Goal: Transaction & Acquisition: Purchase product/service

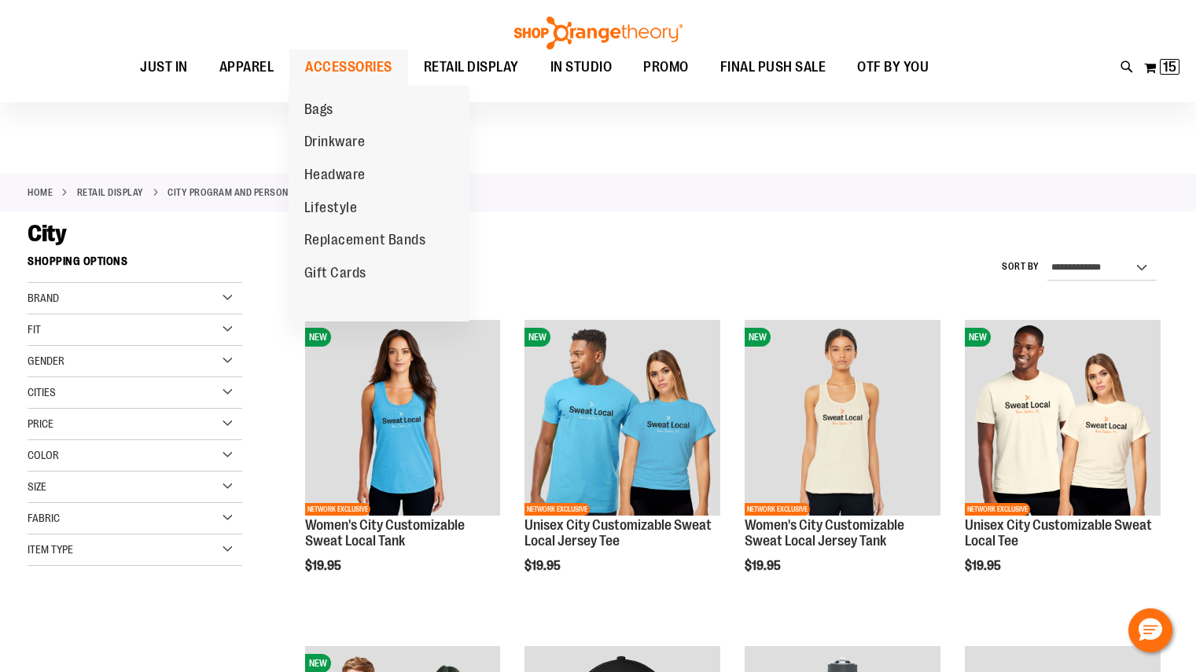
scroll to position [116, 0]
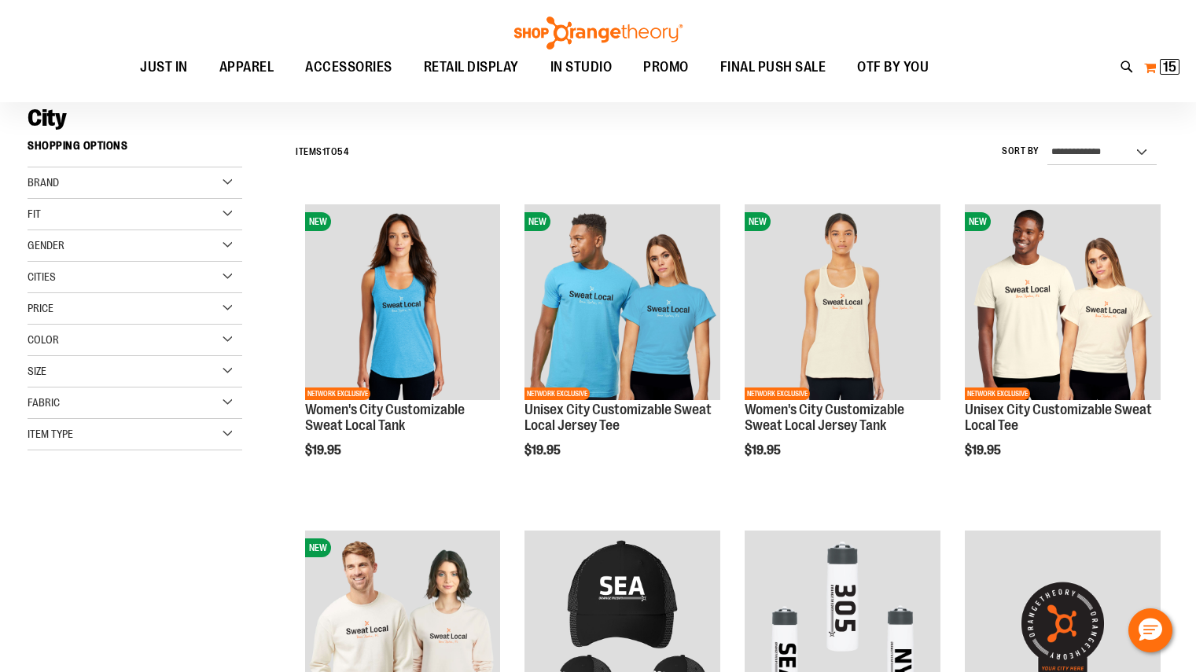
type input "**********"
click at [1171, 77] on button "My Cart 15 15 items" at bounding box center [1161, 67] width 37 height 25
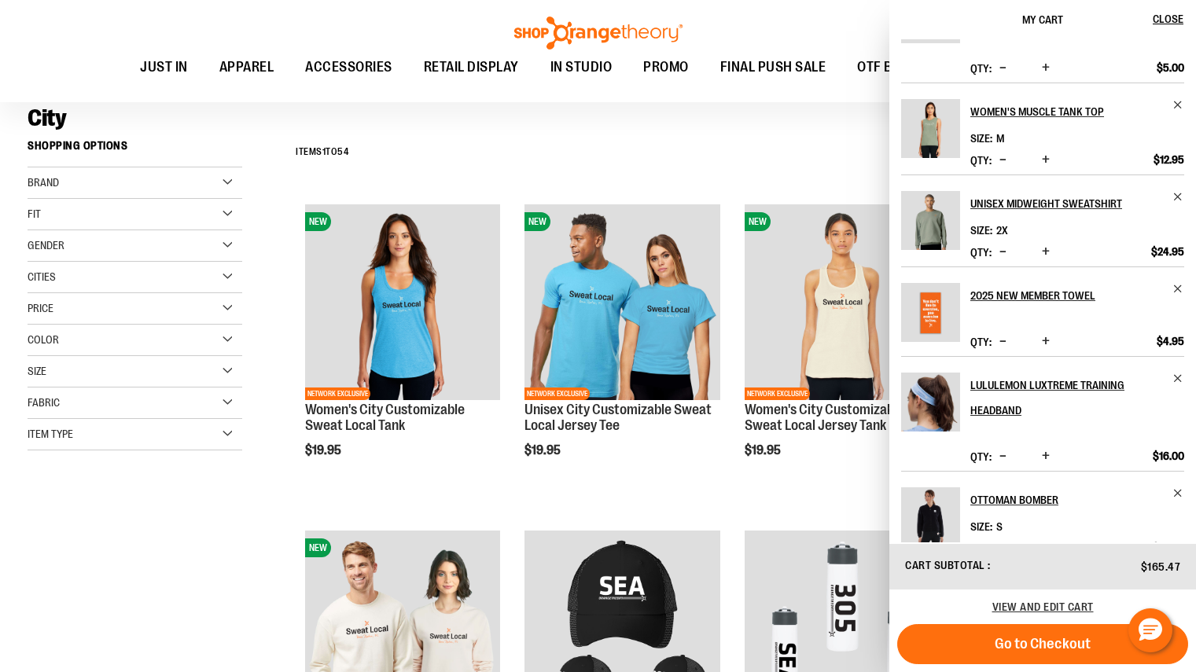
scroll to position [182, 0]
click at [943, 124] on img "Product" at bounding box center [930, 128] width 59 height 59
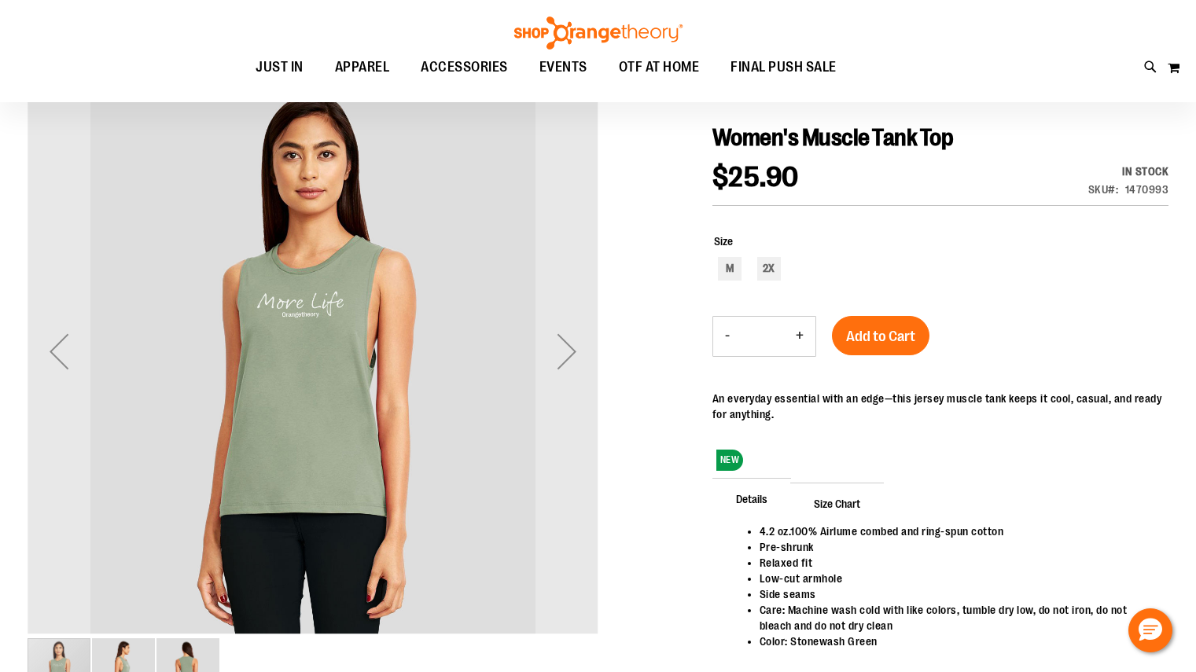
scroll to position [161, 0]
type input "**********"
click at [554, 352] on div "Next" at bounding box center [566, 352] width 63 height 63
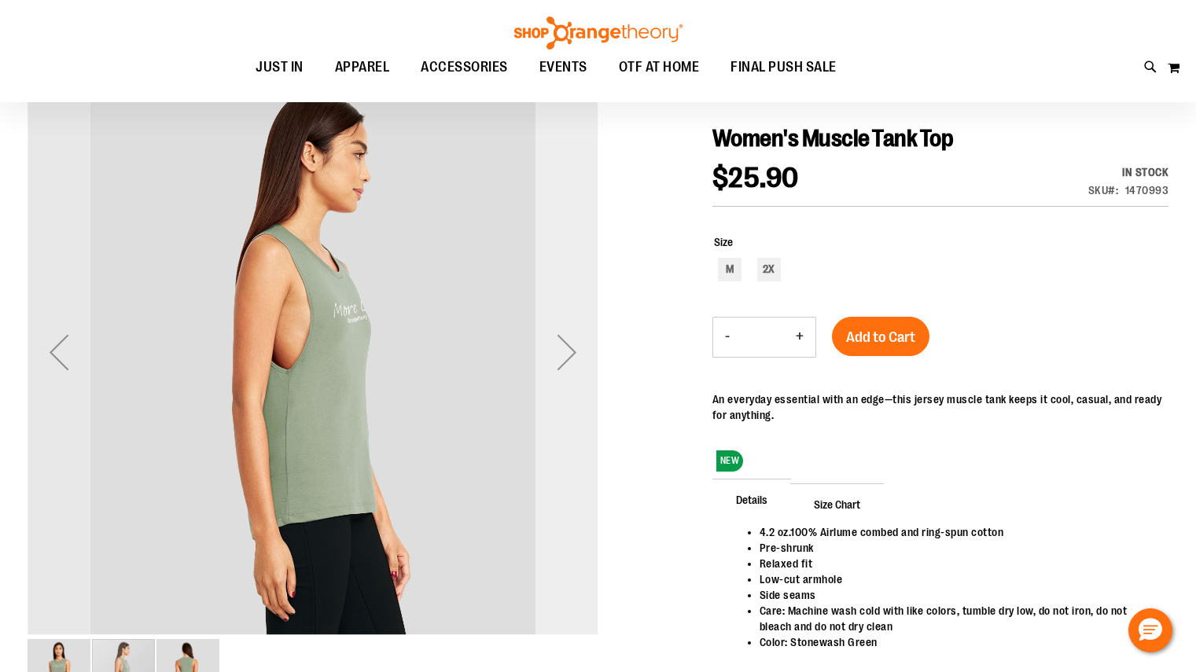
click at [554, 352] on div "Next" at bounding box center [566, 352] width 63 height 63
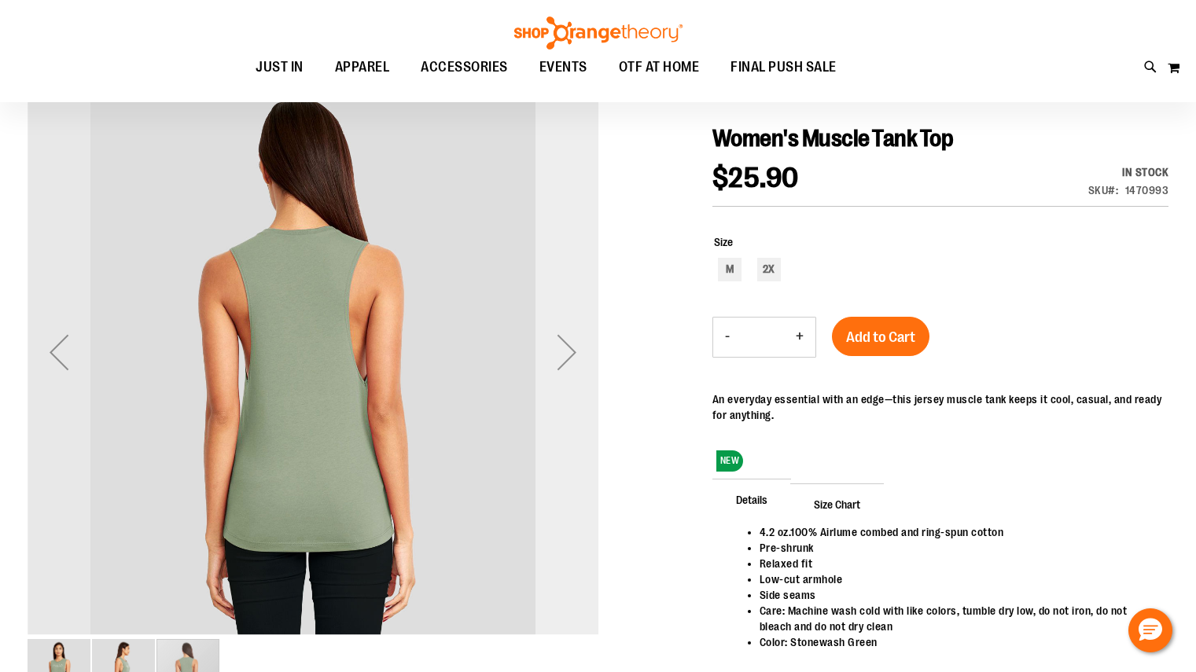
click at [554, 352] on div "Next" at bounding box center [566, 352] width 63 height 63
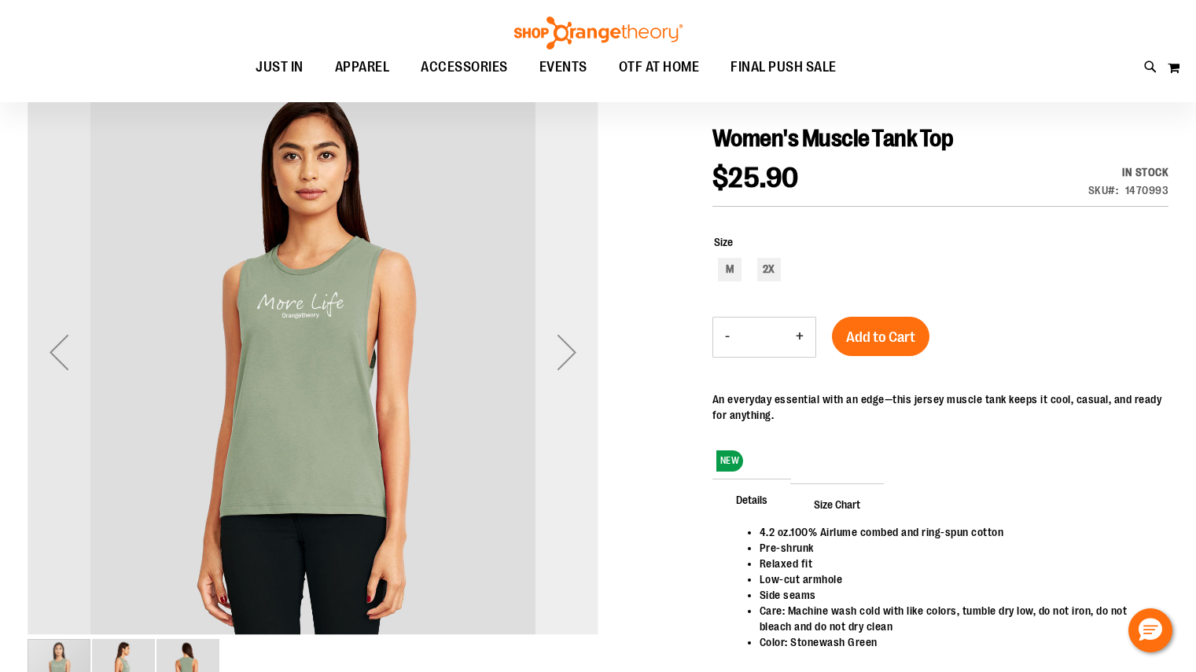
click at [572, 344] on div "Next" at bounding box center [566, 352] width 63 height 63
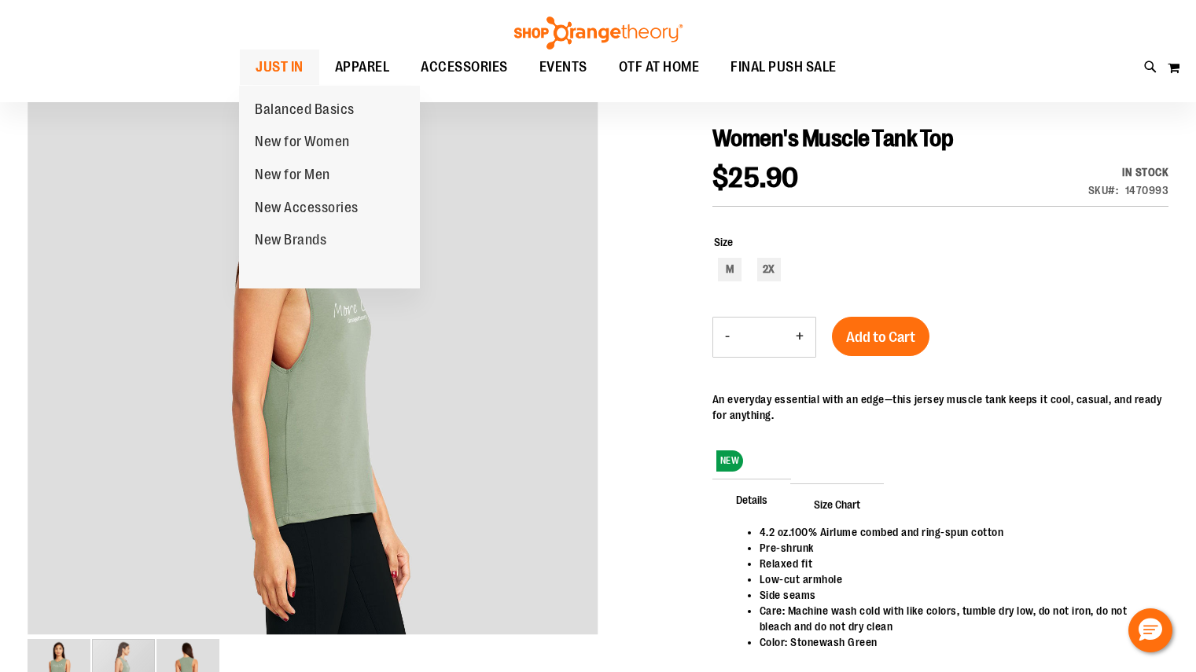
click at [281, 63] on span "JUST IN" at bounding box center [280, 67] width 48 height 35
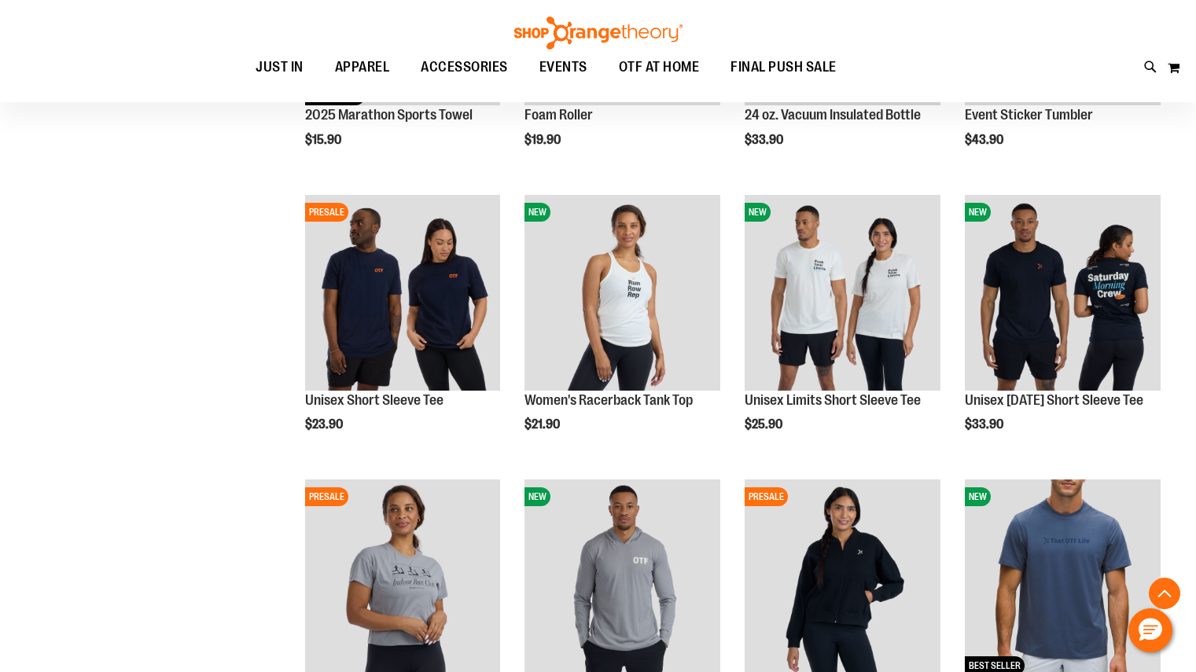
scroll to position [980, 0]
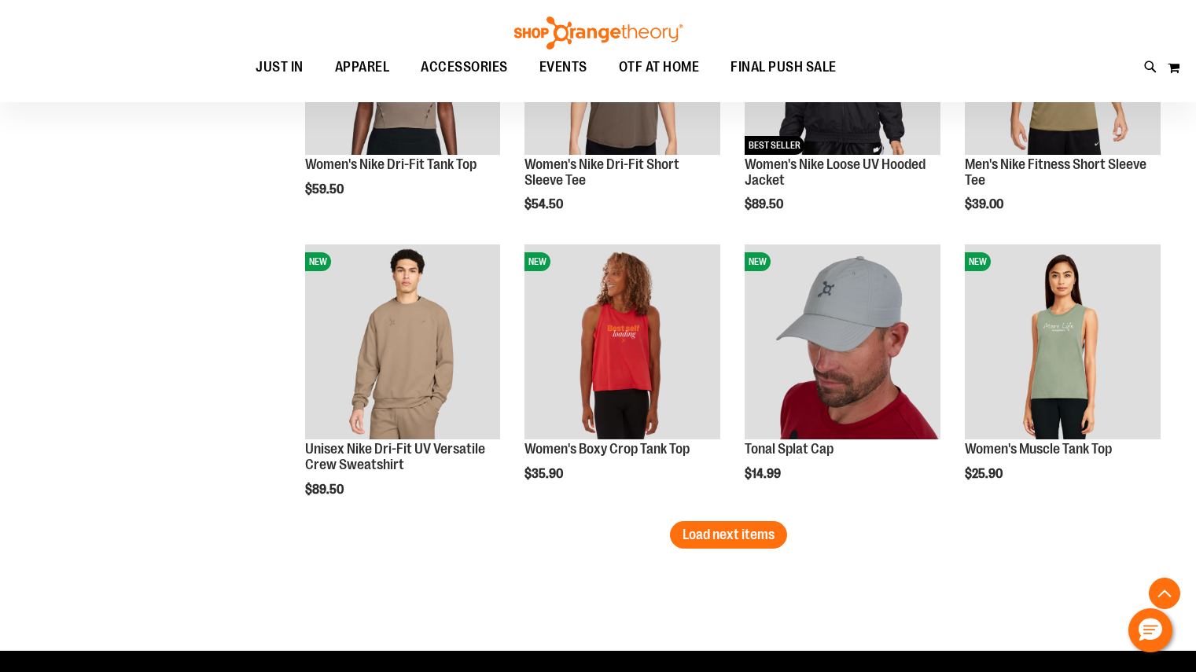
scroll to position [2357, 0]
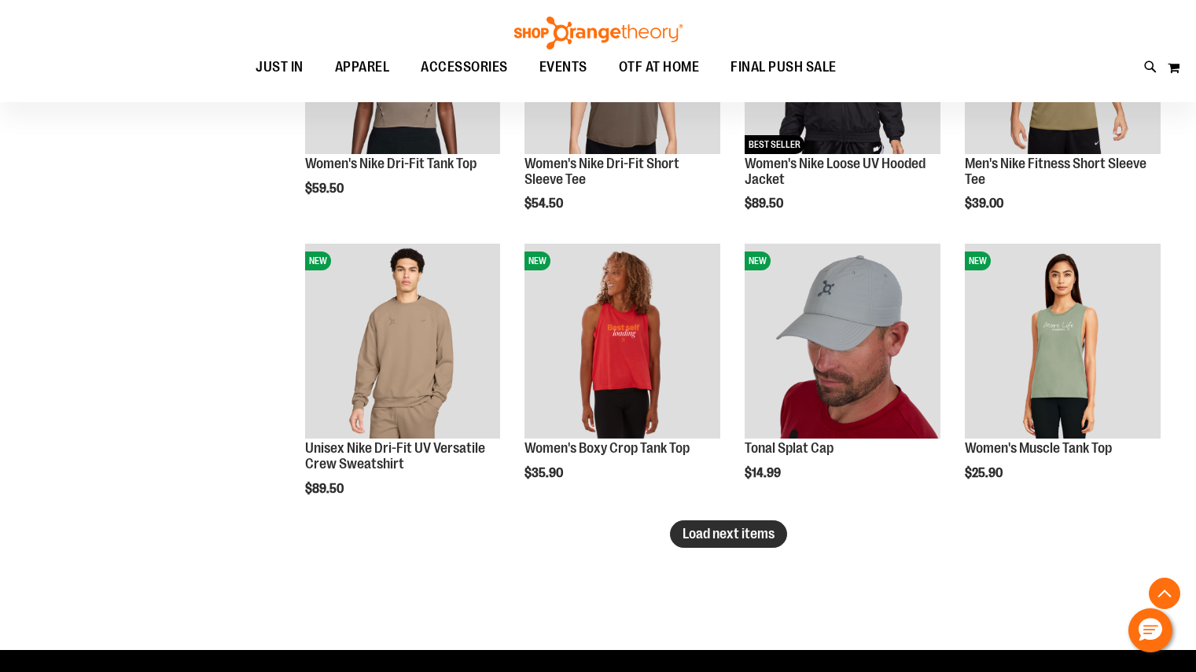
type input "**********"
click at [716, 536] on span "Load next items" at bounding box center [729, 534] width 92 height 16
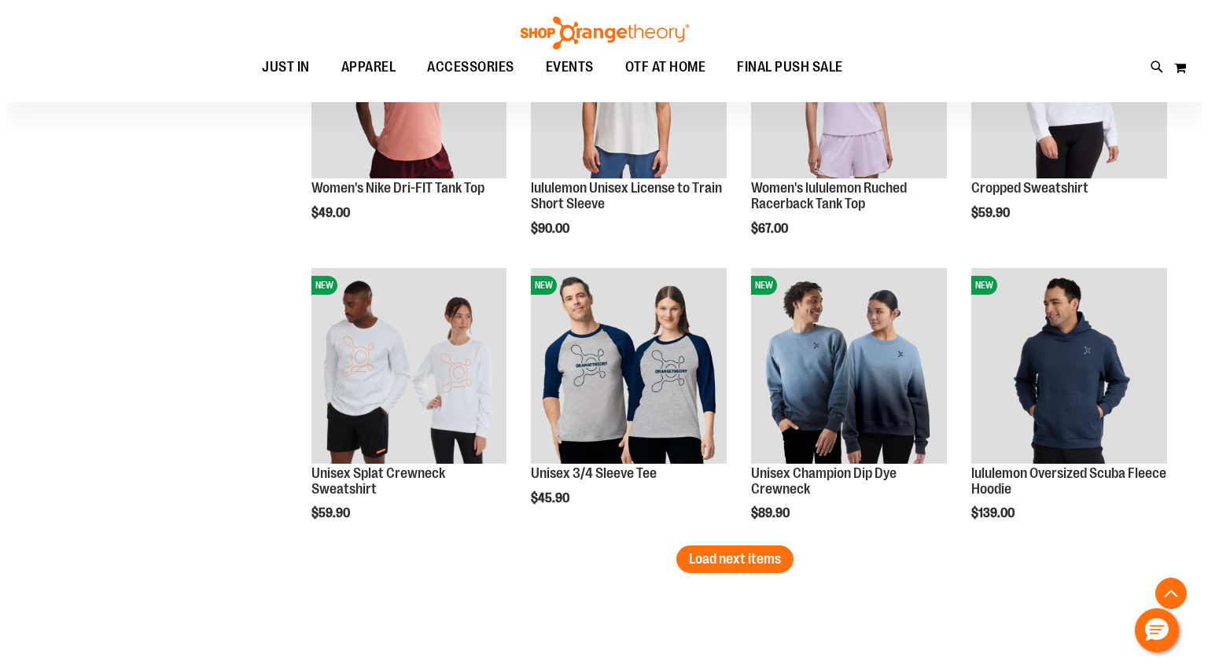
scroll to position [3188, 0]
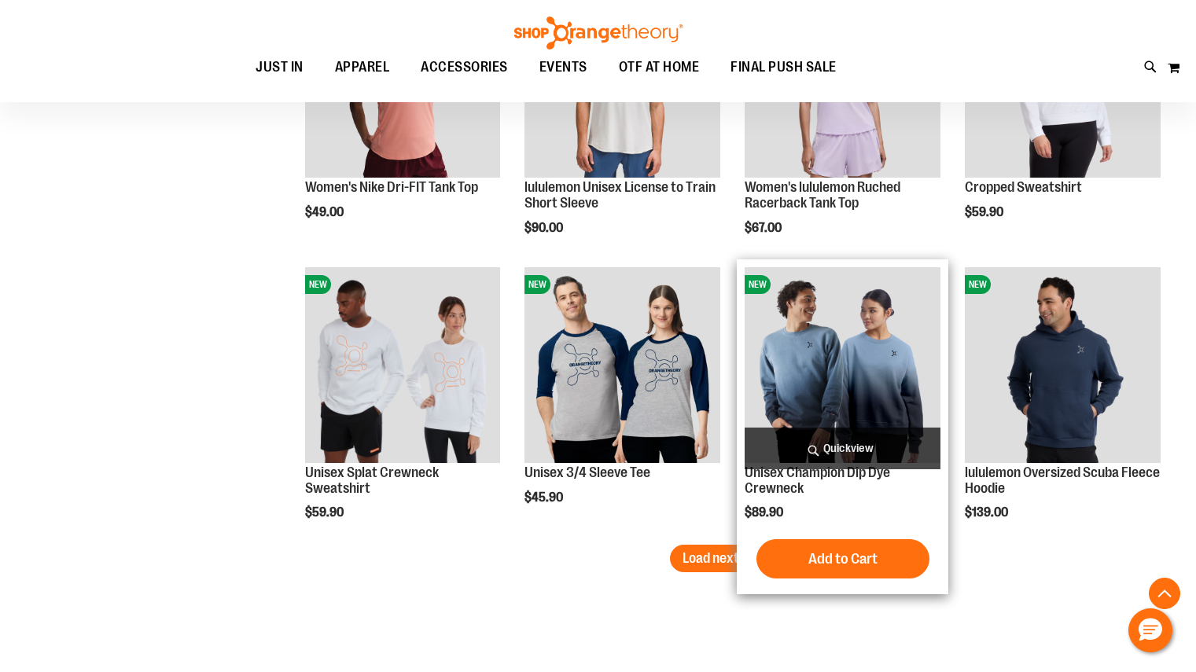
click at [849, 456] on span "Quickview" at bounding box center [843, 449] width 196 height 42
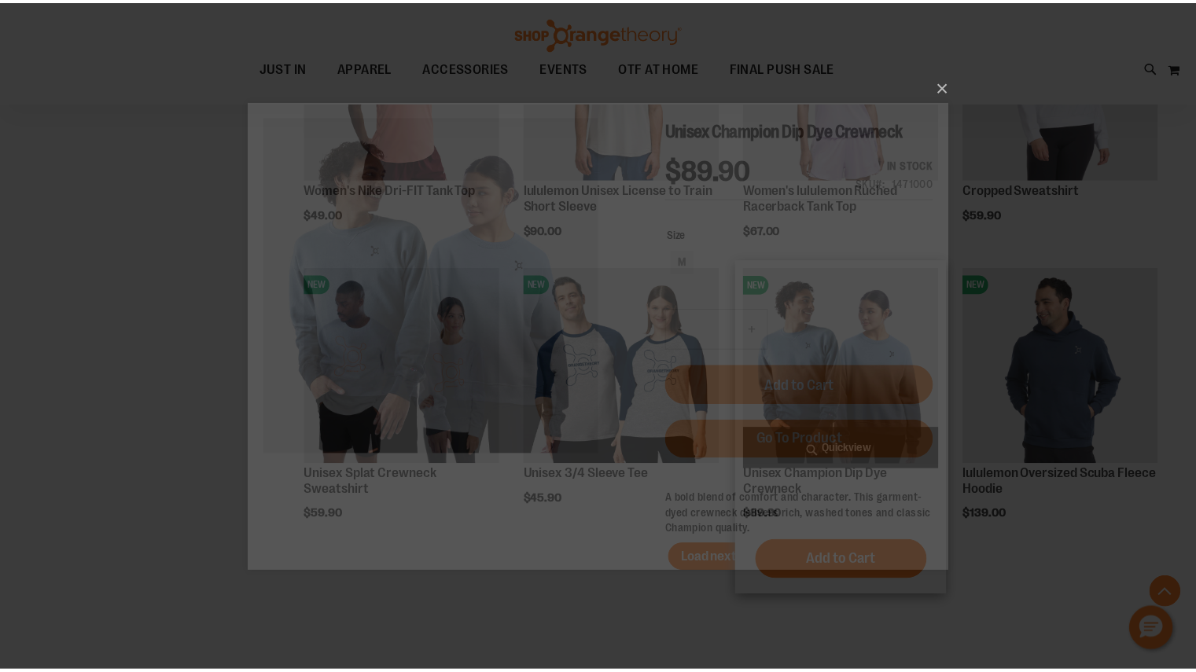
scroll to position [0, 0]
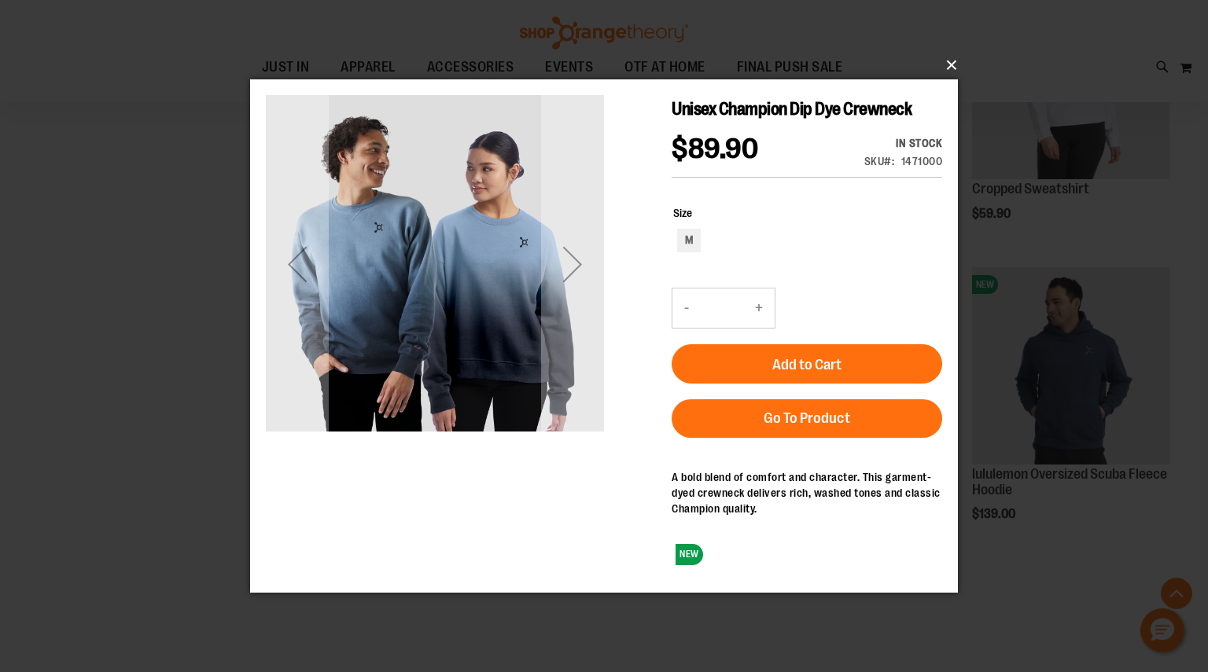
click at [950, 67] on button "×" at bounding box center [609, 65] width 708 height 35
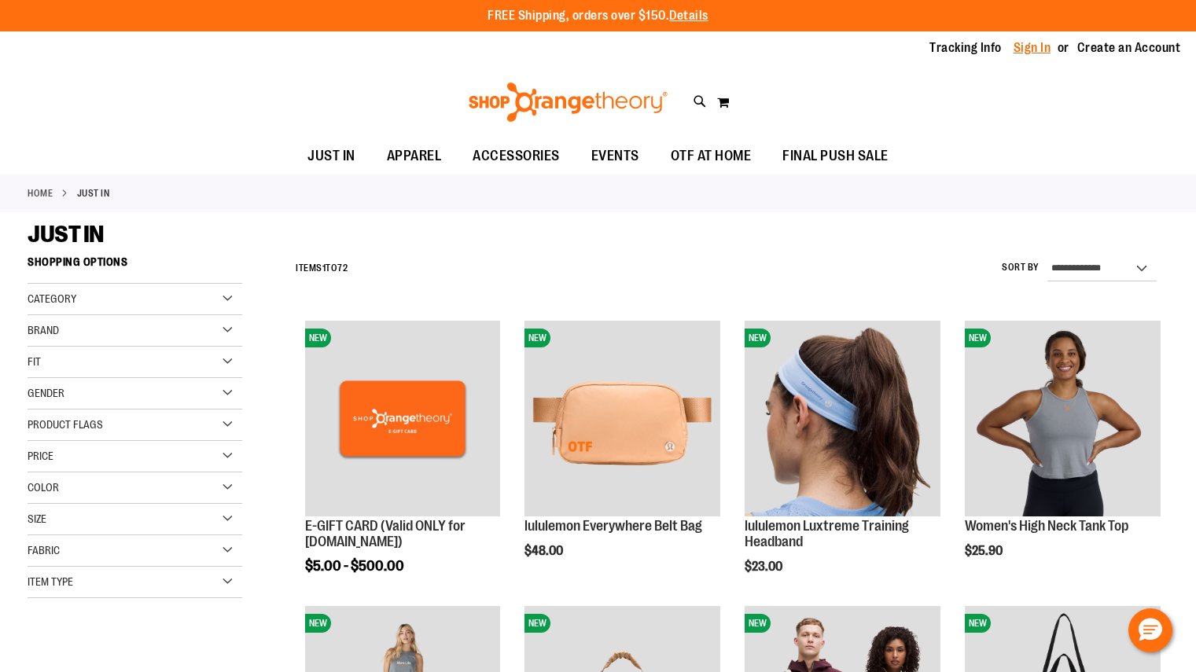
click at [1038, 46] on link "Sign In" at bounding box center [1033, 47] width 38 height 17
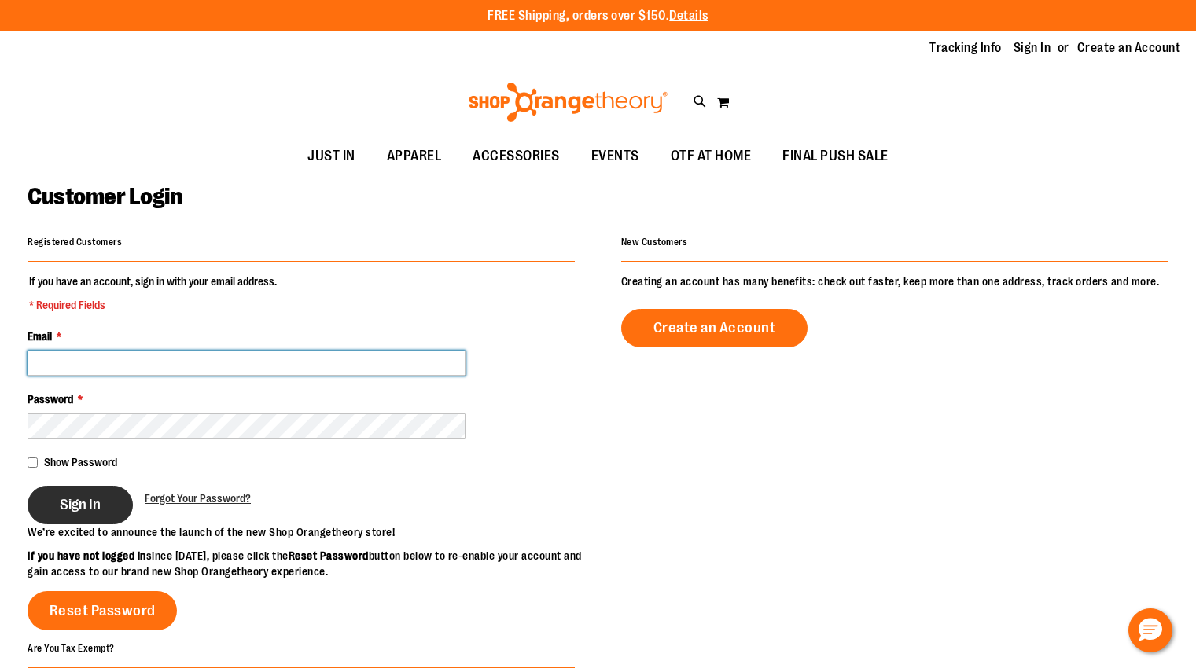
type input "**********"
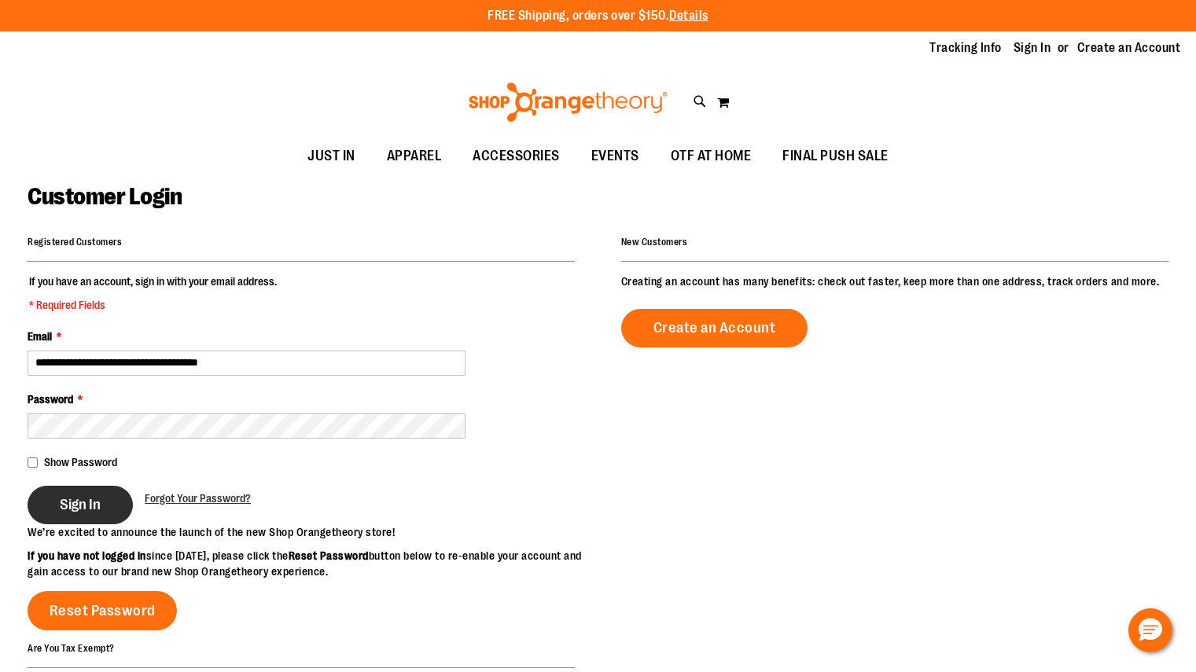
type input "**********"
click at [88, 501] on span "Sign In" at bounding box center [80, 504] width 41 height 17
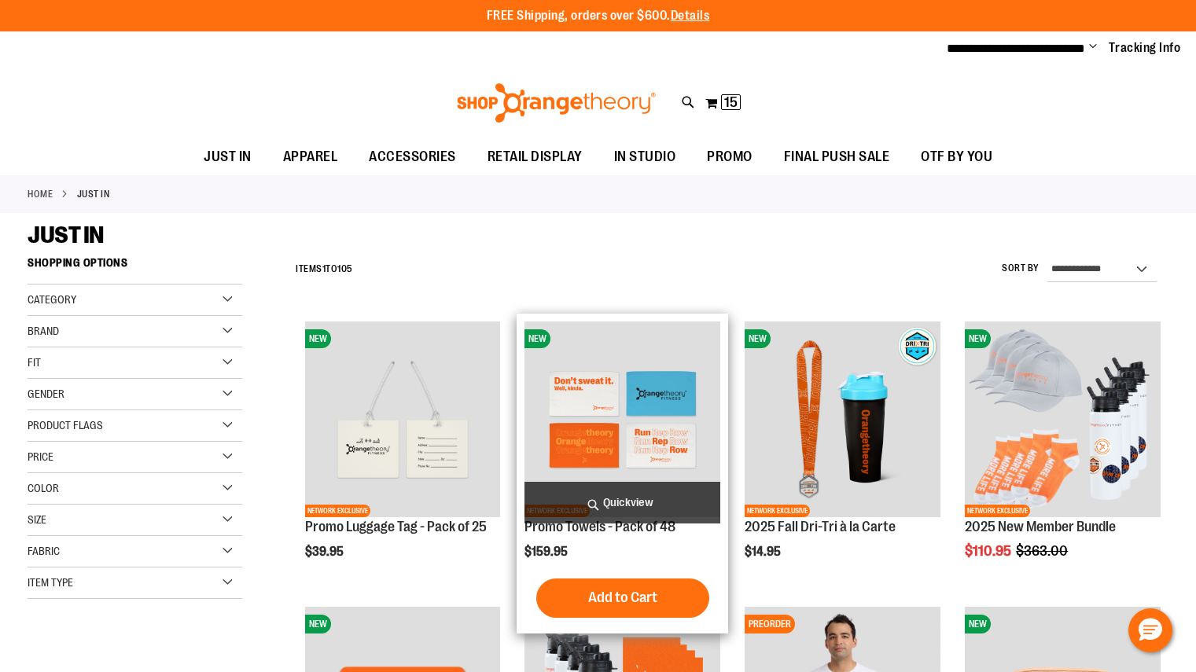
type input "**********"
click at [569, 385] on img "product" at bounding box center [622, 420] width 196 height 196
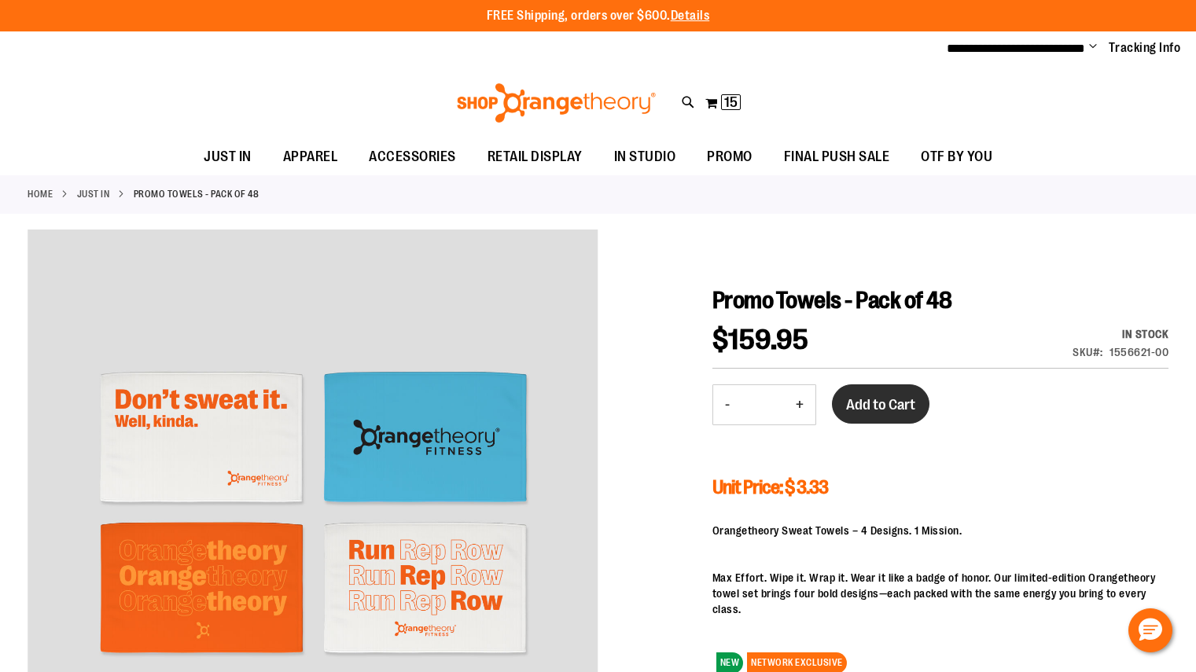
type input "**********"
click at [886, 409] on span "Add to Cart" at bounding box center [880, 404] width 69 height 17
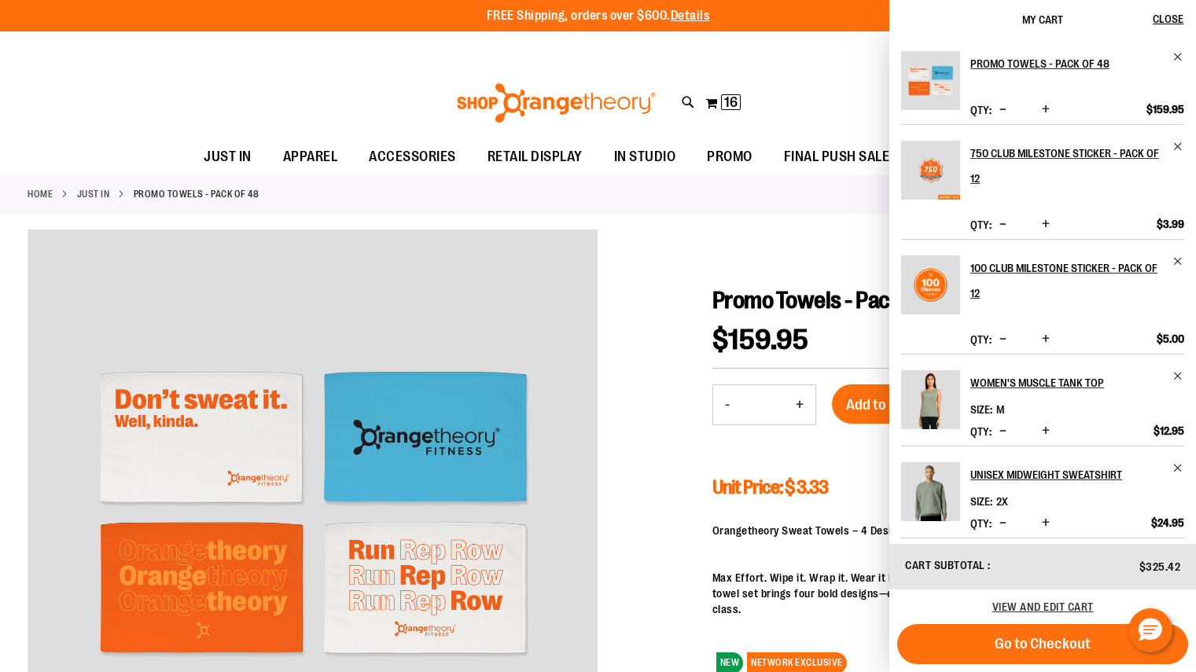
click at [121, 83] on div "Toggle Nav Search Popular Suggestions Advanced Search" at bounding box center [598, 103] width 1196 height 72
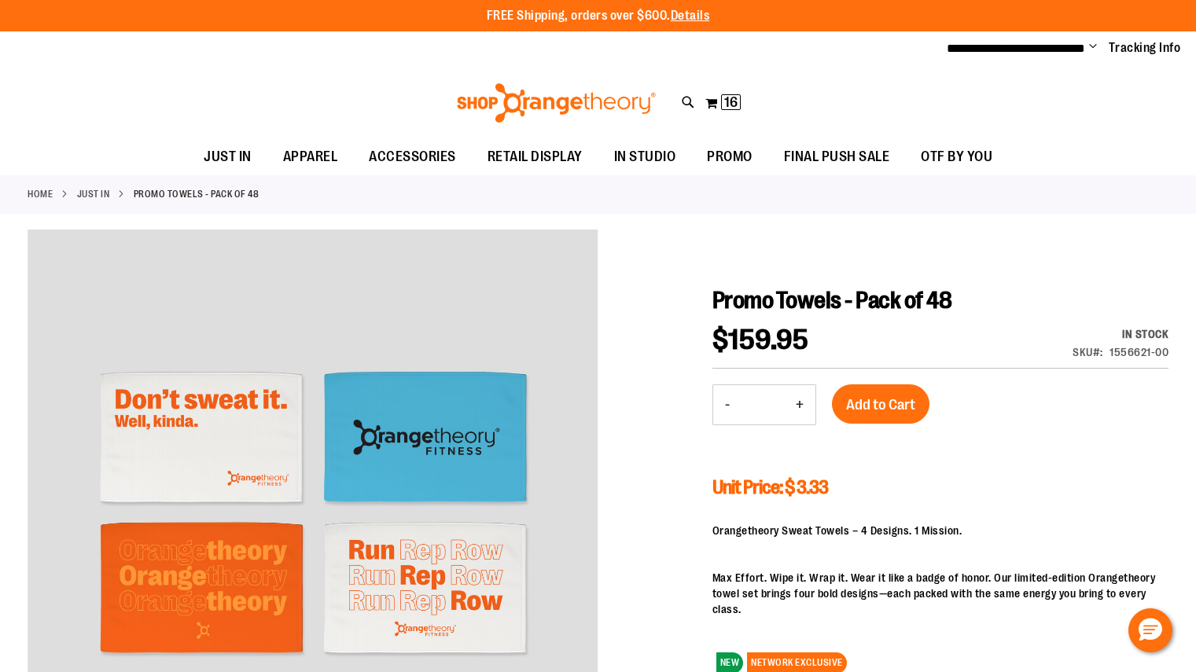
click at [98, 189] on link "JUST IN" at bounding box center [93, 194] width 33 height 14
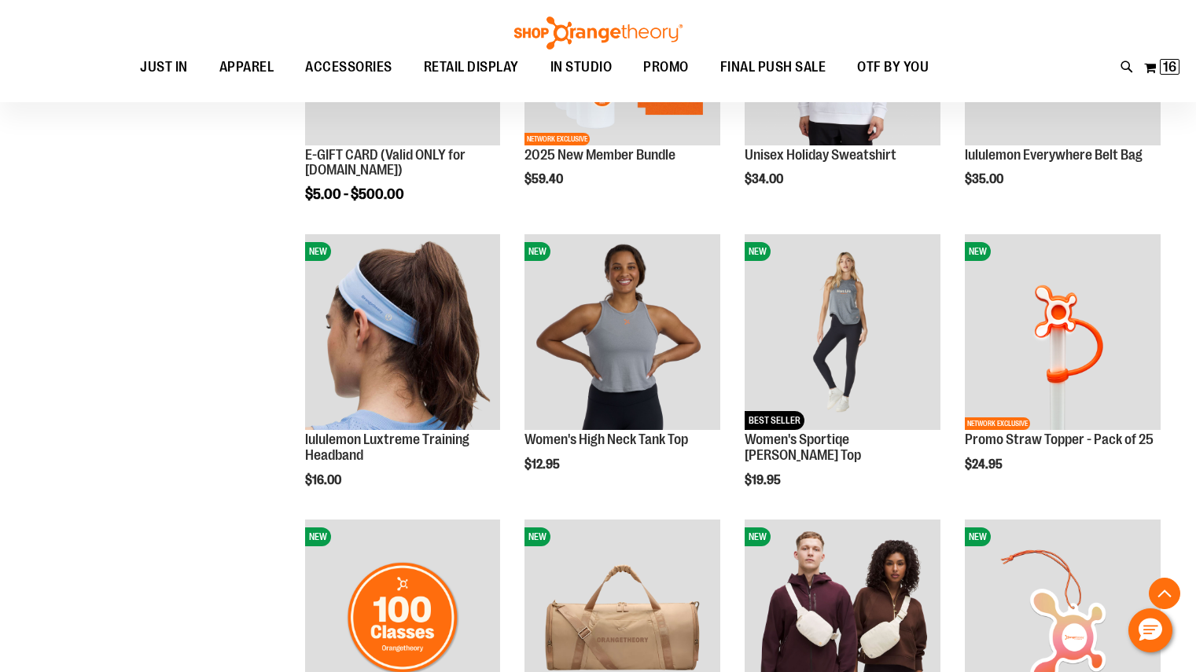
scroll to position [1065, 0]
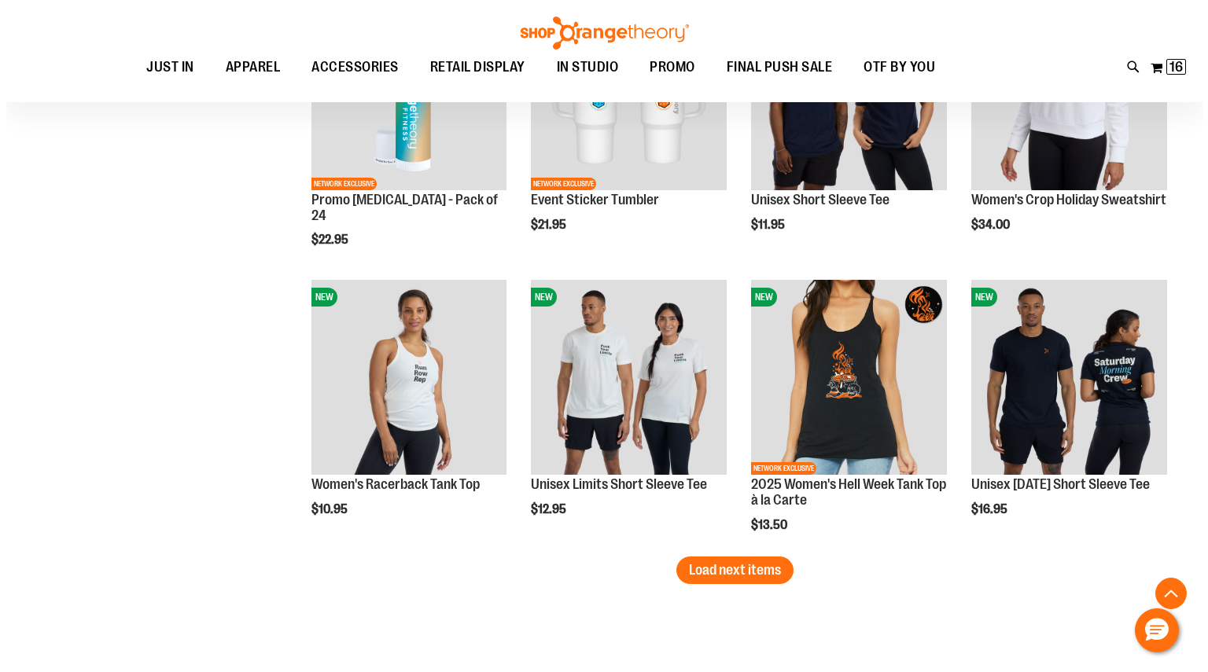
scroll to position [2322, 0]
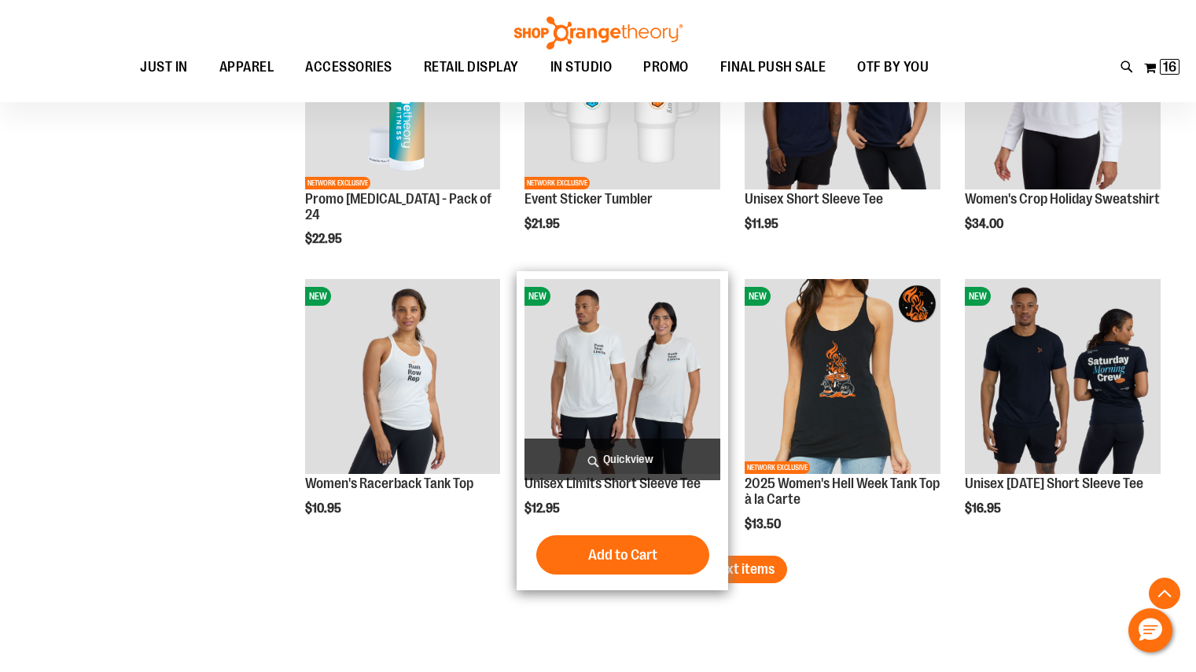
type input "**********"
click at [593, 462] on span "Quickview" at bounding box center [622, 460] width 196 height 42
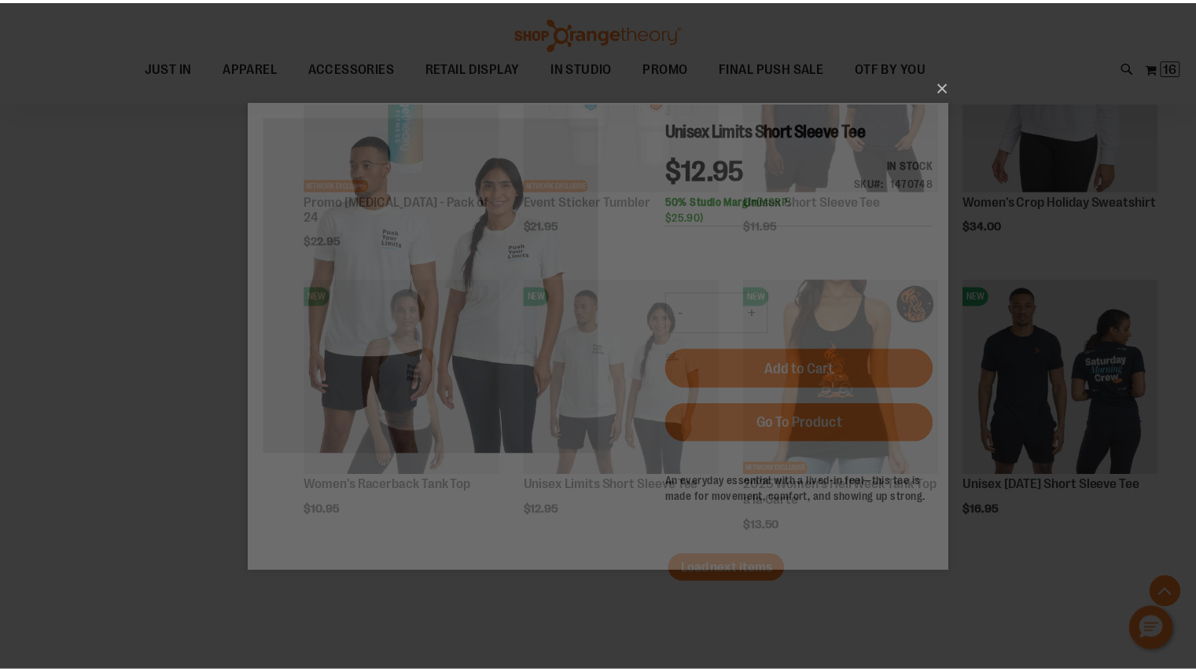
scroll to position [0, 0]
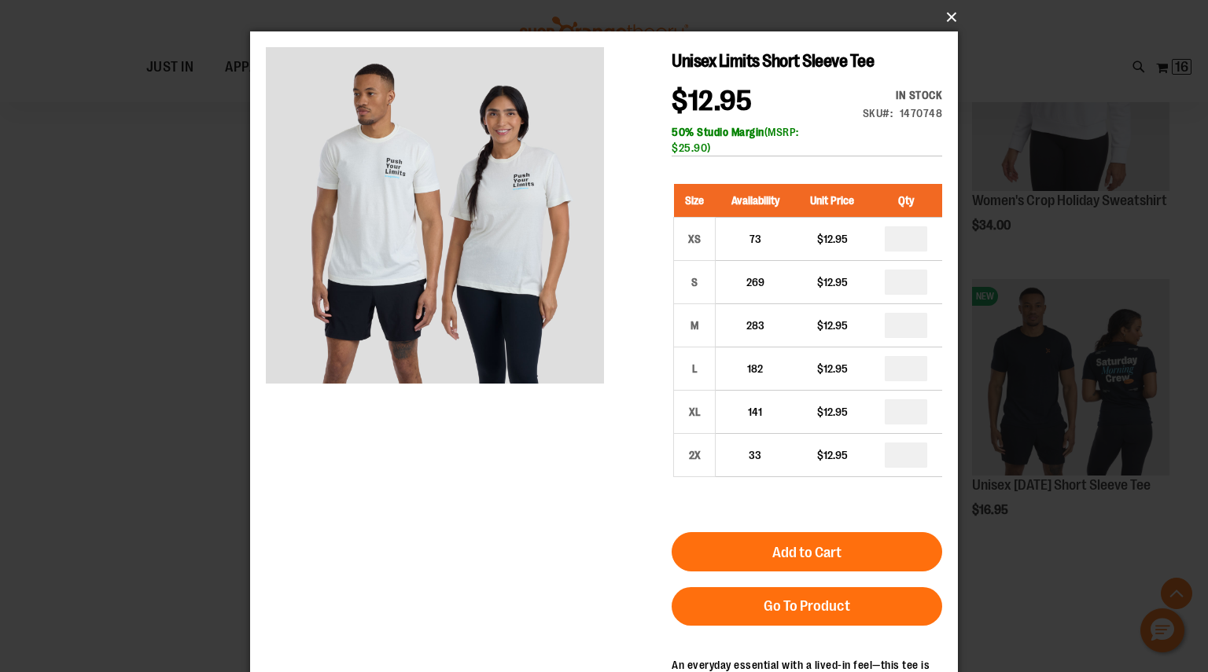
click at [949, 13] on button "×" at bounding box center [609, 17] width 708 height 35
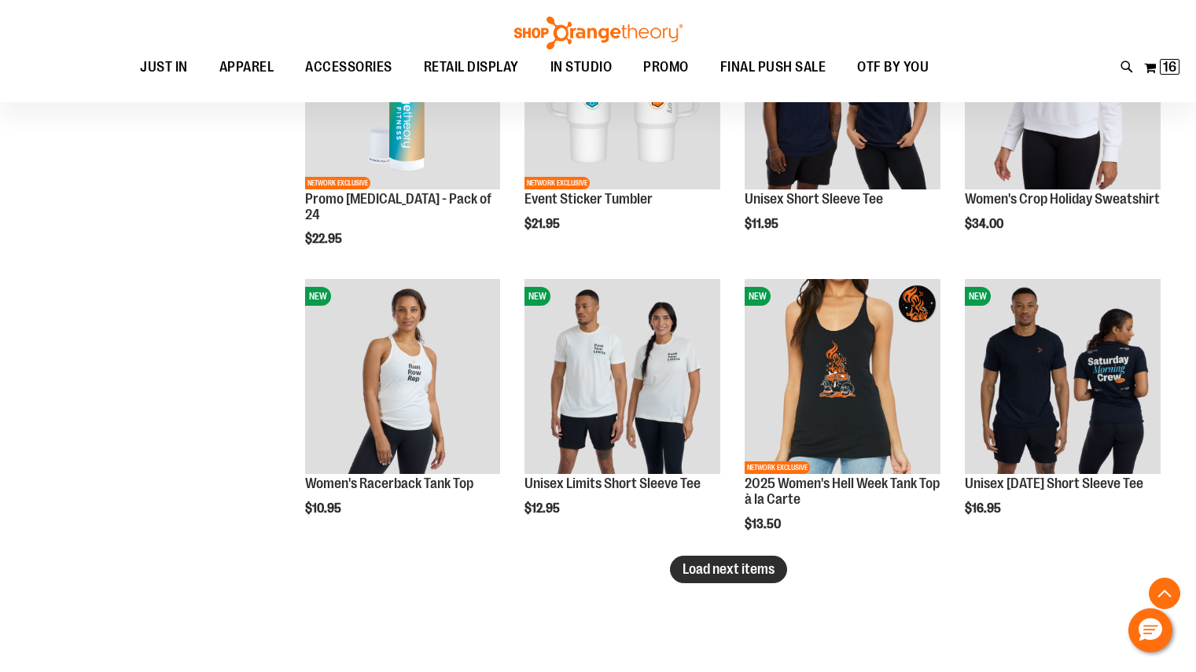
click at [738, 570] on span "Load next items" at bounding box center [729, 569] width 92 height 16
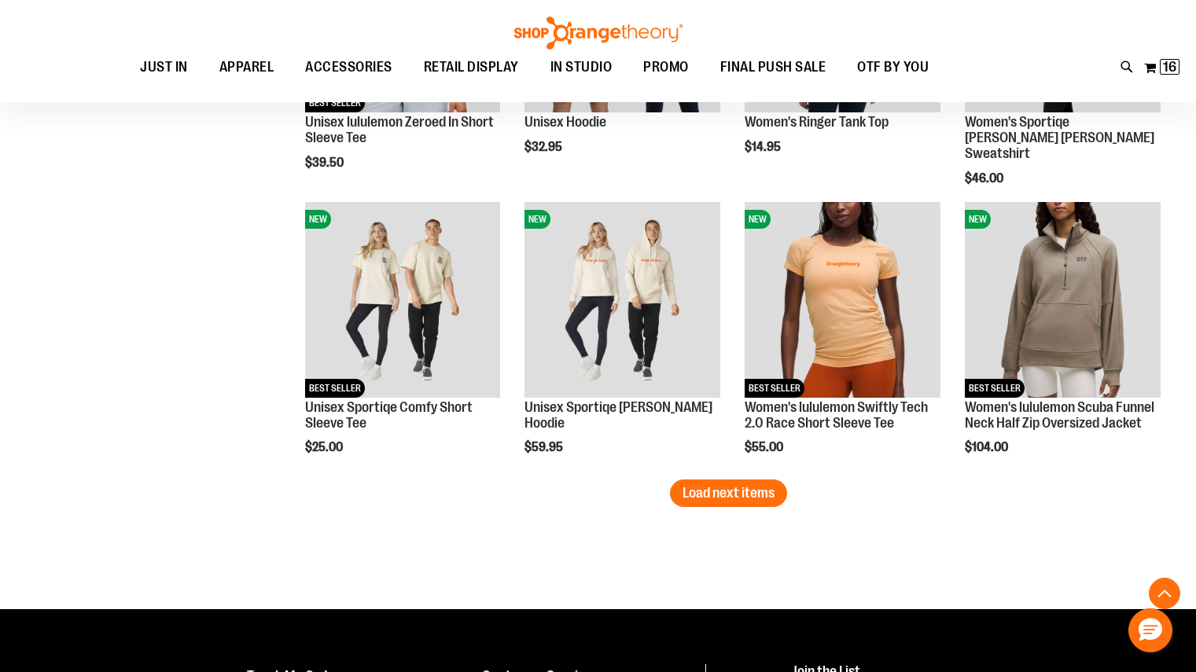
scroll to position [3254, 0]
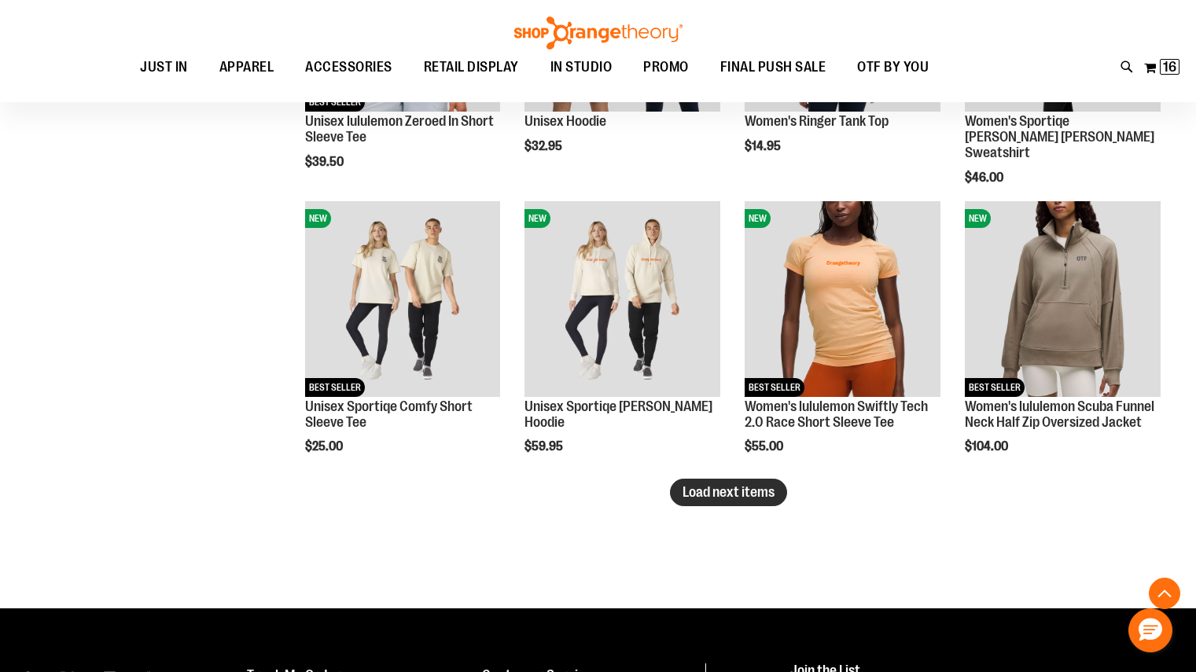
click at [705, 505] on button "Load next items" at bounding box center [728, 493] width 117 height 28
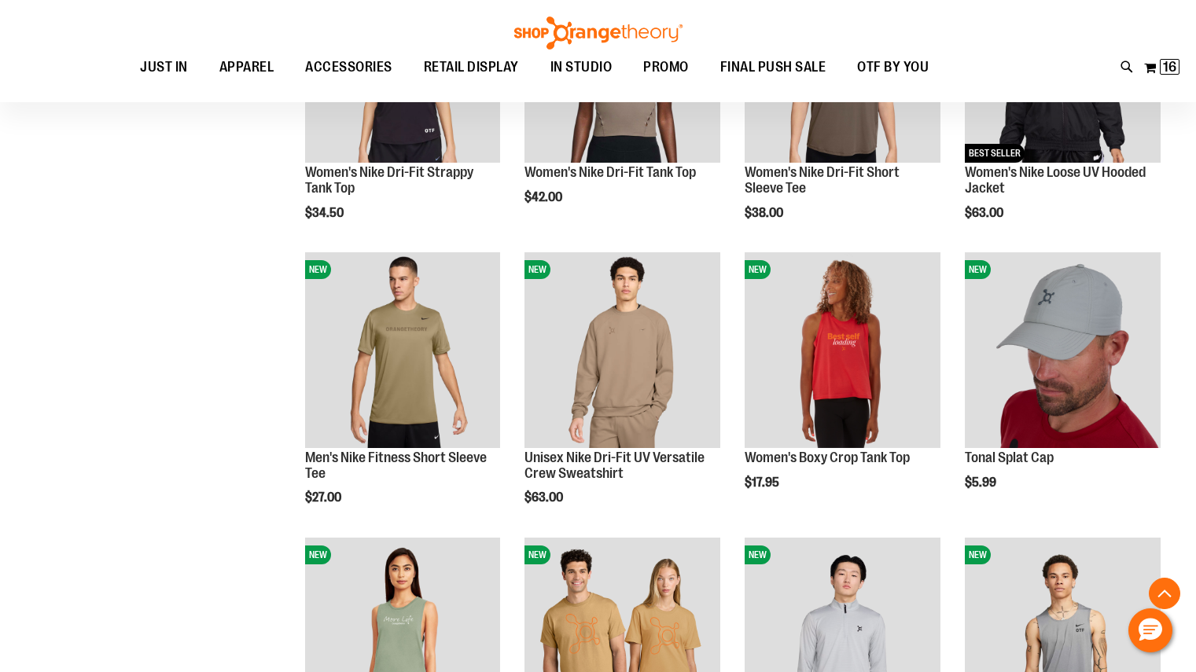
scroll to position [4113, 0]
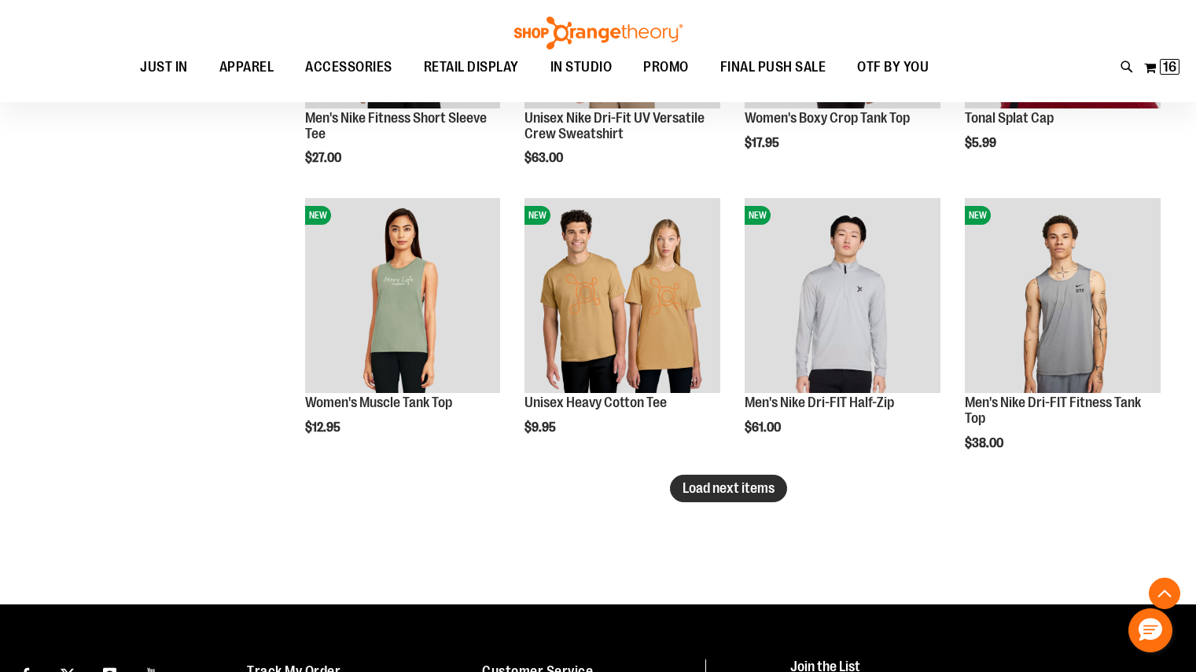
click at [745, 501] on button "Load next items" at bounding box center [728, 489] width 117 height 28
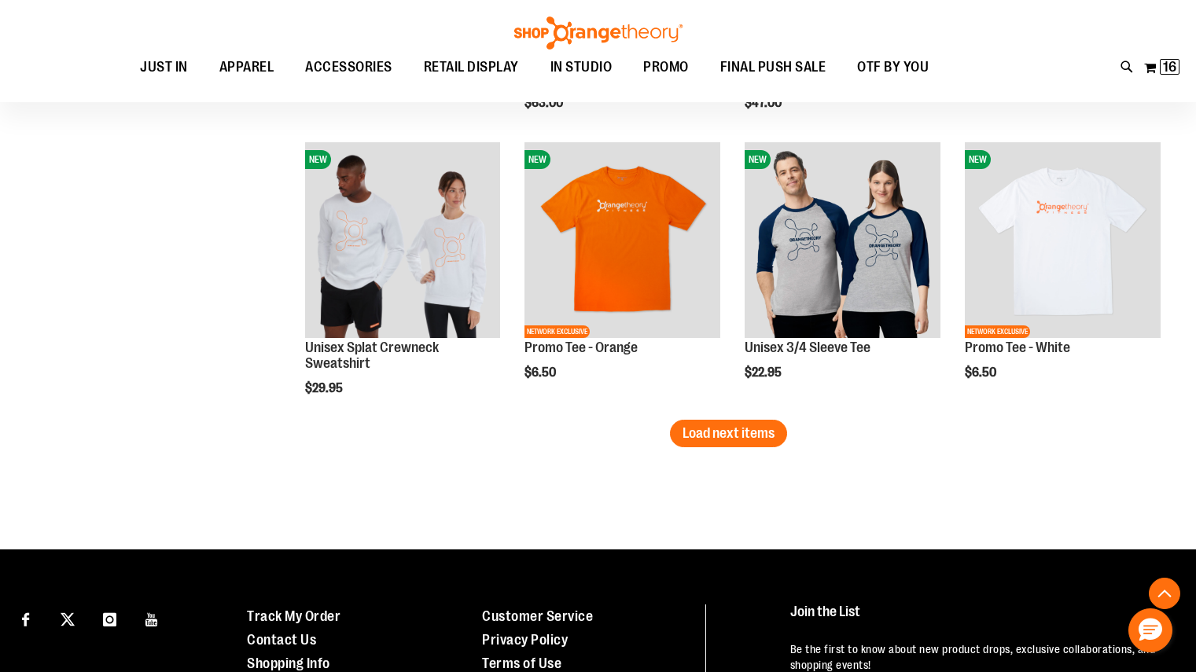
scroll to position [5028, 0]
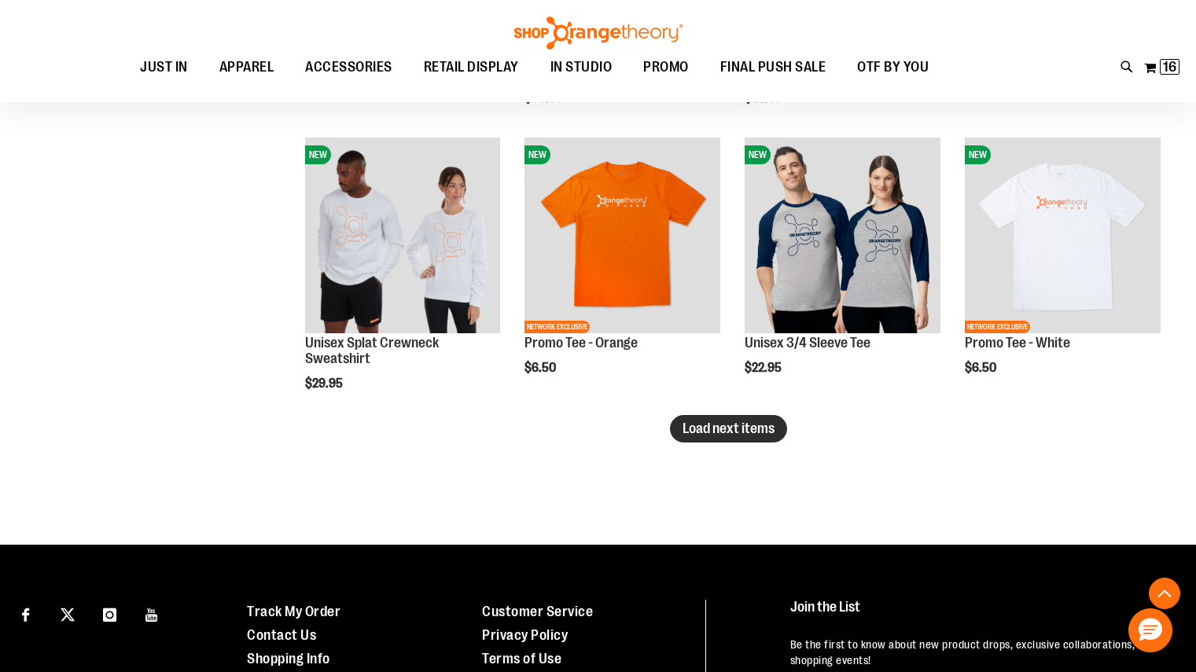
click at [729, 424] on span "Load next items" at bounding box center [729, 429] width 92 height 16
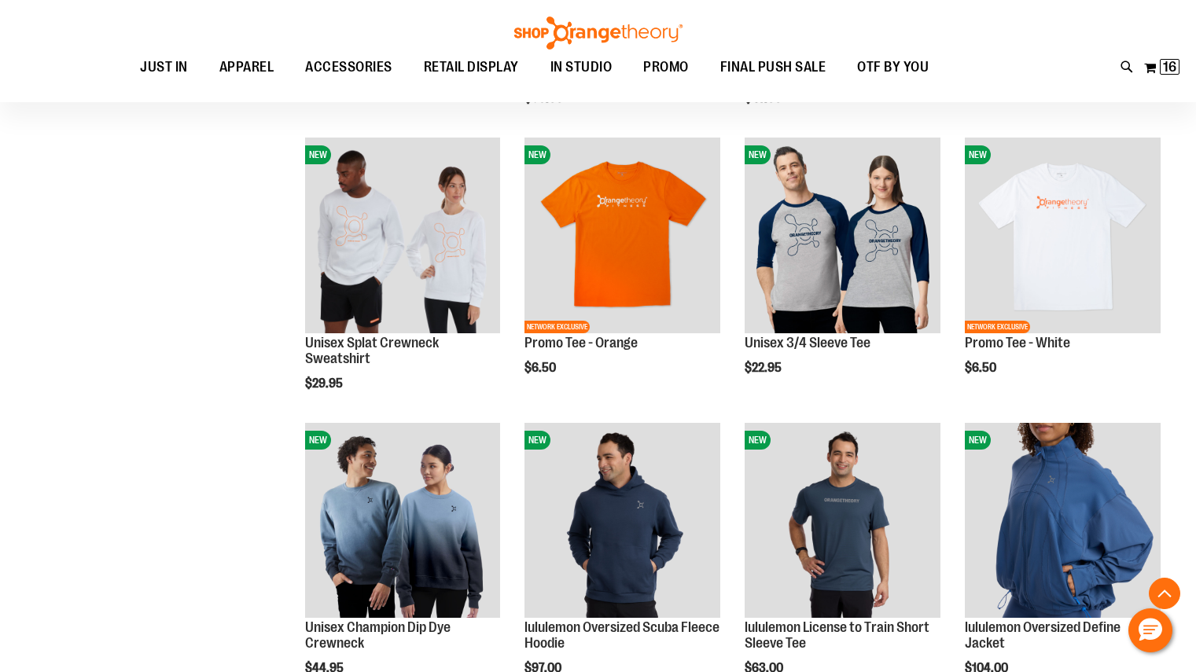
scroll to position [5217, 0]
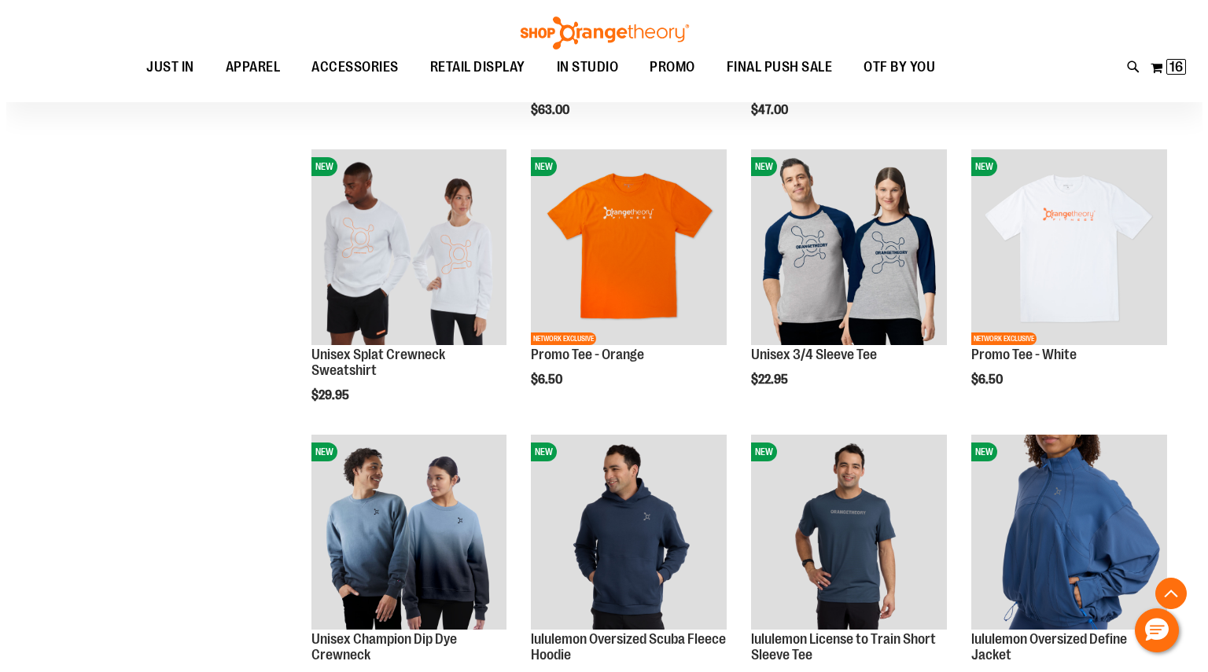
scroll to position [5016, 0]
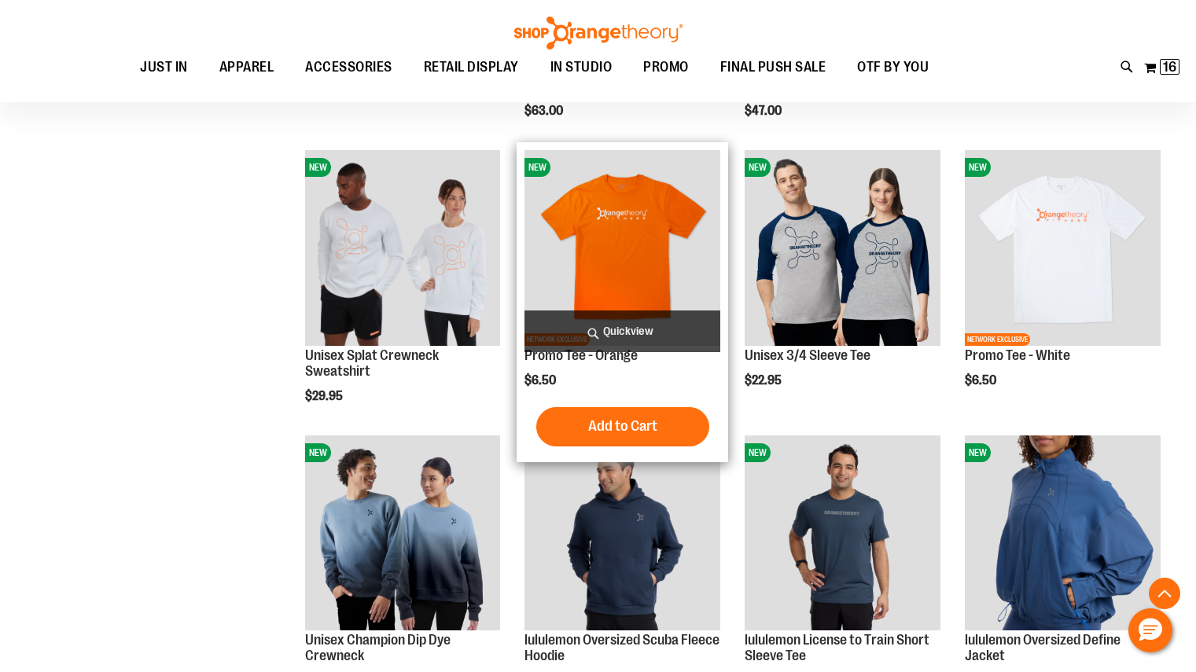
click at [638, 321] on span "Quickview" at bounding box center [622, 332] width 196 height 42
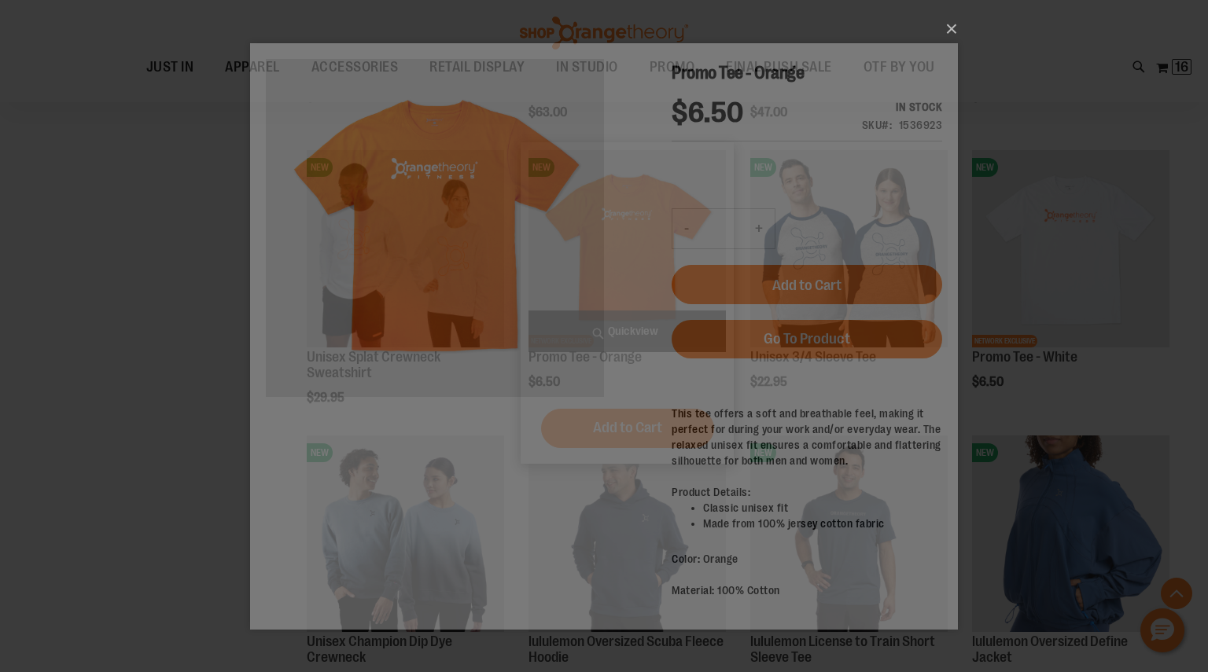
scroll to position [0, 0]
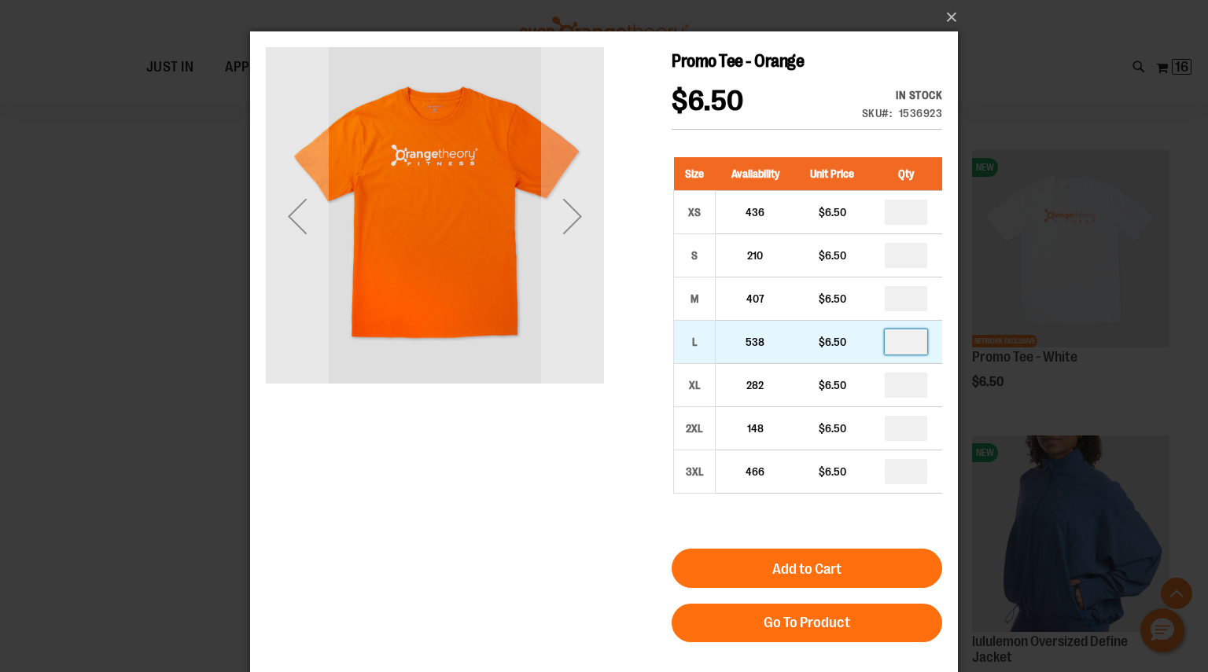
click at [914, 347] on input "number" at bounding box center [906, 341] width 42 height 25
type input "*"
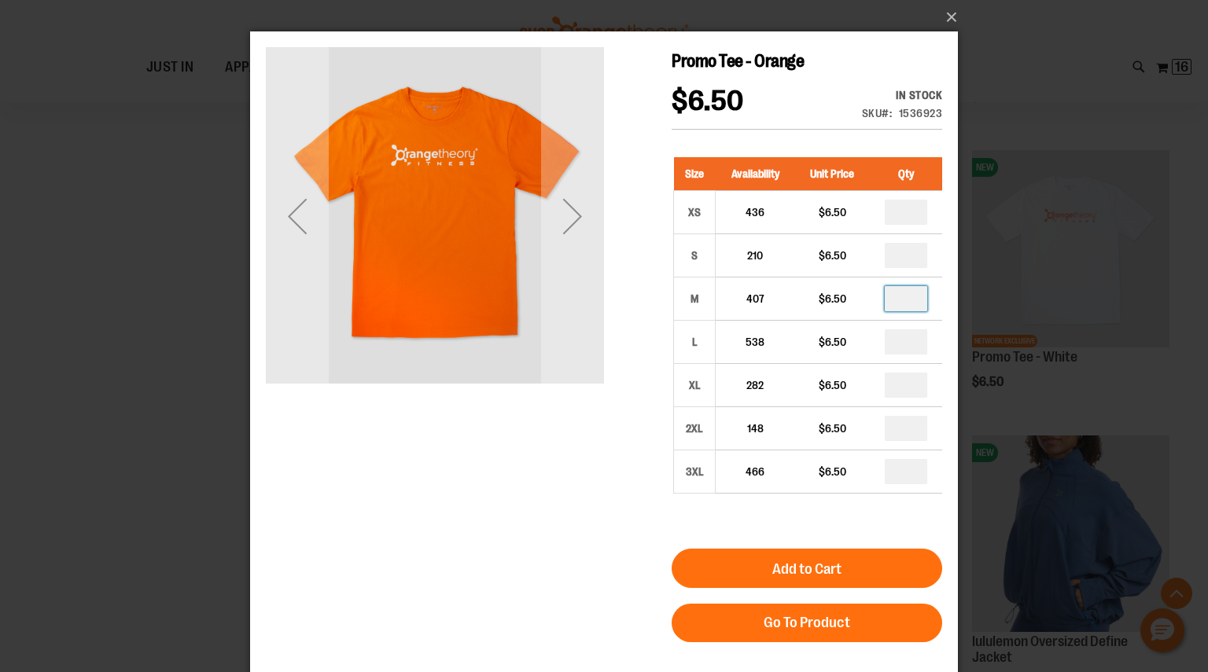
click at [909, 300] on input "number" at bounding box center [906, 298] width 42 height 25
type input "*"
click at [611, 539] on div "Promo Tee - Orange $6.50 In stock Only %1 left SKU 1536923 Size Availability Un…" at bounding box center [604, 495] width 676 height 896
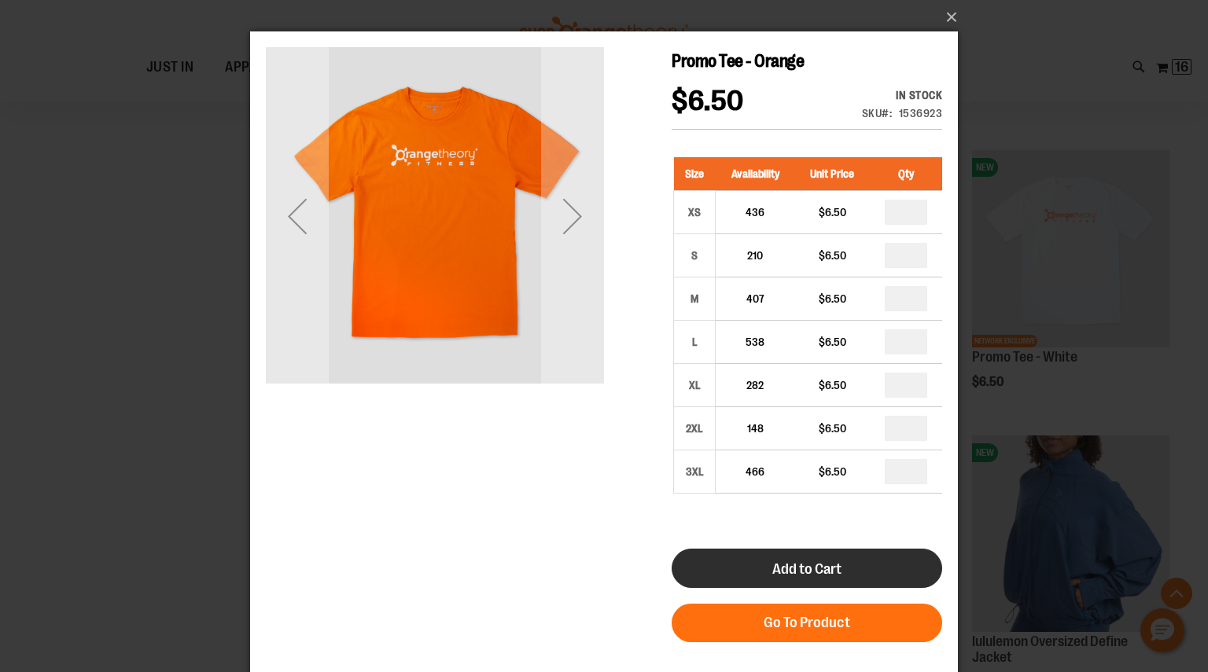
click at [789, 581] on button "Add to Cart" at bounding box center [807, 568] width 270 height 39
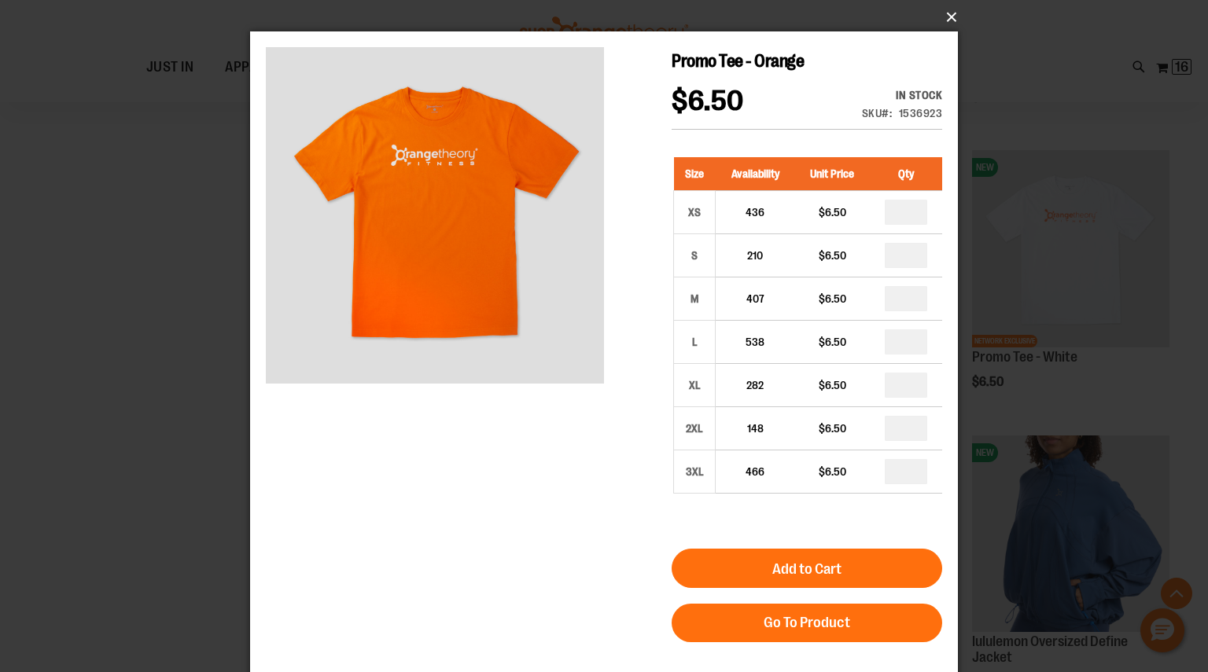
click at [949, 12] on button "×" at bounding box center [609, 17] width 708 height 35
click at [949, 18] on button "×" at bounding box center [609, 17] width 708 height 35
click at [160, 250] on div "×" at bounding box center [604, 336] width 1208 height 672
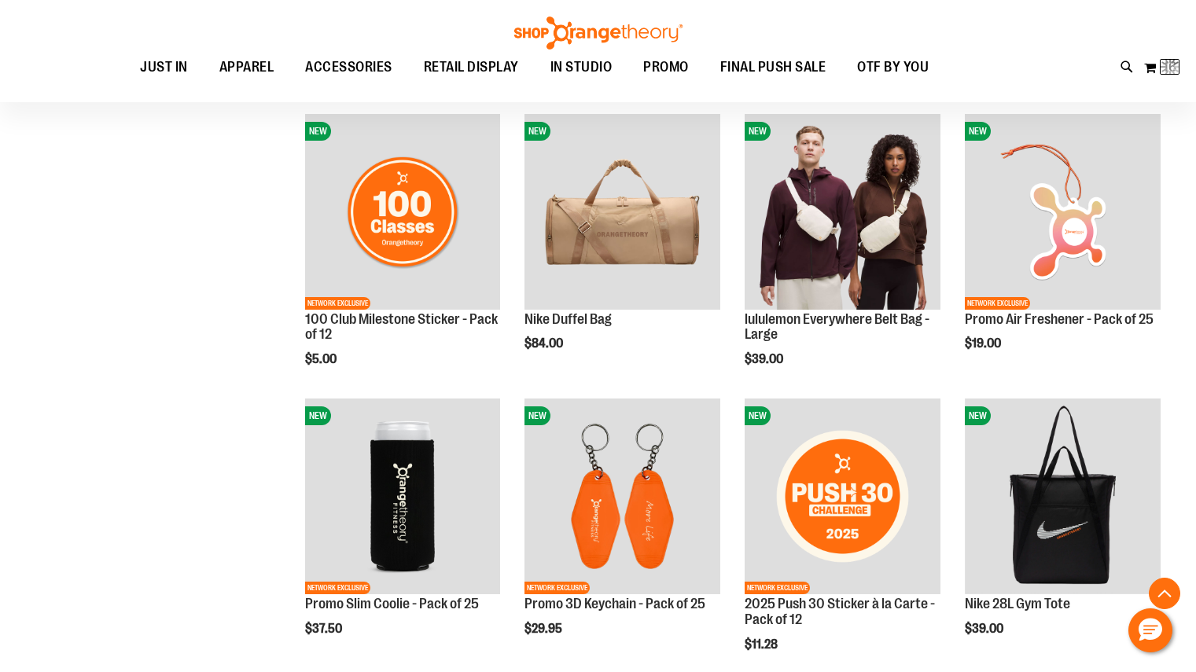
scroll to position [24, 0]
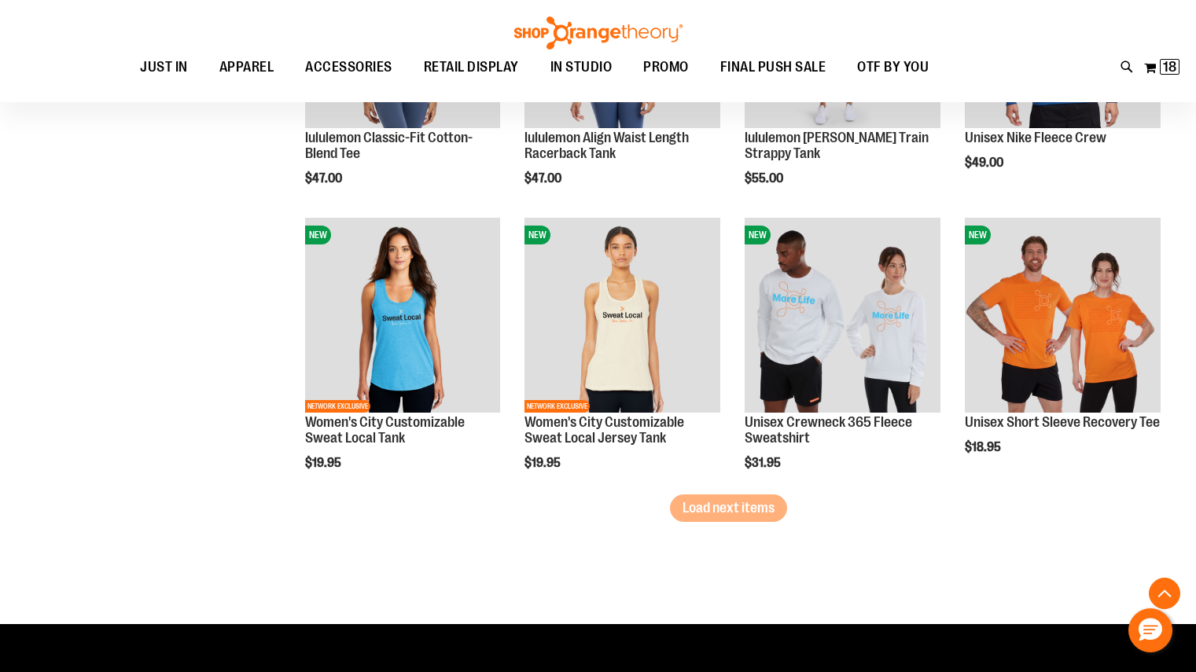
scroll to position [5804, 0]
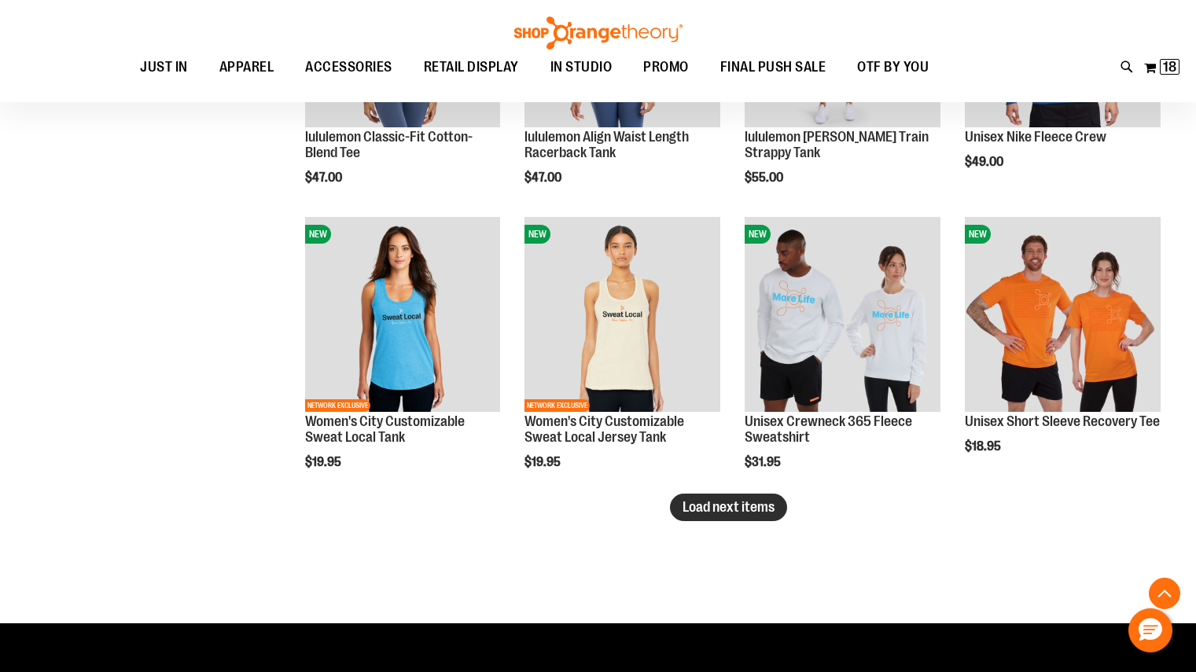
click at [738, 515] on span "Load next items" at bounding box center [729, 507] width 92 height 16
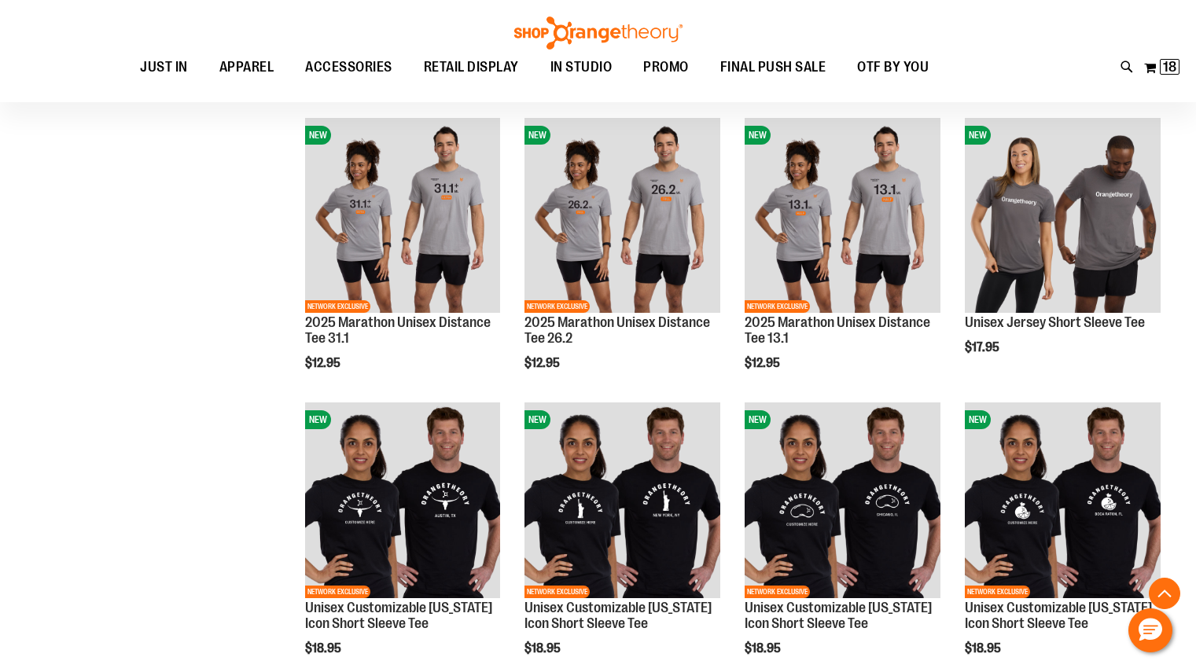
scroll to position [6733, 0]
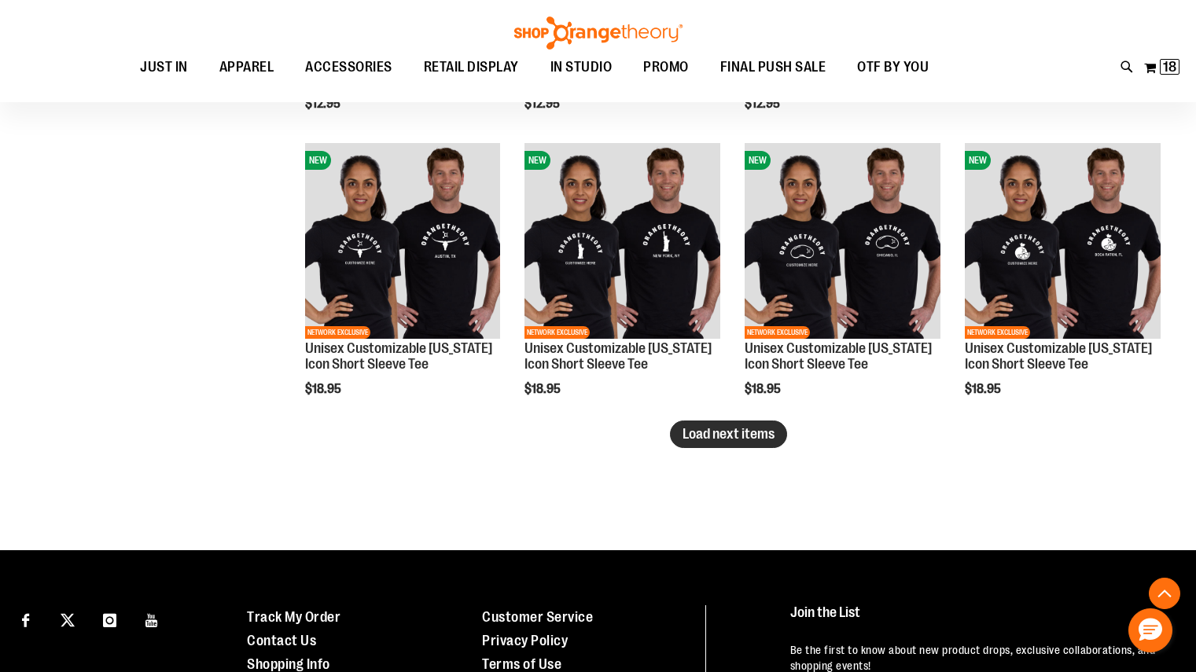
click at [693, 431] on span "Load next items" at bounding box center [729, 434] width 92 height 16
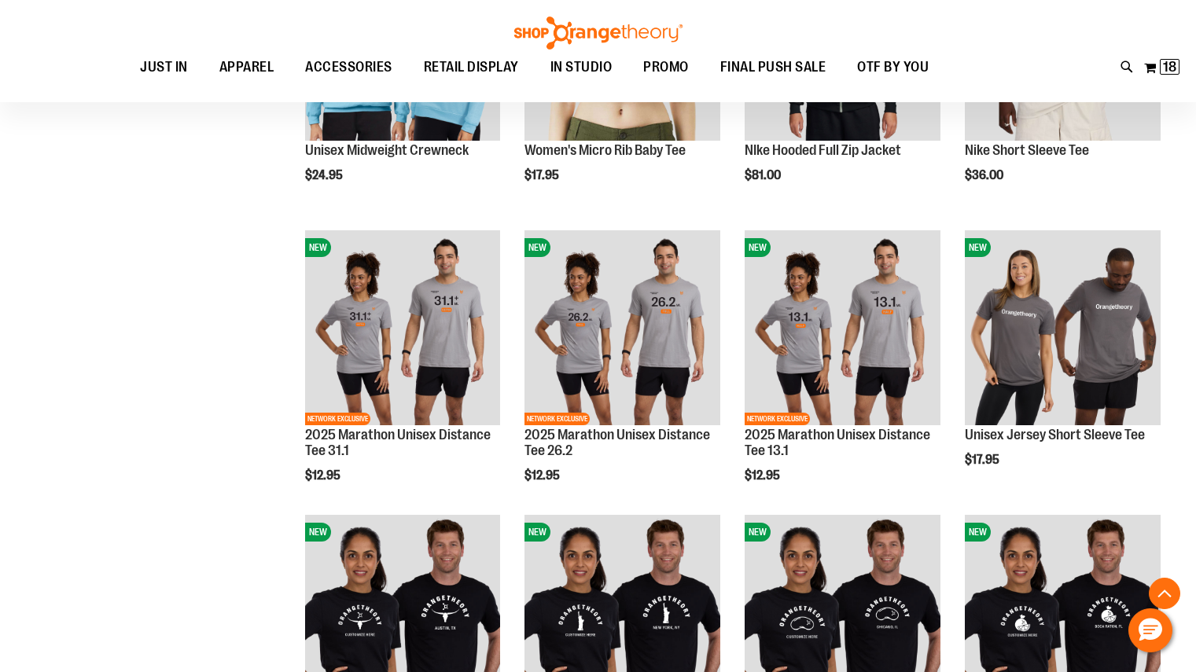
scroll to position [6312, 0]
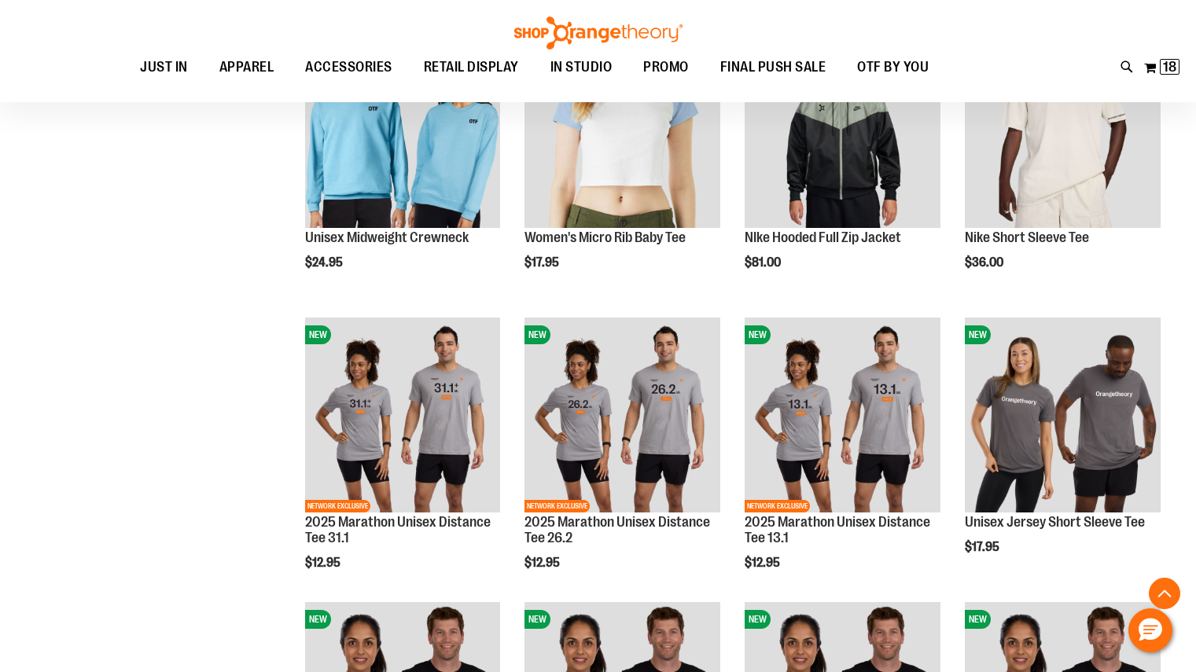
scroll to position [6275, 0]
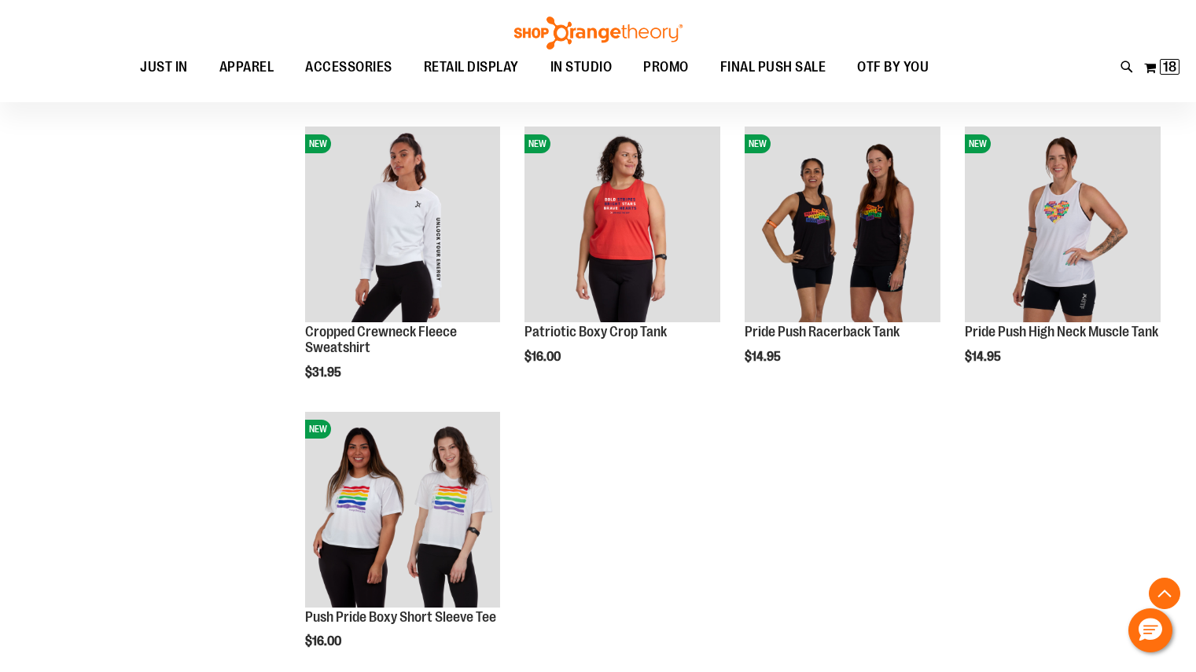
scroll to position [7320, 0]
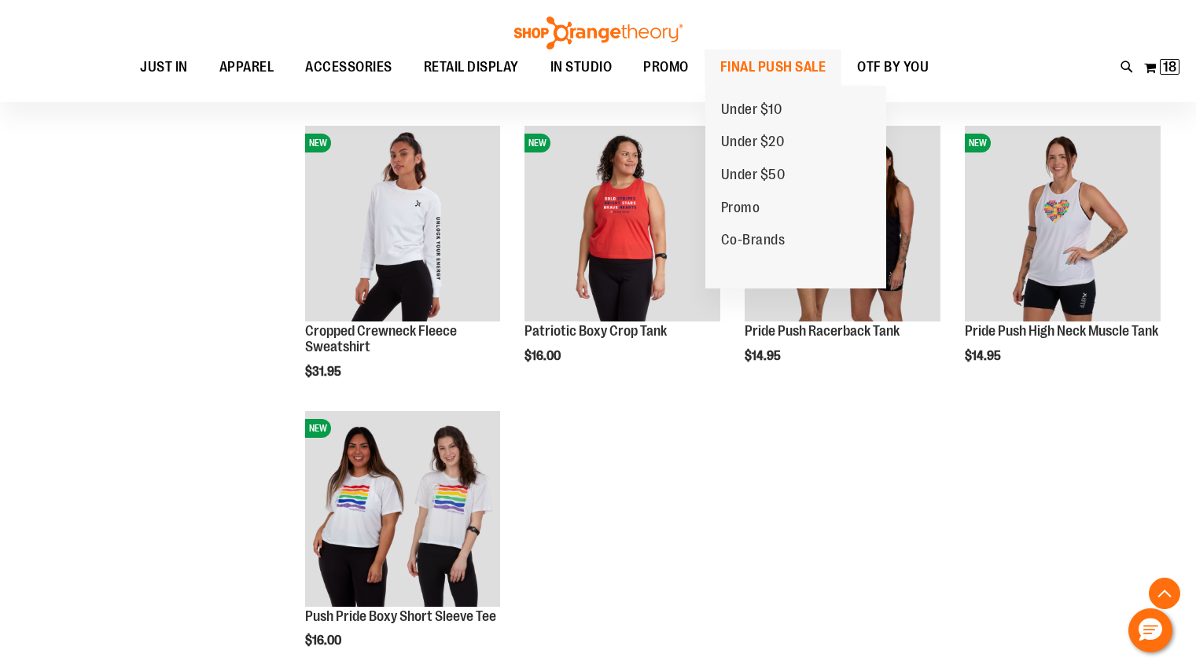
click at [746, 50] on span "FINAL PUSH SALE" at bounding box center [773, 67] width 106 height 35
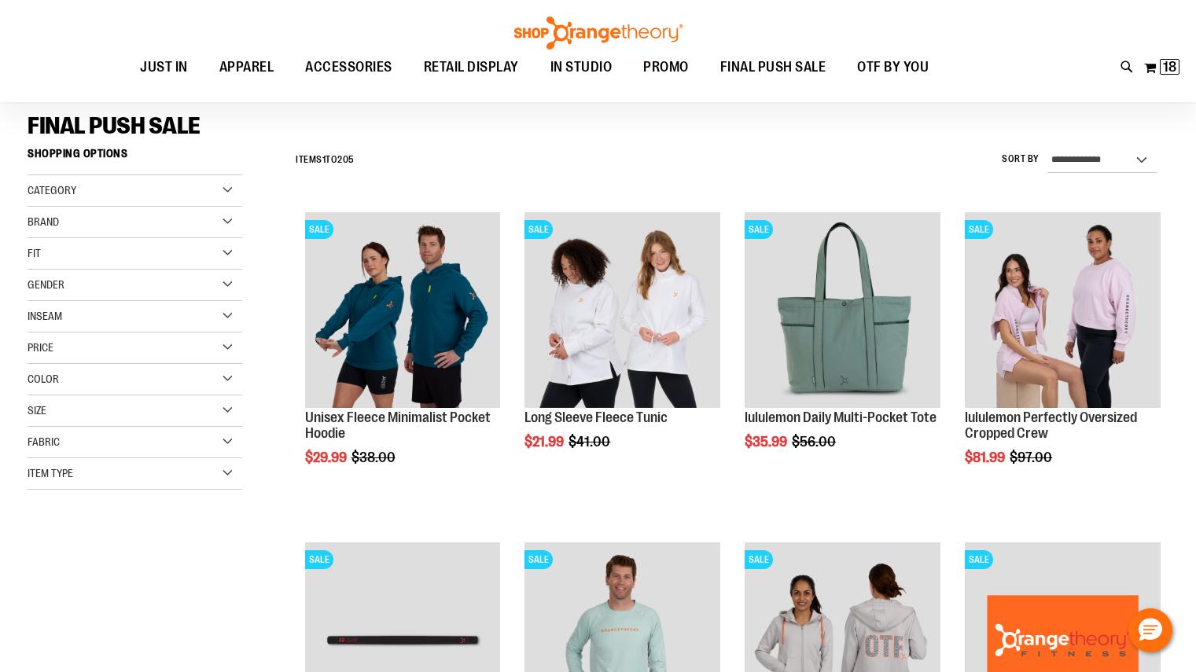
scroll to position [109, 0]
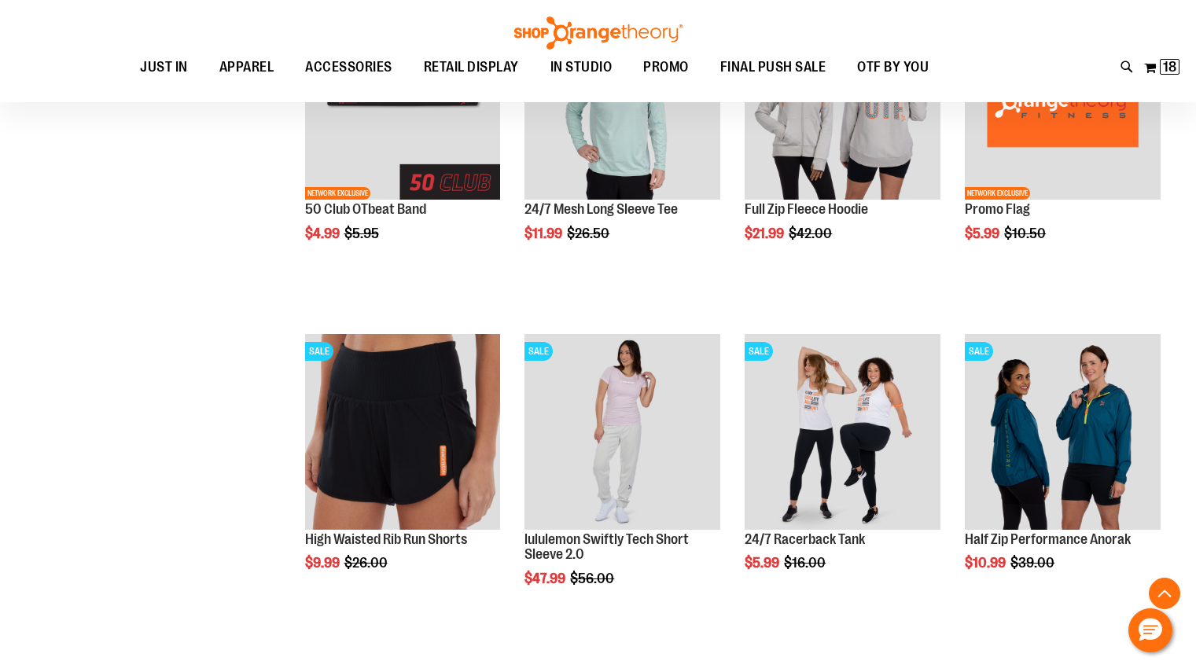
scroll to position [646, 0]
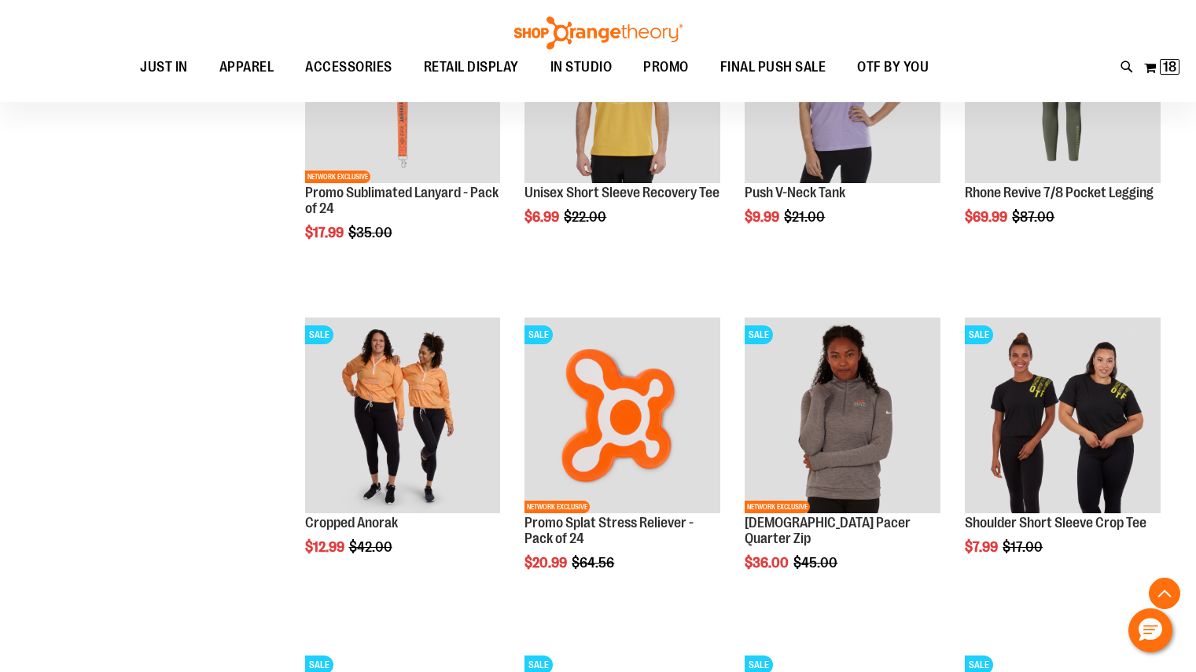
scroll to position [1323, 0]
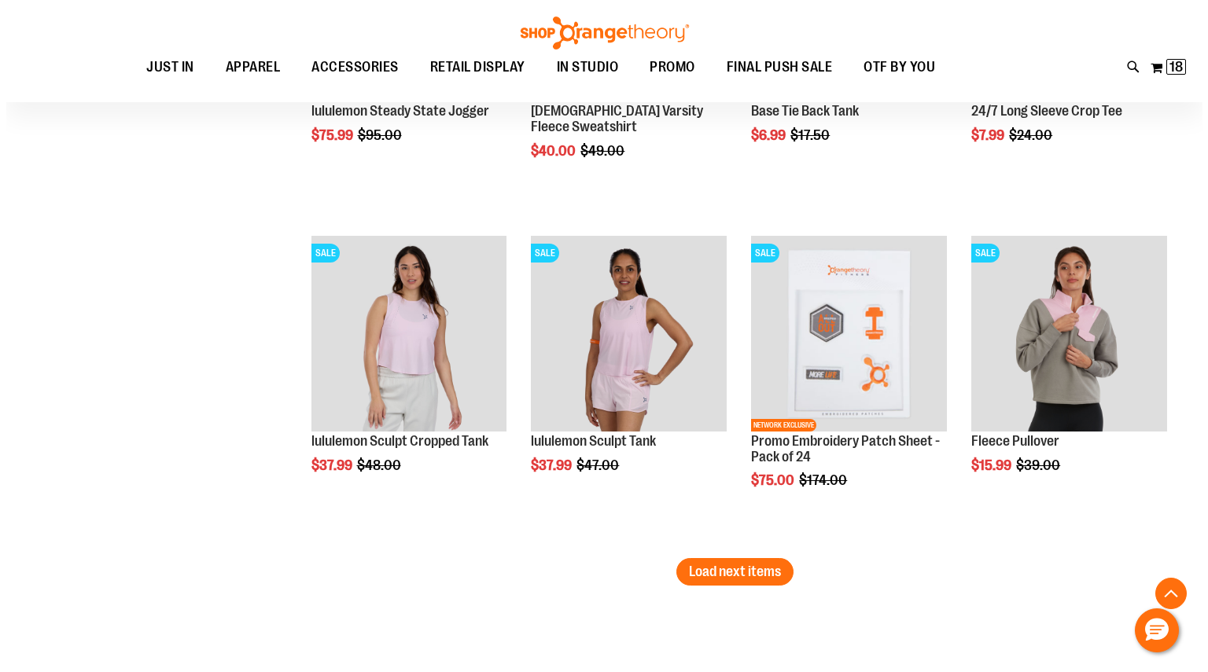
scroll to position [2747, 0]
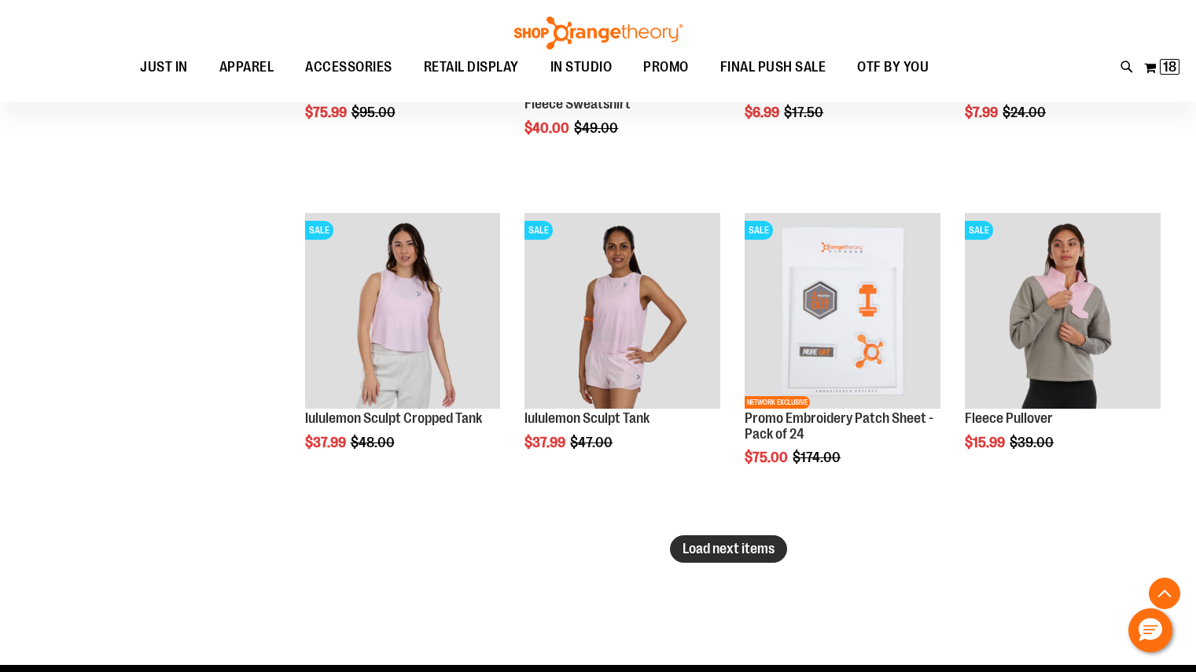
type input "**********"
click at [715, 549] on span "Load next items" at bounding box center [729, 549] width 92 height 16
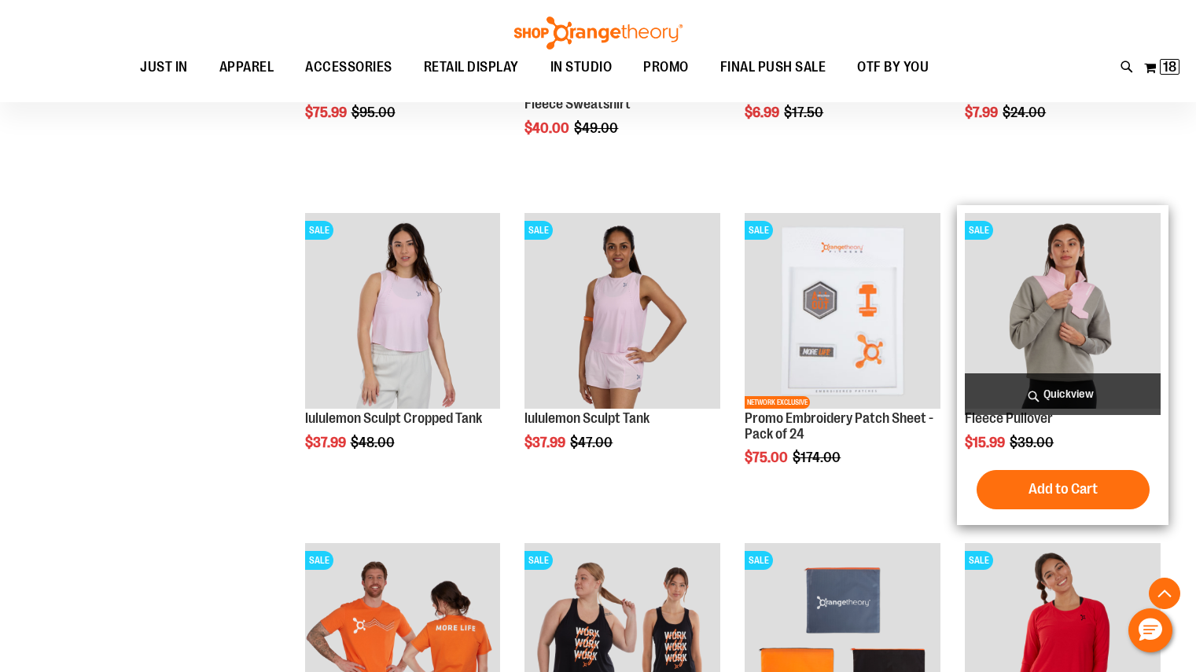
click at [1071, 397] on span "Quickview" at bounding box center [1063, 394] width 196 height 42
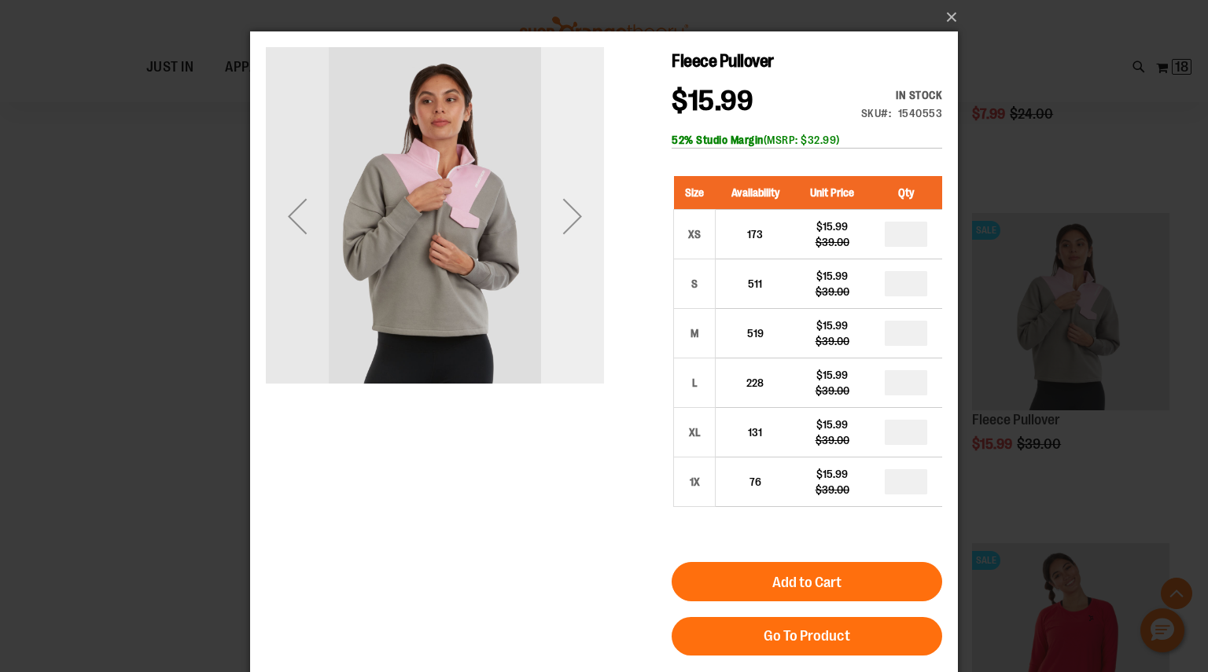
click at [571, 212] on div "Next" at bounding box center [572, 216] width 63 height 63
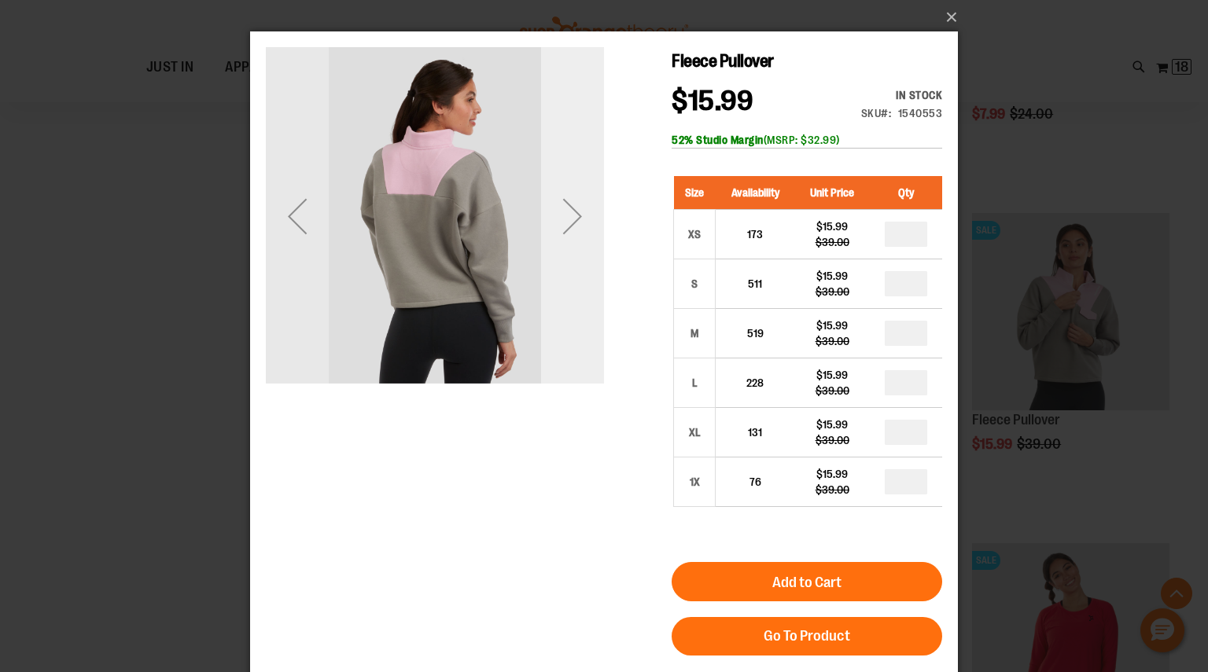
click at [571, 212] on div "Next" at bounding box center [572, 216] width 63 height 63
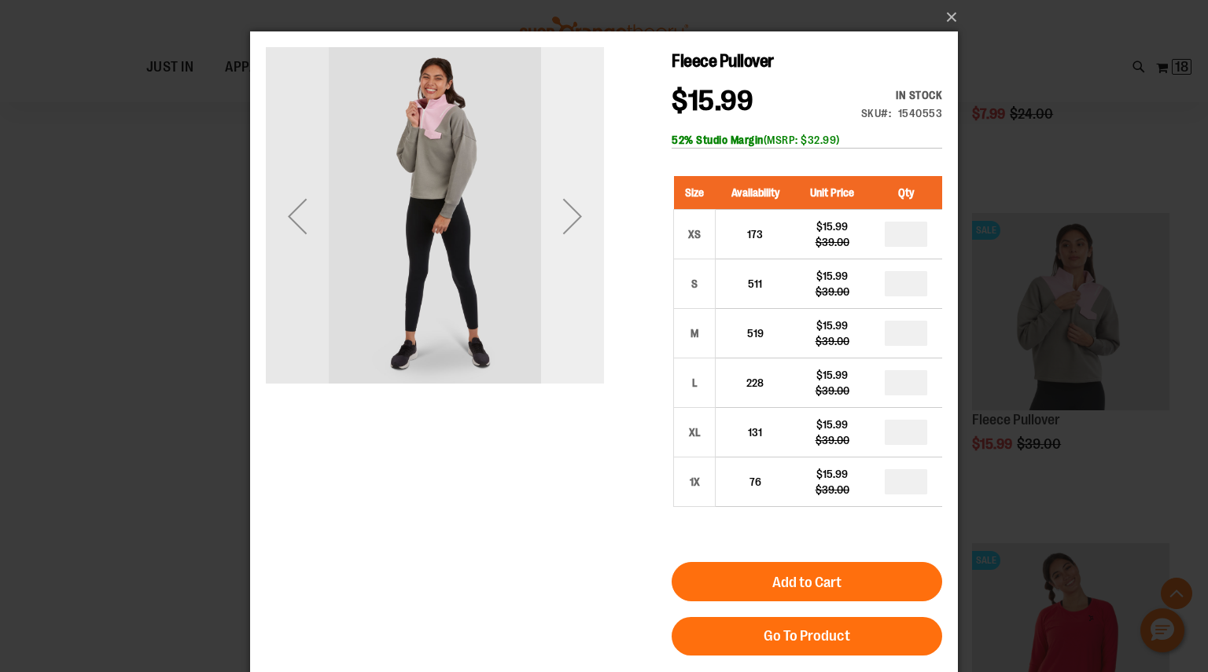
click at [571, 212] on div "Next" at bounding box center [572, 216] width 63 height 63
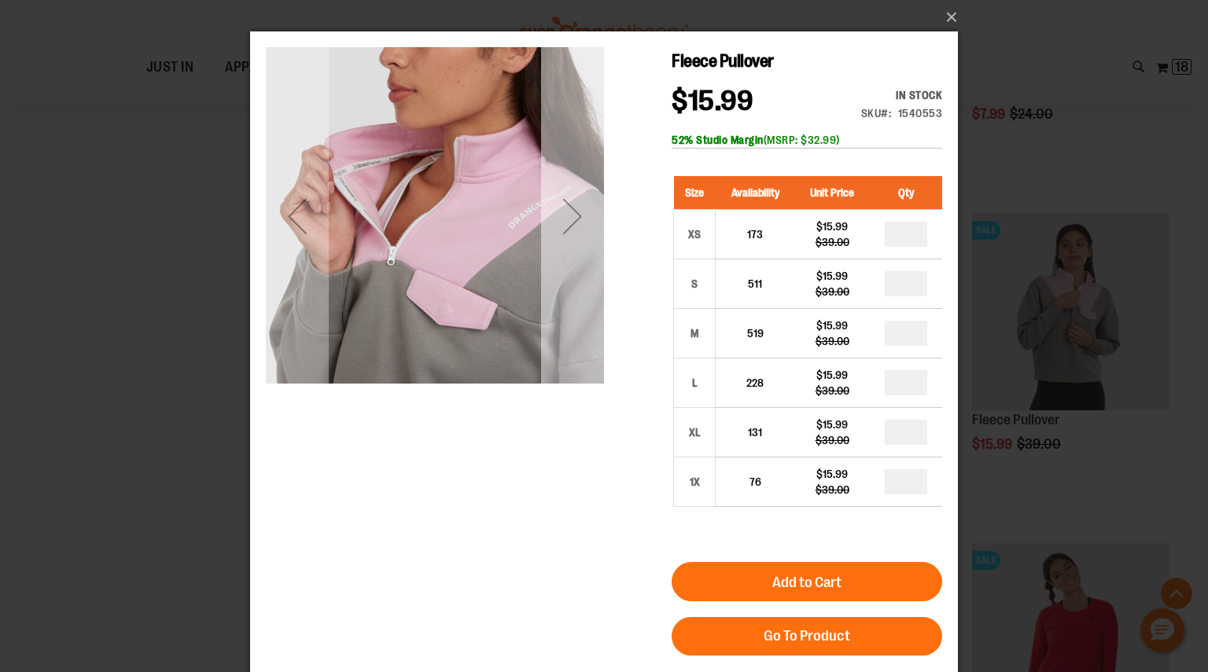
click at [571, 212] on div "Next" at bounding box center [572, 216] width 63 height 63
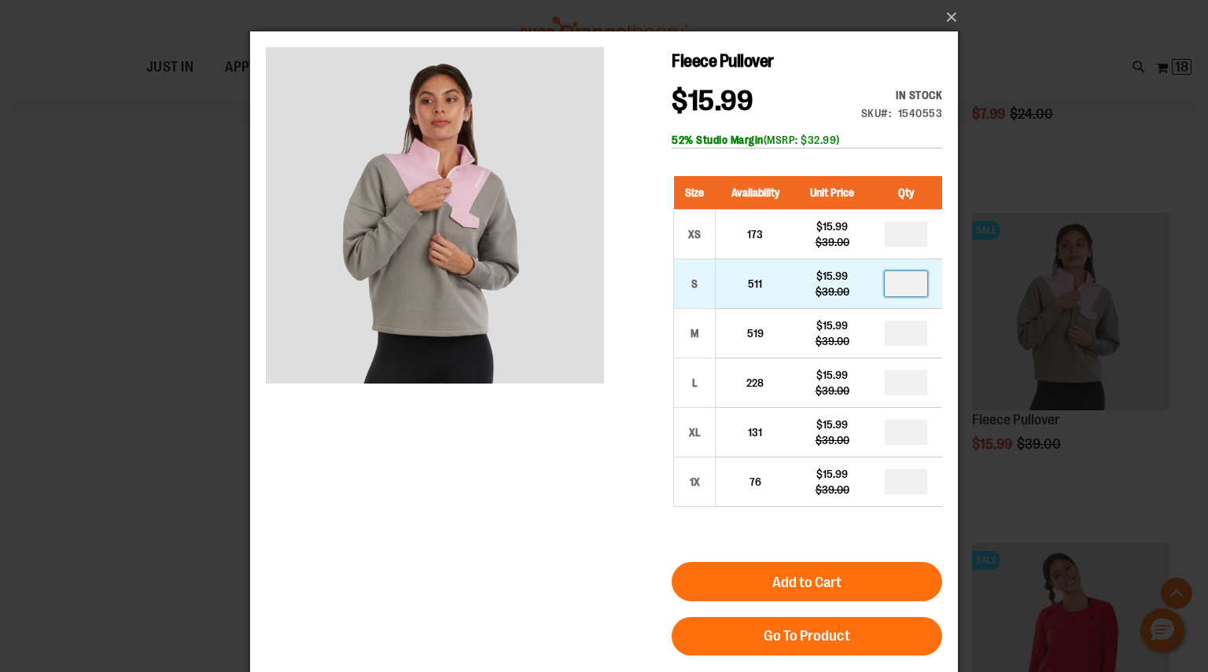
click at [918, 283] on input "number" at bounding box center [906, 283] width 42 height 25
type input "*"
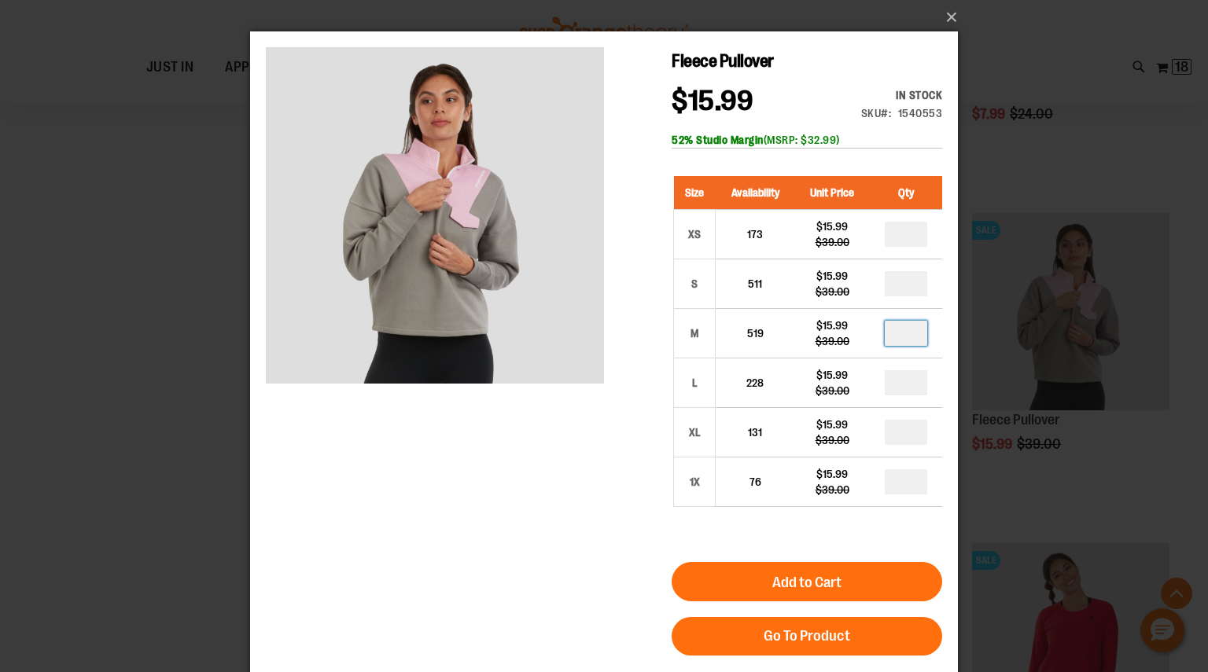
click at [912, 333] on input "number" at bounding box center [906, 333] width 42 height 25
type input "*"
click at [911, 384] on input "number" at bounding box center [906, 382] width 42 height 25
type input "*"
click at [624, 414] on div "Fleece Pullover $15.99 Regular Price $39.00 In stock Only %1 left SKU 1540553 5…" at bounding box center [604, 444] width 676 height 795
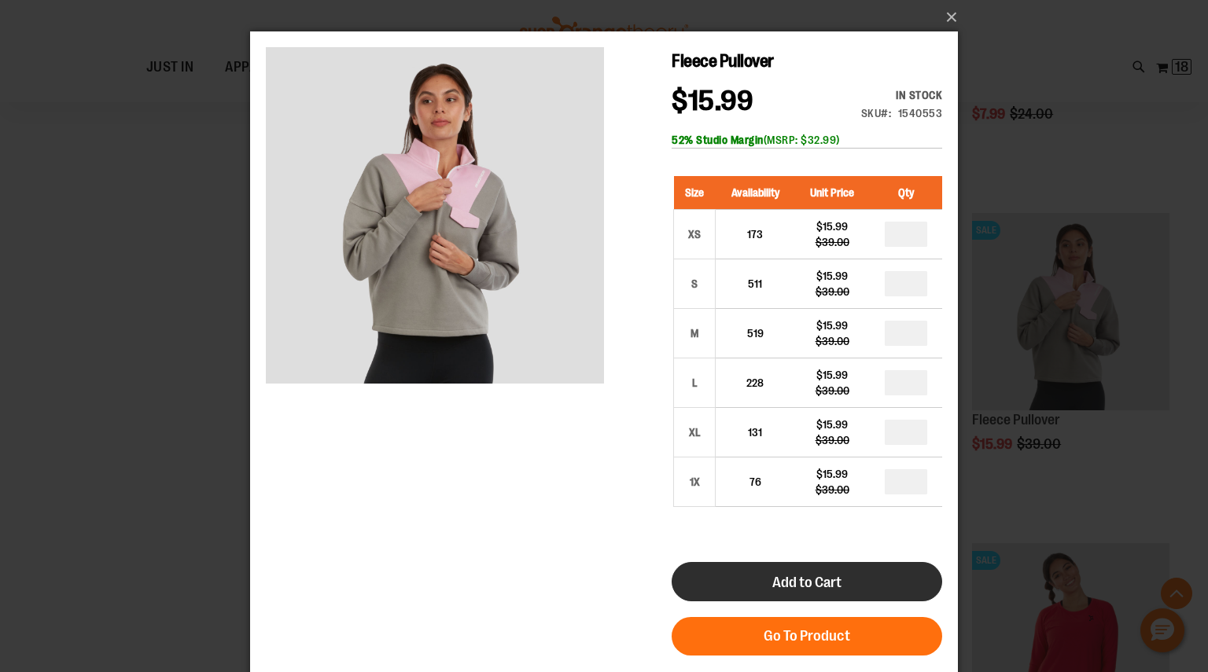
click at [754, 583] on button "Add to Cart" at bounding box center [807, 581] width 270 height 39
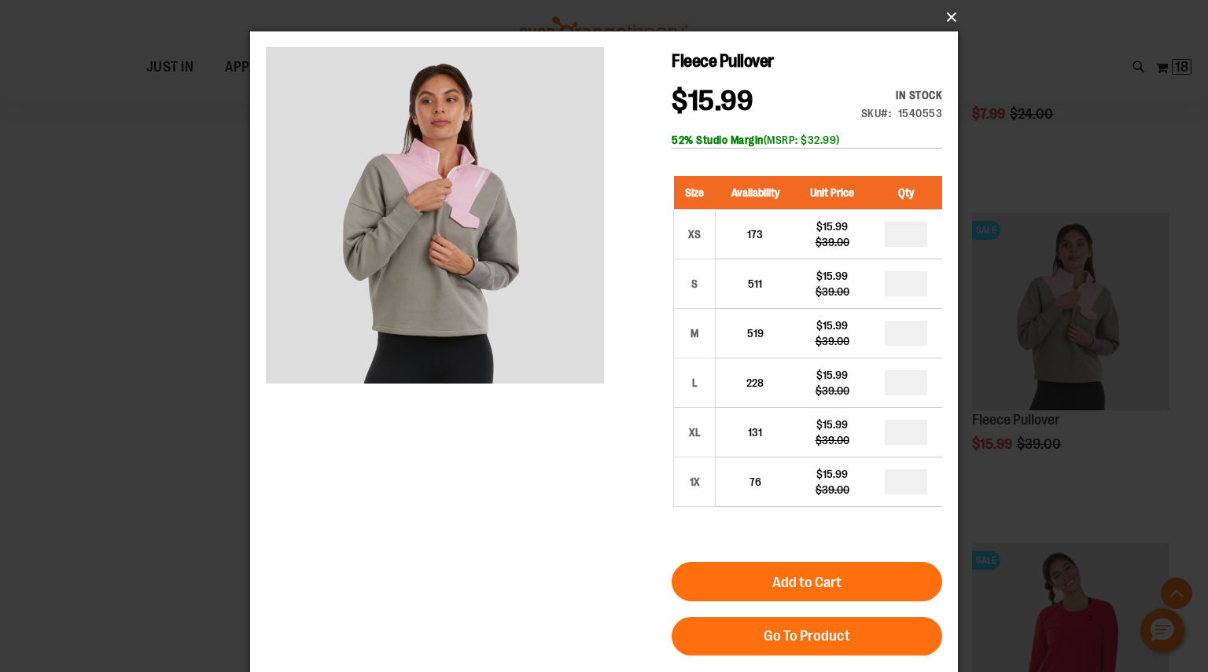
click at [951, 15] on button "×" at bounding box center [609, 17] width 708 height 35
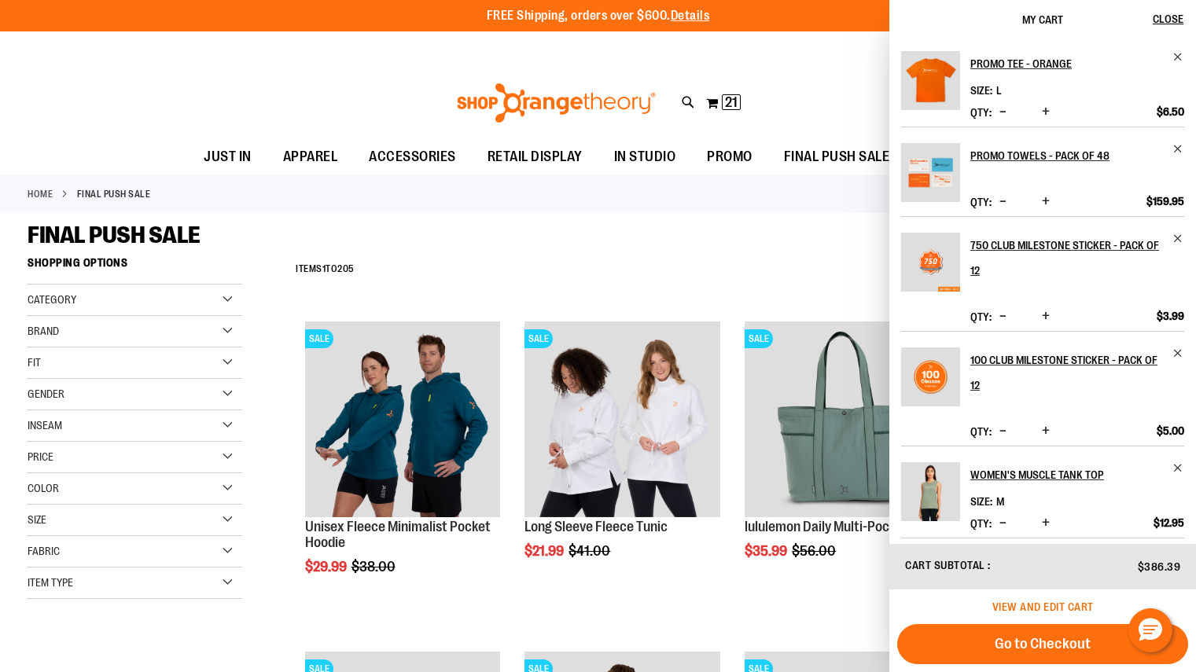
click at [1046, 605] on span "View and edit cart" at bounding box center [1042, 607] width 101 height 13
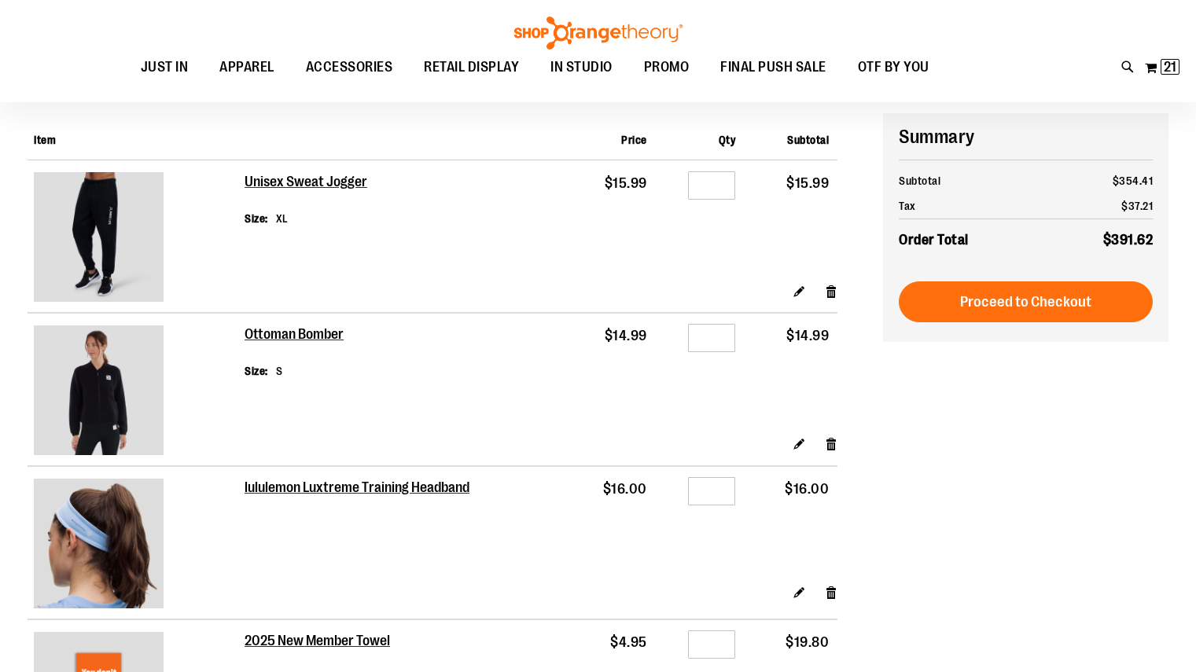
scroll to position [118, 0]
type input "**********"
click at [830, 594] on link "Remove item" at bounding box center [831, 591] width 13 height 17
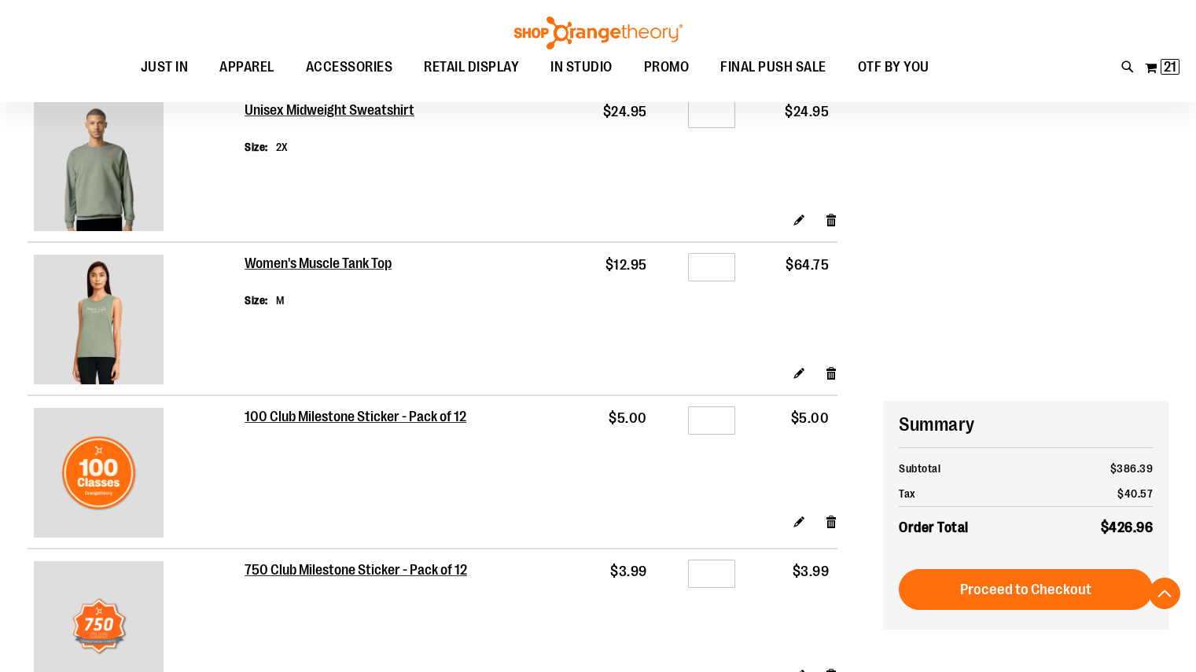
scroll to position [1149, 0]
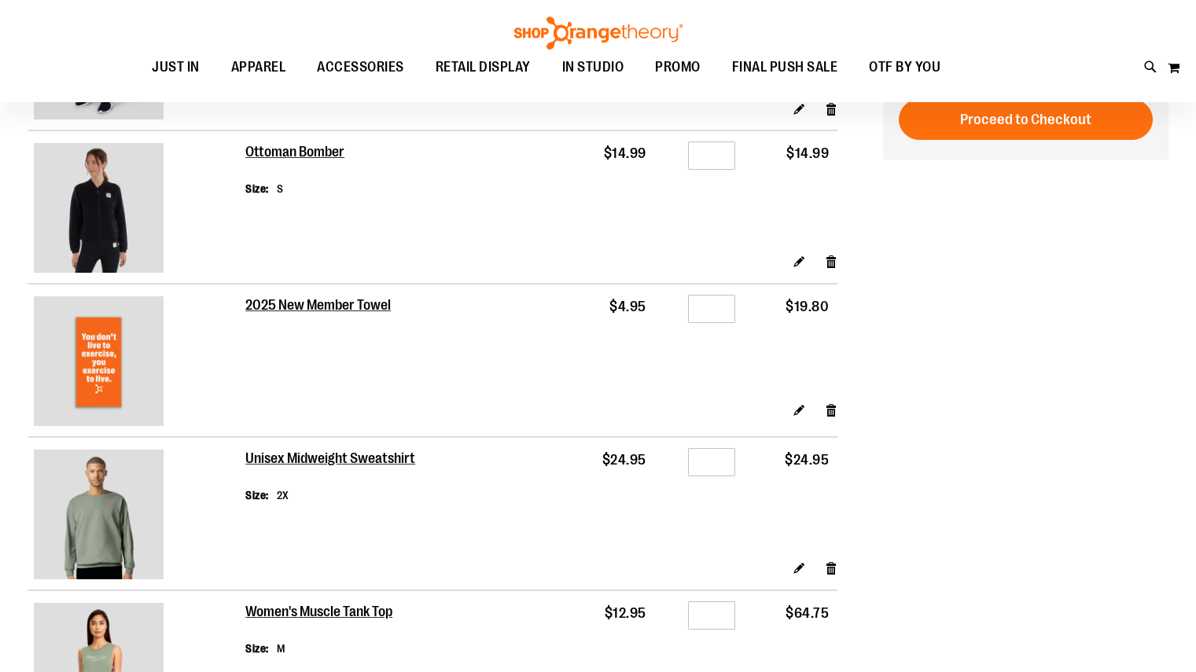
scroll to position [90, 0]
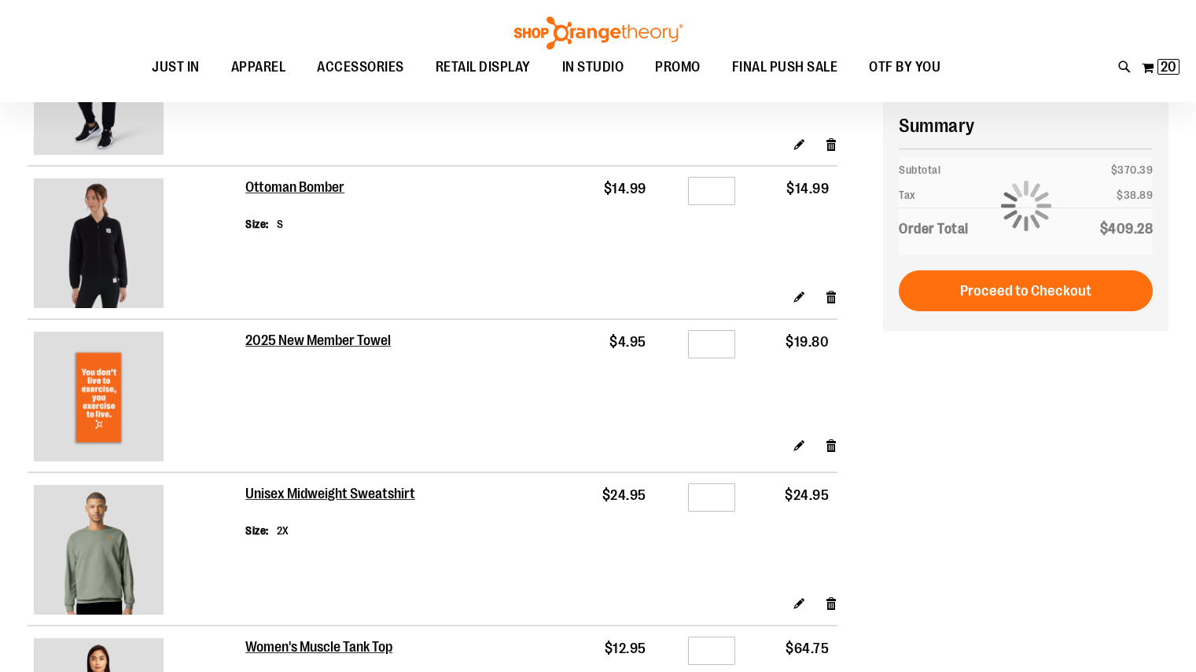
type input "**********"
click at [724, 347] on input "*" at bounding box center [711, 344] width 47 height 28
click at [609, 399] on td "$4.95" at bounding box center [608, 378] width 94 height 118
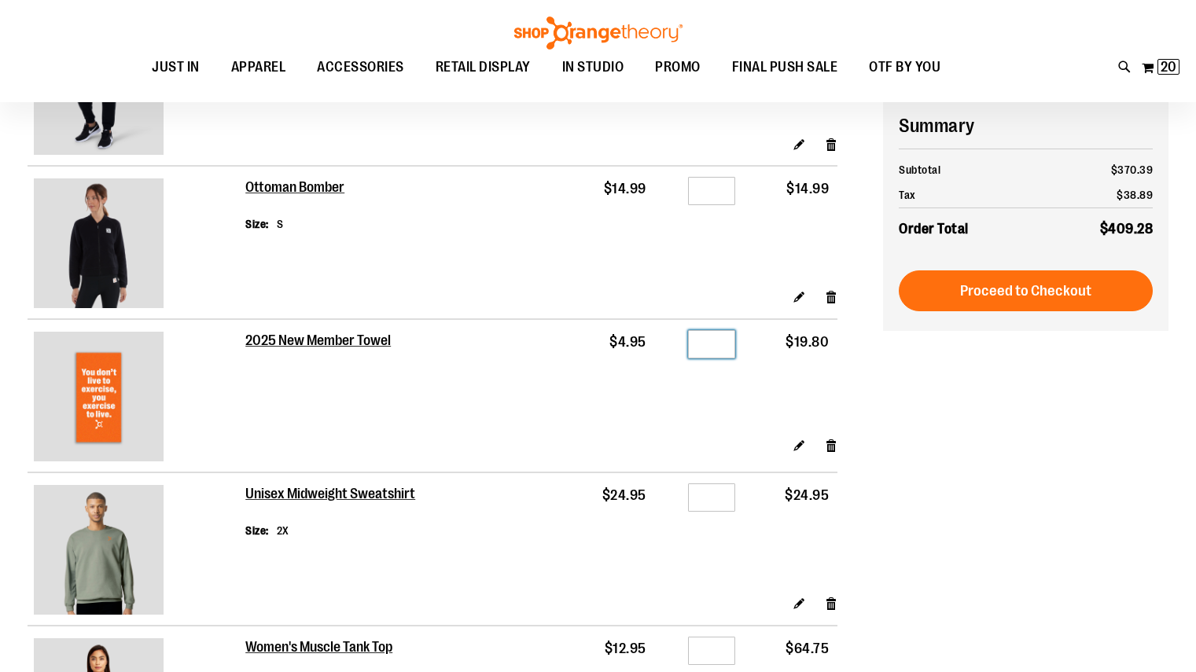
click at [719, 344] on input "*" at bounding box center [711, 344] width 47 height 28
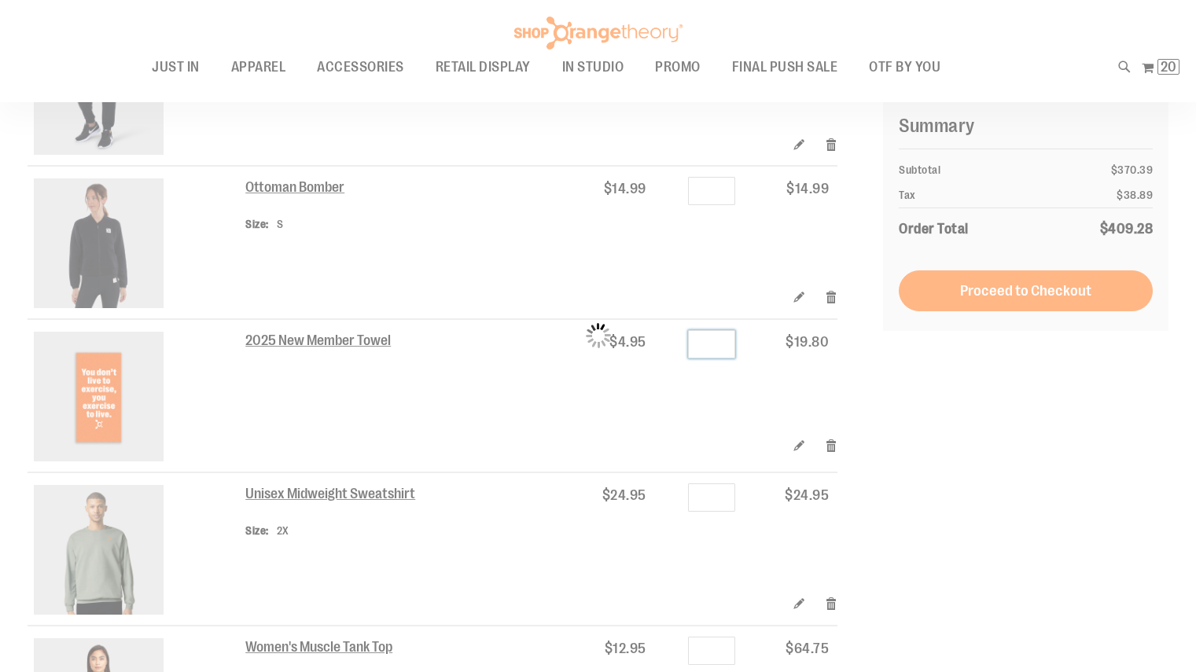
type input "*"
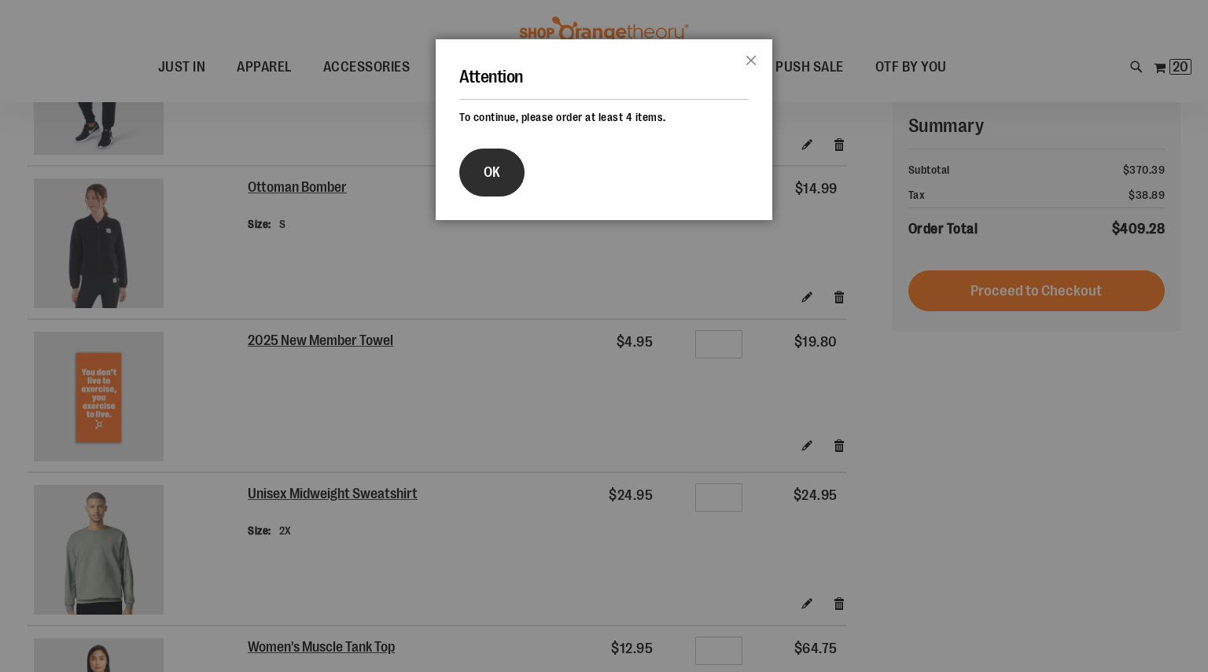
click at [469, 168] on button "OK" at bounding box center [491, 173] width 65 height 48
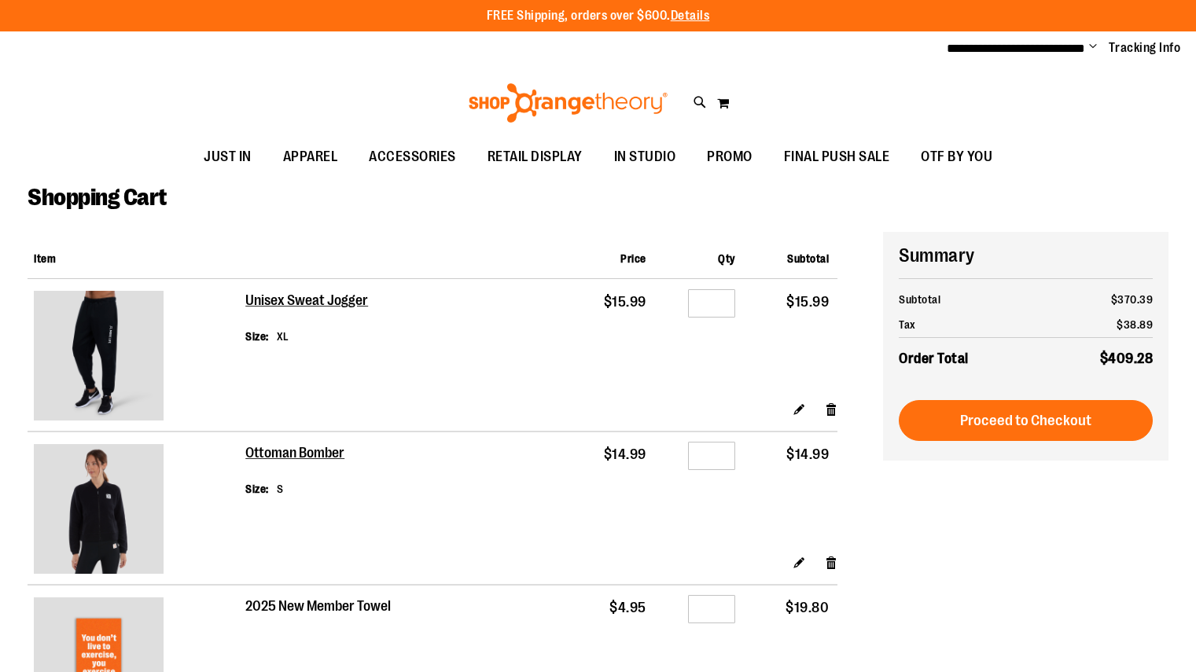
type input "**********"
click at [294, 605] on h2 "2025 New Member Towel" at bounding box center [318, 606] width 147 height 17
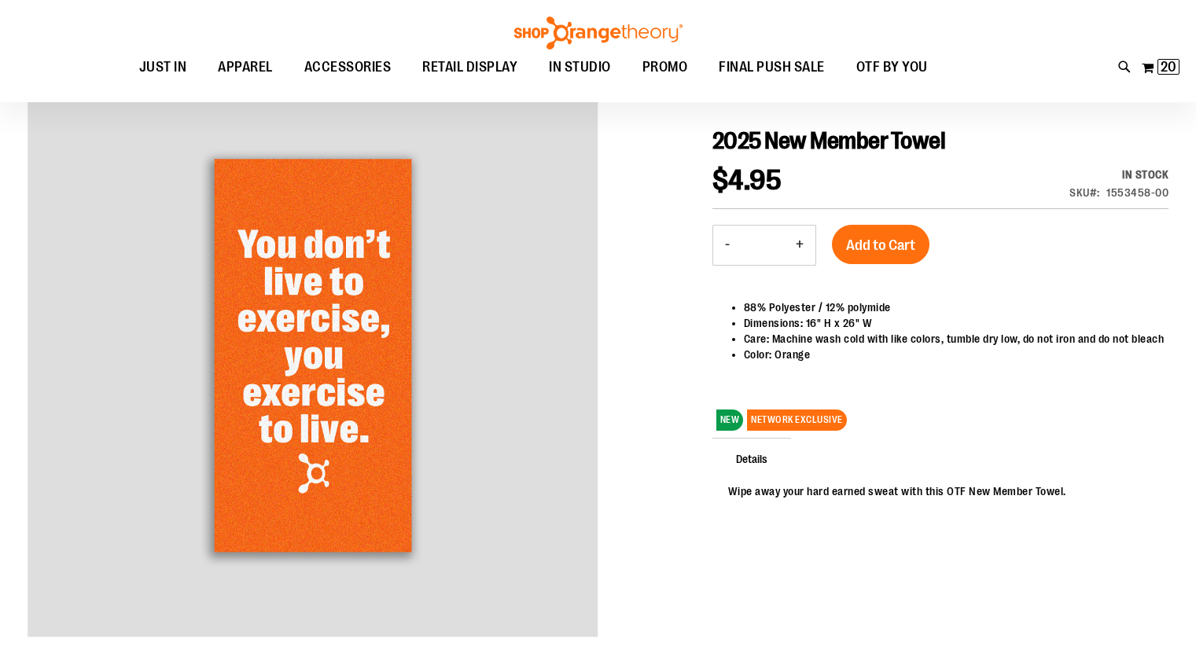
scroll to position [160, 0]
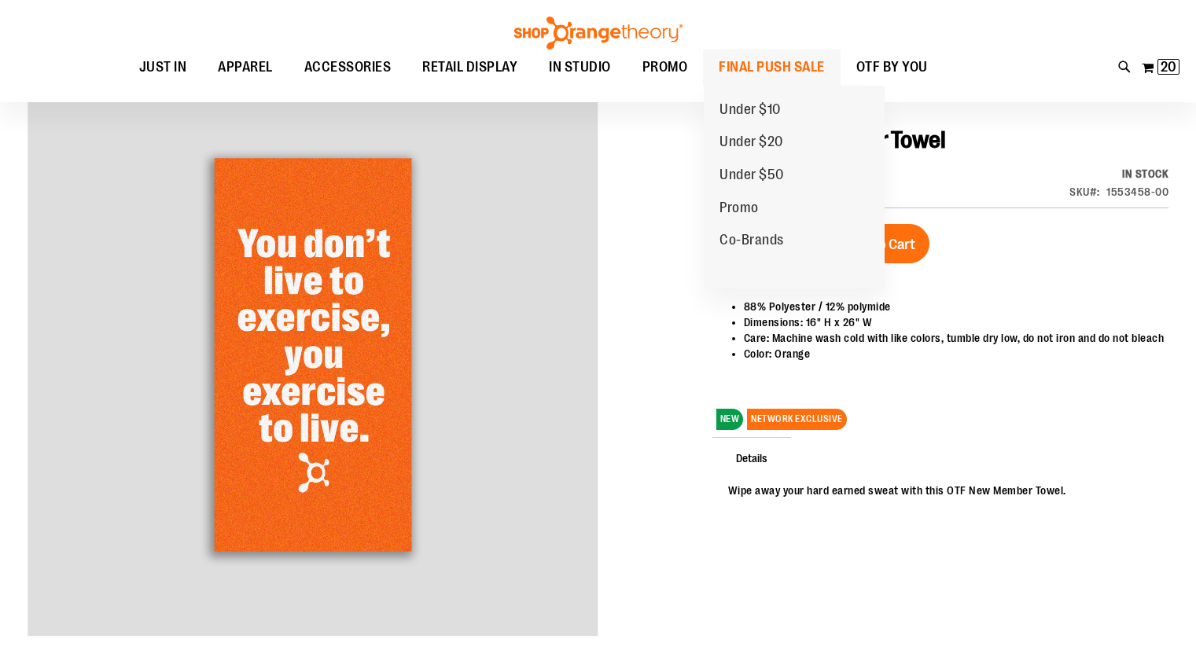
type input "**********"
click at [798, 55] on span "FINAL PUSH SALE" at bounding box center [772, 67] width 106 height 35
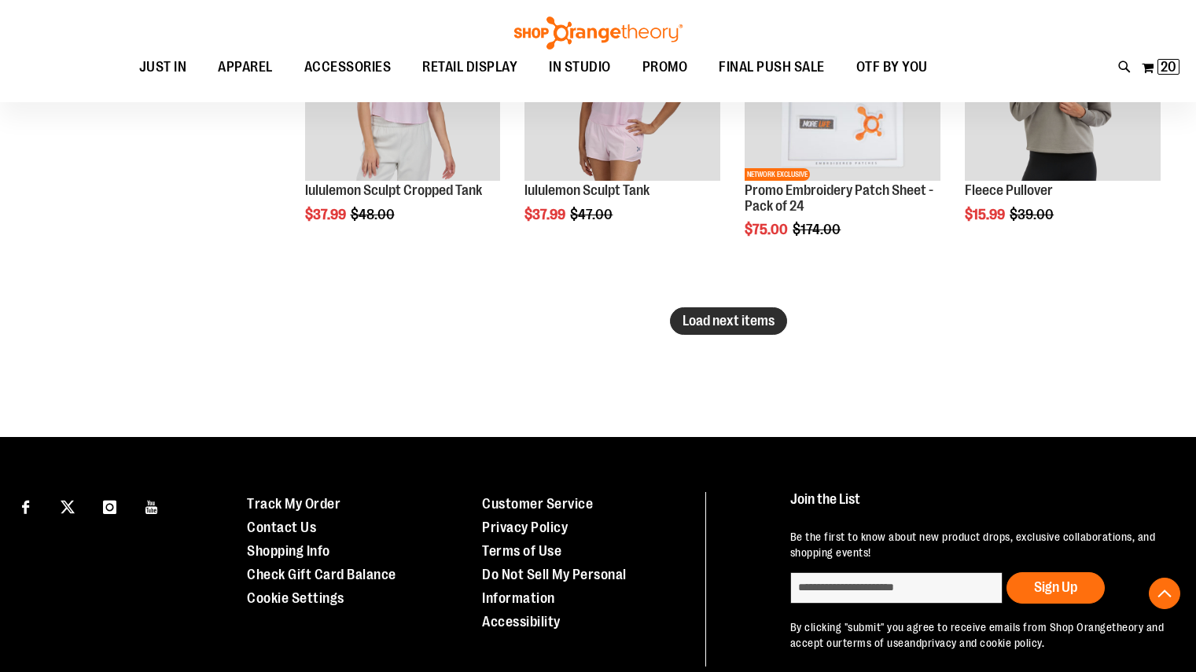
scroll to position [2976, 0]
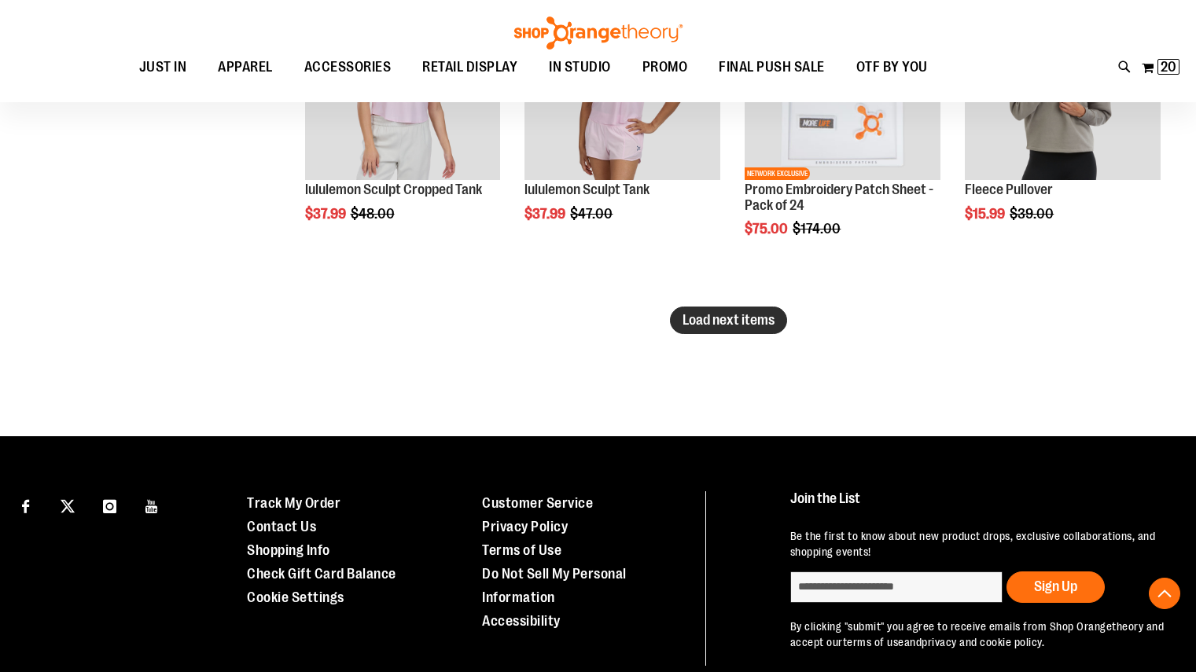
type input "**********"
click at [719, 316] on span "Load next items" at bounding box center [729, 320] width 92 height 16
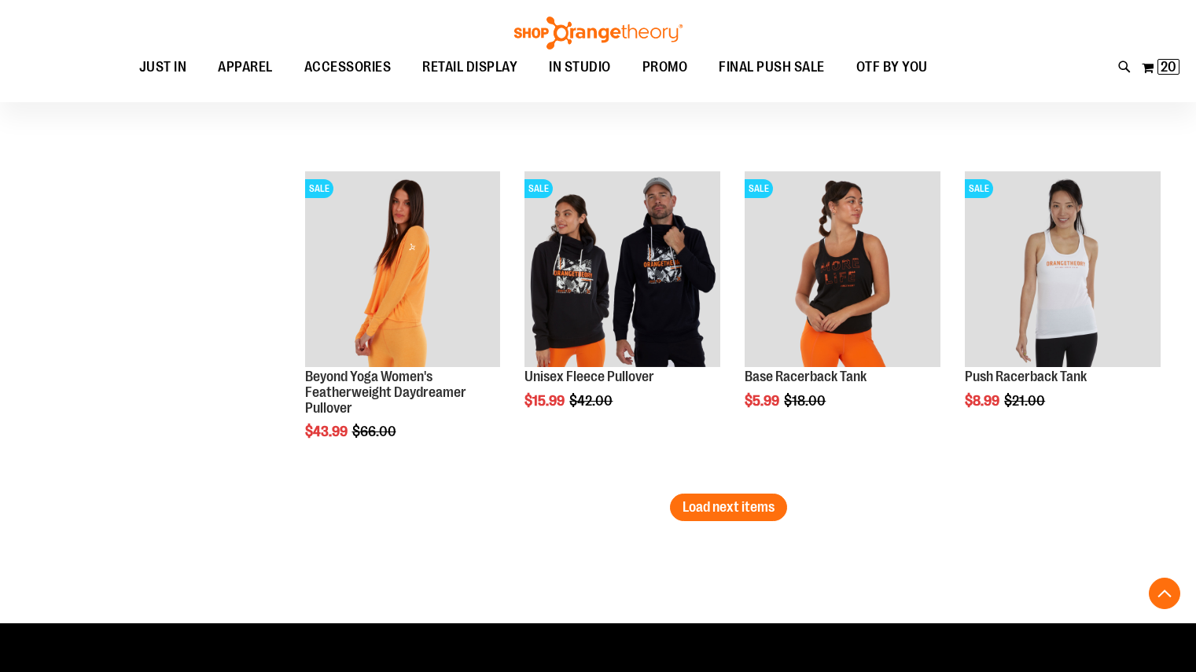
scroll to position [3784, 0]
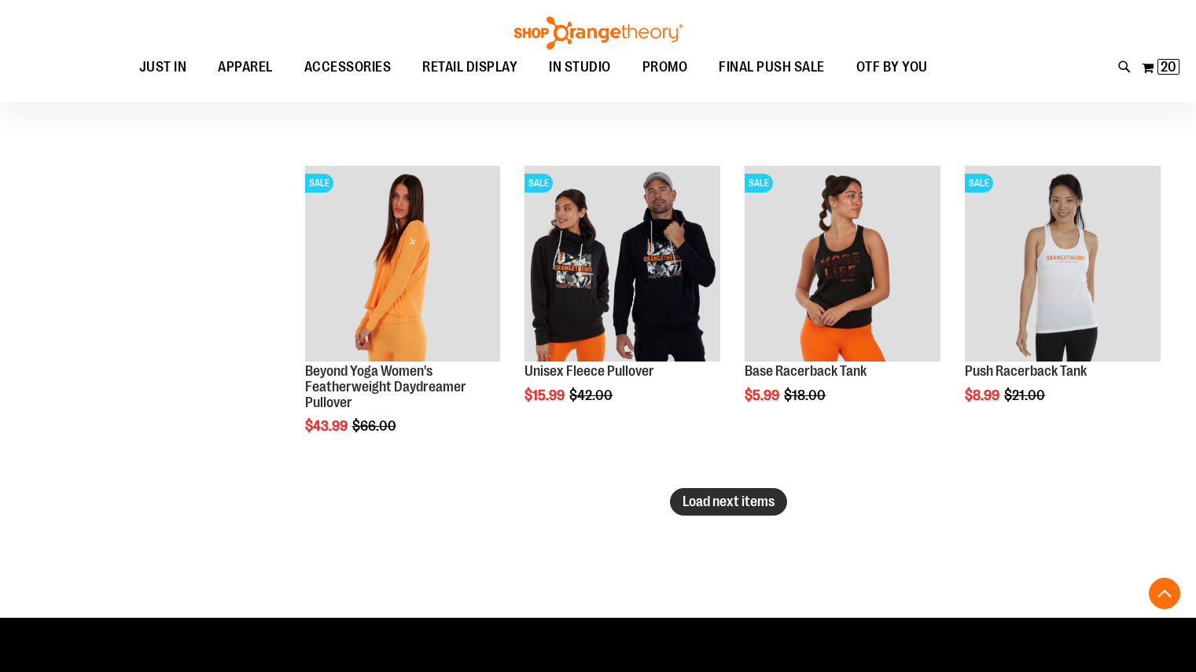
click at [714, 500] on span "Load next items" at bounding box center [729, 502] width 92 height 16
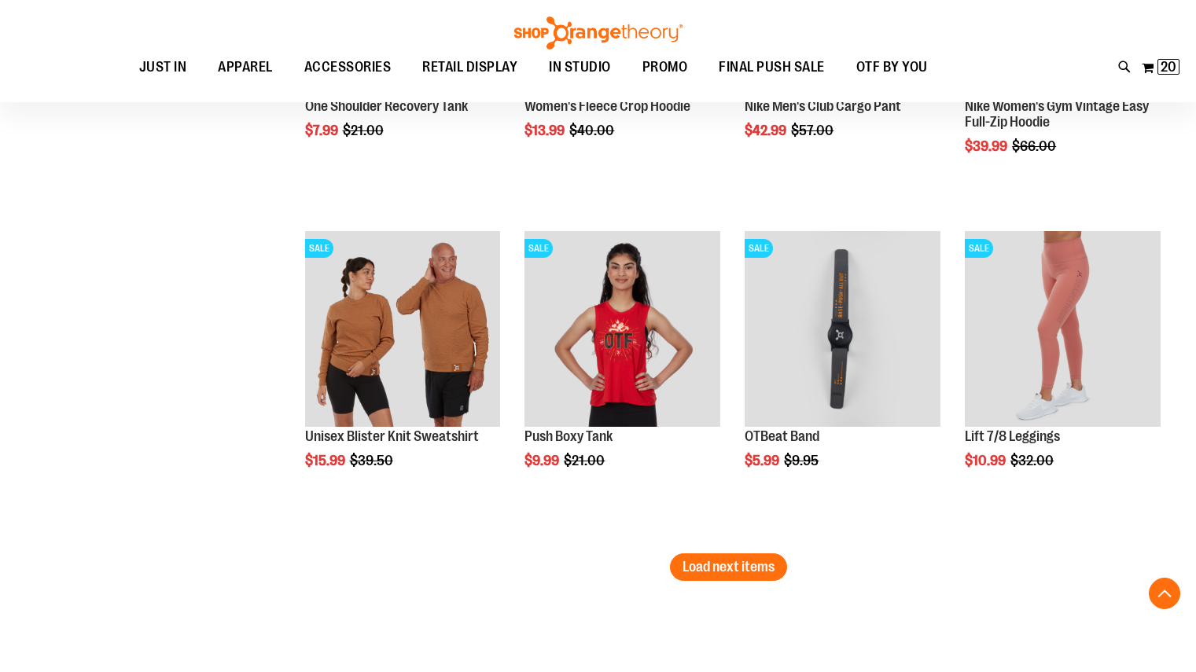
scroll to position [4710, 0]
click at [730, 567] on span "Load next items" at bounding box center [729, 566] width 92 height 16
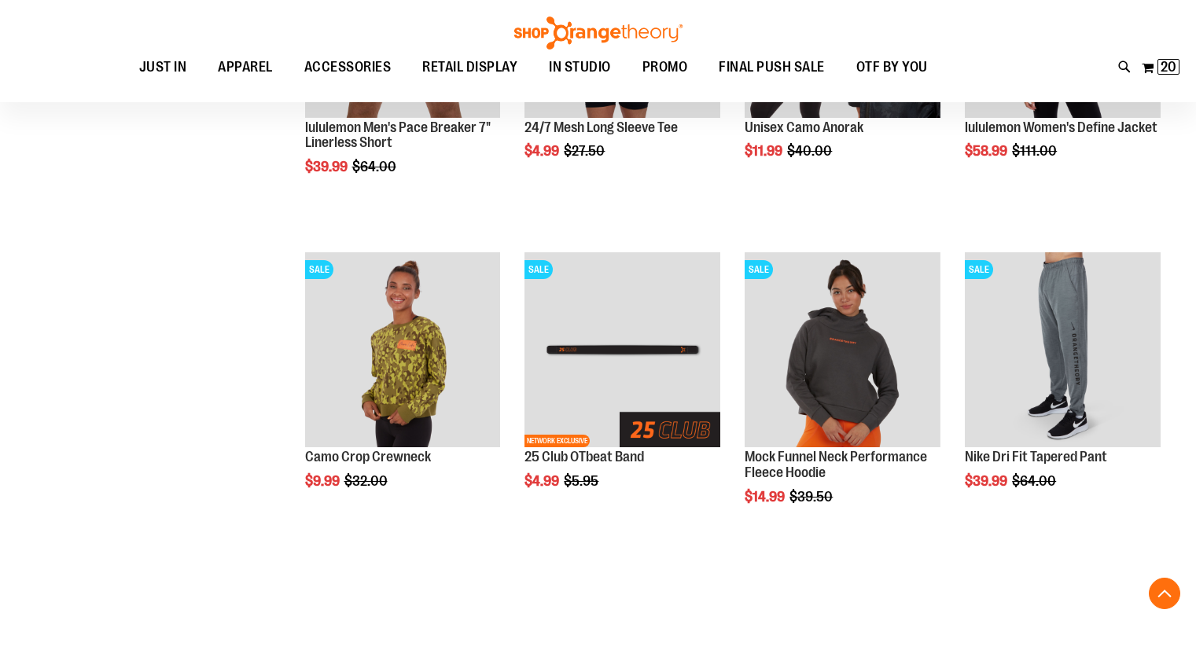
scroll to position [5704, 0]
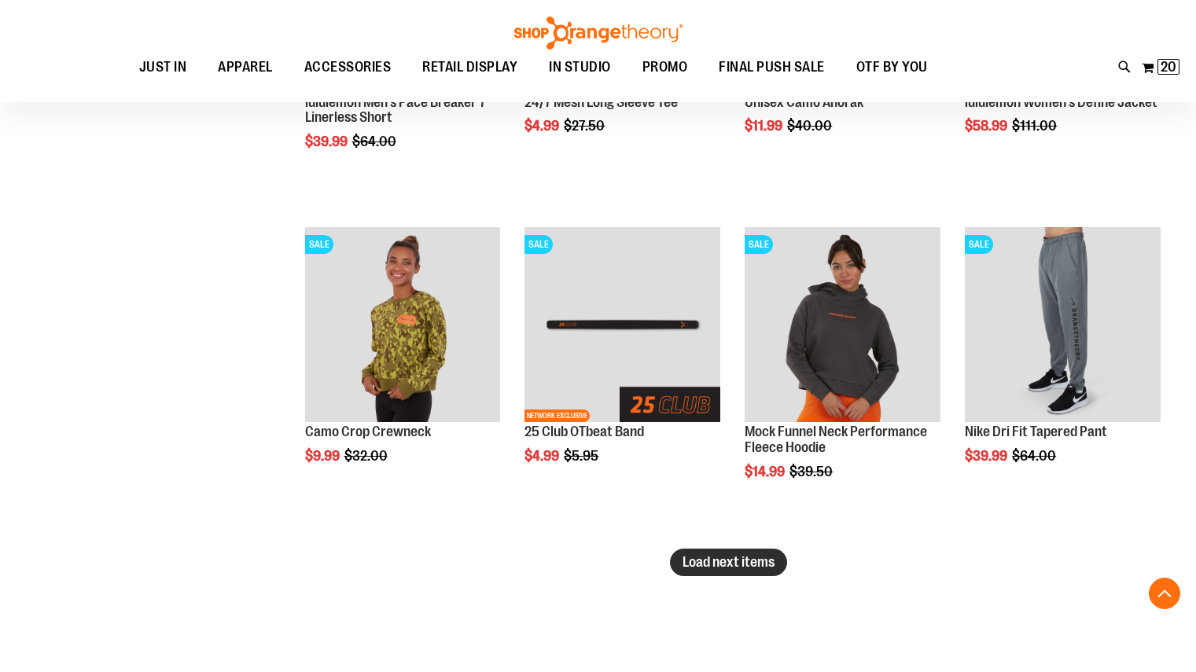
click at [716, 569] on span "Load next items" at bounding box center [729, 562] width 92 height 16
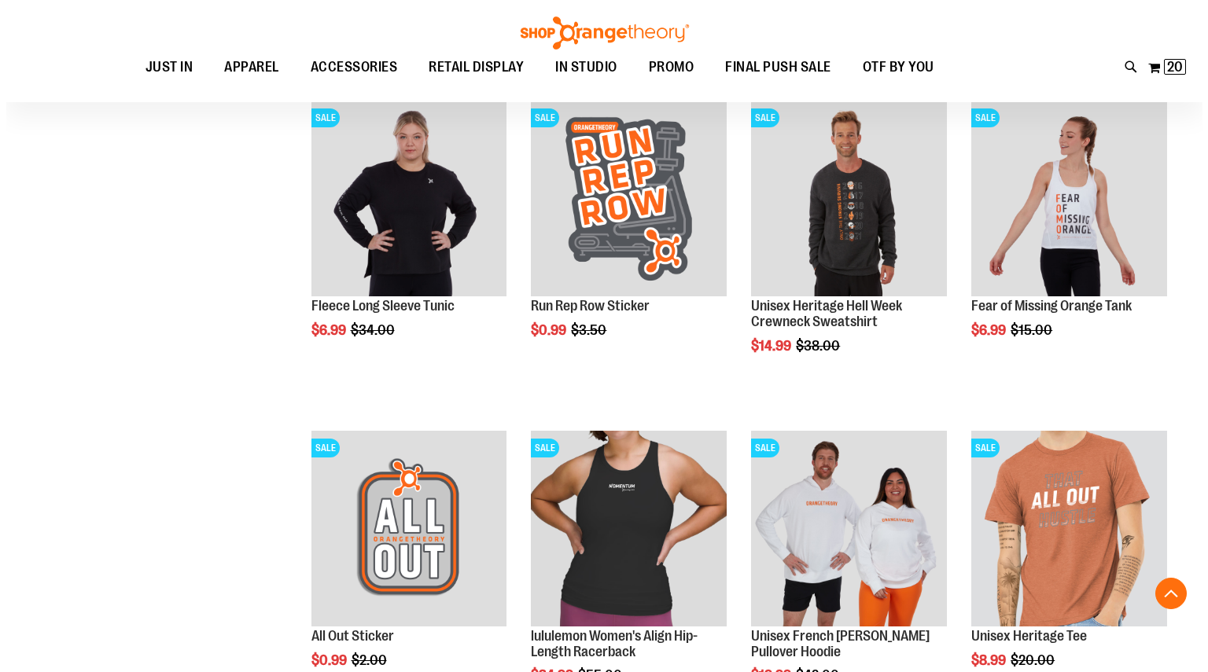
scroll to position [6157, 0]
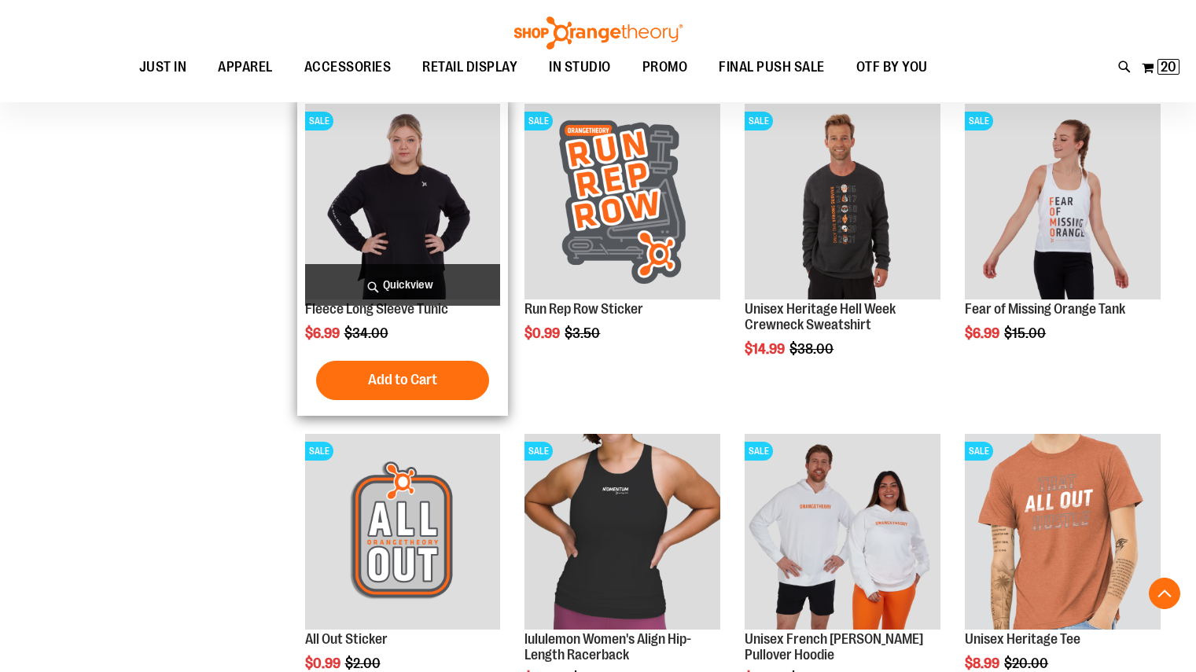
click at [407, 289] on span "Quickview" at bounding box center [403, 285] width 196 height 42
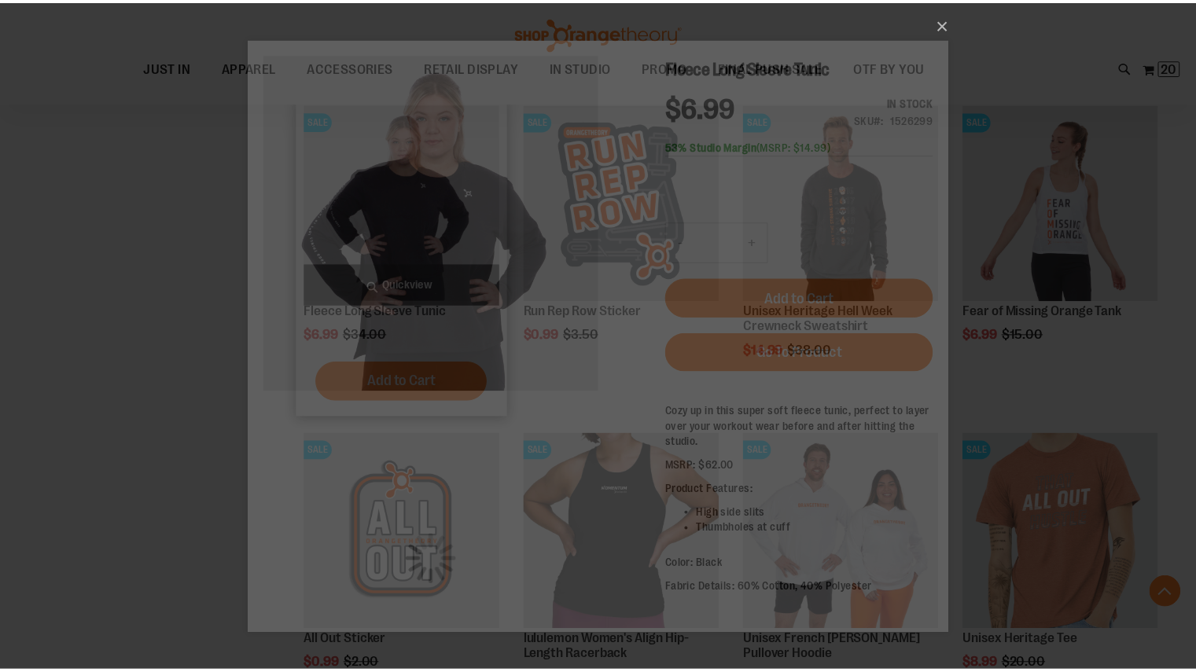
scroll to position [0, 0]
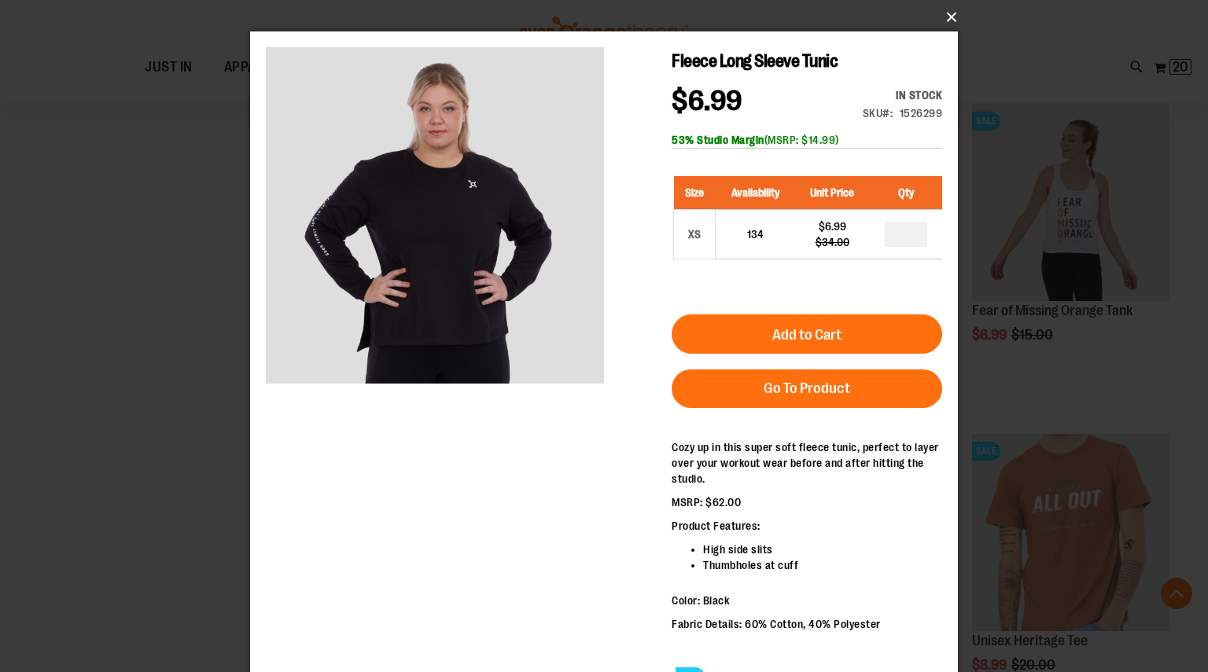
click at [948, 14] on button "×" at bounding box center [609, 17] width 708 height 35
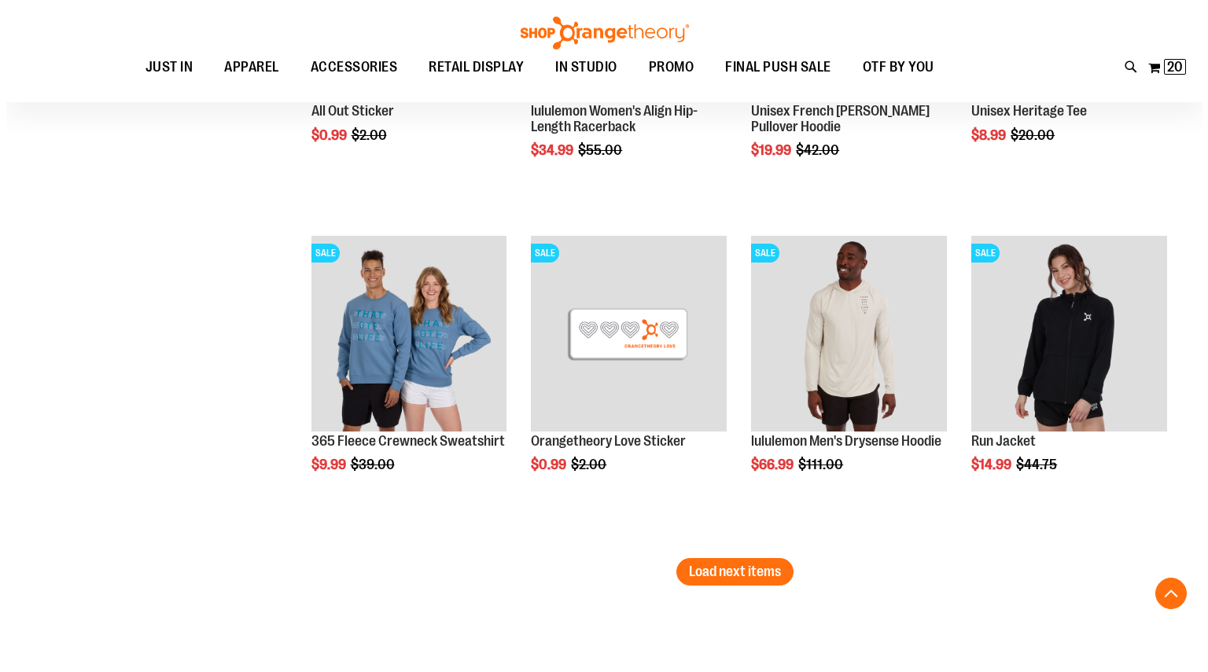
scroll to position [6686, 0]
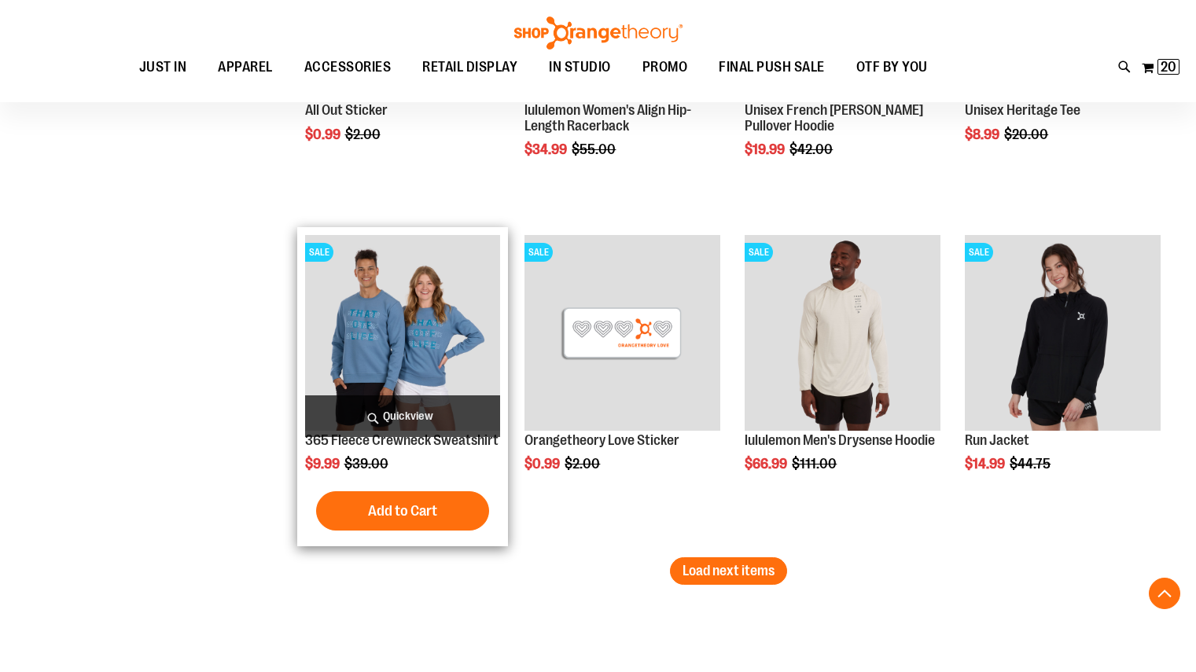
click at [403, 411] on span "Quickview" at bounding box center [403, 417] width 196 height 42
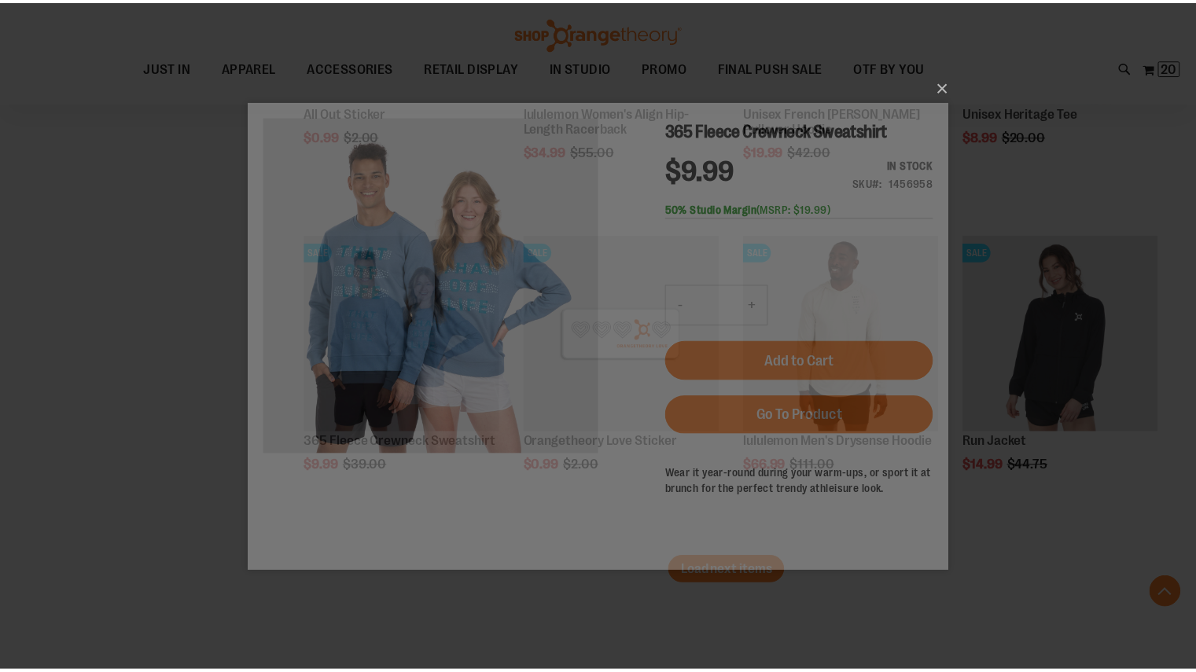
scroll to position [0, 0]
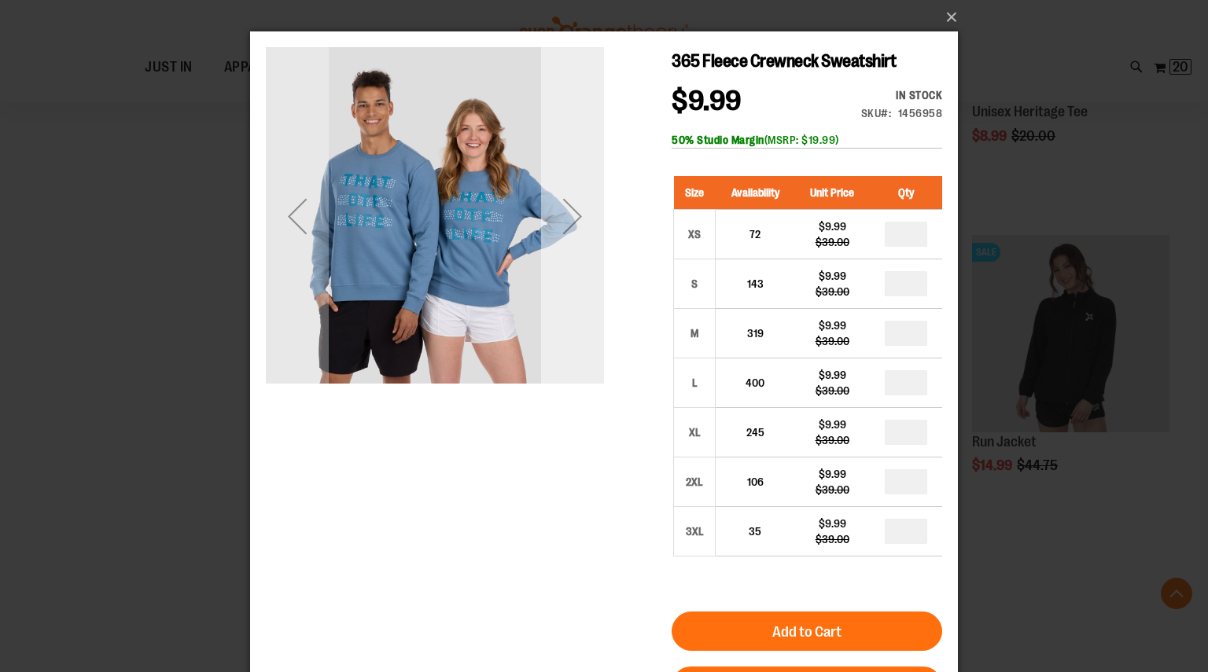
click at [572, 231] on div "Next" at bounding box center [572, 216] width 63 height 63
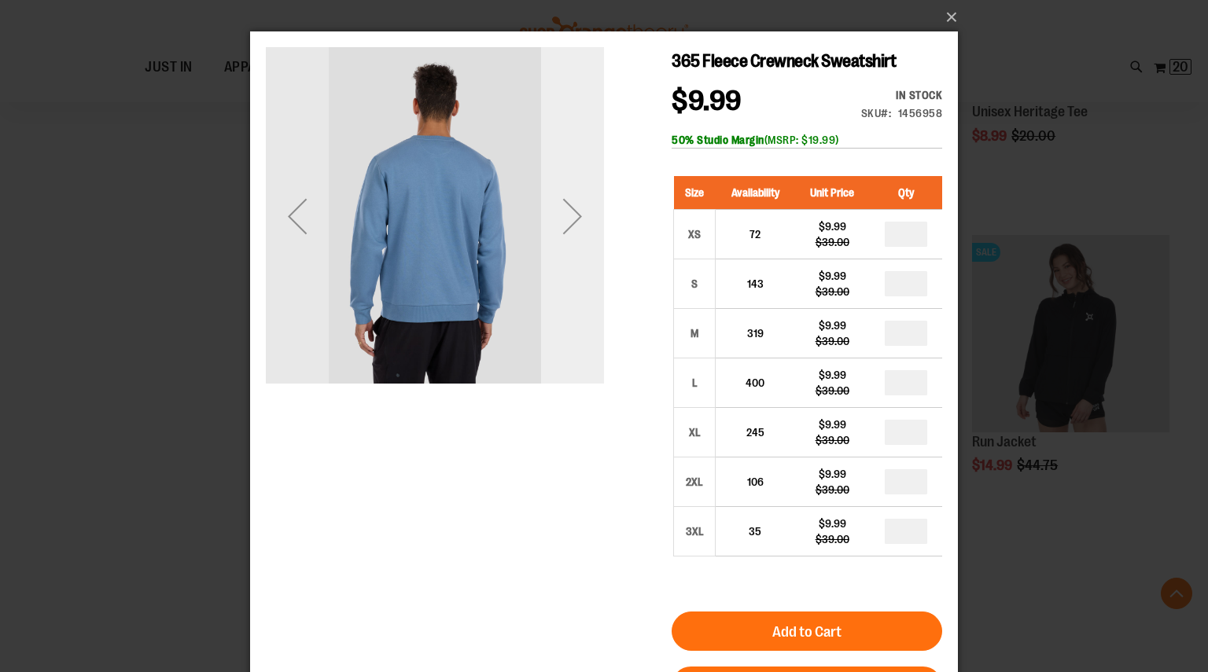
click at [572, 231] on div "Next" at bounding box center [572, 216] width 63 height 63
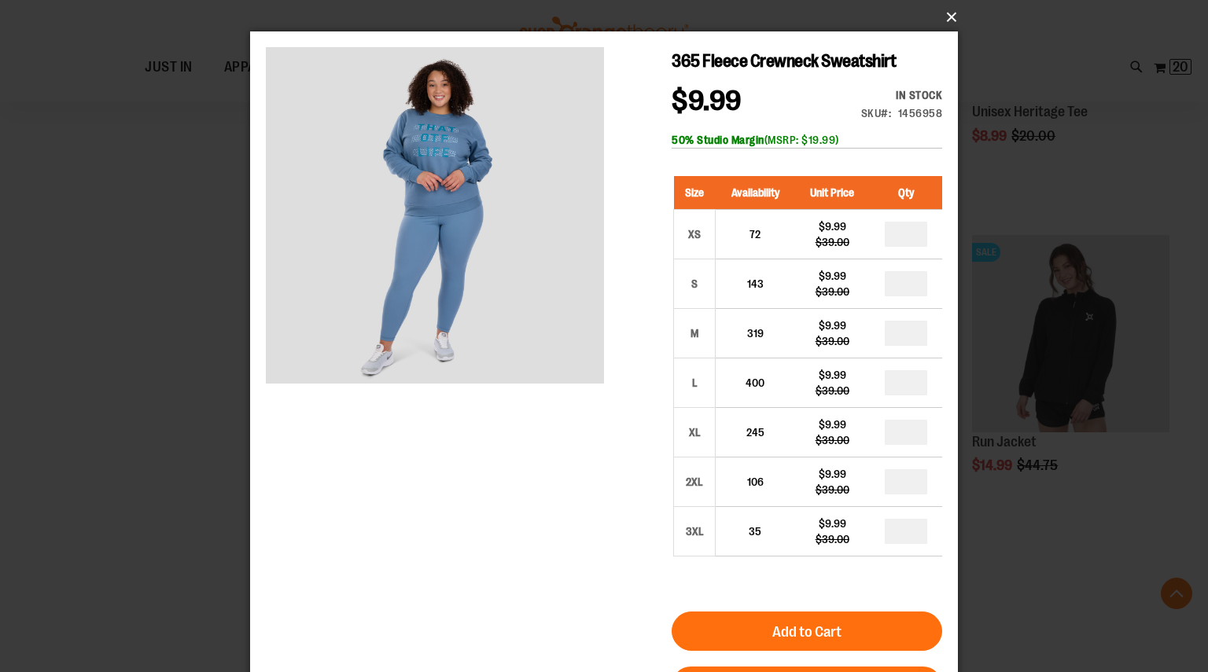
click at [955, 22] on button "×" at bounding box center [609, 17] width 708 height 35
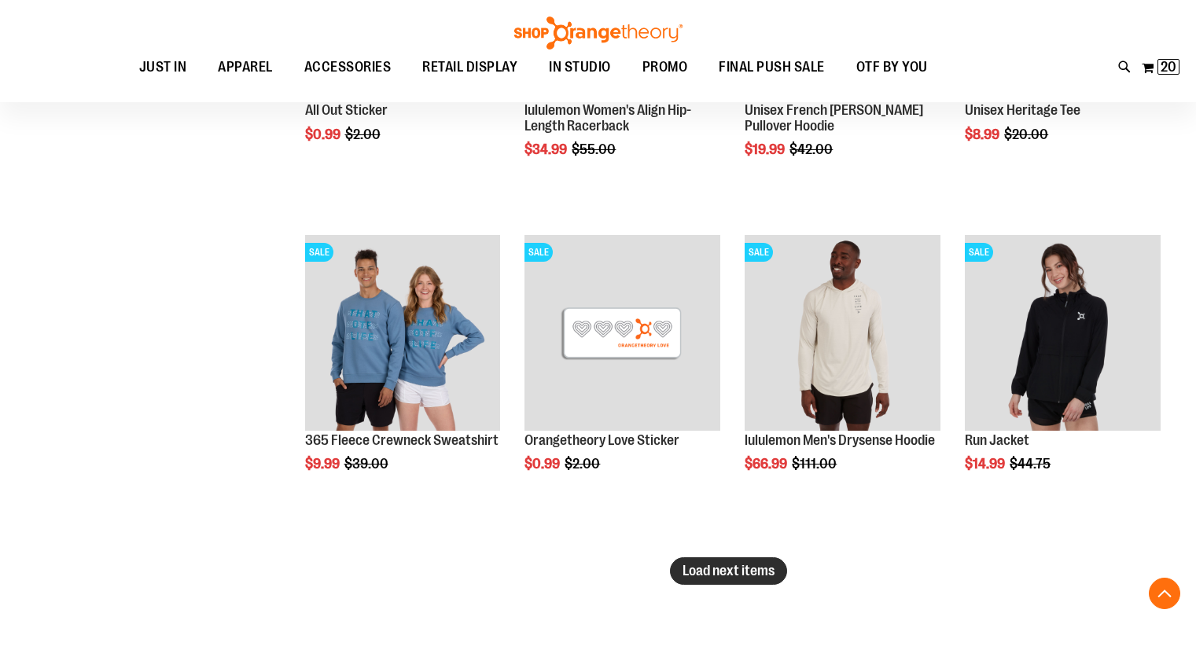
click at [700, 566] on span "Load next items" at bounding box center [729, 571] width 92 height 16
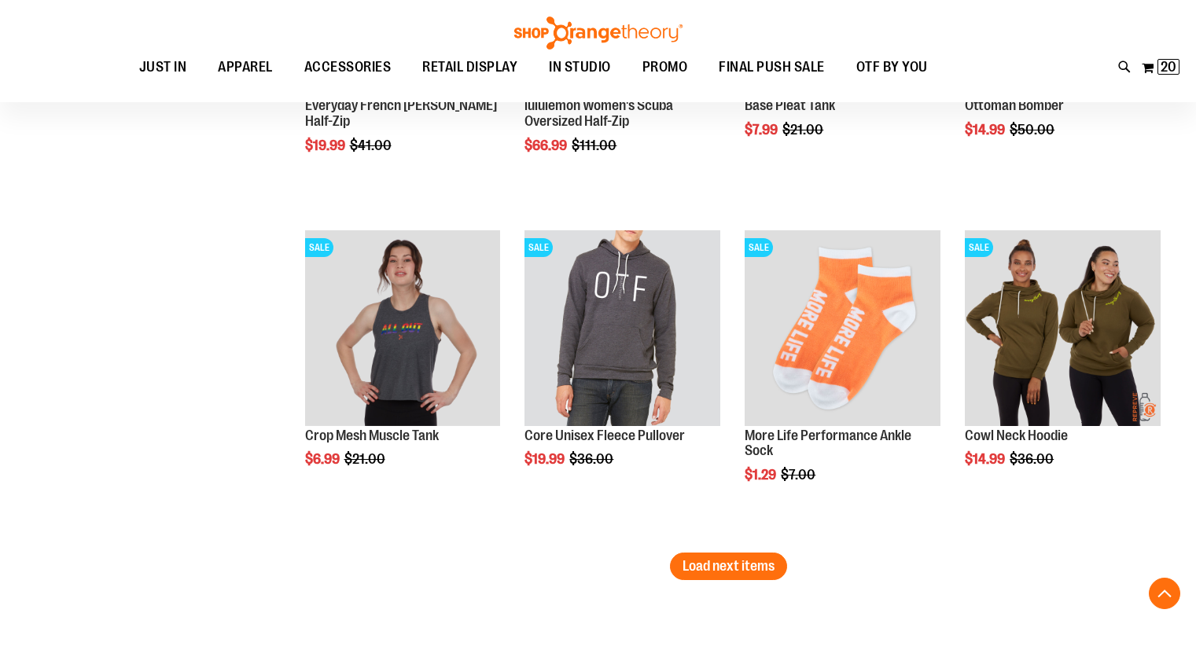
scroll to position [7681, 0]
click at [720, 566] on span "Load next items" at bounding box center [729, 565] width 92 height 16
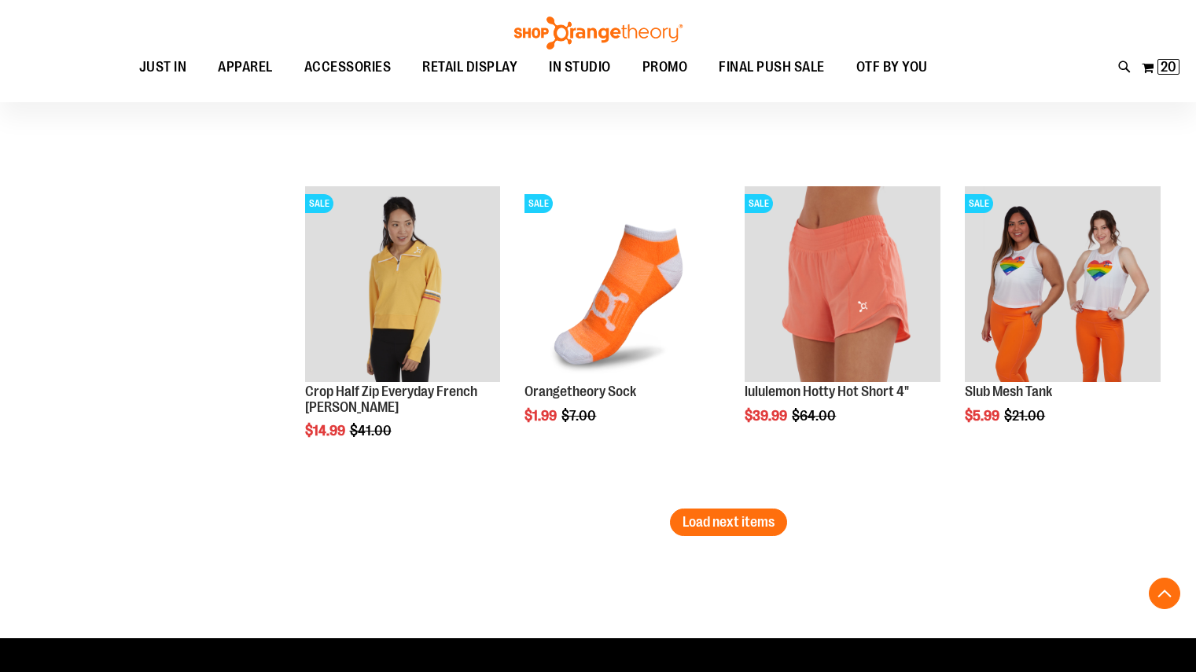
scroll to position [8715, 0]
click at [741, 528] on span "Load next items" at bounding box center [729, 521] width 92 height 16
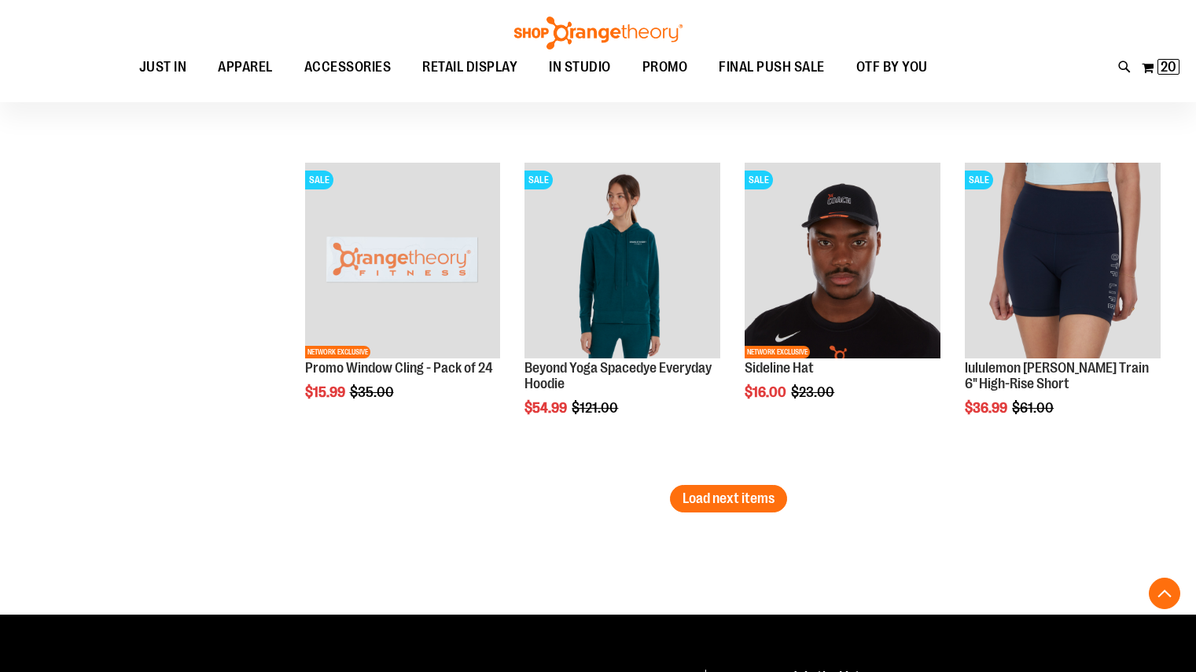
scroll to position [9729, 0]
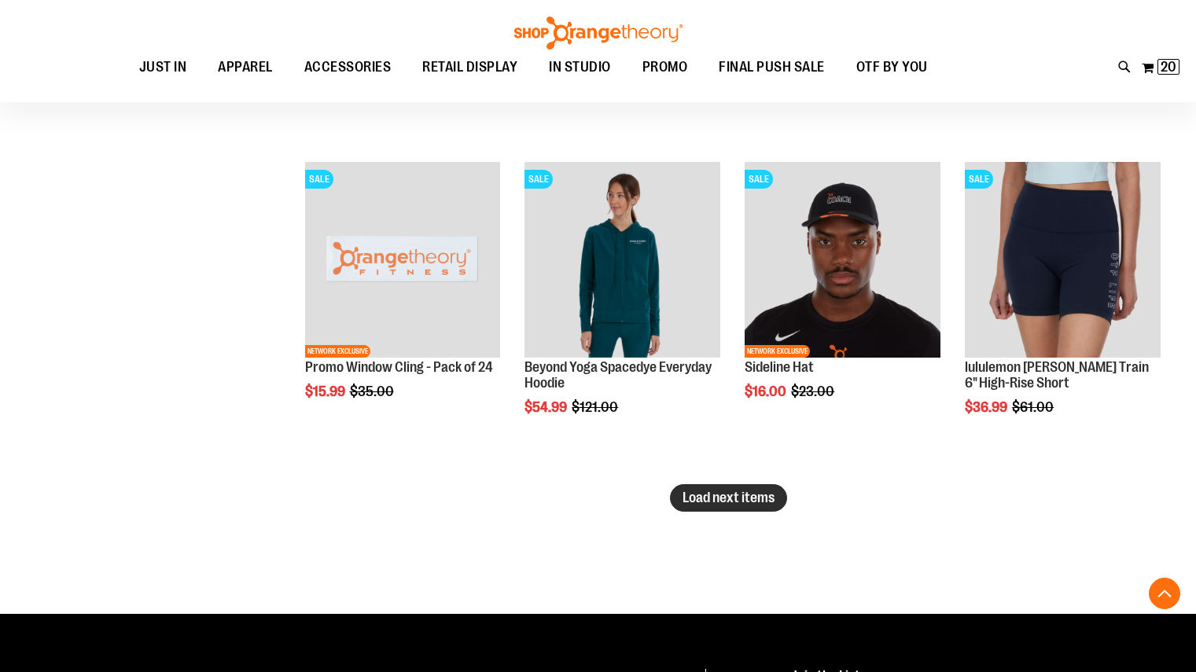
click at [723, 500] on span "Load next items" at bounding box center [729, 498] width 92 height 16
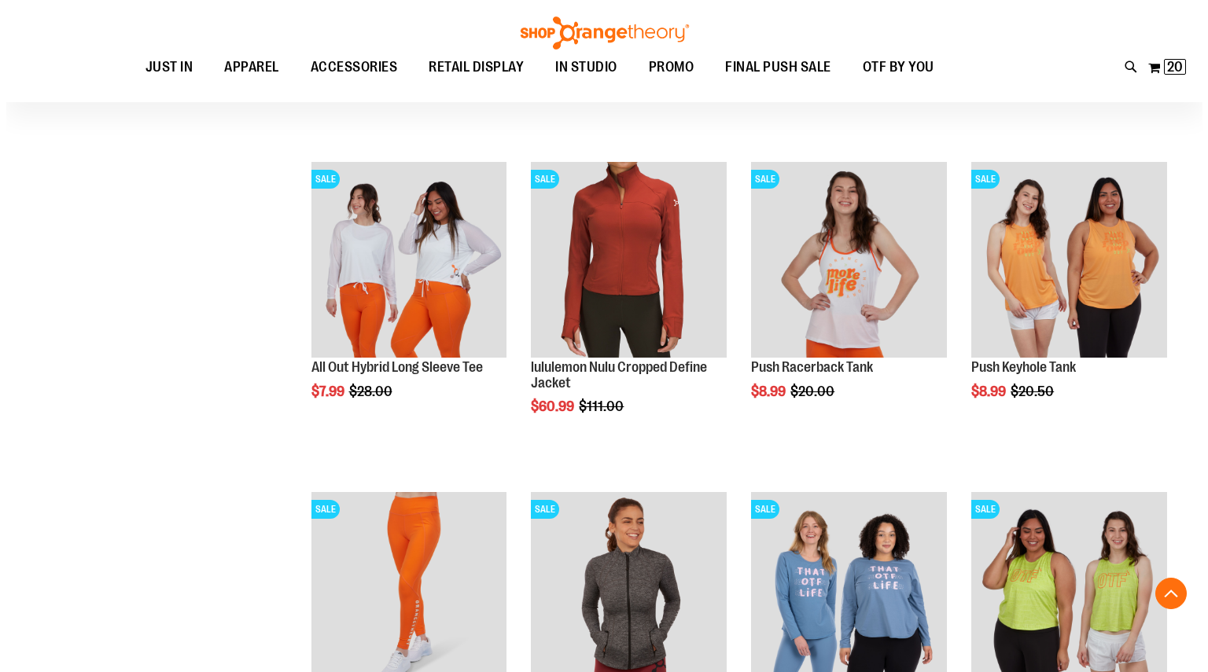
scroll to position [10060, 0]
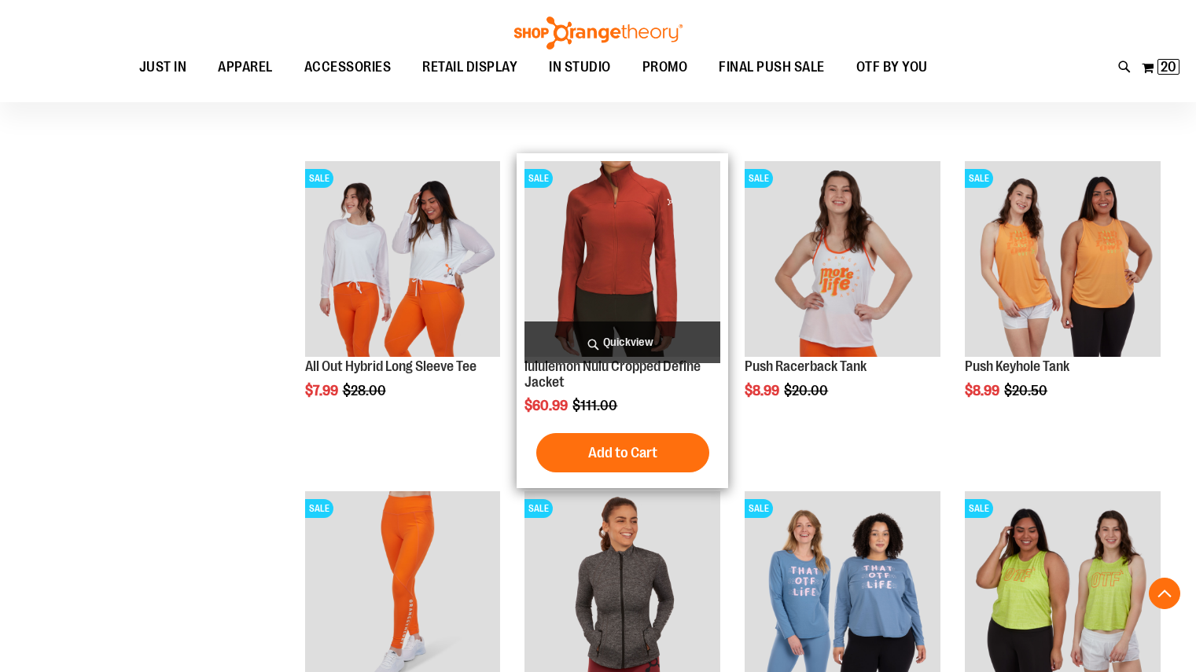
click at [616, 333] on span "Quickview" at bounding box center [622, 343] width 196 height 42
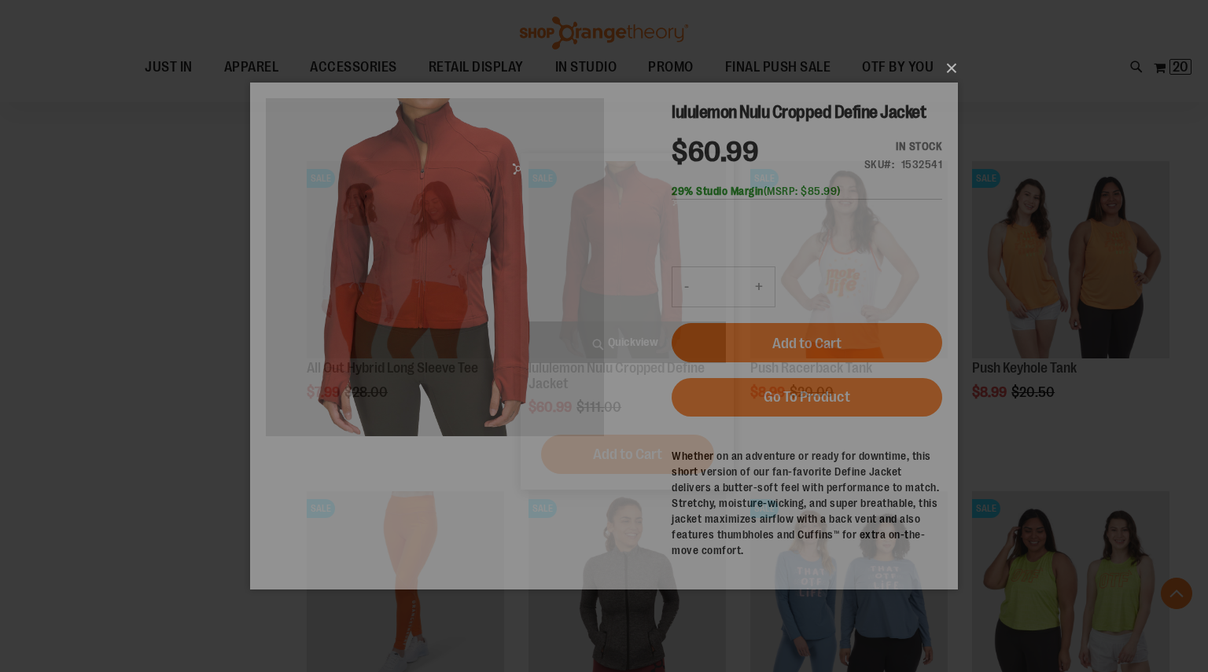
scroll to position [0, 0]
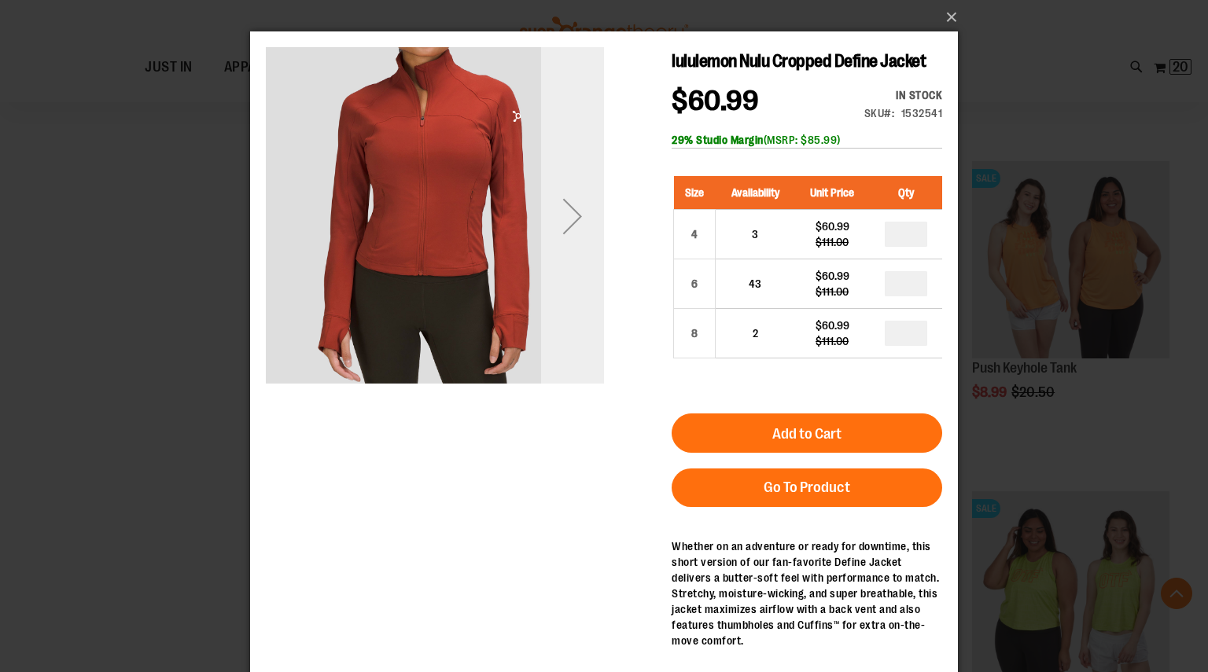
click at [576, 220] on div "Next" at bounding box center [572, 216] width 63 height 63
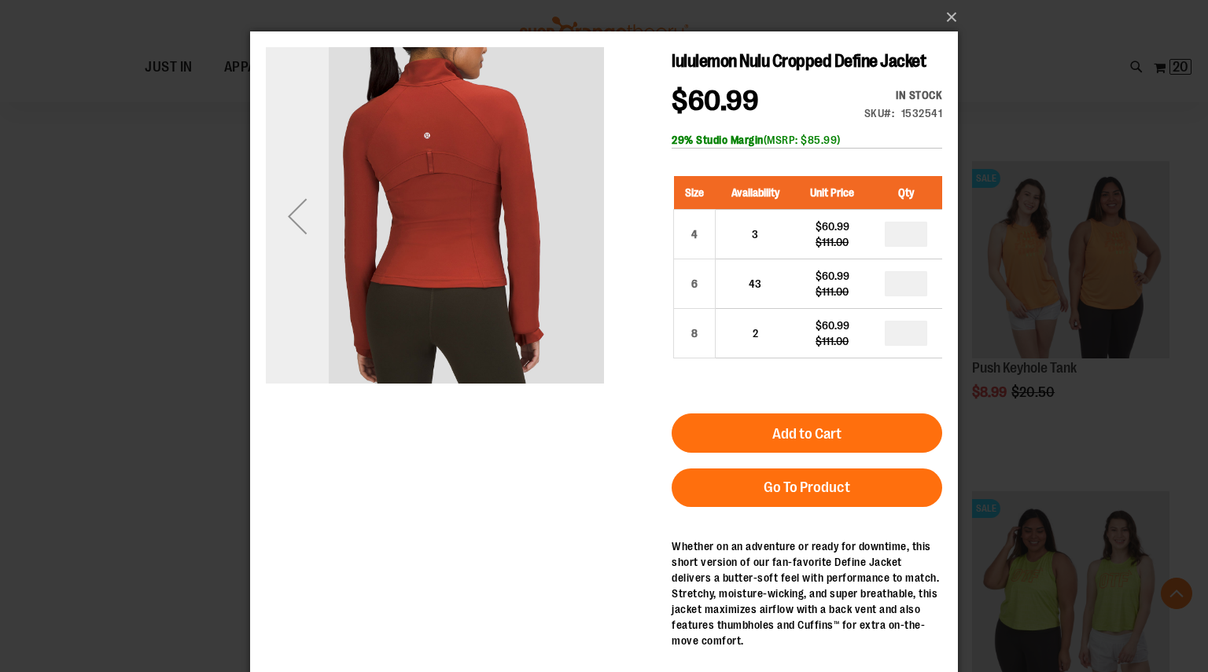
click at [296, 217] on div "Previous" at bounding box center [297, 216] width 63 height 63
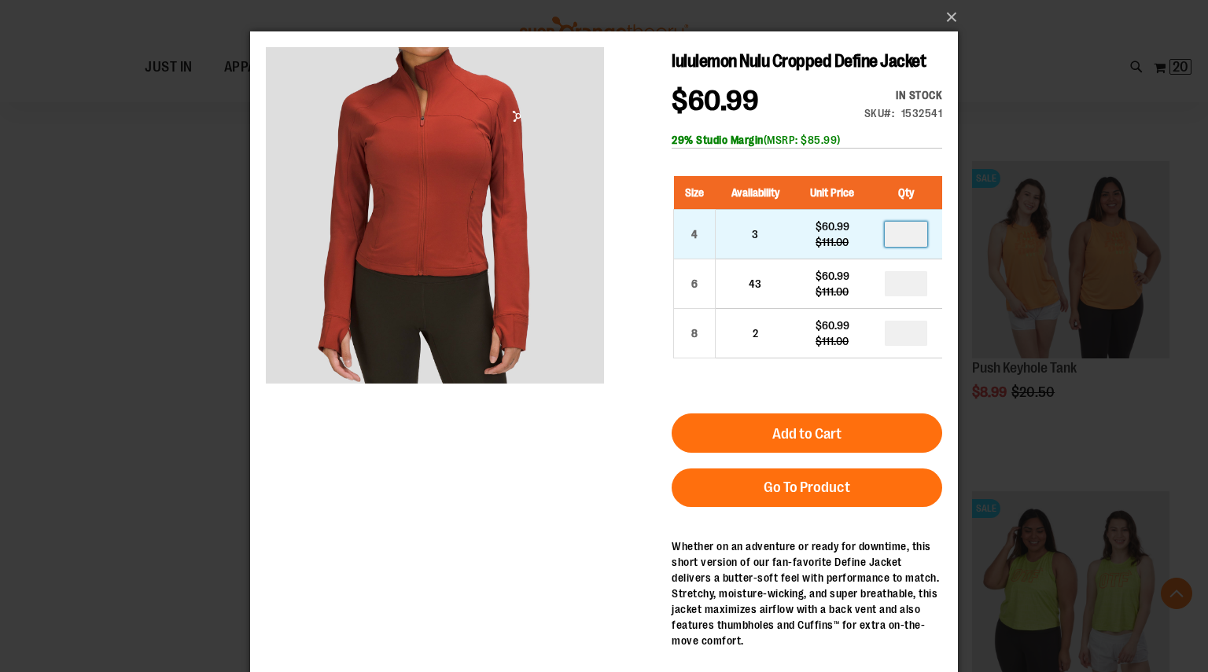
click at [903, 234] on input "number" at bounding box center [906, 234] width 42 height 25
type input "*"
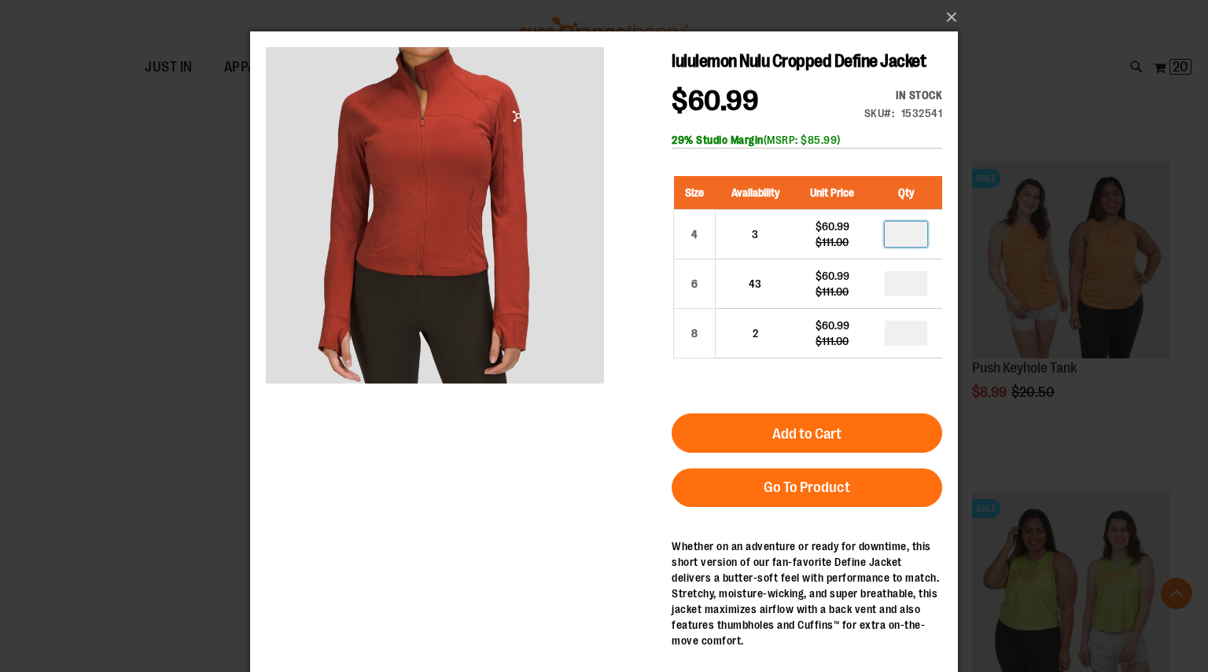
click at [603, 454] on div "lululemon Nulu Cropped Define Jacket $60.99 Regular Price $111.00 In stock Only…" at bounding box center [604, 378] width 676 height 662
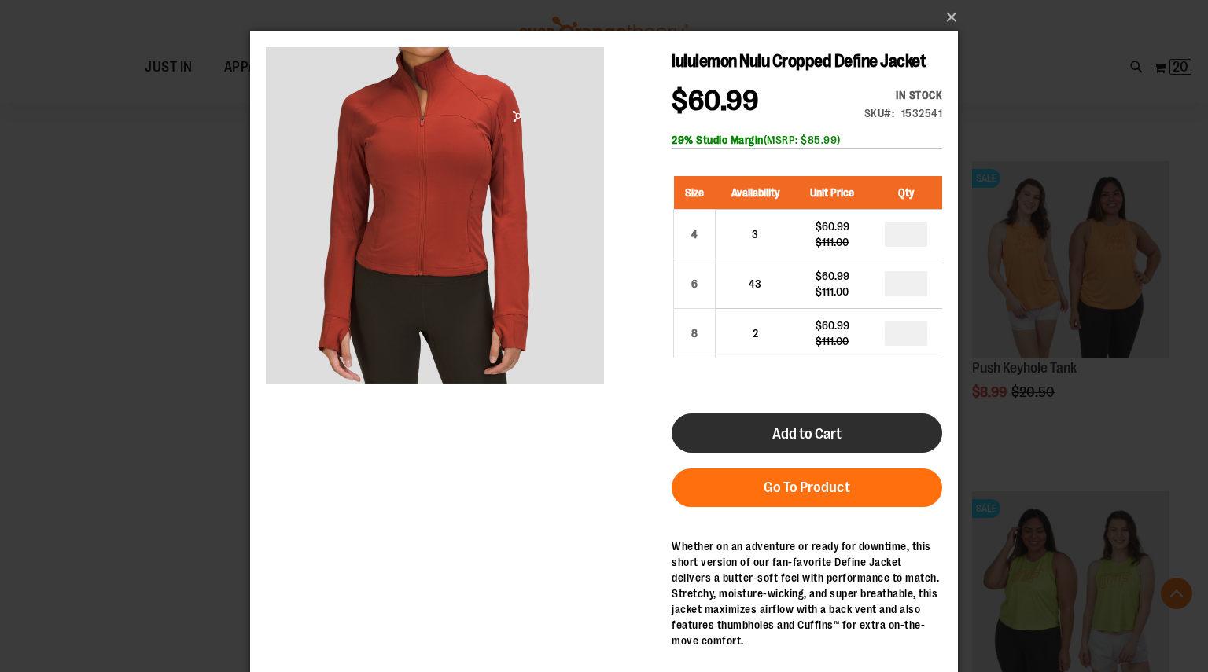
click at [756, 425] on button "Add to Cart" at bounding box center [807, 433] width 270 height 39
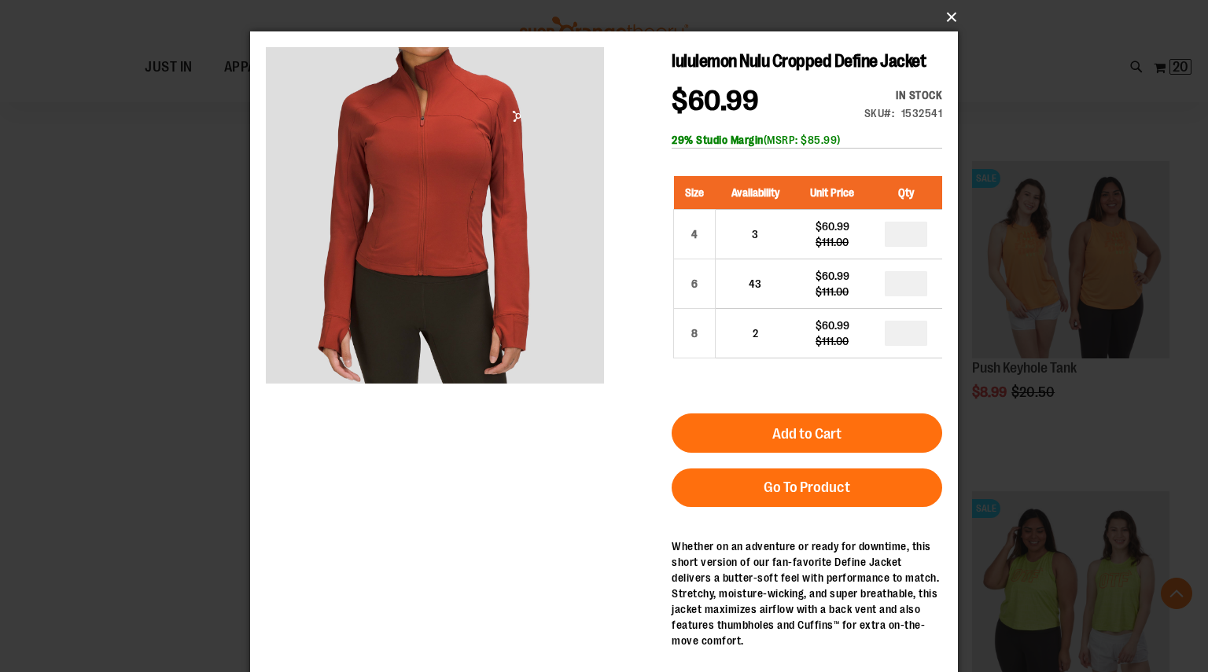
click at [952, 18] on button "×" at bounding box center [609, 17] width 708 height 35
click at [949, 13] on button "×" at bounding box center [609, 17] width 708 height 35
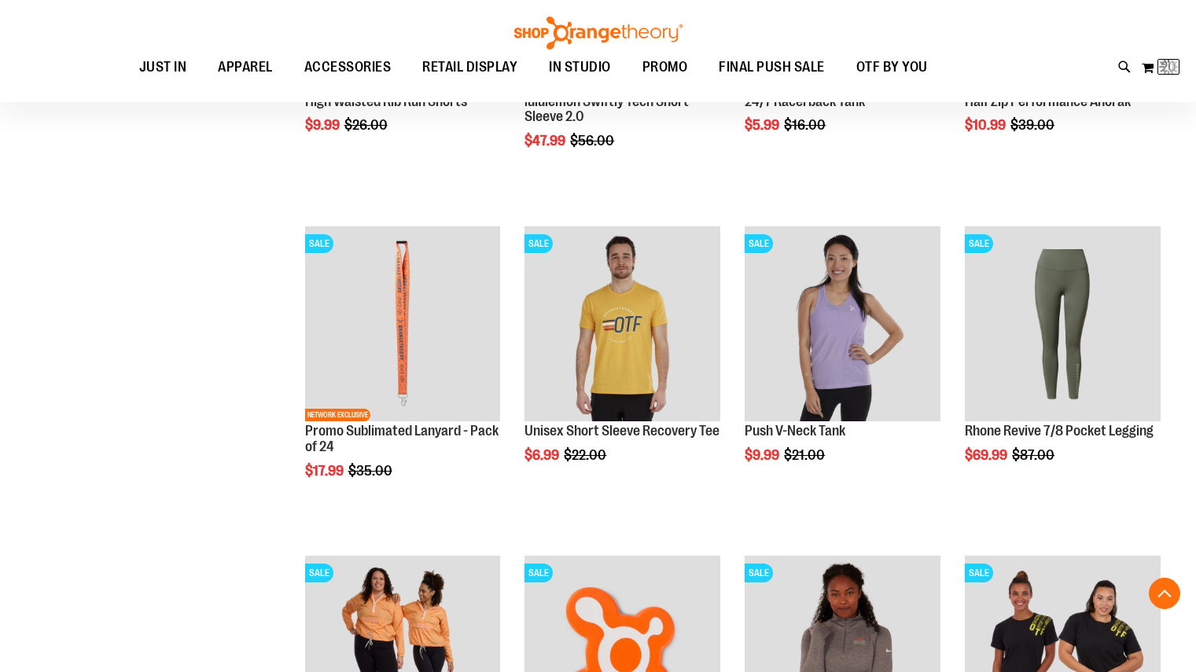
scroll to position [363, 0]
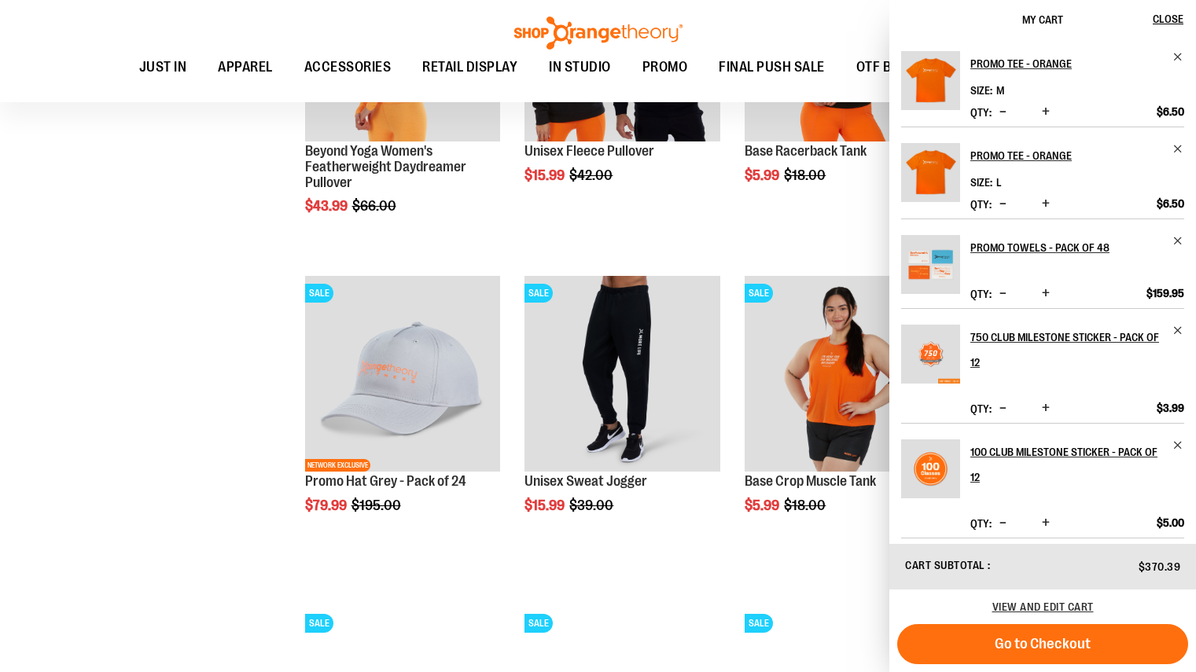
scroll to position [4207, 0]
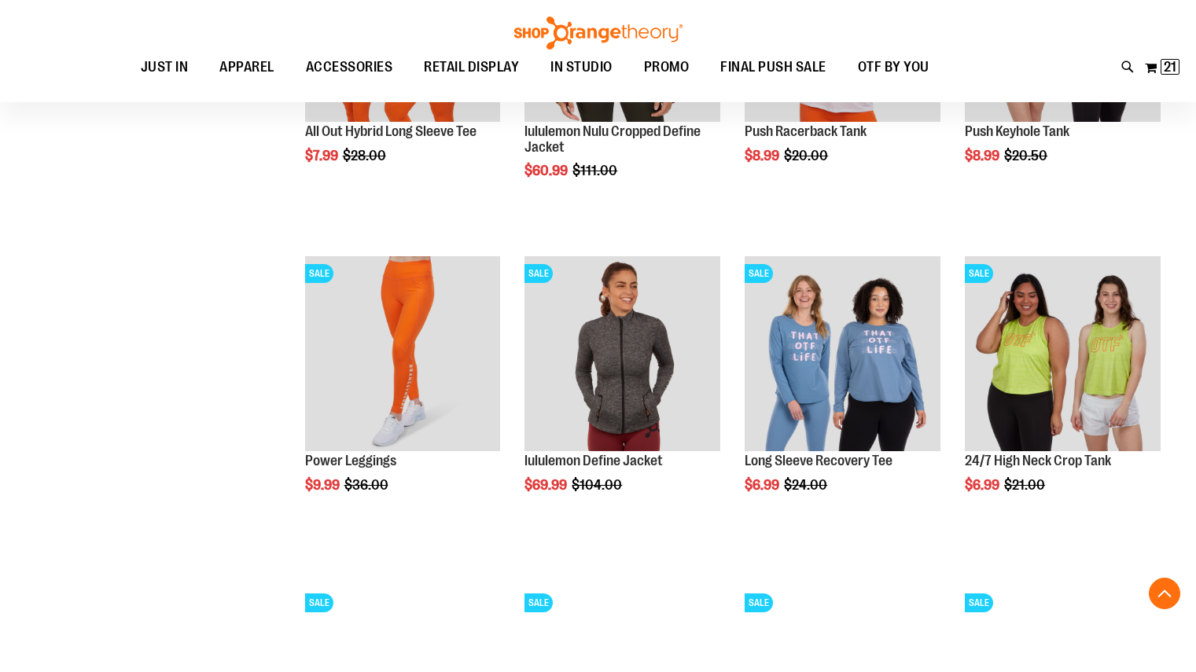
scroll to position [10698, 0]
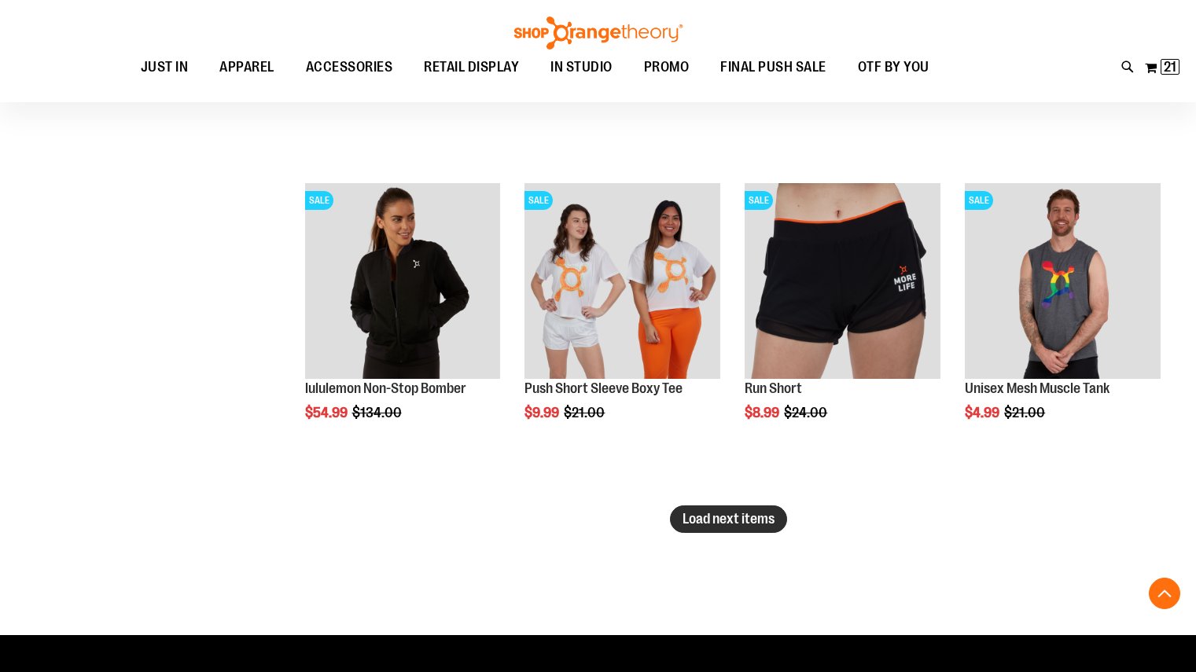
click at [764, 519] on span "Load next items" at bounding box center [729, 519] width 92 height 16
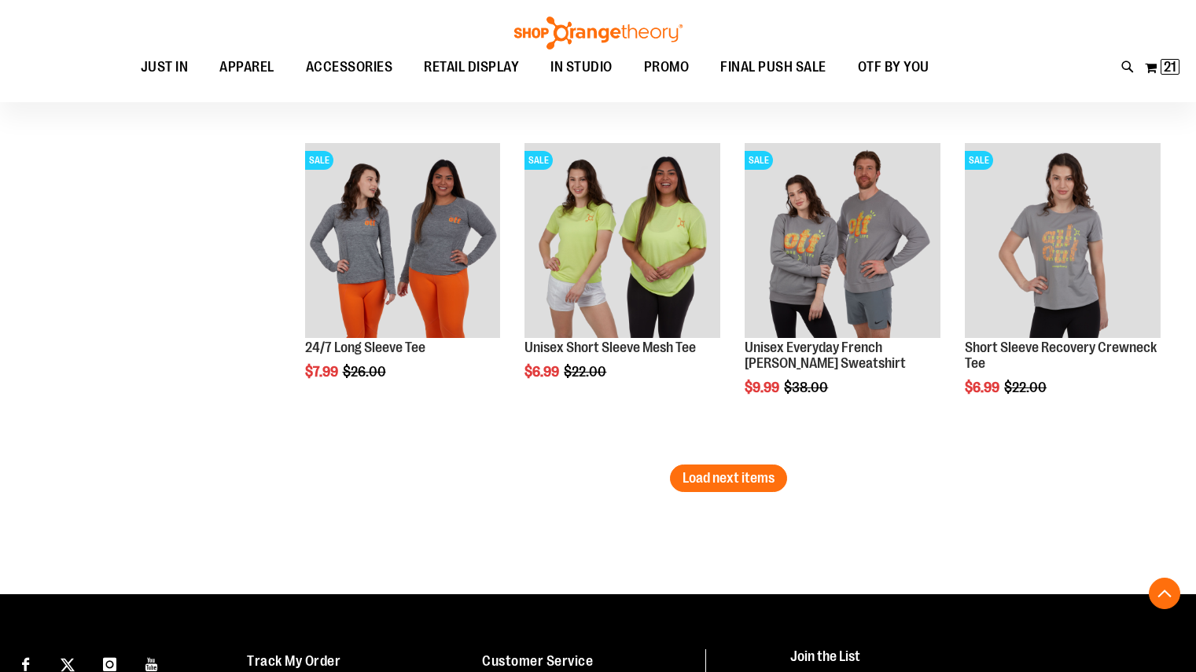
scroll to position [11729, 0]
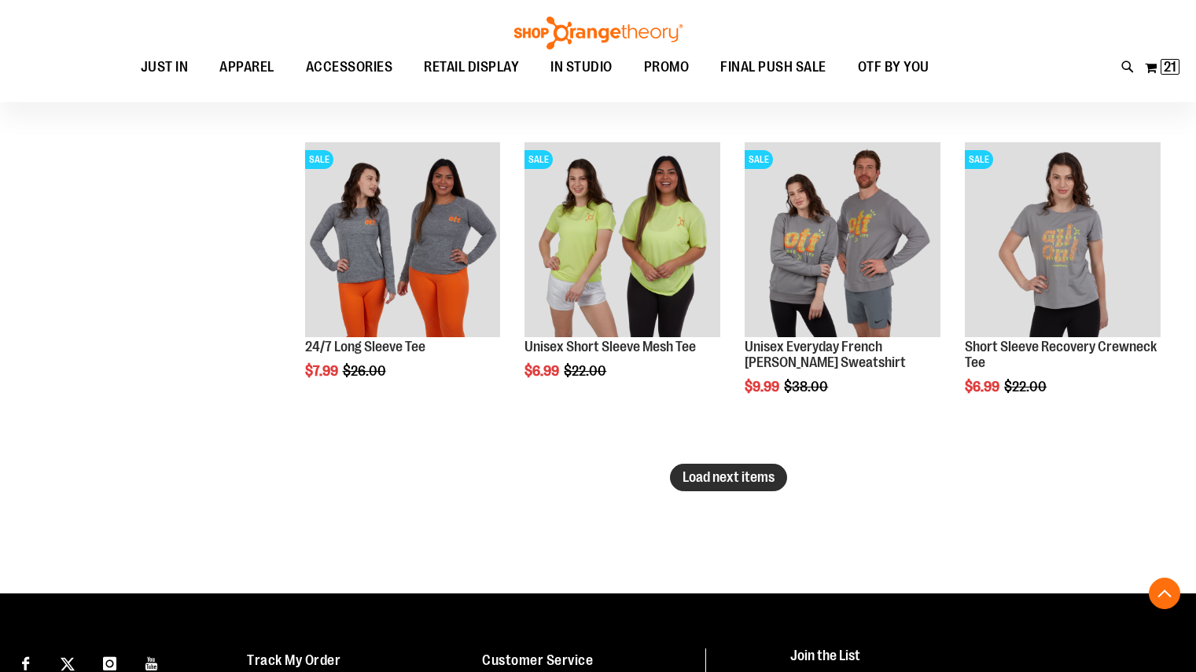
click at [737, 483] on span "Load next items" at bounding box center [729, 477] width 92 height 16
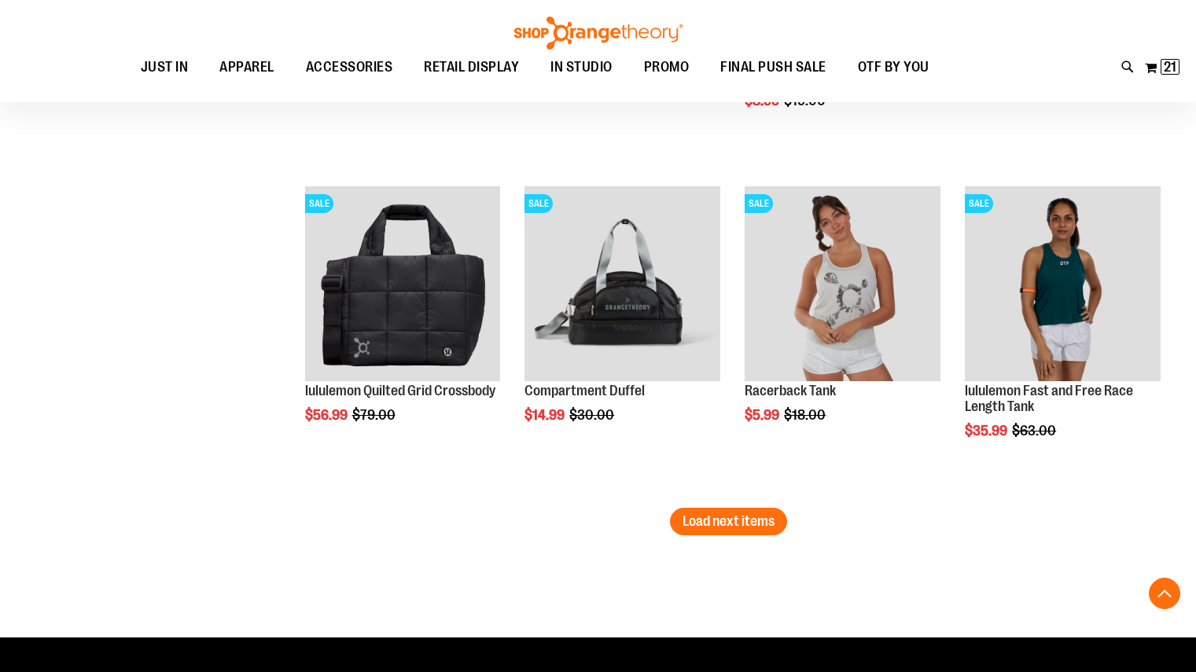
scroll to position [12676, 0]
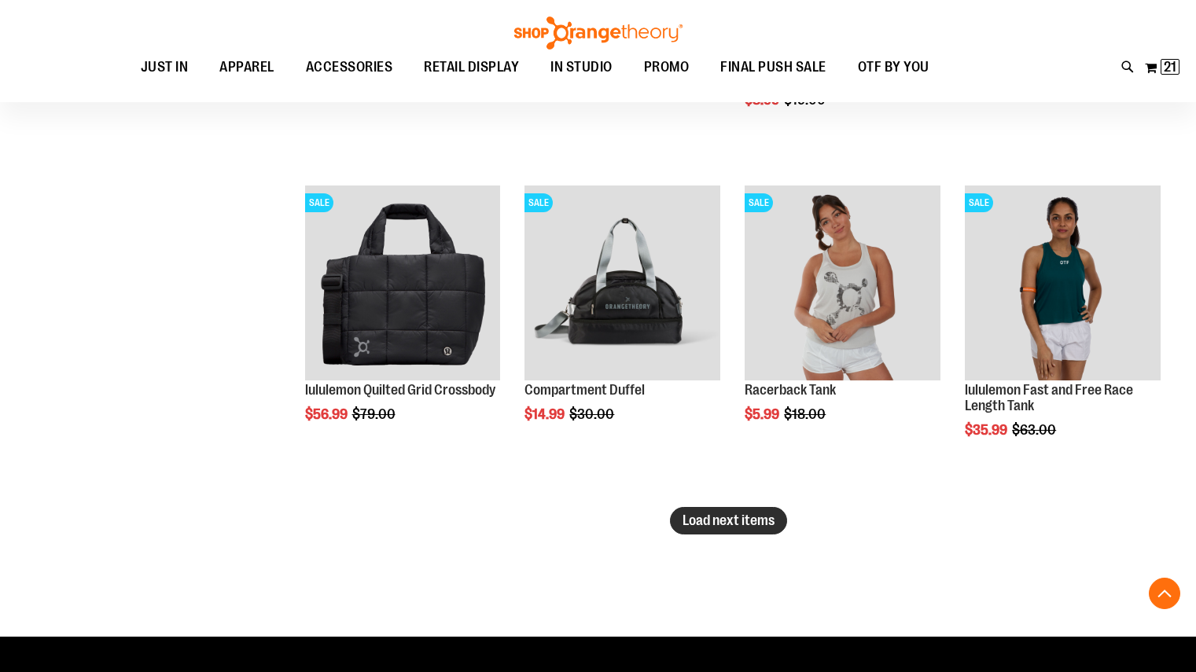
click at [708, 524] on span "Load next items" at bounding box center [729, 521] width 92 height 16
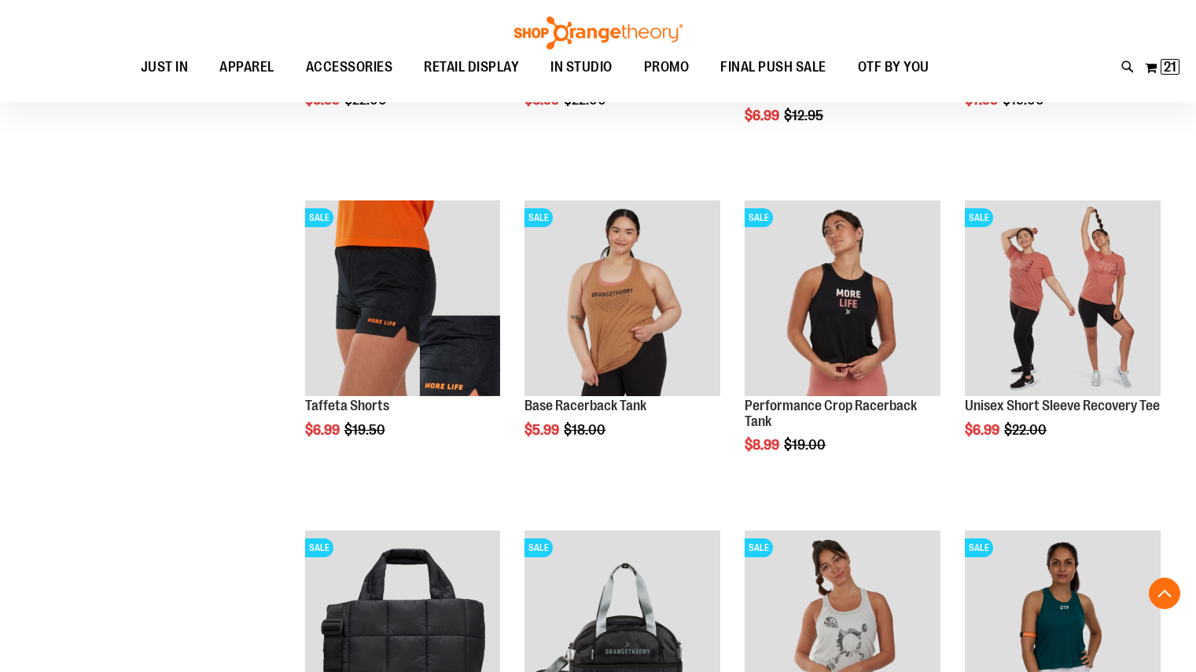
scroll to position [12576, 0]
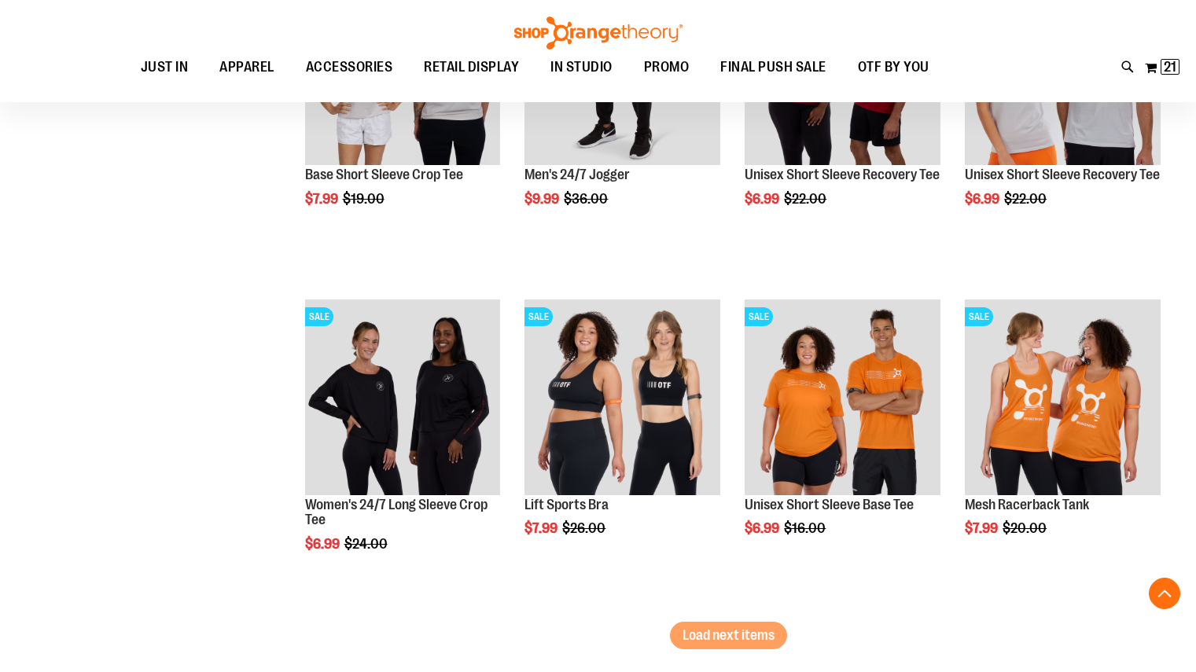
scroll to position [13553, 0]
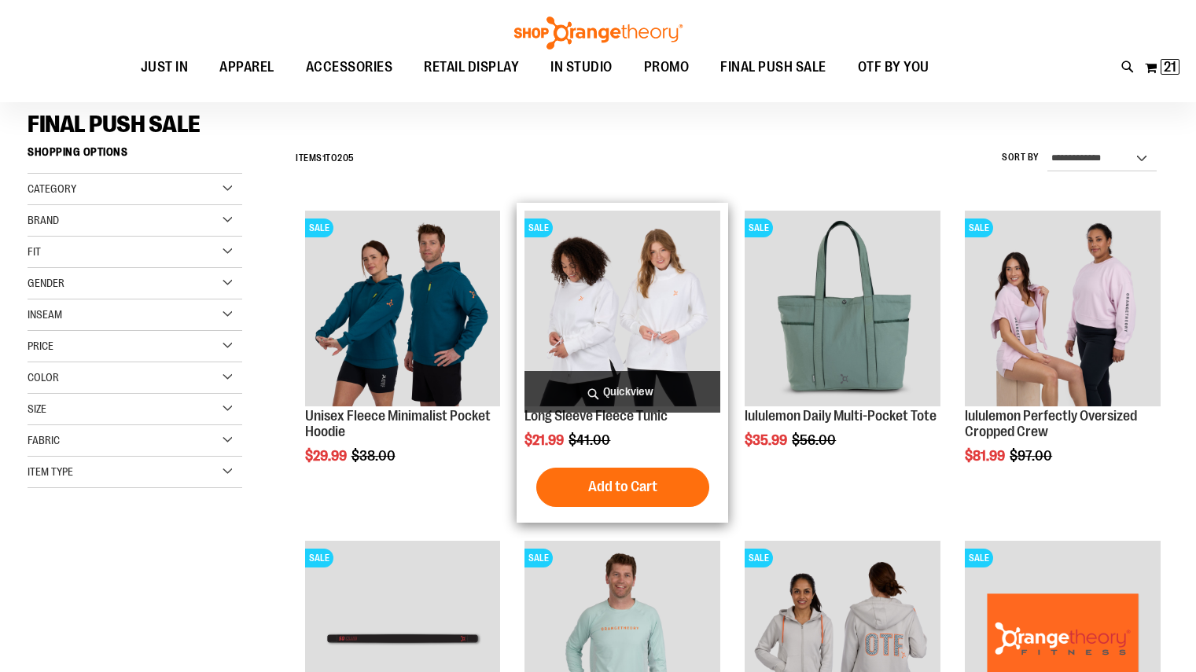
scroll to position [120, 0]
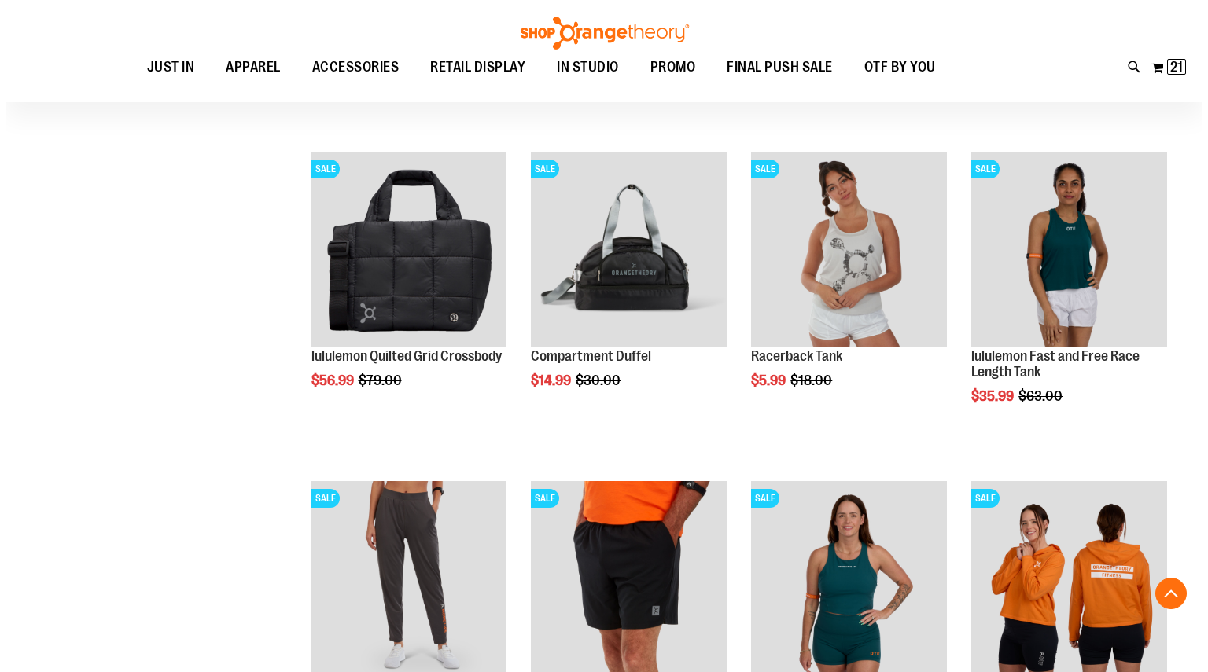
scroll to position [12767, 0]
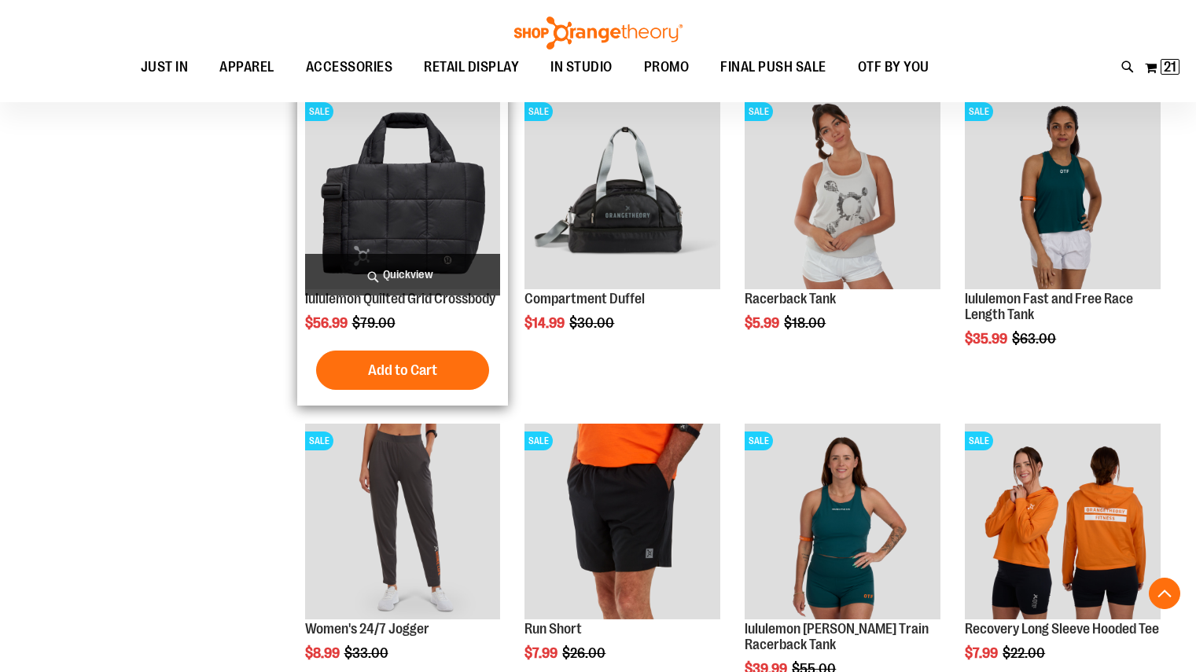
click at [385, 267] on span "Quickview" at bounding box center [403, 275] width 196 height 42
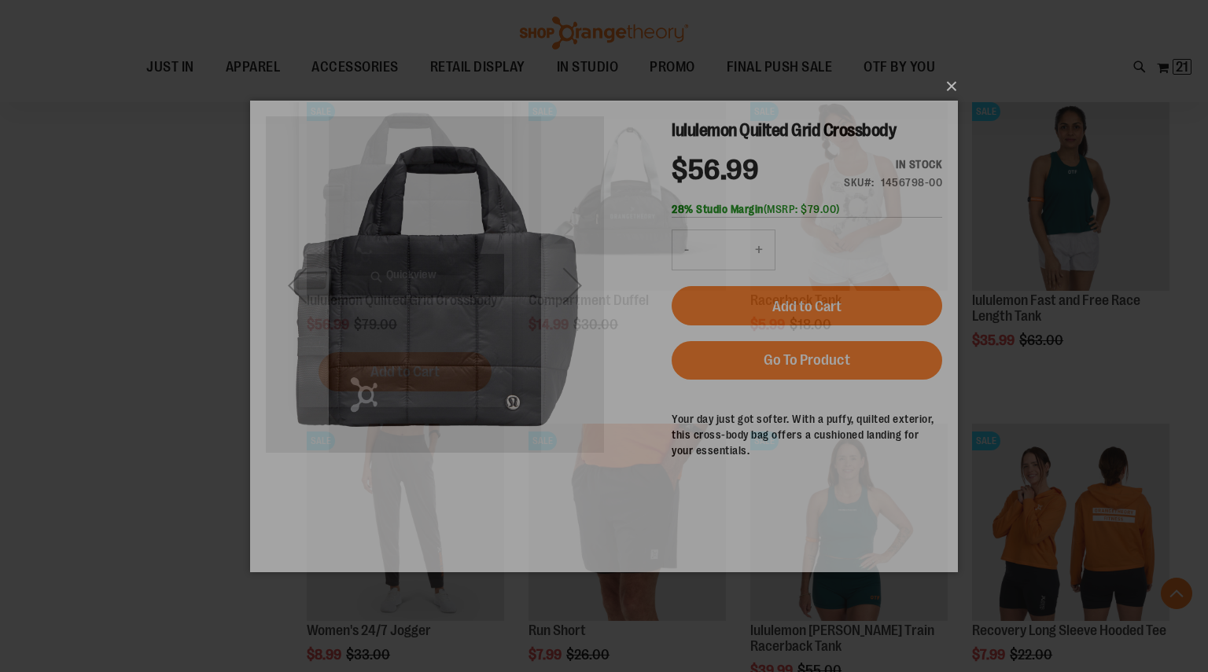
scroll to position [0, 0]
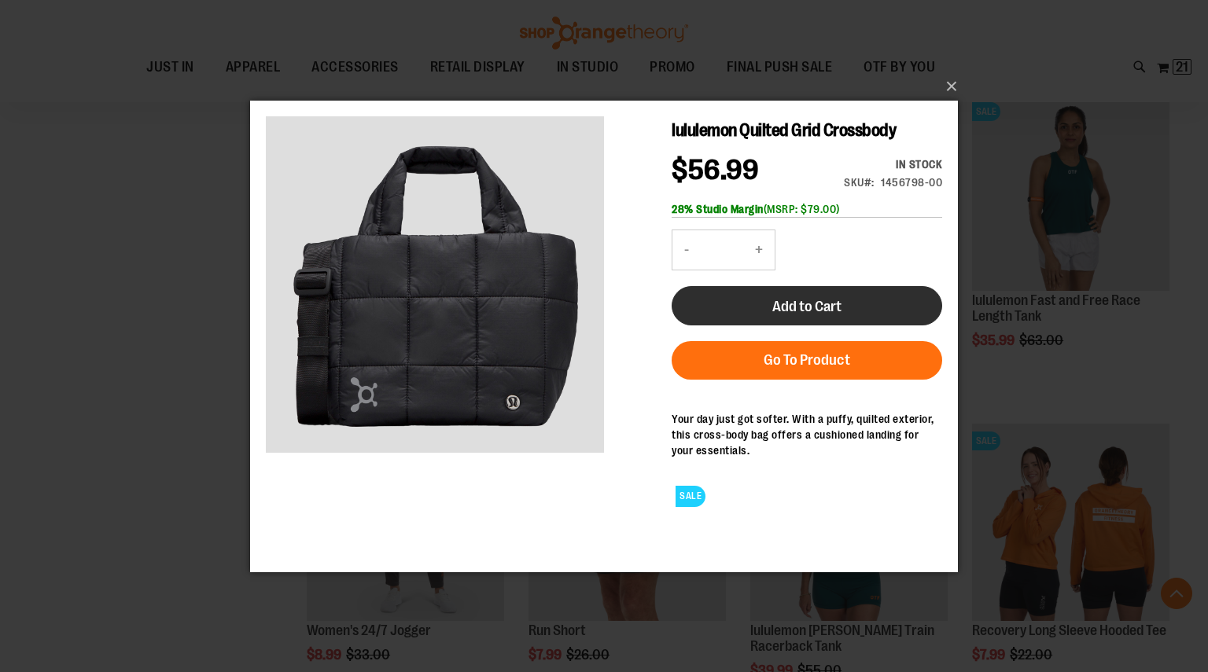
click at [774, 304] on span "Add to Cart" at bounding box center [806, 305] width 69 height 17
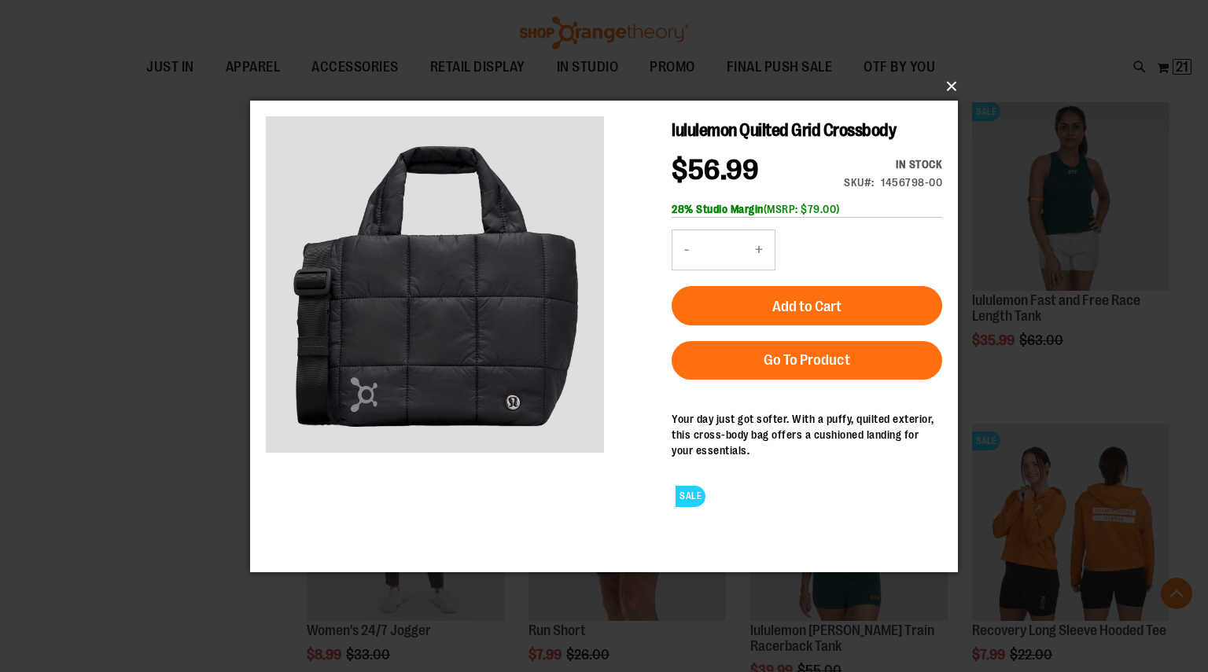
click at [952, 79] on button "×" at bounding box center [609, 86] width 708 height 35
click at [135, 340] on div "×" at bounding box center [604, 336] width 1208 height 672
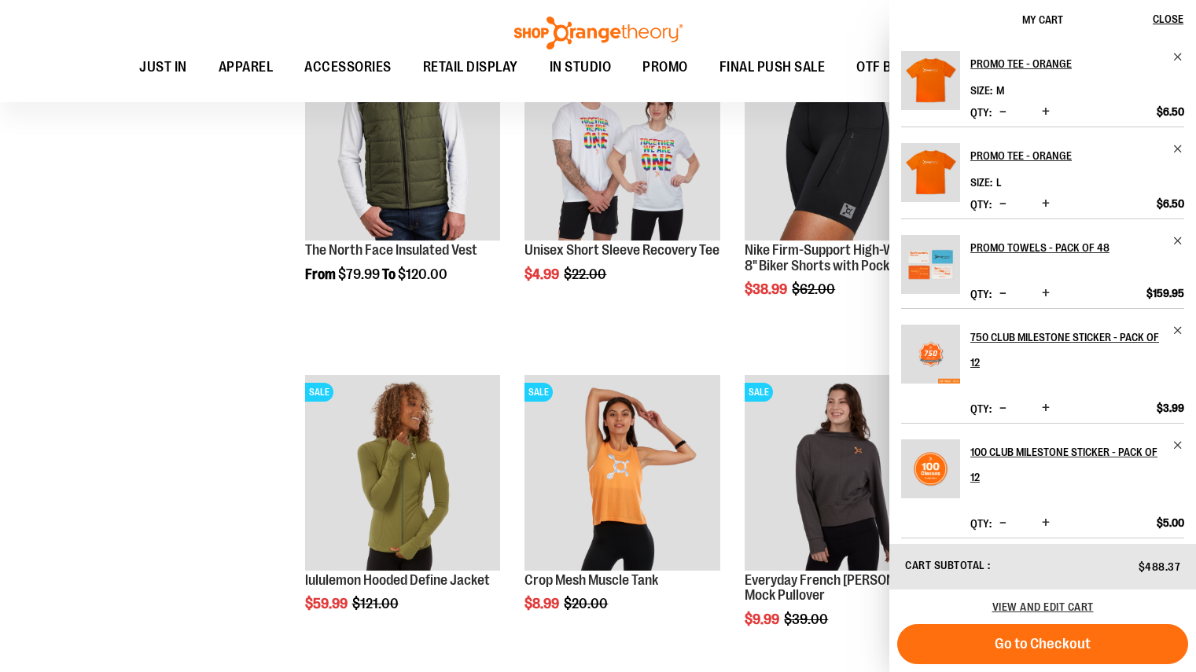
scroll to position [11167, 0]
click at [1167, 17] on span "Close" at bounding box center [1168, 19] width 31 height 13
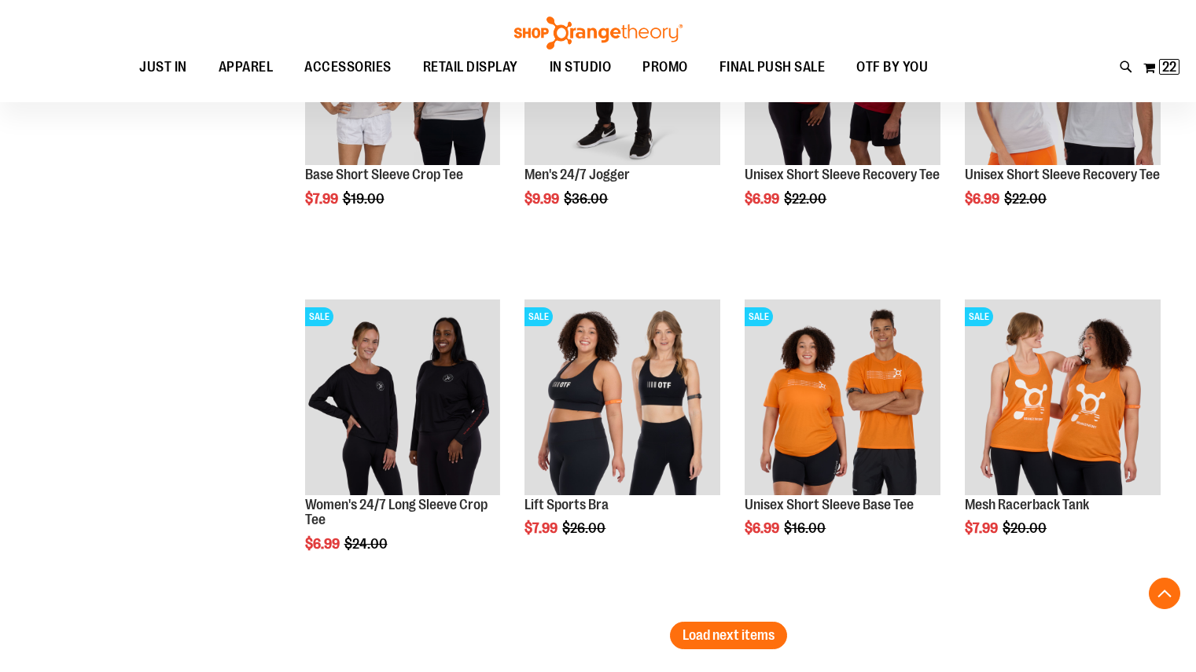
scroll to position [13719, 0]
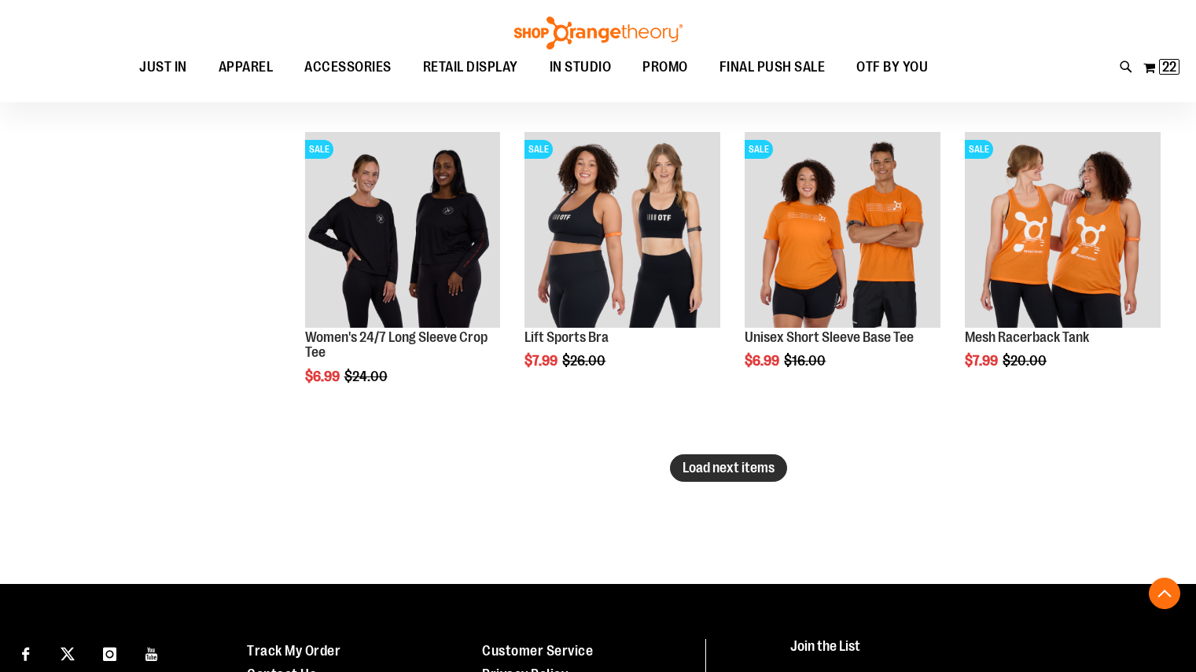
click at [753, 466] on span "Load next items" at bounding box center [729, 468] width 92 height 16
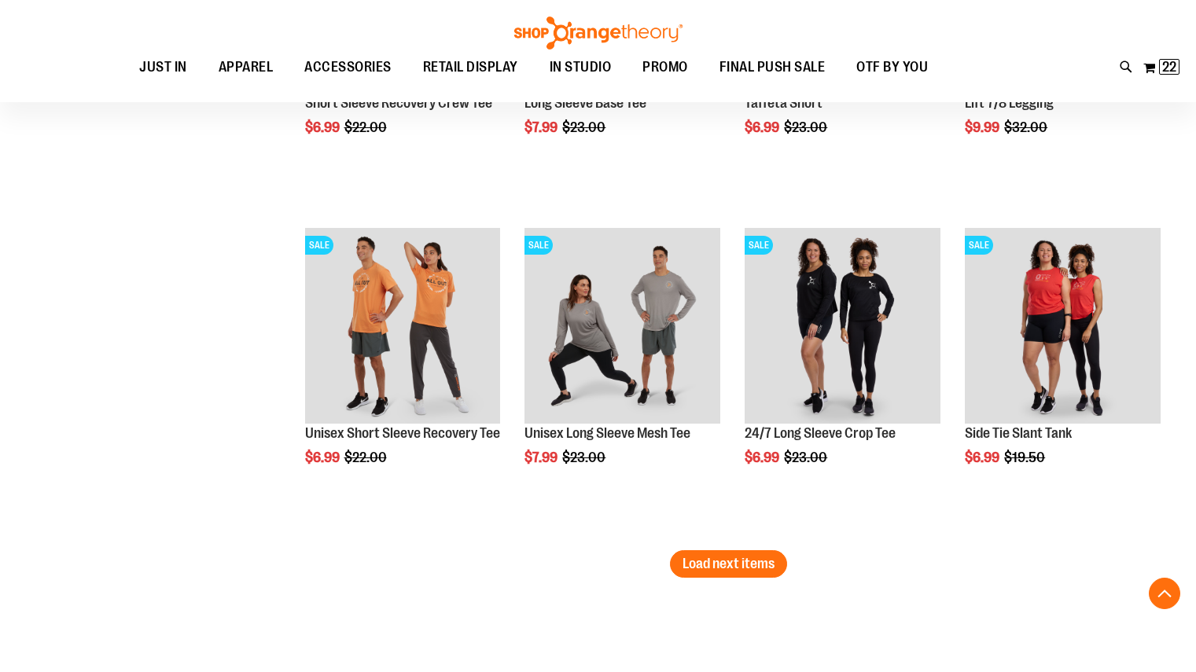
scroll to position [14614, 0]
click at [751, 561] on span "Load next items" at bounding box center [729, 563] width 92 height 16
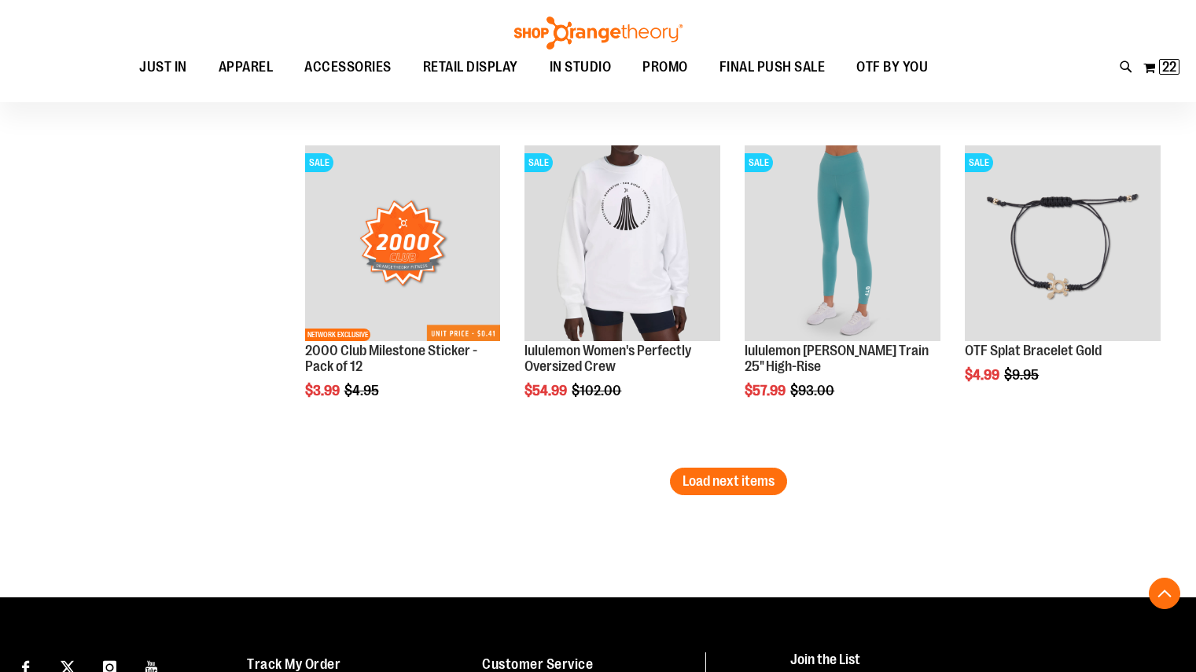
scroll to position [15687, 0]
click at [737, 479] on span "Load next items" at bounding box center [729, 481] width 92 height 16
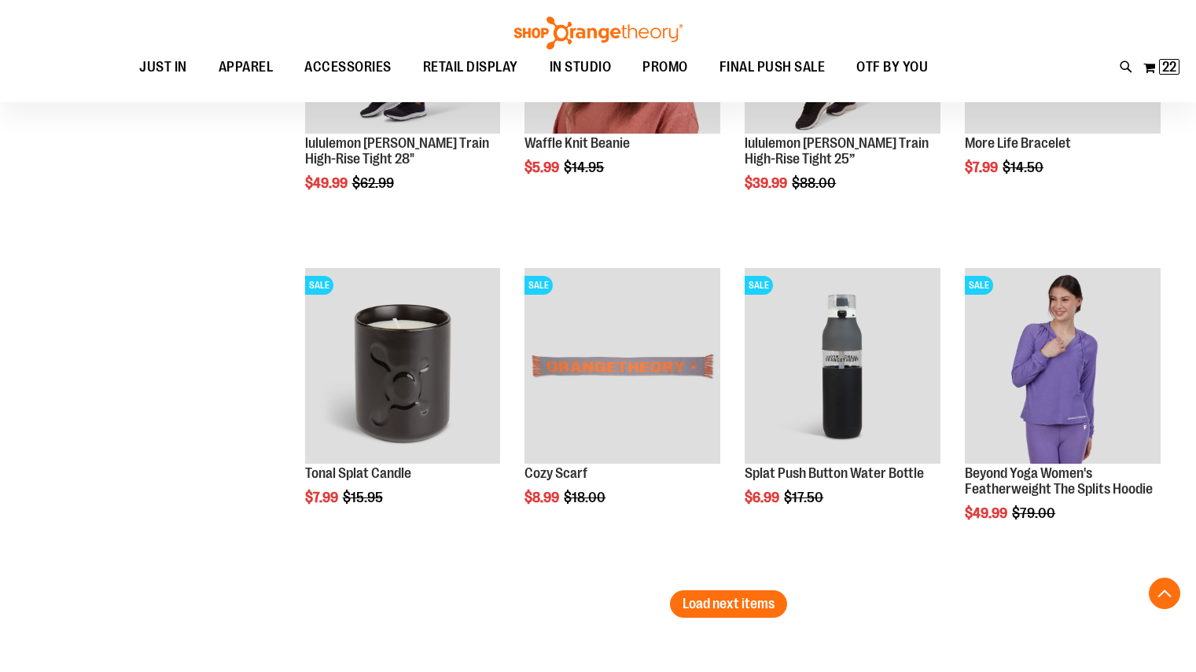
scroll to position [16699, 0]
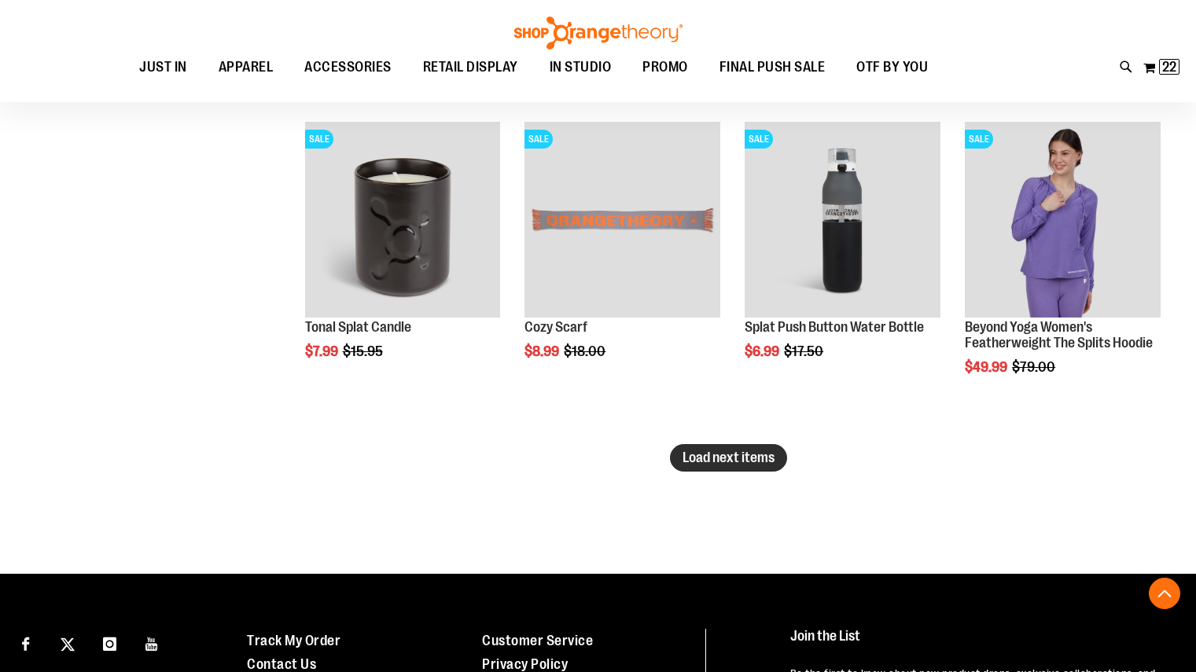
click at [752, 453] on span "Load next items" at bounding box center [729, 458] width 92 height 16
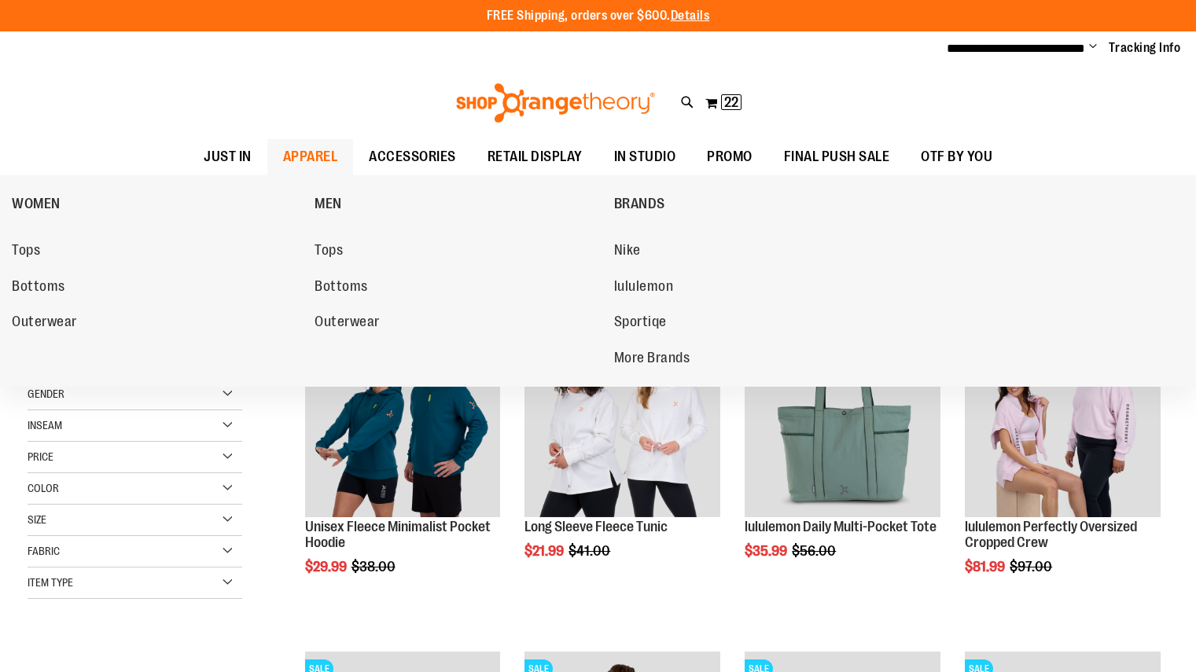
click at [310, 156] on span "APPAREL" at bounding box center [310, 156] width 55 height 35
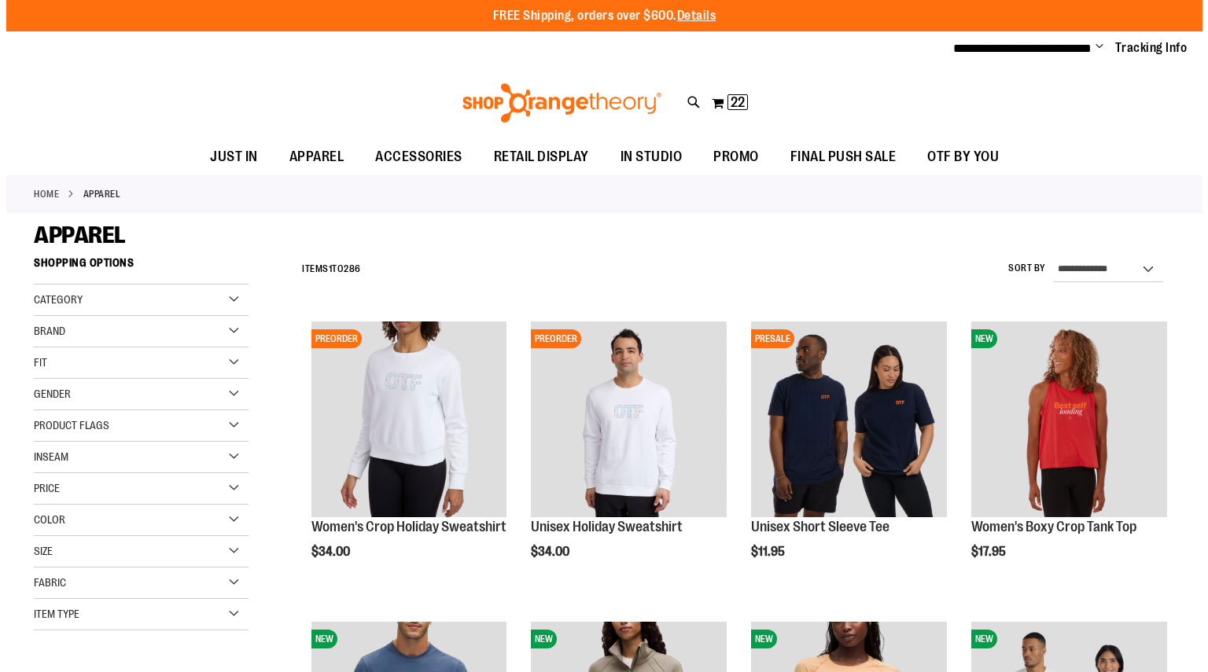
scroll to position [149, 0]
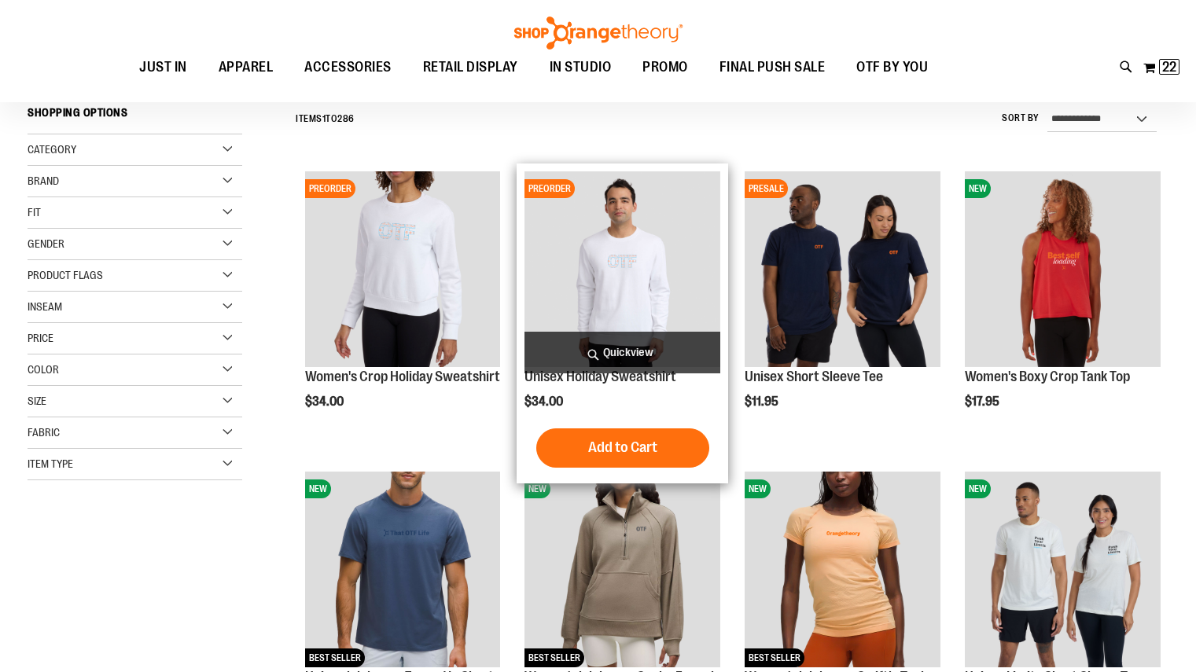
type input "**********"
click at [626, 352] on span "Quickview" at bounding box center [622, 353] width 196 height 42
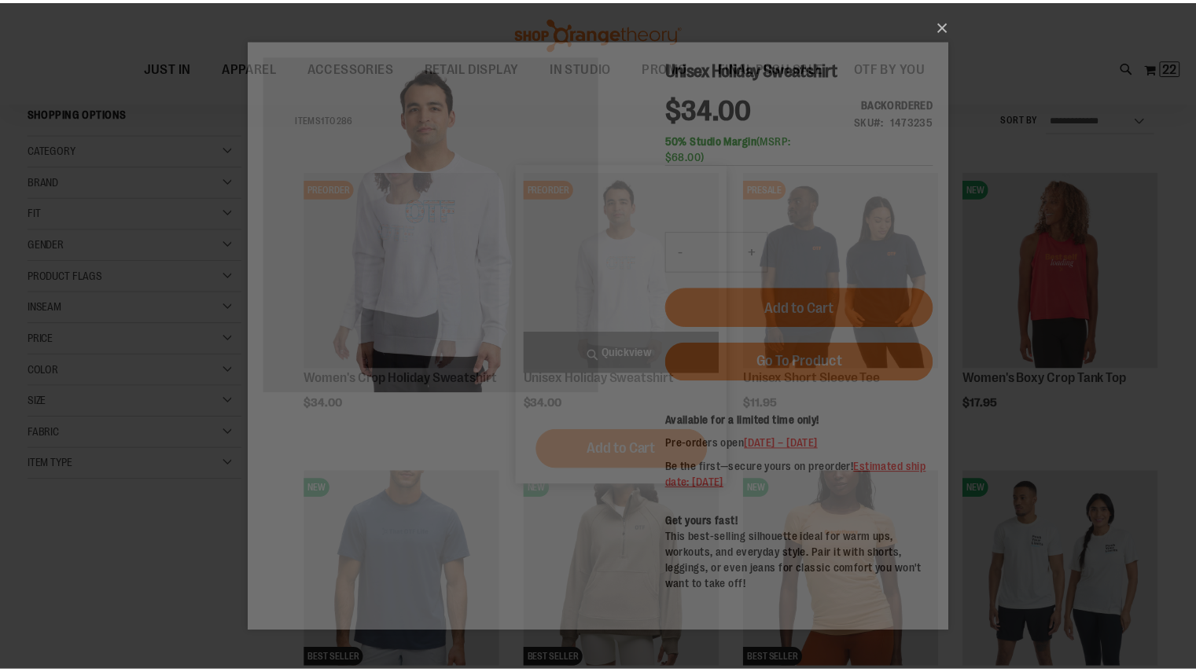
scroll to position [0, 0]
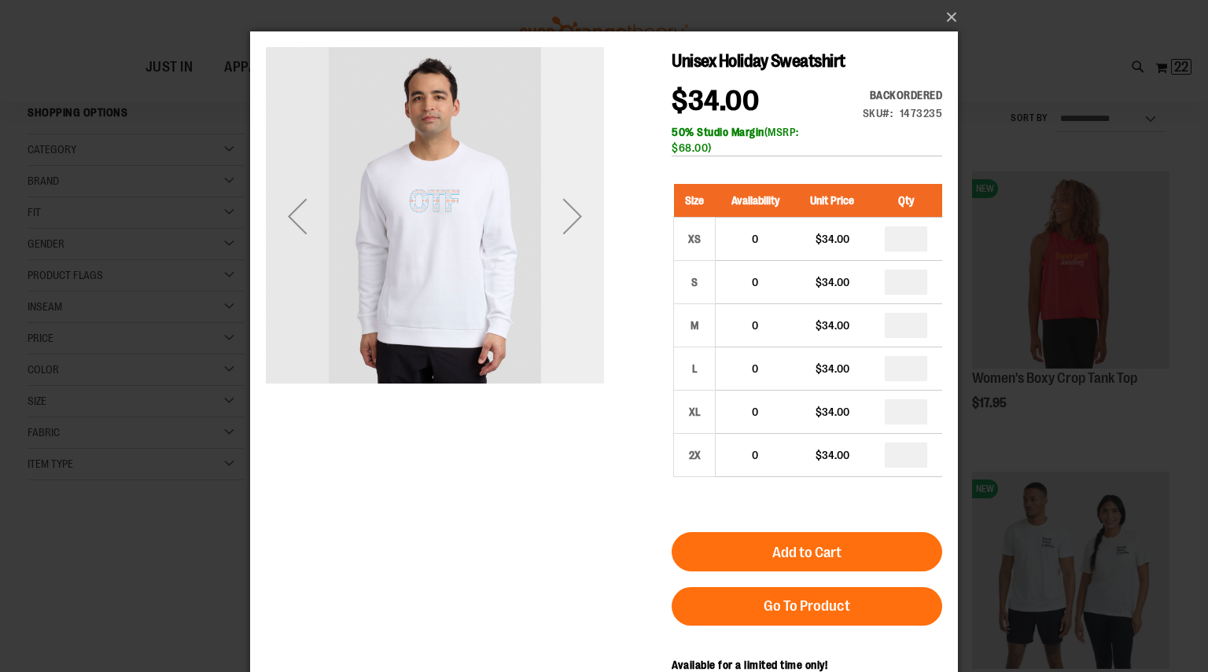
click at [572, 235] on div "Next" at bounding box center [572, 216] width 63 height 63
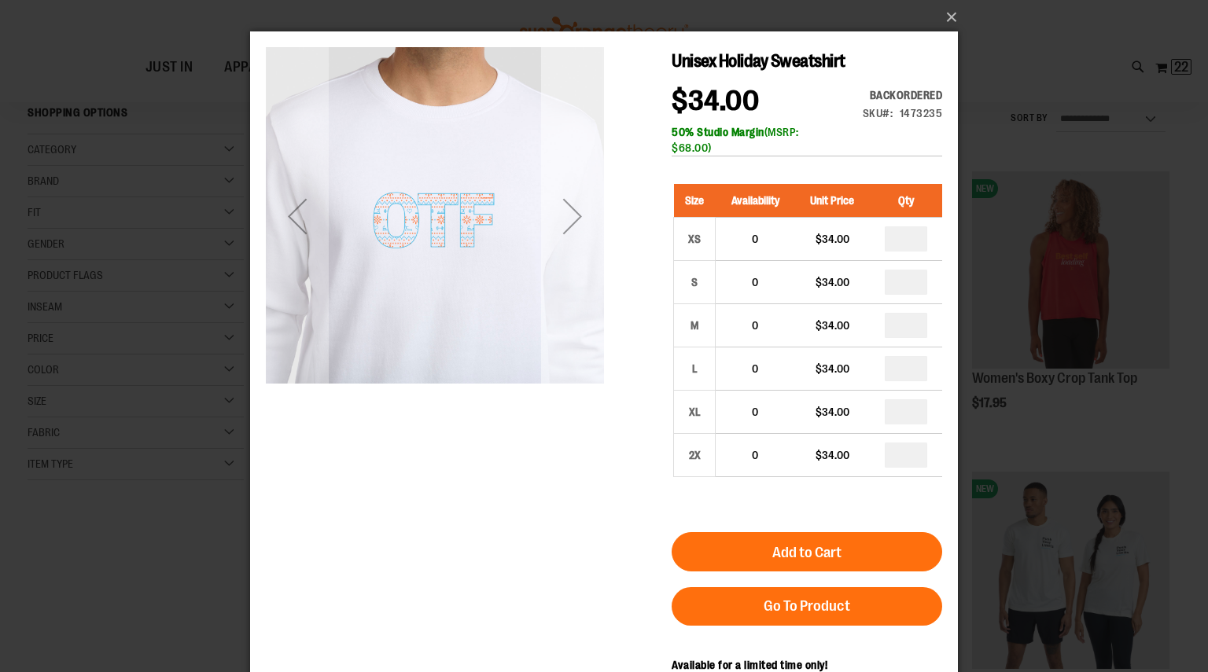
click at [572, 235] on div "Next" at bounding box center [572, 216] width 63 height 63
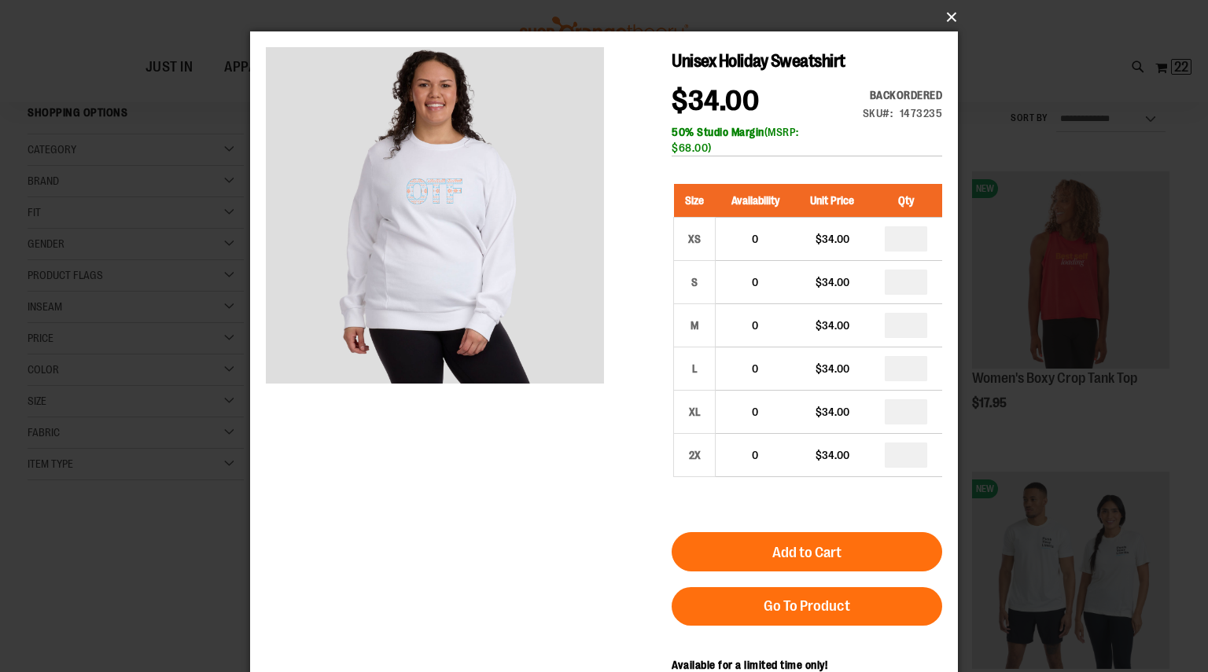
click at [948, 15] on button "×" at bounding box center [609, 17] width 708 height 35
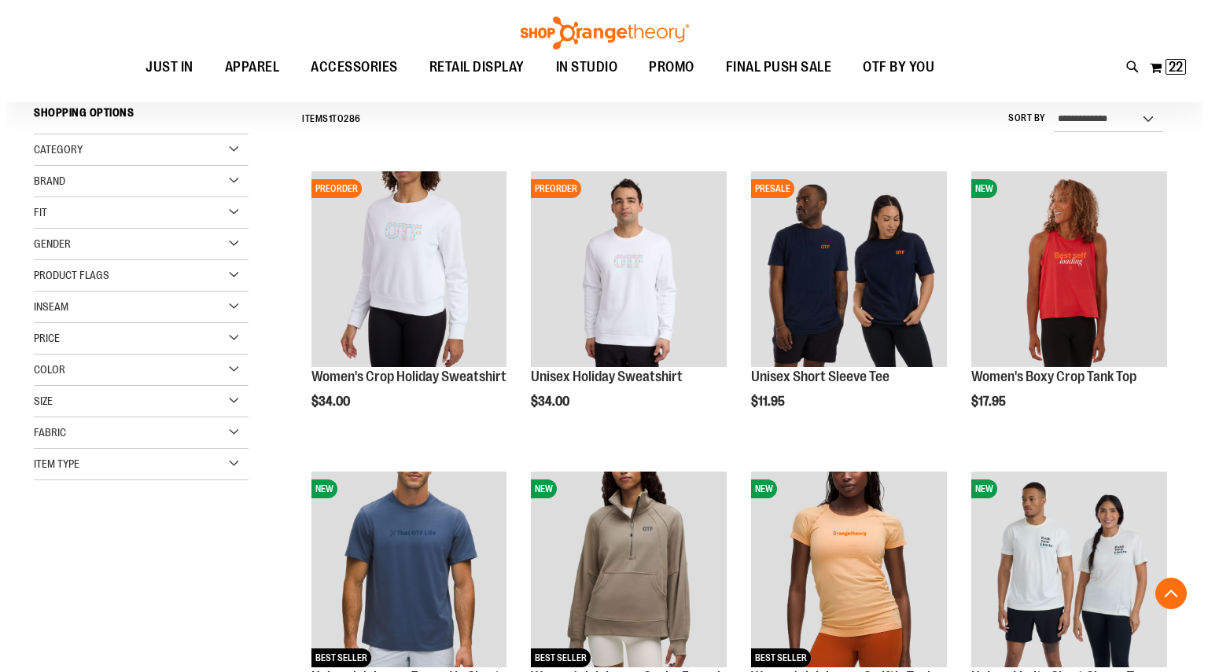
scroll to position [499, 0]
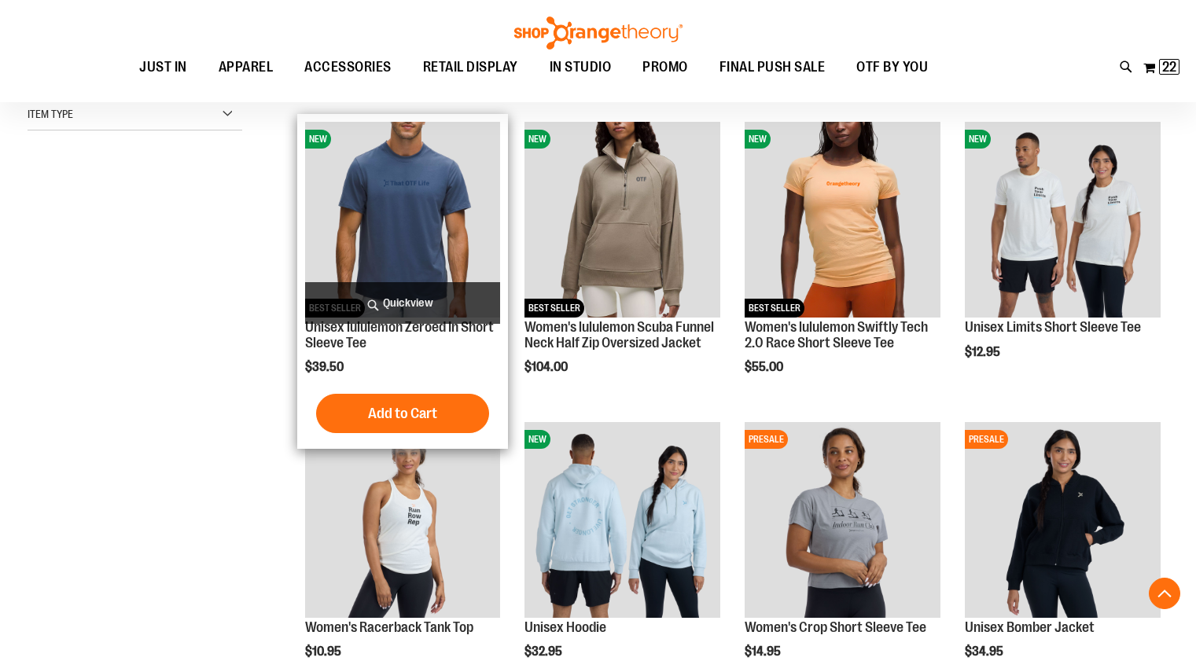
click at [410, 300] on span "Quickview" at bounding box center [403, 303] width 196 height 42
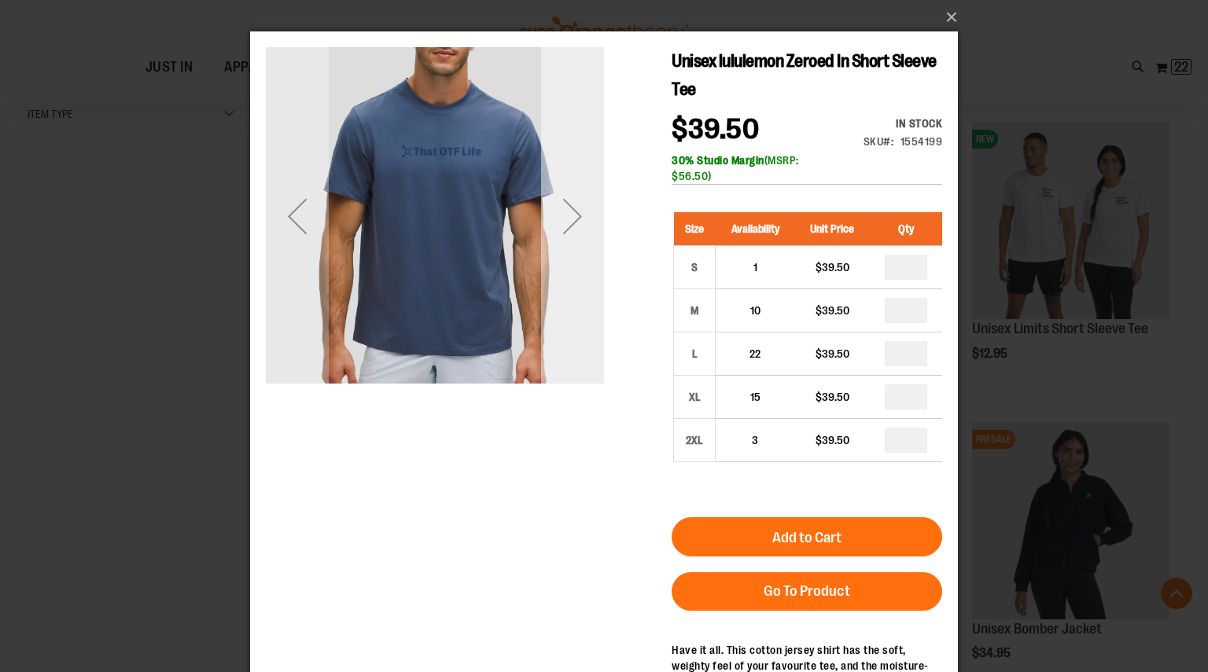
click at [578, 204] on div "Next" at bounding box center [572, 216] width 63 height 63
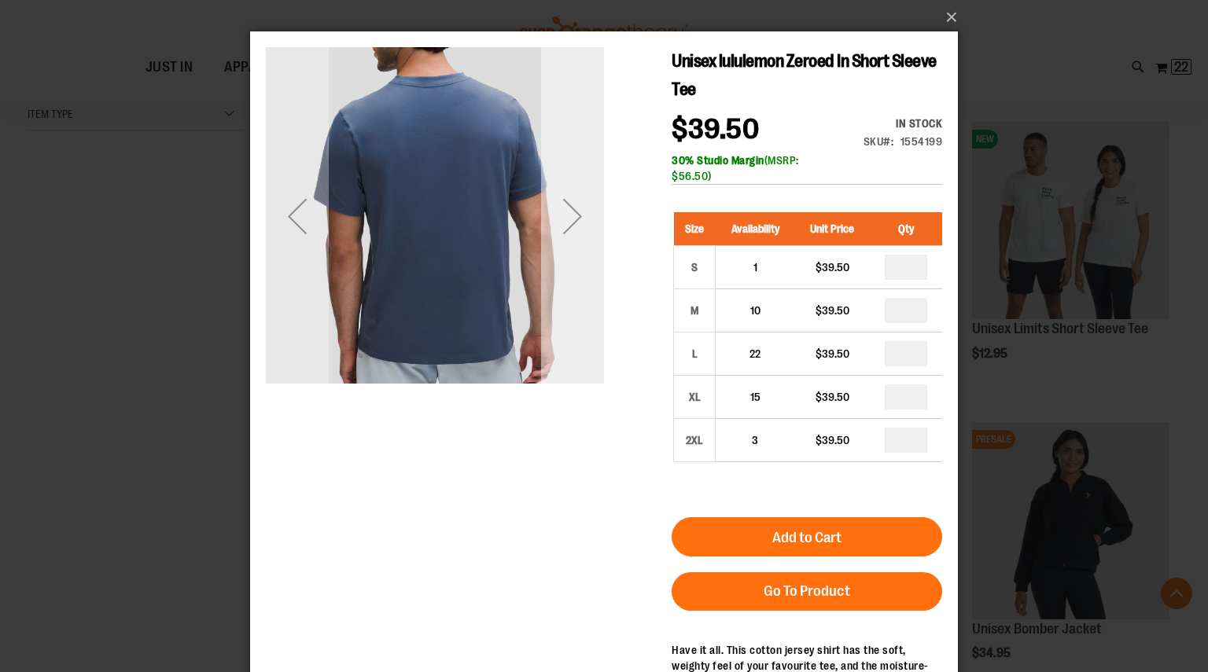
click at [578, 204] on div "Next" at bounding box center [572, 216] width 63 height 63
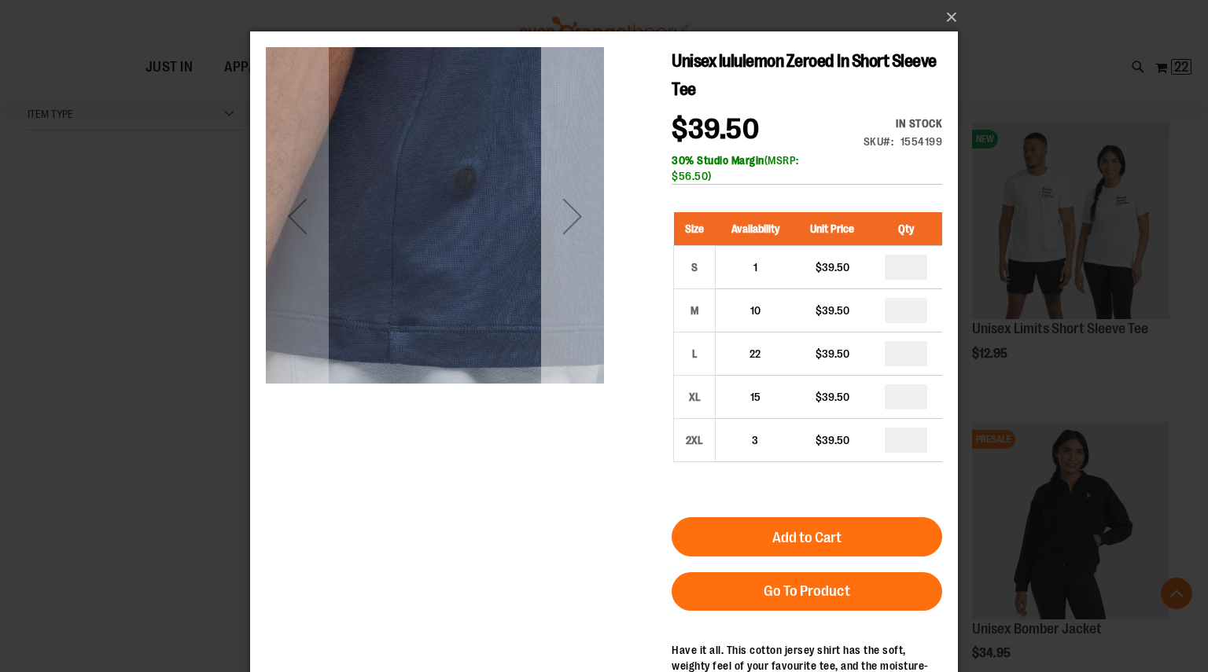
click at [578, 204] on div "Next" at bounding box center [572, 216] width 63 height 63
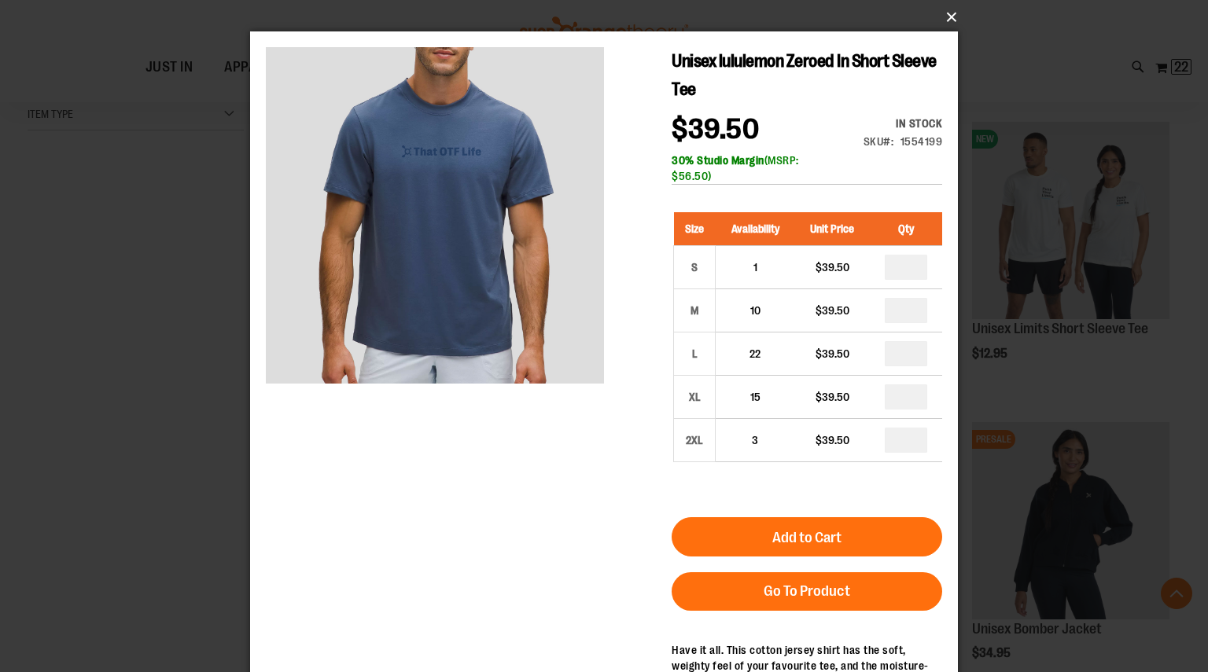
click at [952, 13] on button "×" at bounding box center [609, 17] width 708 height 35
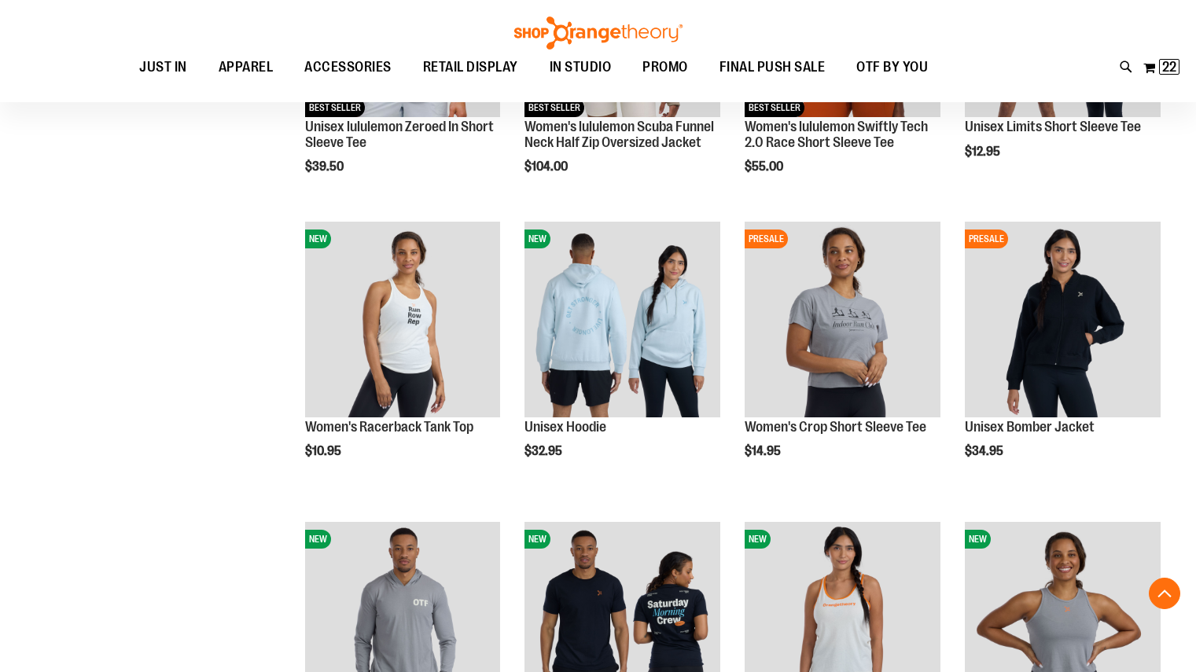
scroll to position [819, 0]
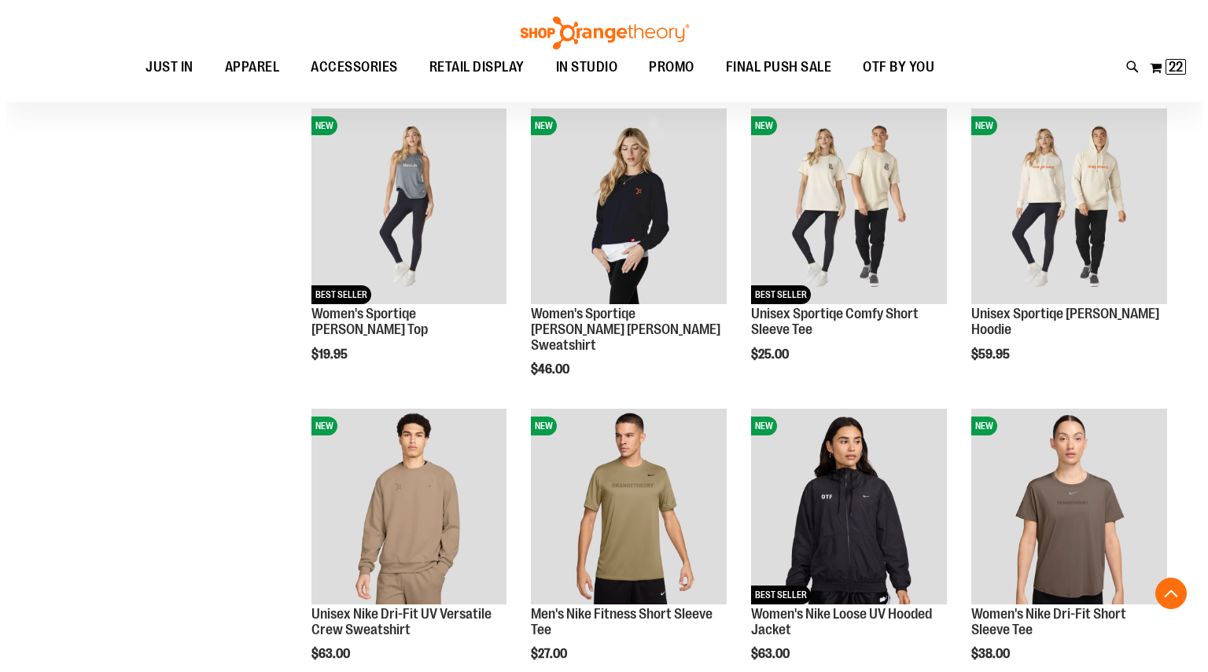
scroll to position [1413, 0]
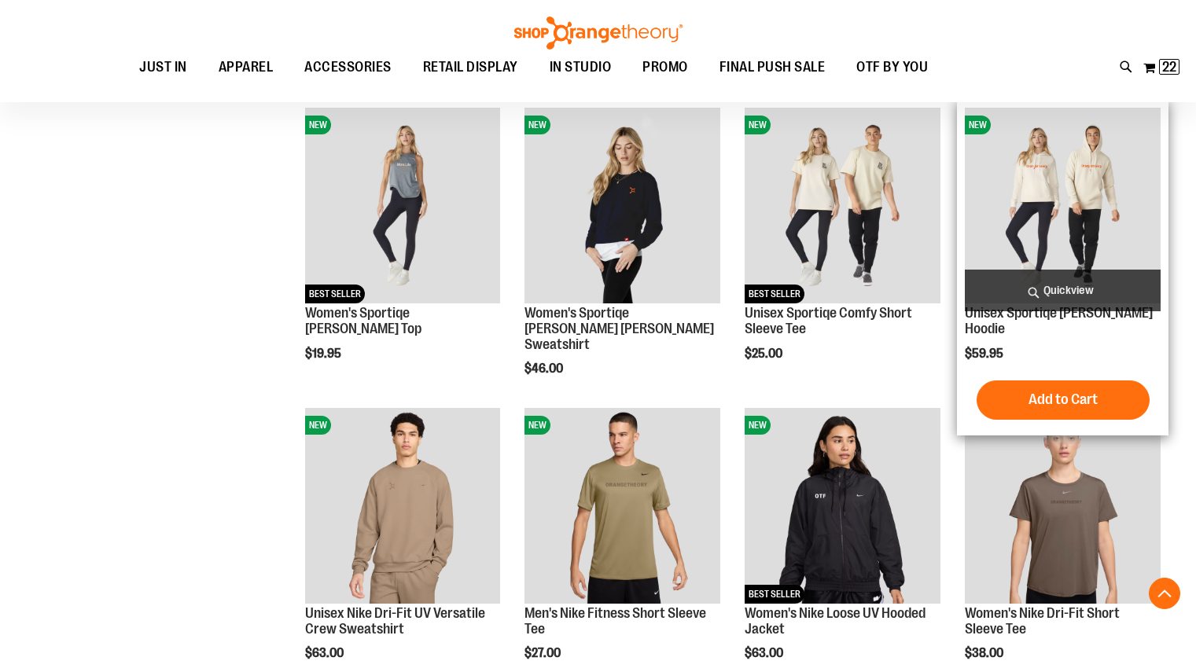
click at [1062, 289] on span "Quickview" at bounding box center [1063, 291] width 196 height 42
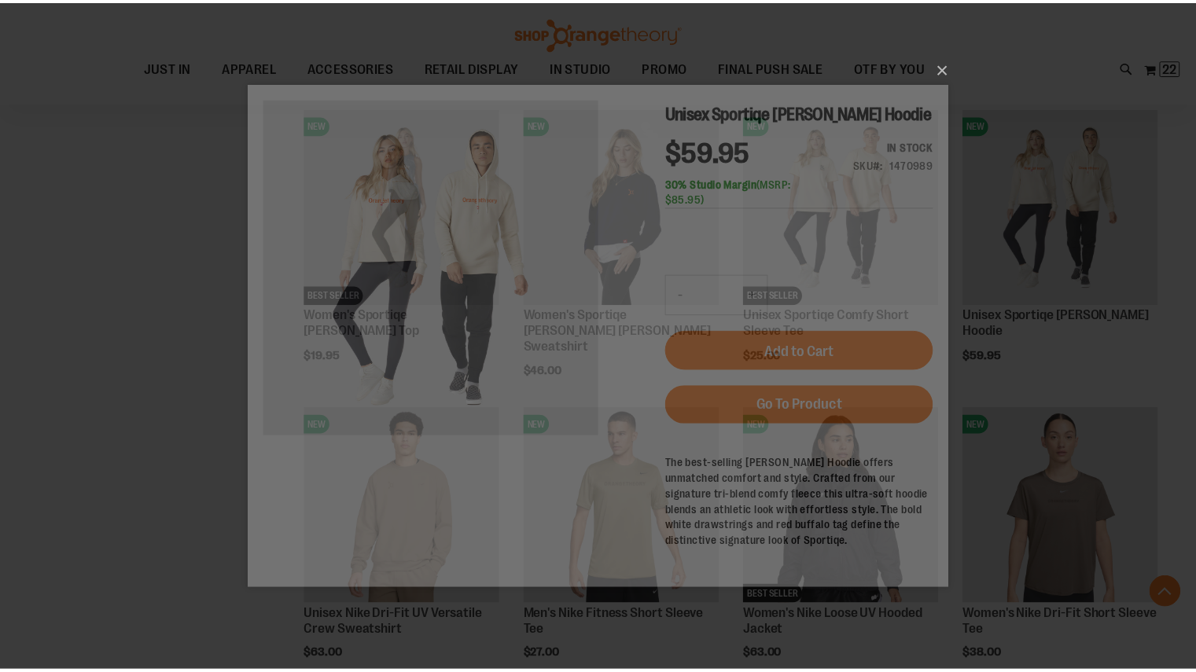
scroll to position [0, 0]
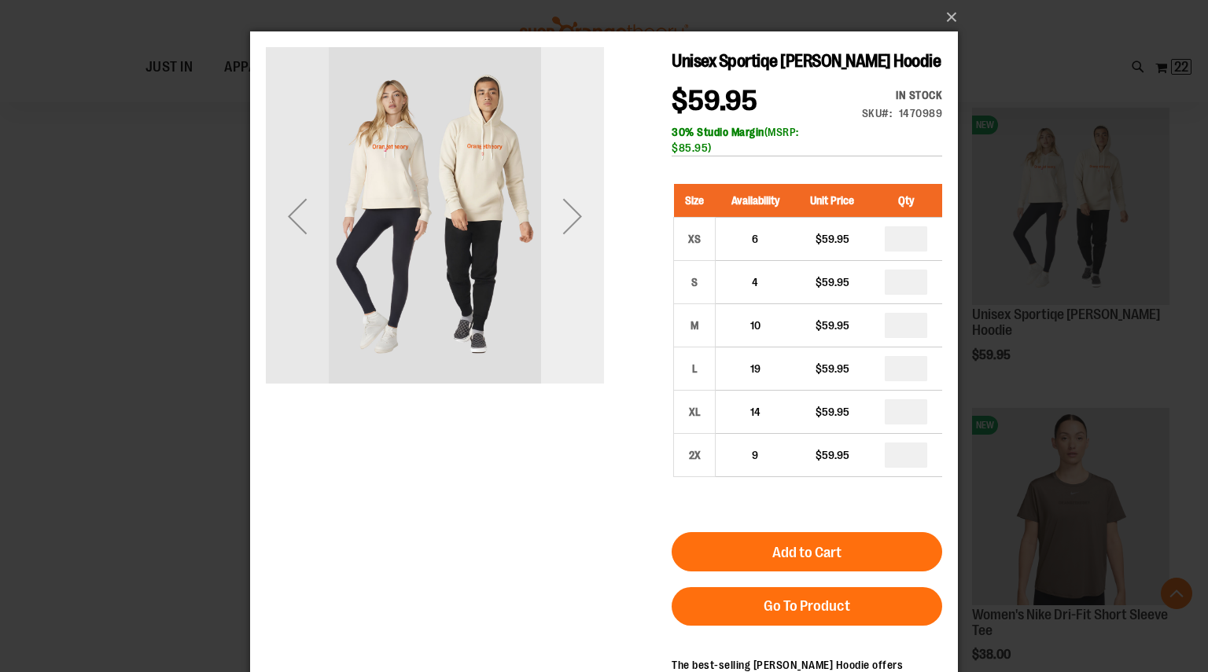
click at [602, 234] on div "Next" at bounding box center [572, 216] width 63 height 63
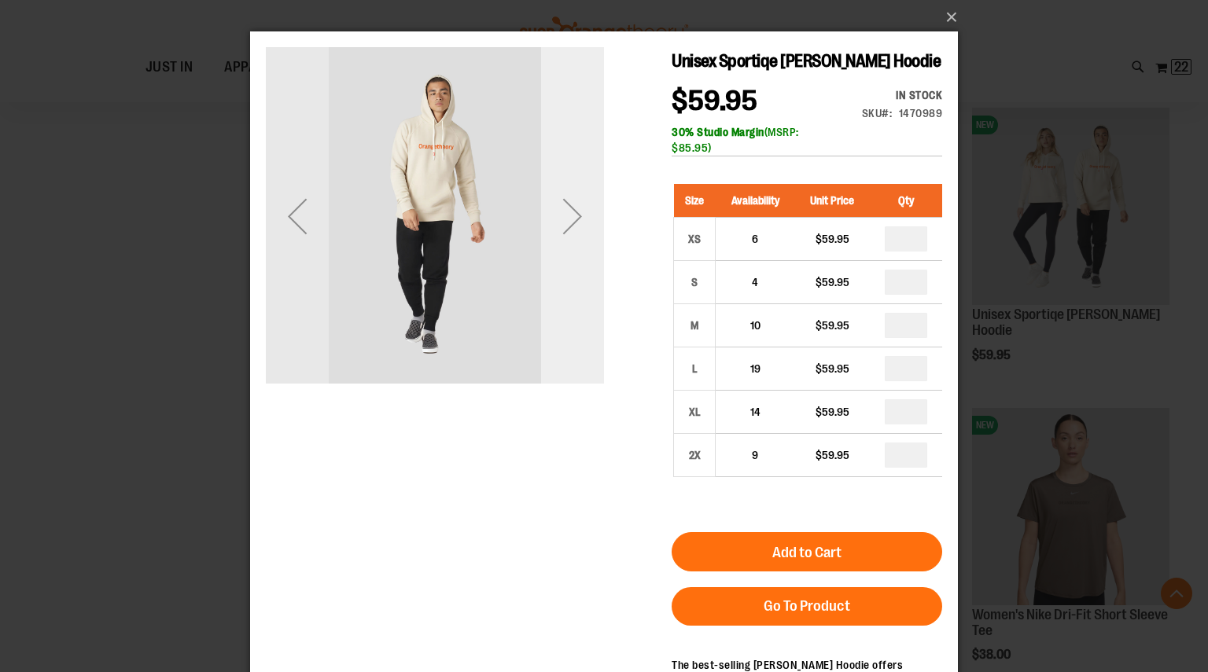
click at [602, 234] on div "Next" at bounding box center [572, 216] width 63 height 63
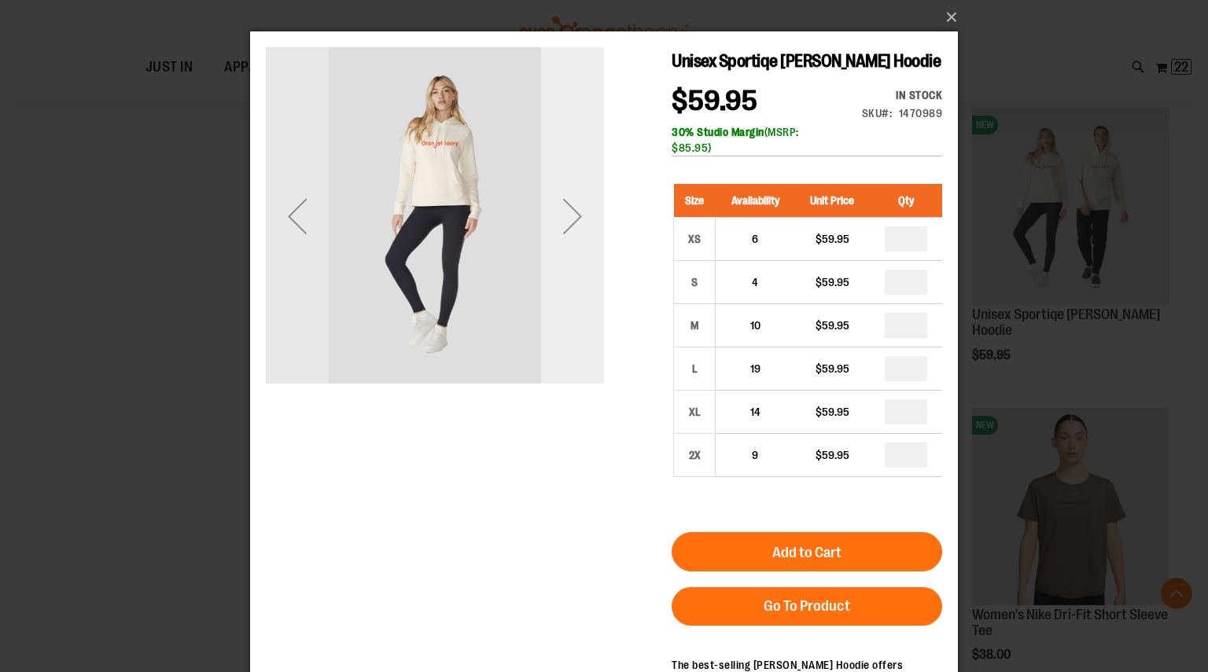
click at [602, 234] on div "Next" at bounding box center [572, 216] width 63 height 63
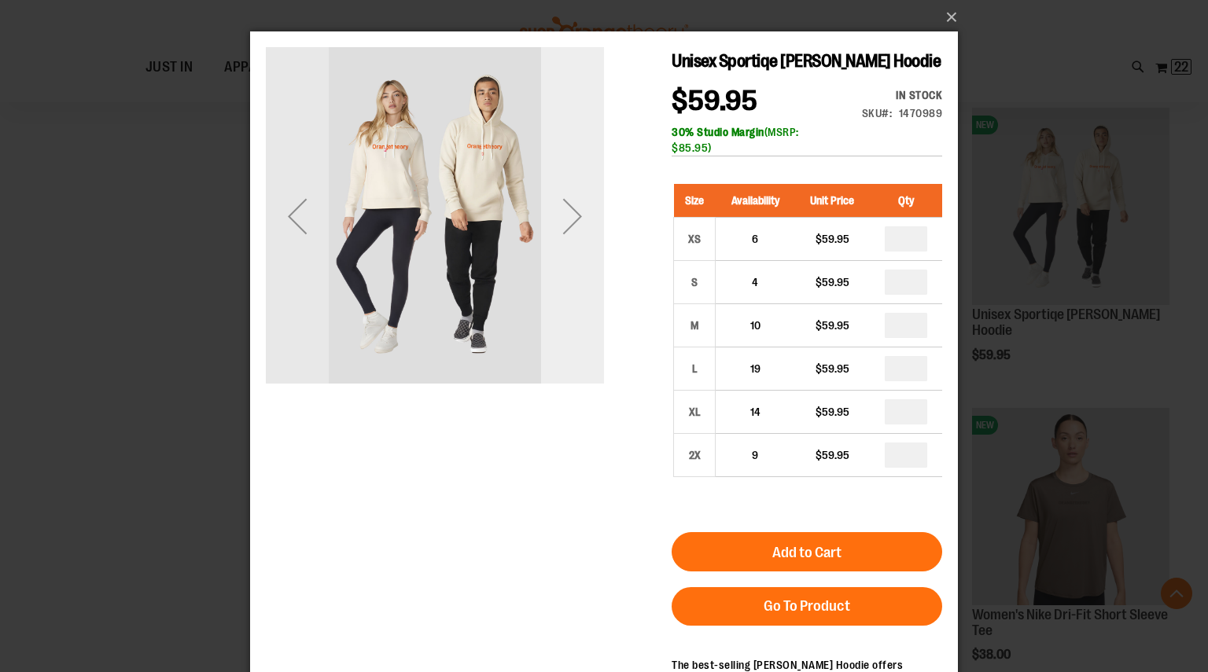
click at [602, 234] on div "Next" at bounding box center [572, 216] width 63 height 63
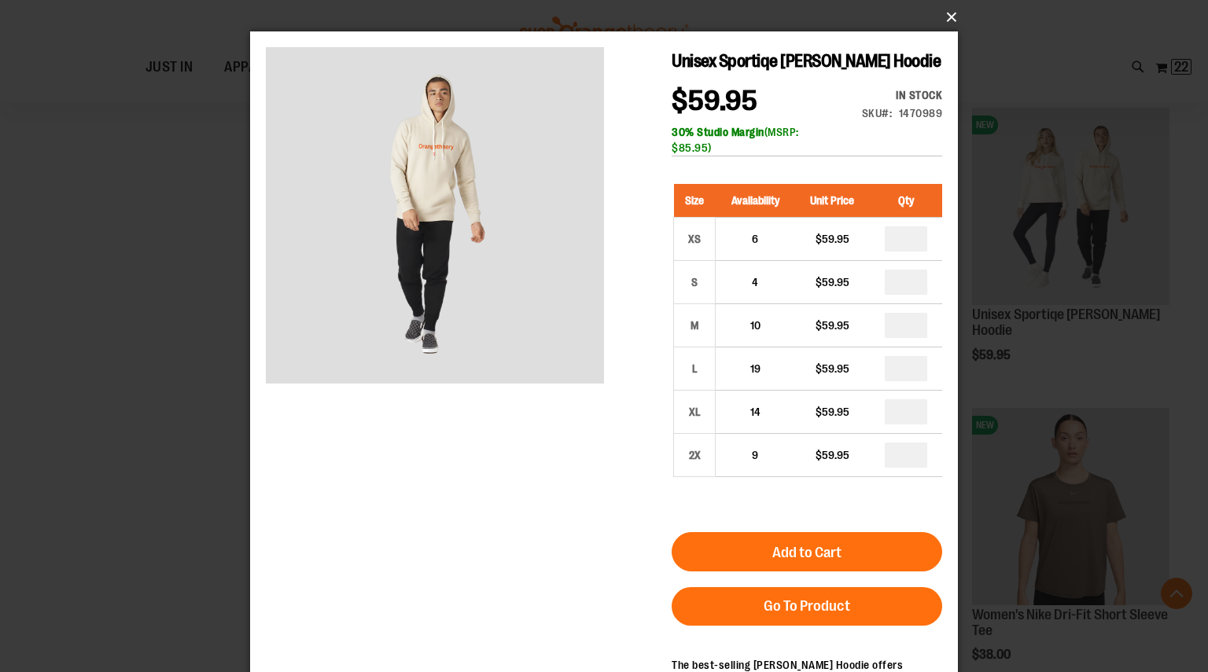
click at [944, 16] on button "×" at bounding box center [609, 17] width 708 height 35
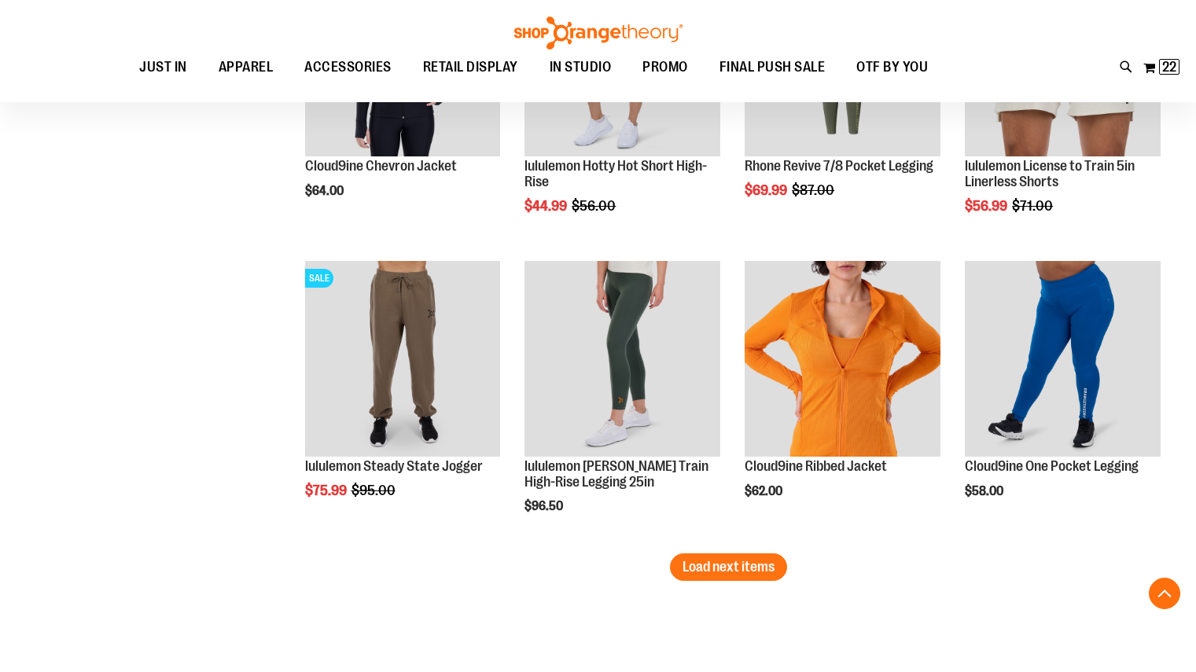
scroll to position [2461, 0]
click at [718, 568] on span "Load next items" at bounding box center [729, 566] width 92 height 16
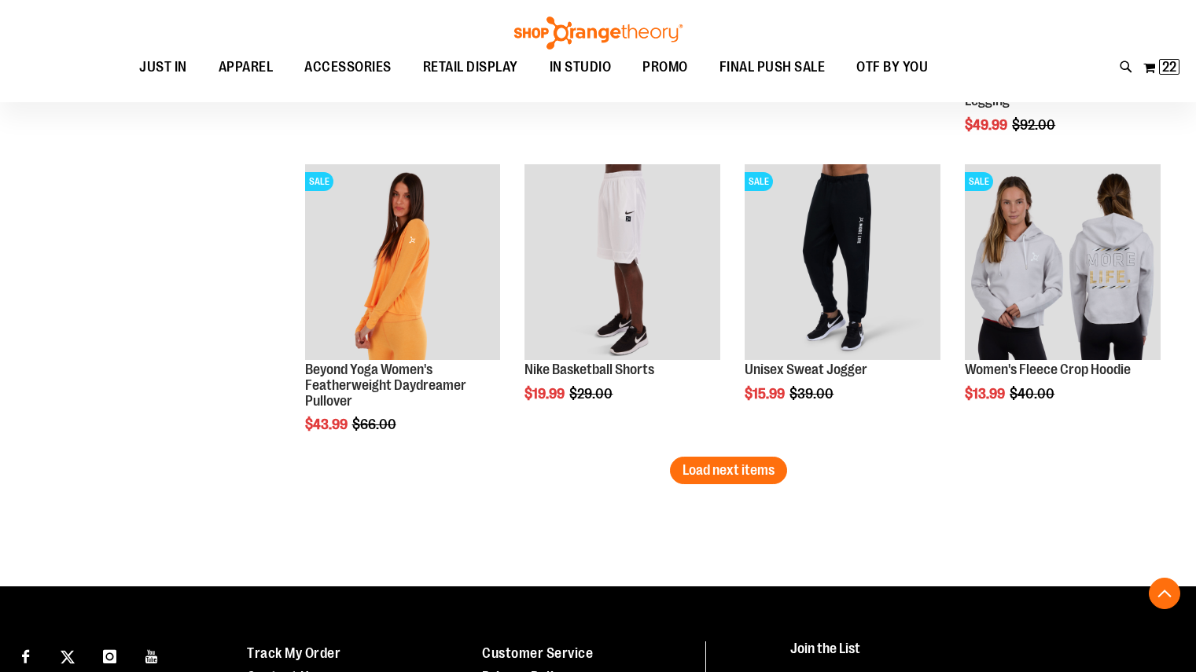
scroll to position [3458, 0]
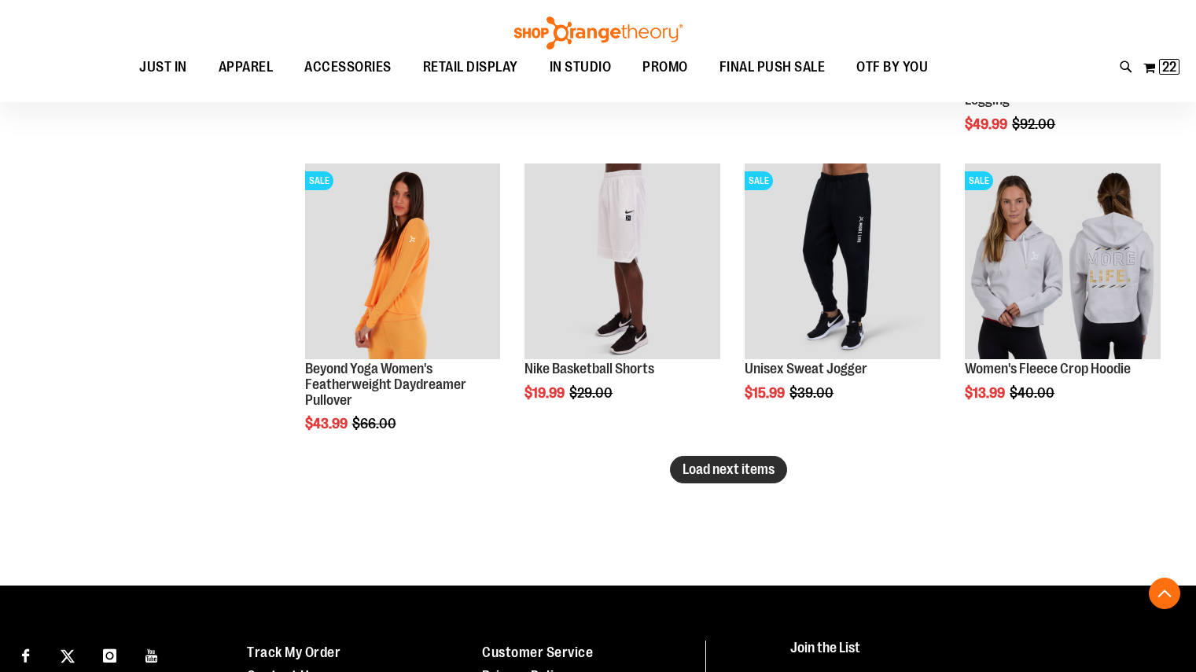
click at [730, 458] on button "Load next items" at bounding box center [728, 470] width 117 height 28
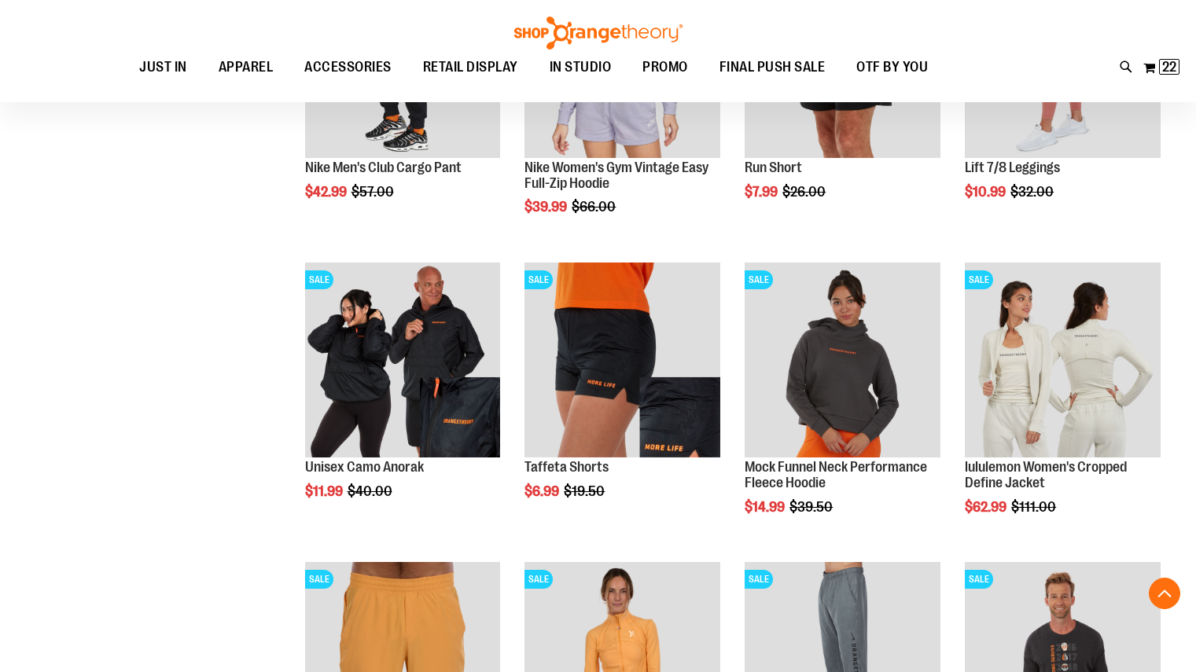
scroll to position [3973, 0]
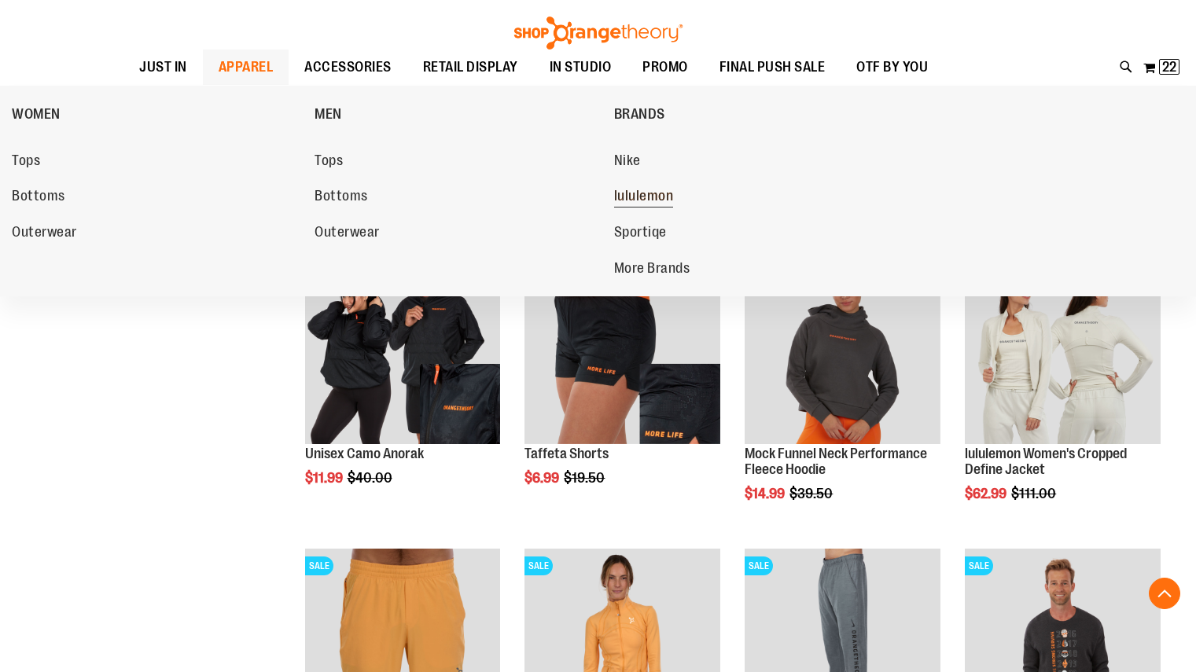
click at [639, 196] on span "lululemon" at bounding box center [644, 198] width 60 height 20
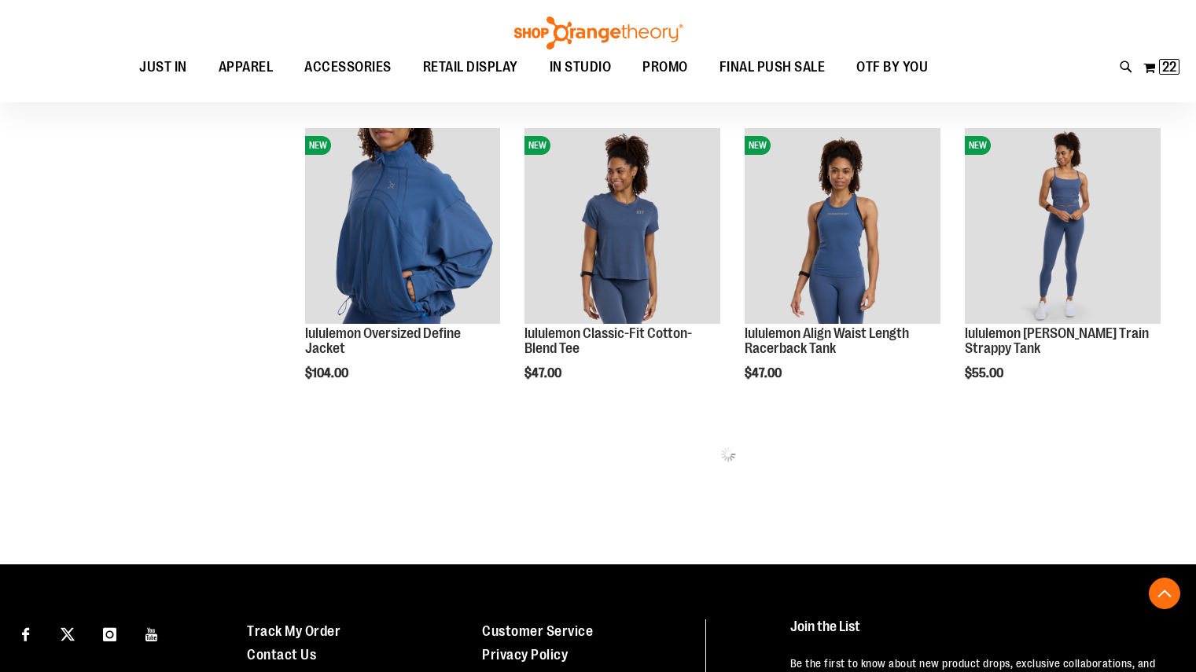
scroll to position [845, 0]
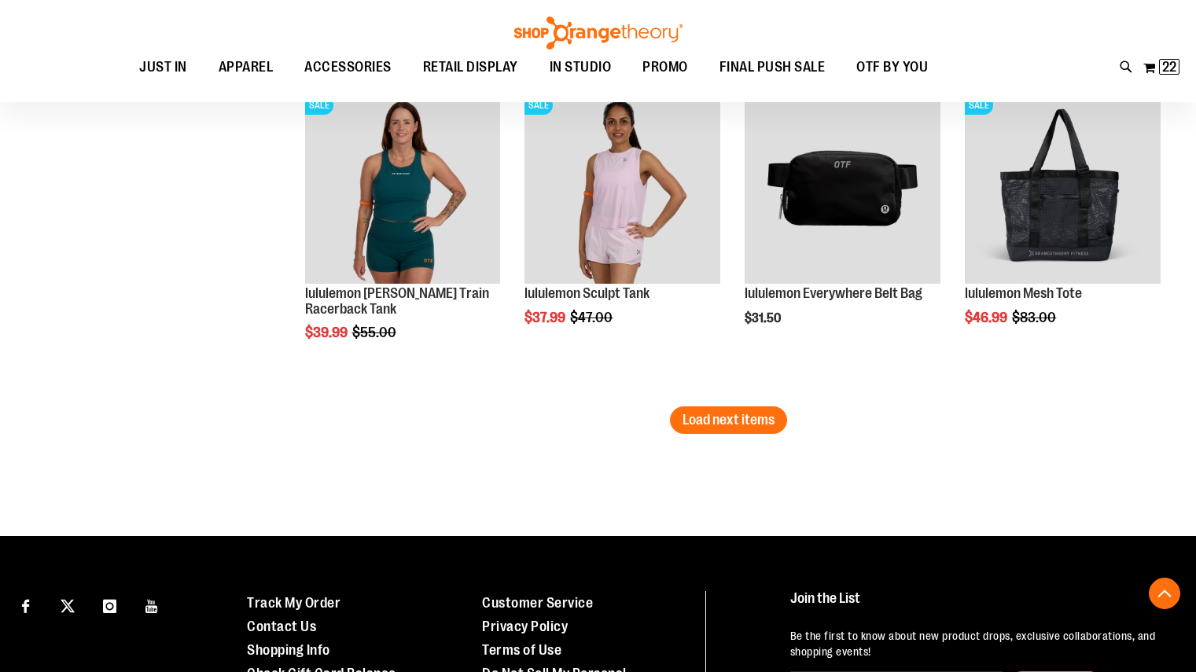
scroll to position [2843, 0]
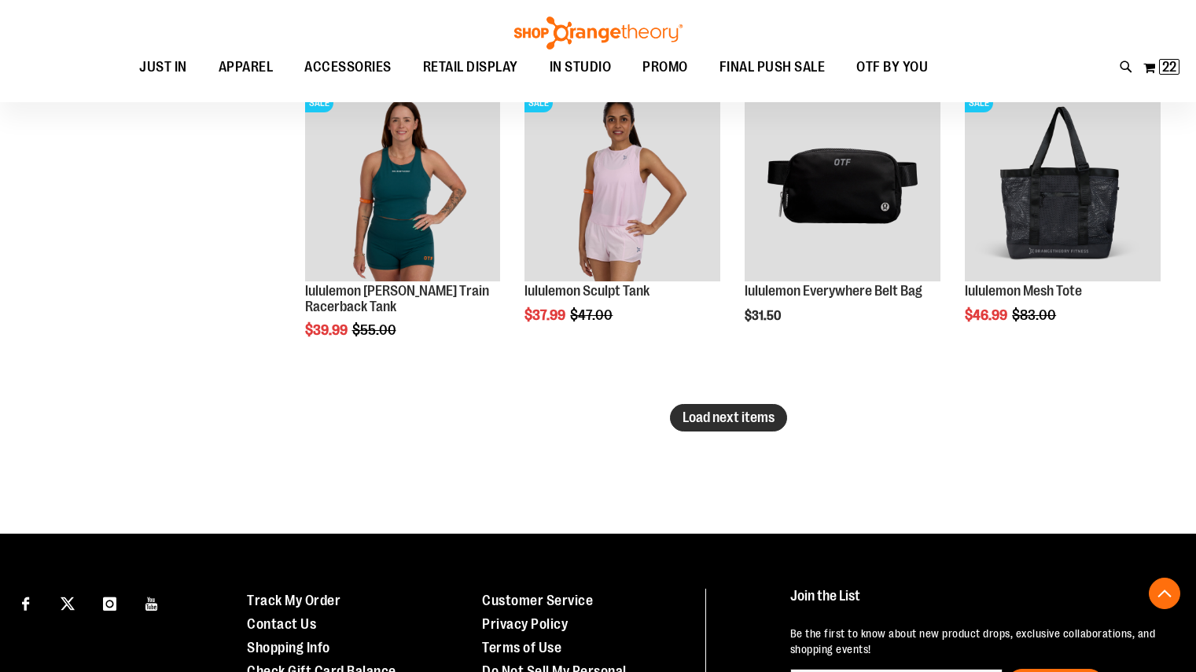
type input "**********"
click at [705, 414] on span "Load next items" at bounding box center [729, 418] width 92 height 16
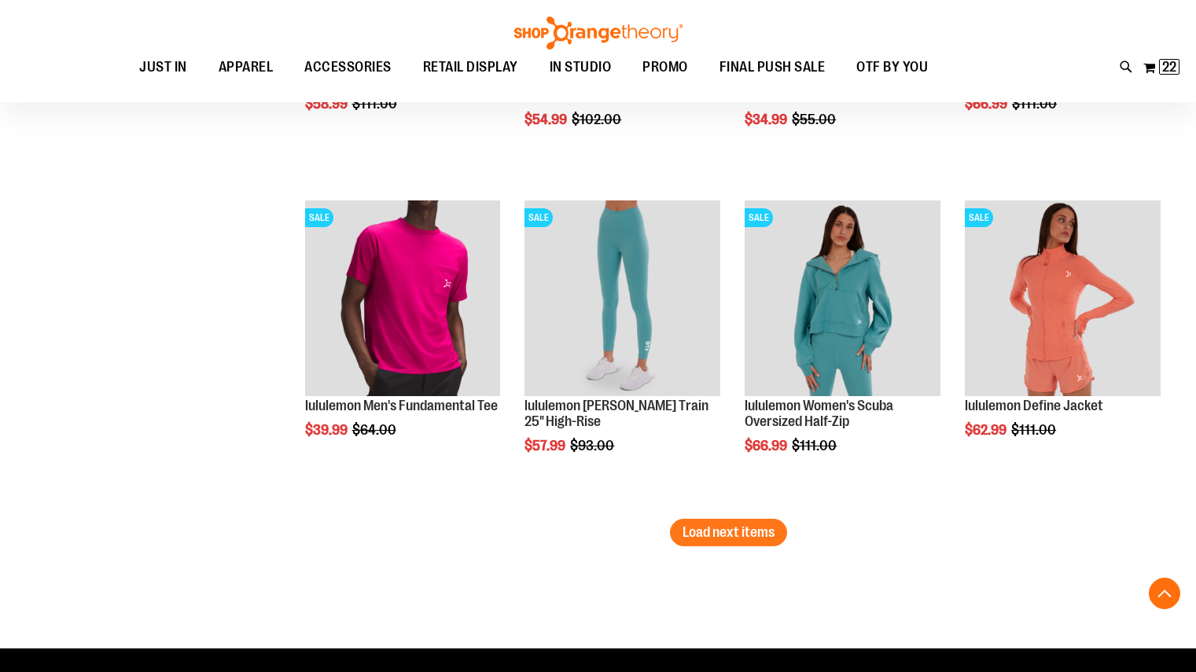
scroll to position [3707, 0]
click at [729, 537] on span "Load next items" at bounding box center [729, 532] width 92 height 16
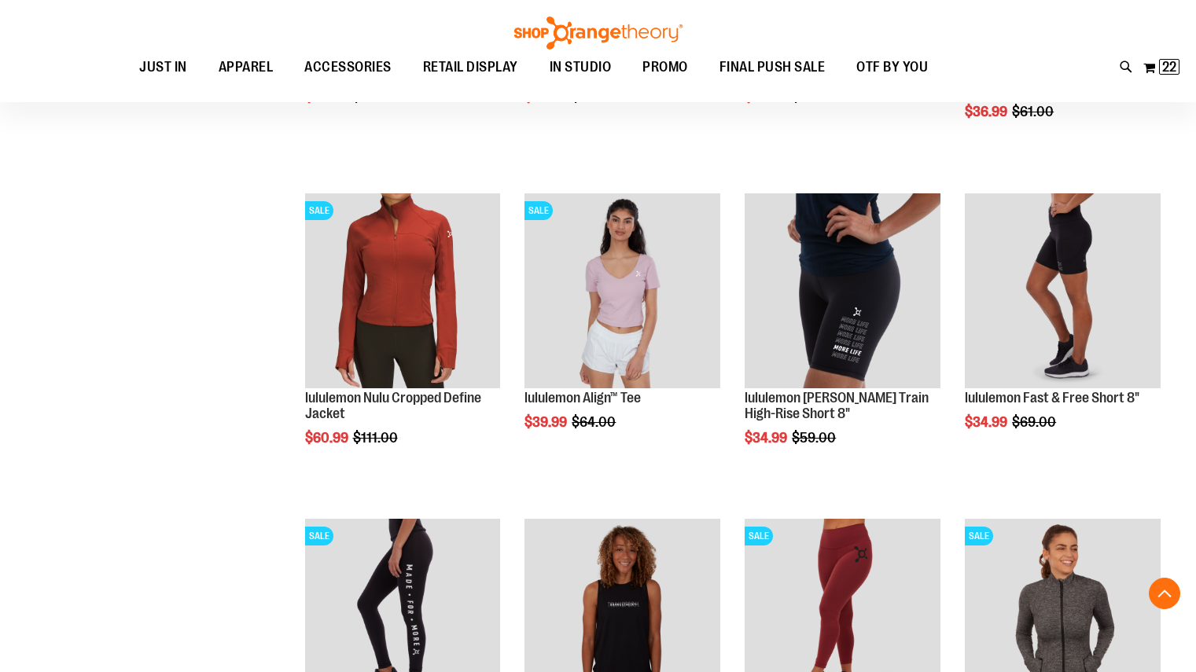
scroll to position [4739, 0]
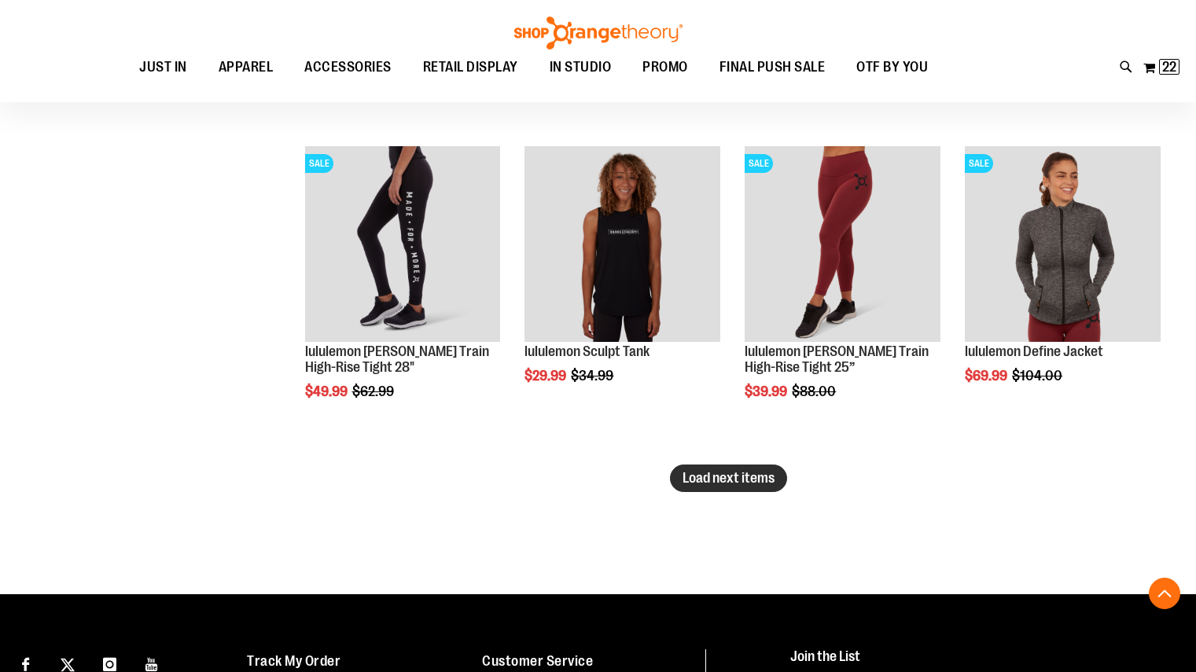
click at [746, 483] on span "Load next items" at bounding box center [729, 478] width 92 height 16
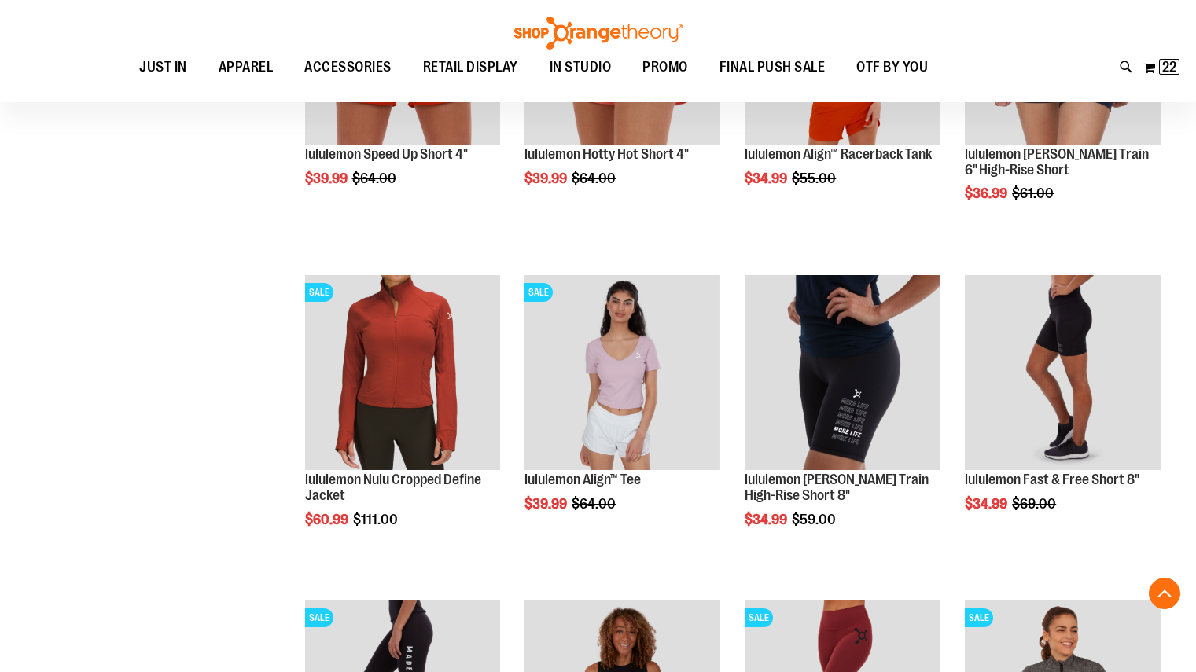
scroll to position [4284, 0]
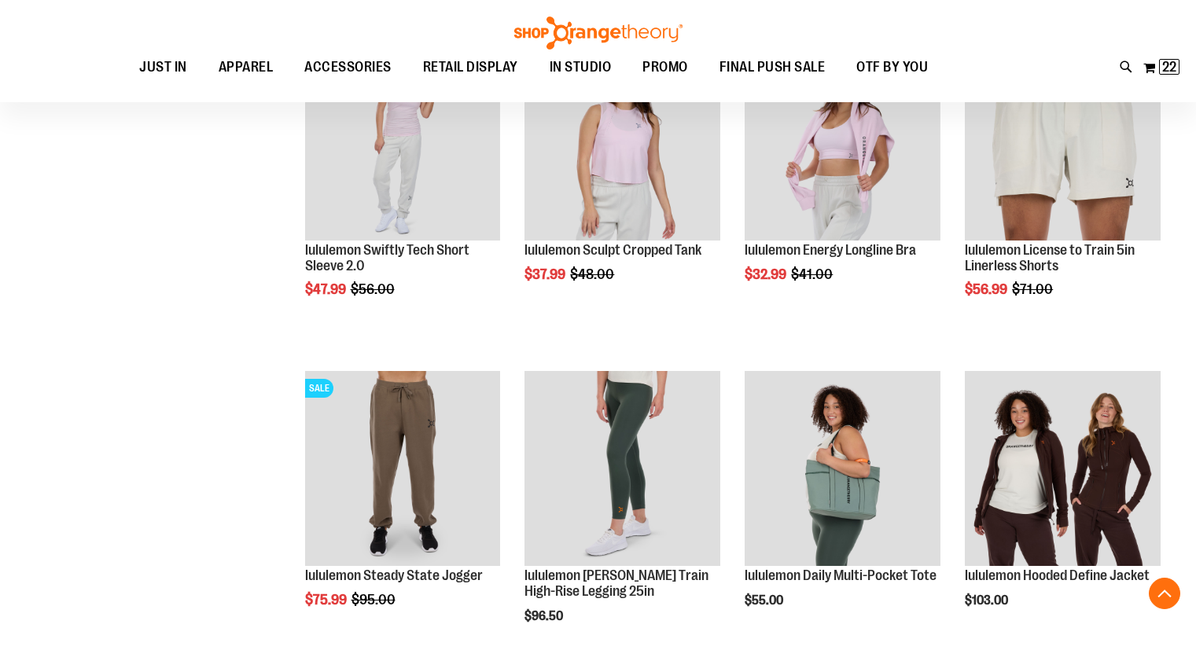
scroll to position [1716, 0]
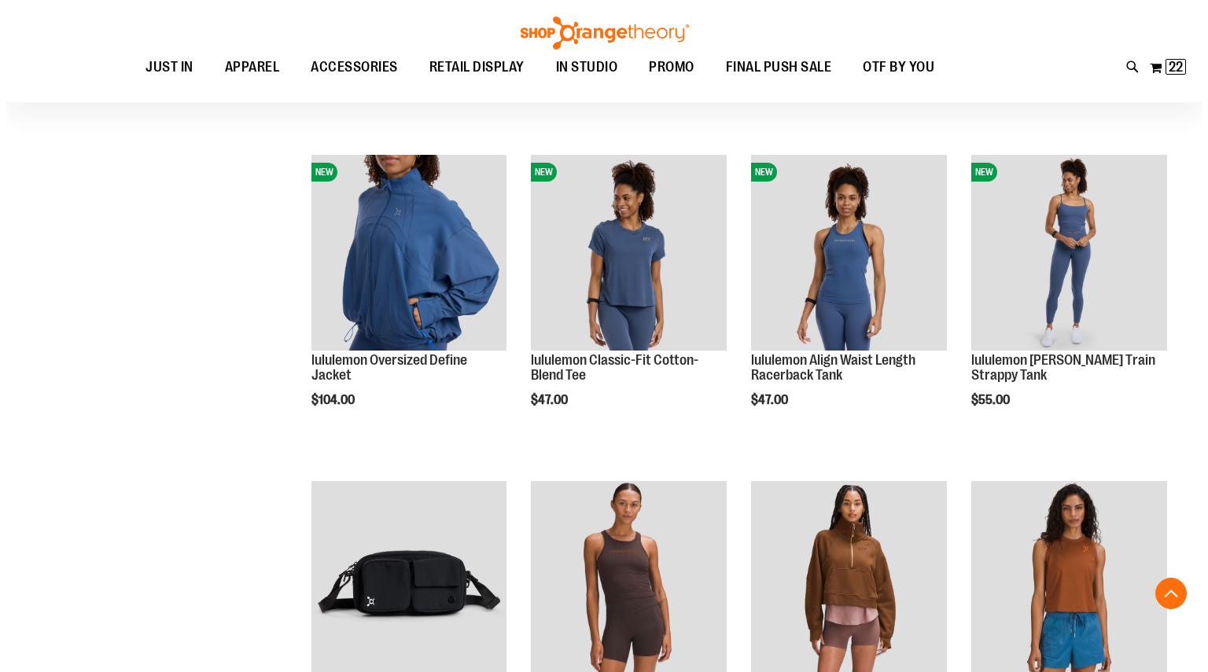
scroll to position [814, 0]
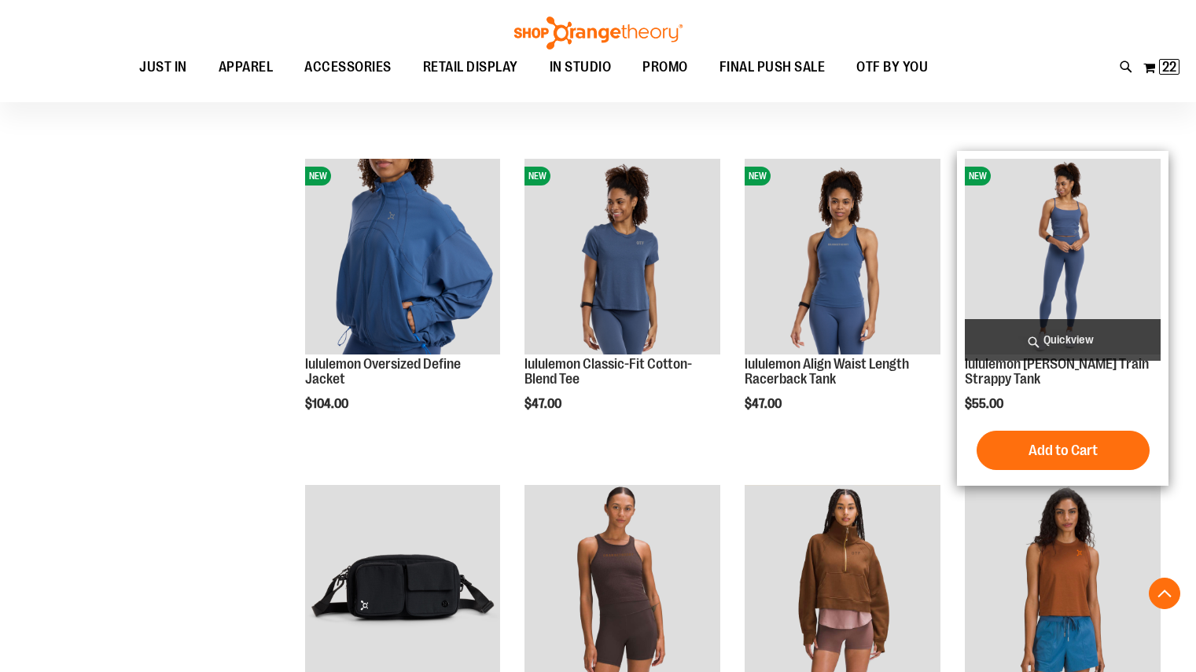
click at [1064, 344] on span "Quickview" at bounding box center [1063, 340] width 196 height 42
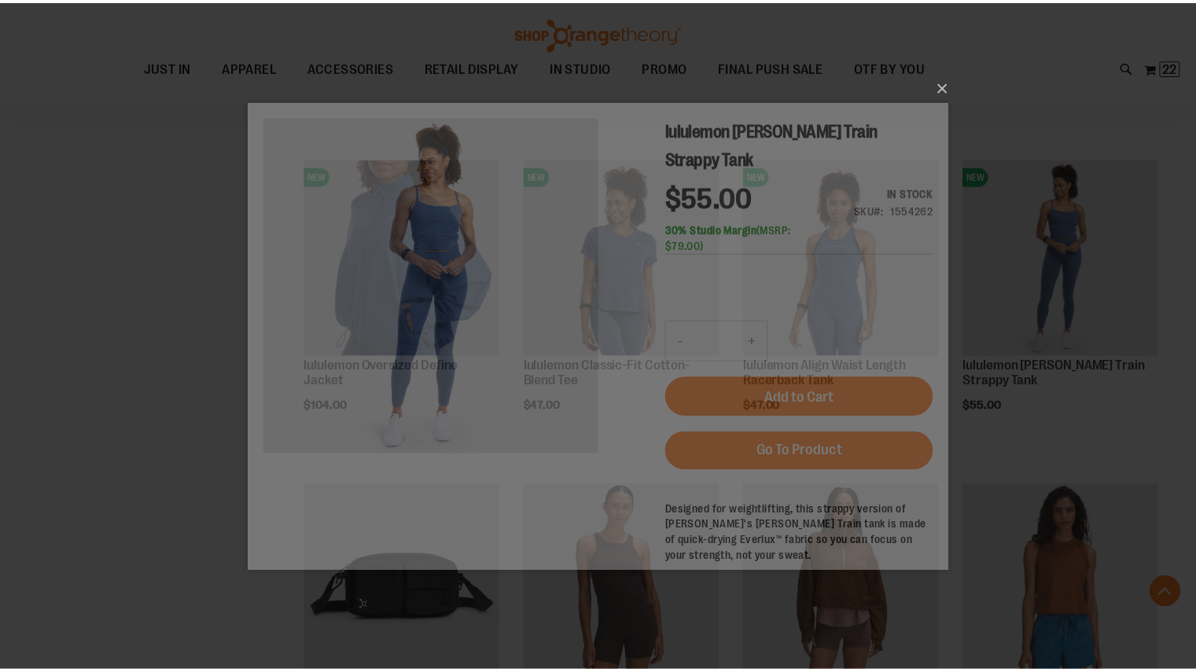
scroll to position [0, 0]
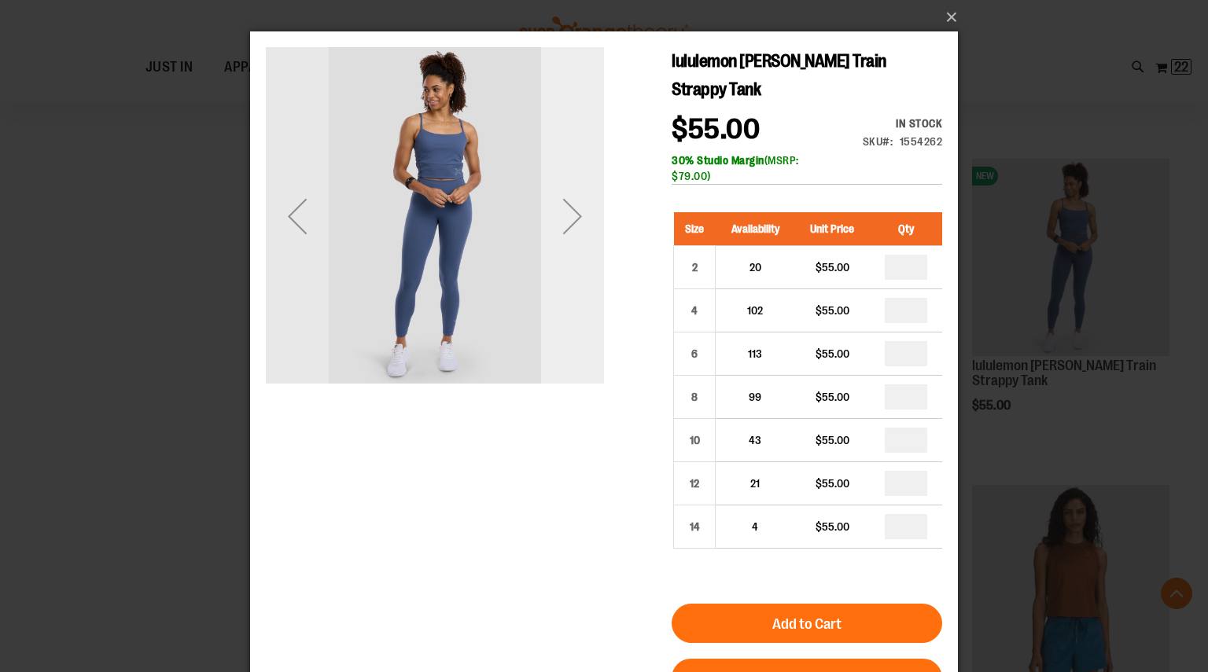
click at [587, 208] on div "Next" at bounding box center [572, 216] width 63 height 63
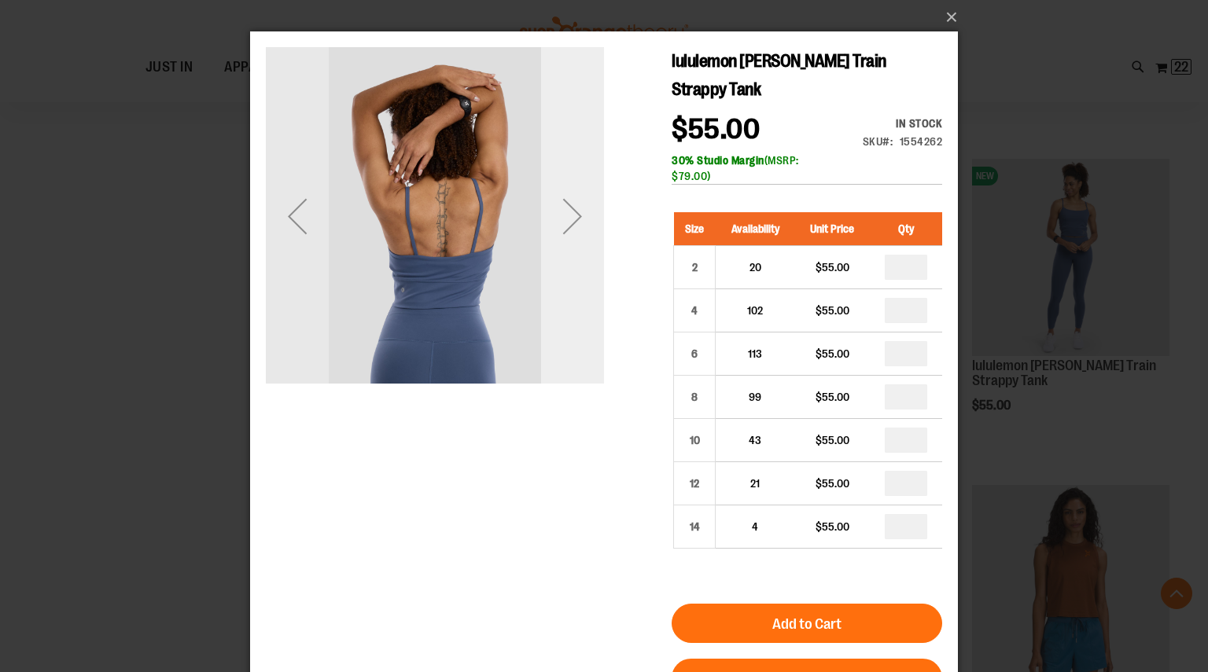
click at [587, 208] on div "Next" at bounding box center [572, 216] width 63 height 63
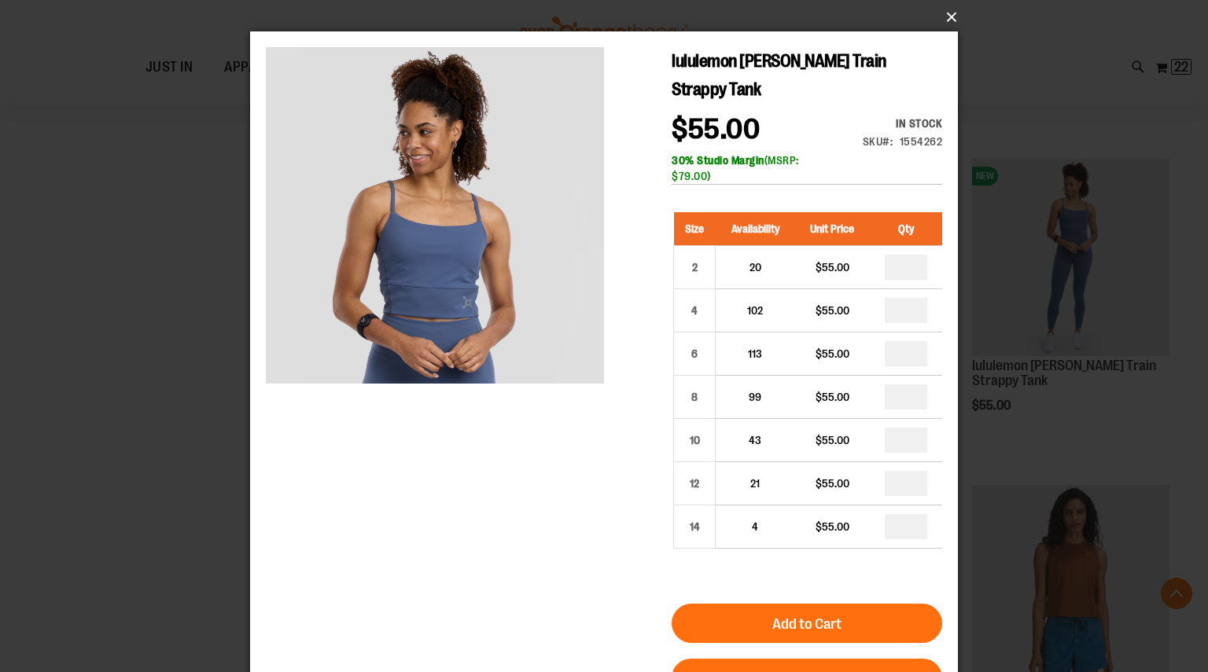
click at [949, 17] on button "×" at bounding box center [609, 17] width 708 height 35
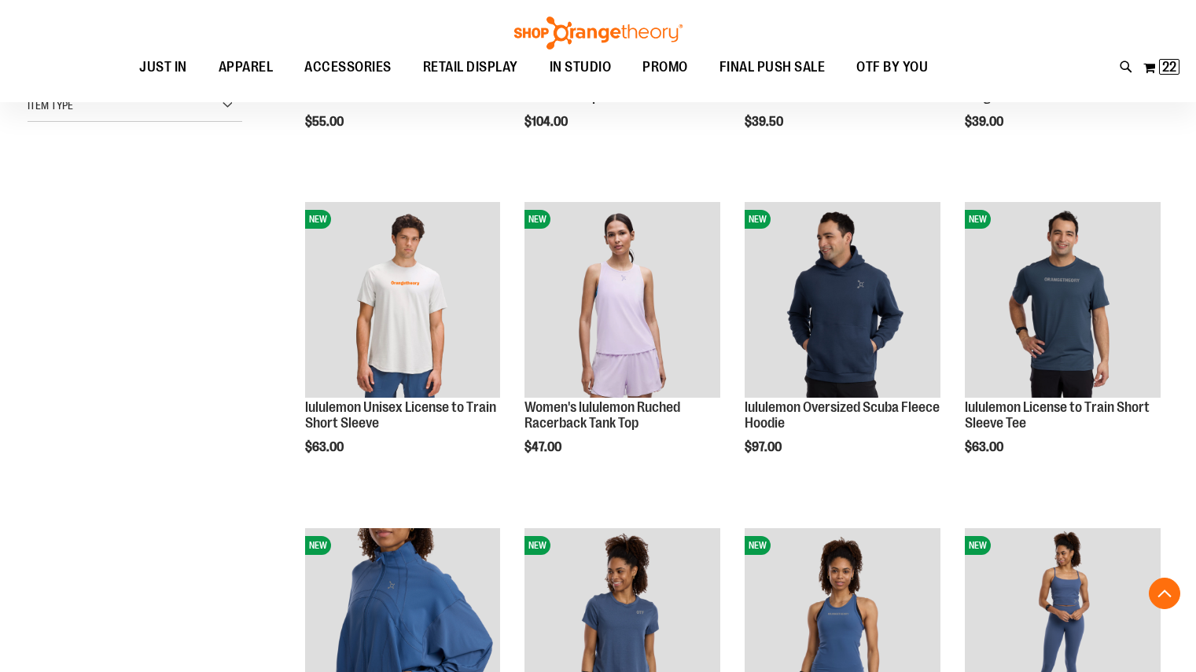
scroll to position [440, 0]
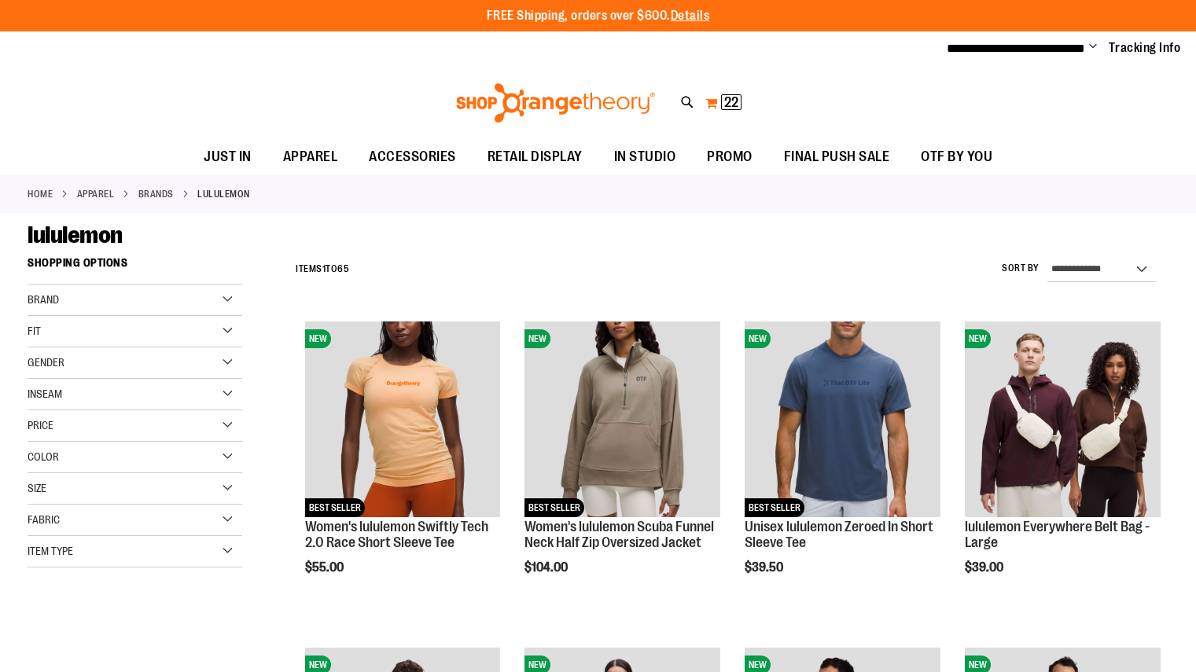
click at [718, 103] on button "My Cart 22 22 items" at bounding box center [724, 102] width 38 height 25
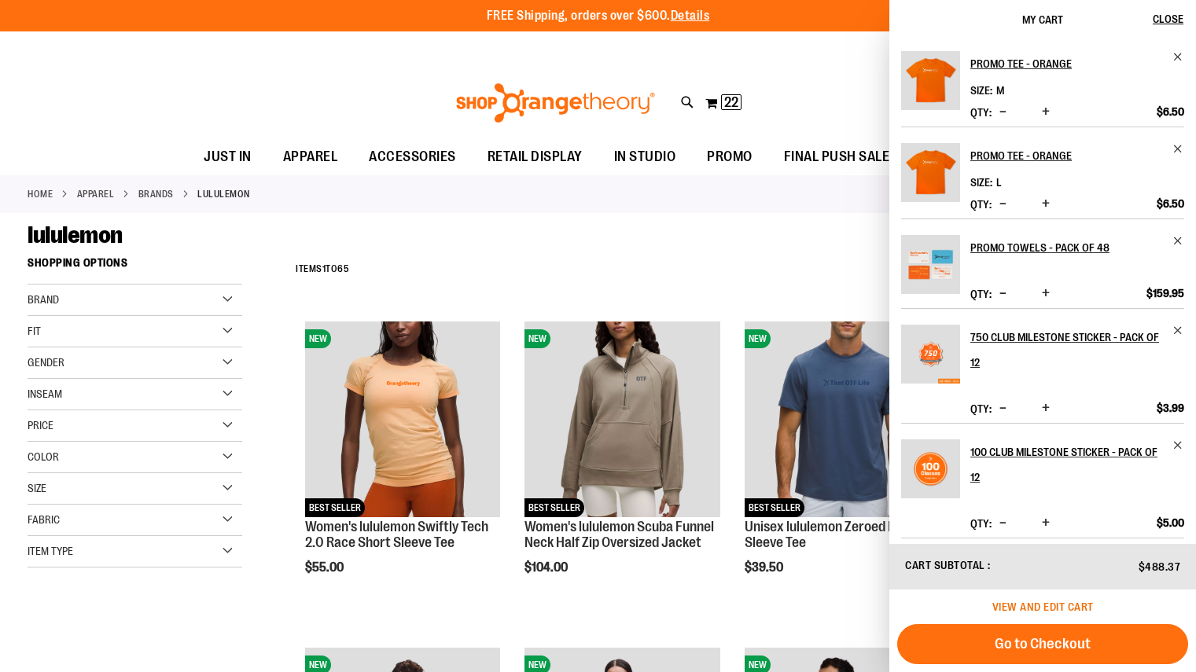
click at [1059, 604] on span "View and edit cart" at bounding box center [1042, 607] width 101 height 13
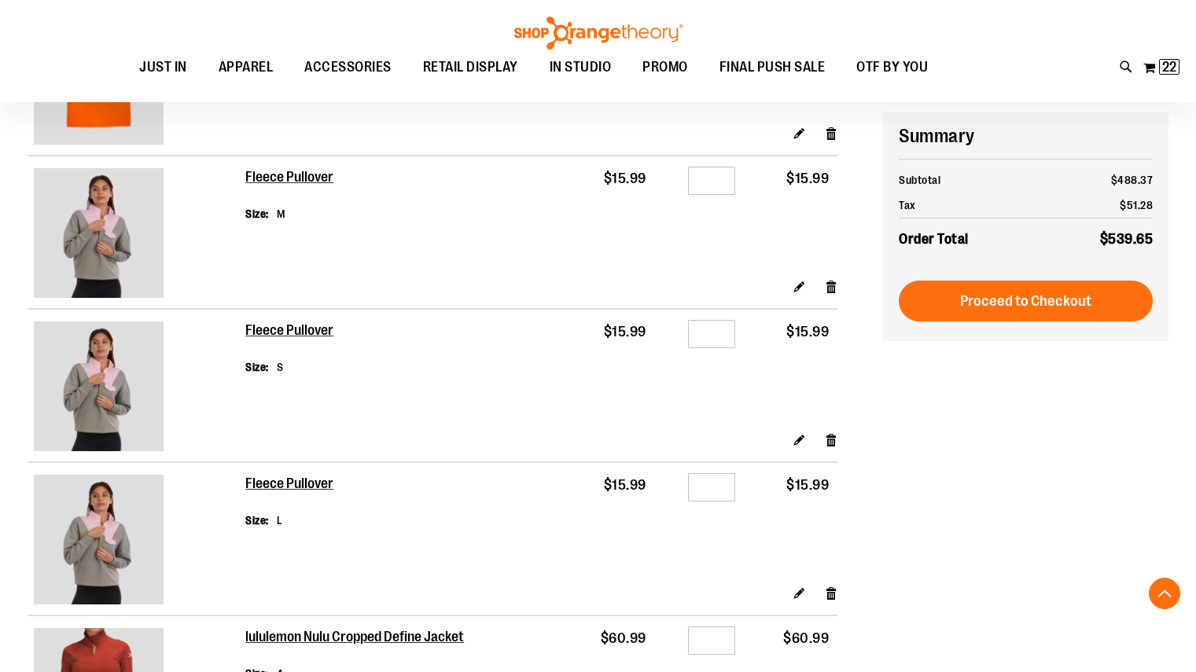
scroll to position [1650, 0]
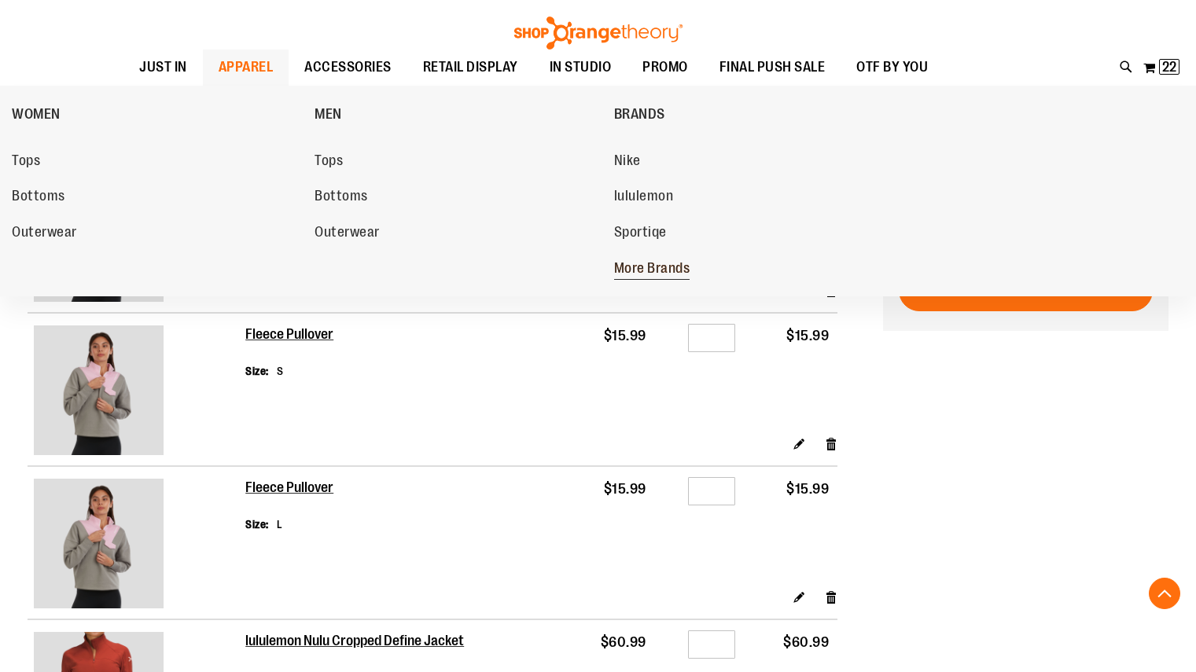
type input "**********"
click at [652, 274] on span "More Brands" at bounding box center [652, 270] width 76 height 20
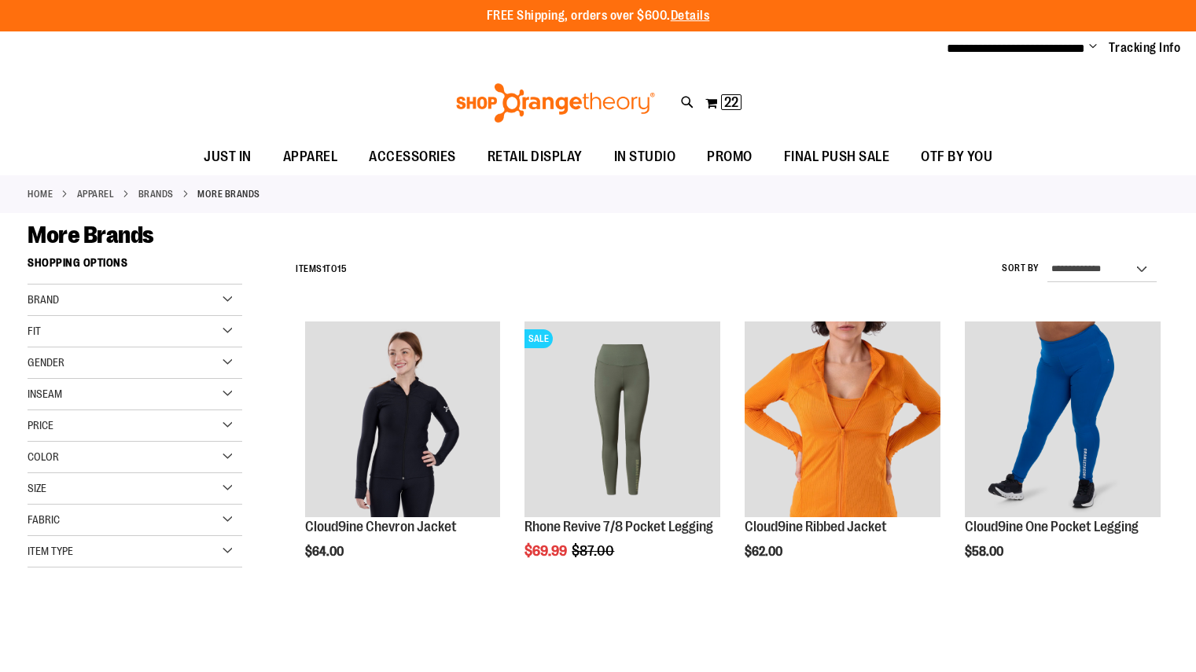
type input "**********"
click at [224, 296] on div "Brand" at bounding box center [135, 300] width 215 height 31
click at [61, 384] on link "Vuori" at bounding box center [127, 381] width 206 height 17
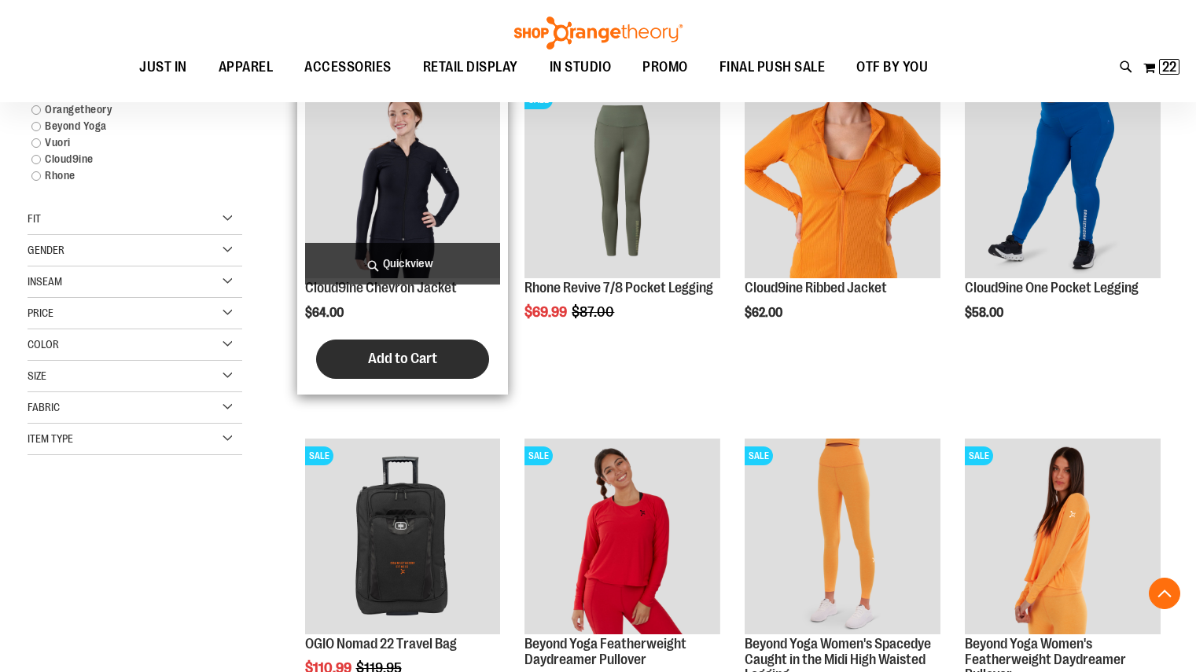
scroll to position [248, 0]
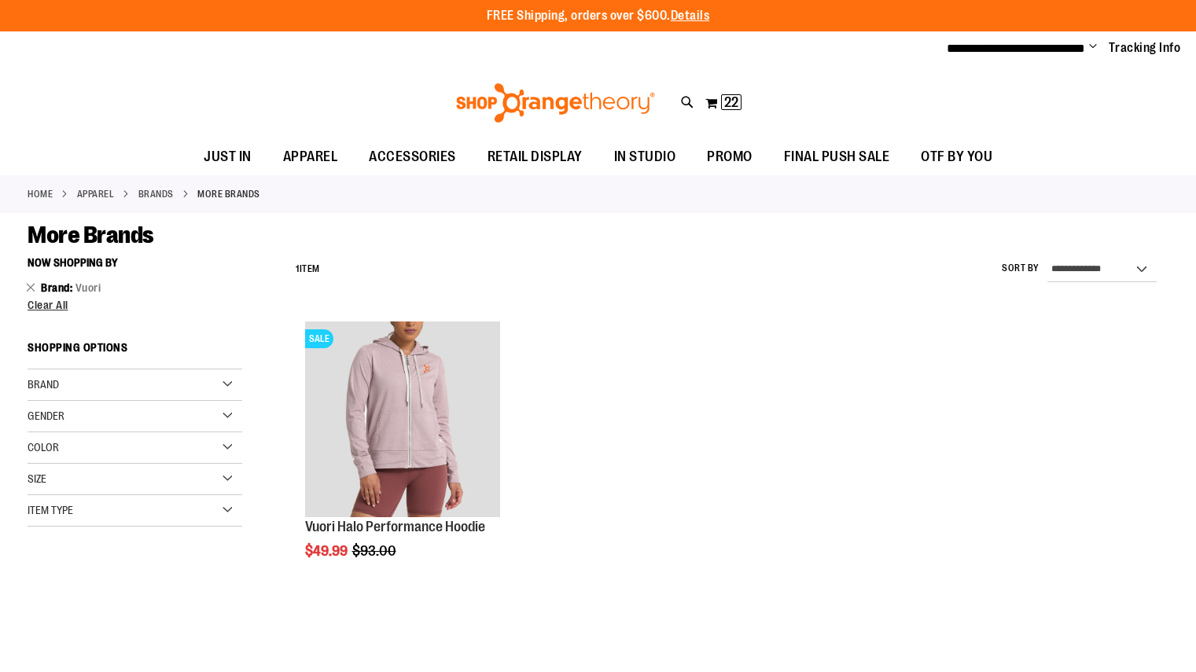
scroll to position [17, 0]
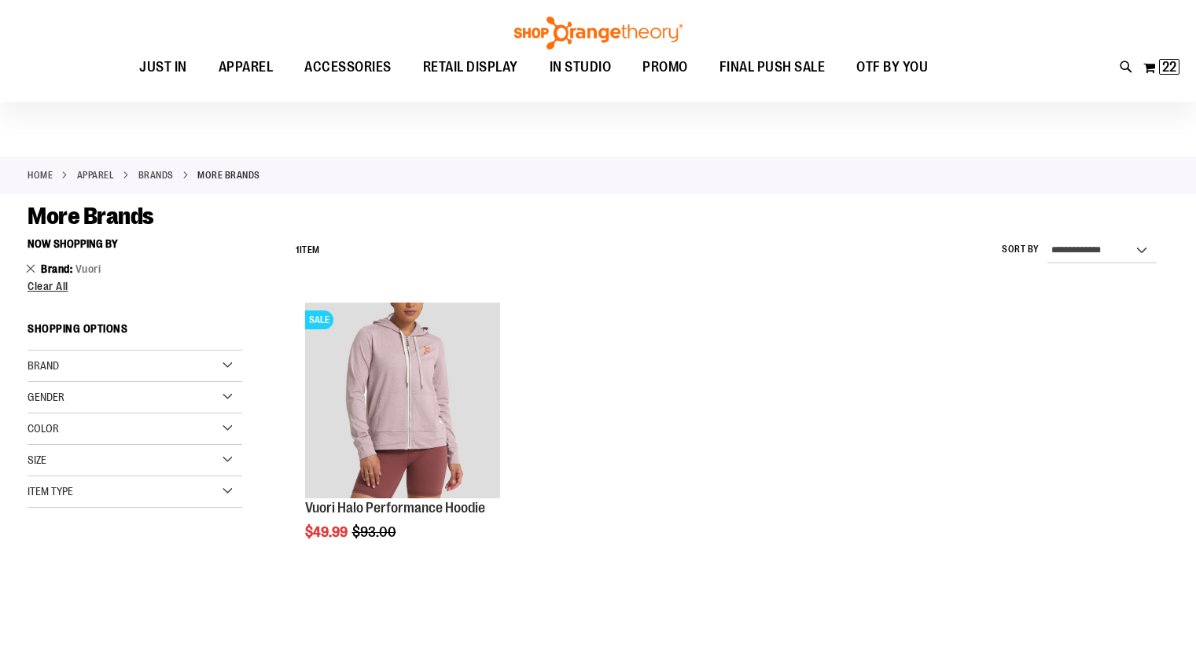
click at [32, 269] on link "Remove This Item" at bounding box center [31, 268] width 10 height 16
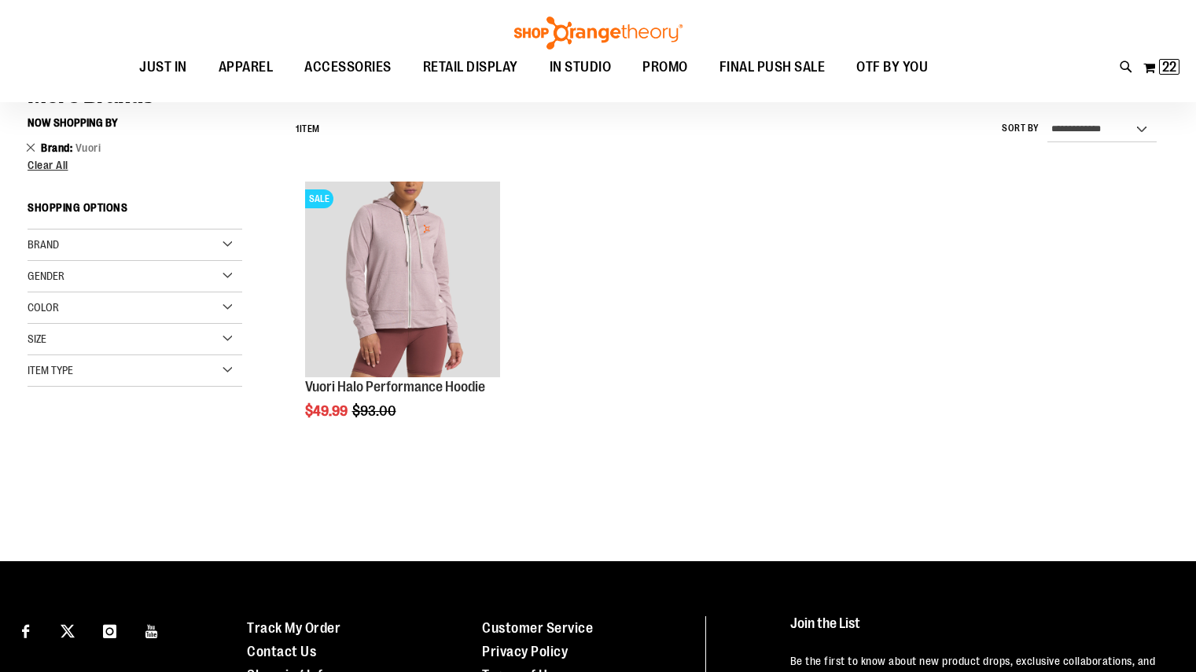
scroll to position [146, 0]
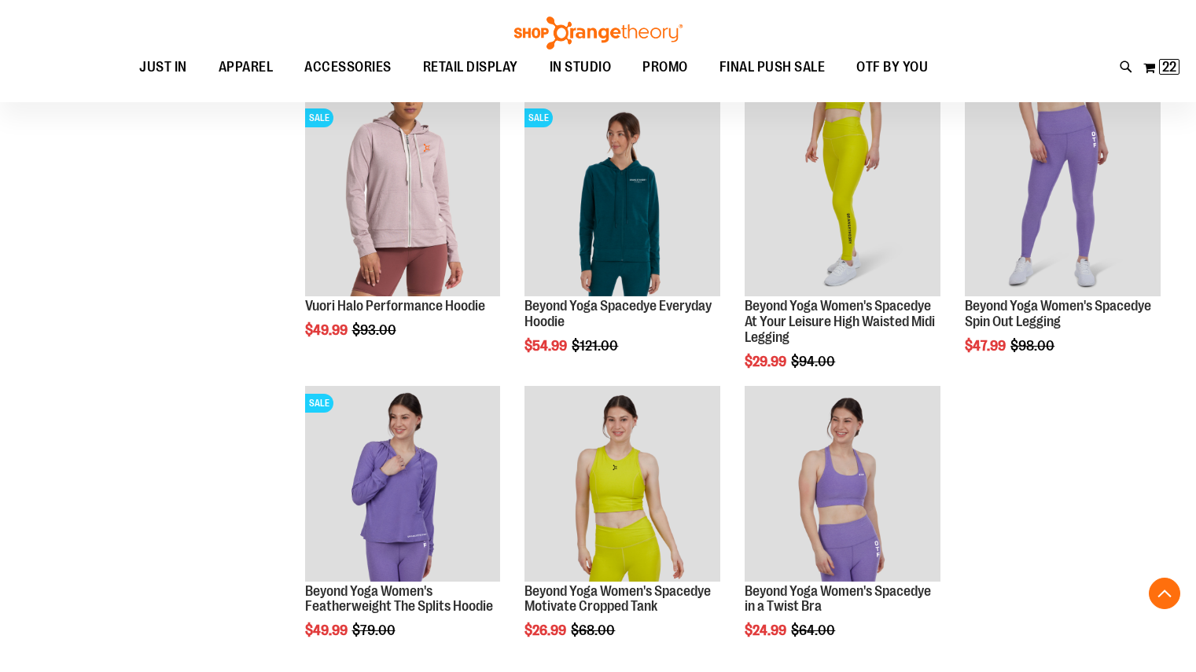
scroll to position [790, 0]
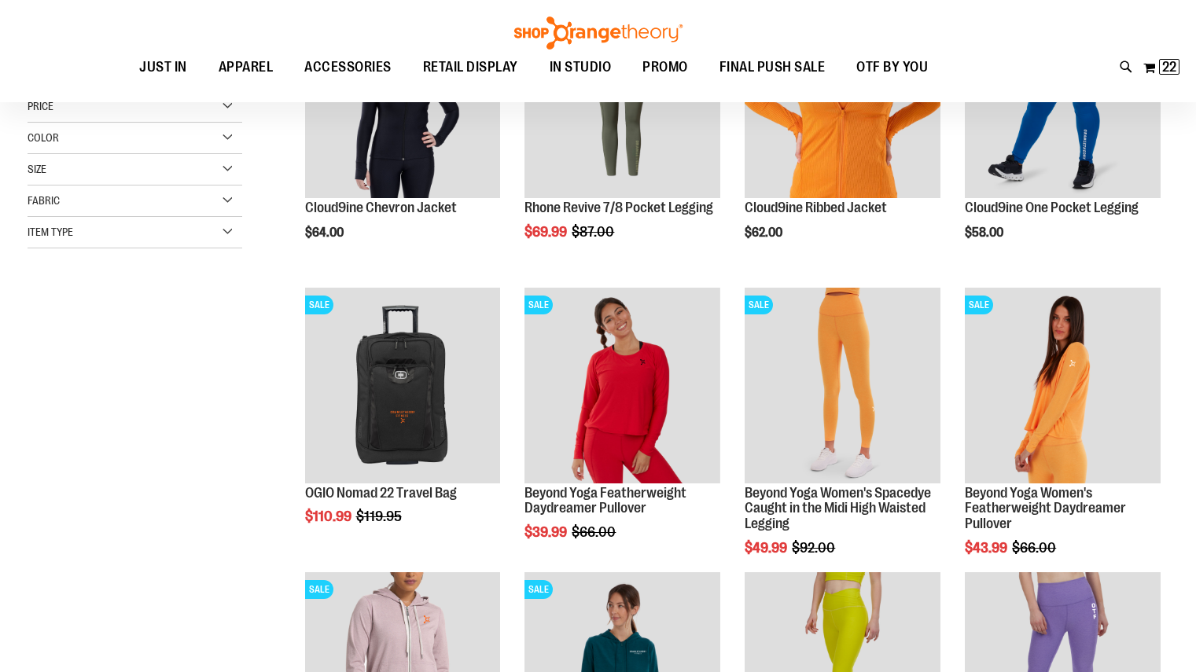
scroll to position [54, 0]
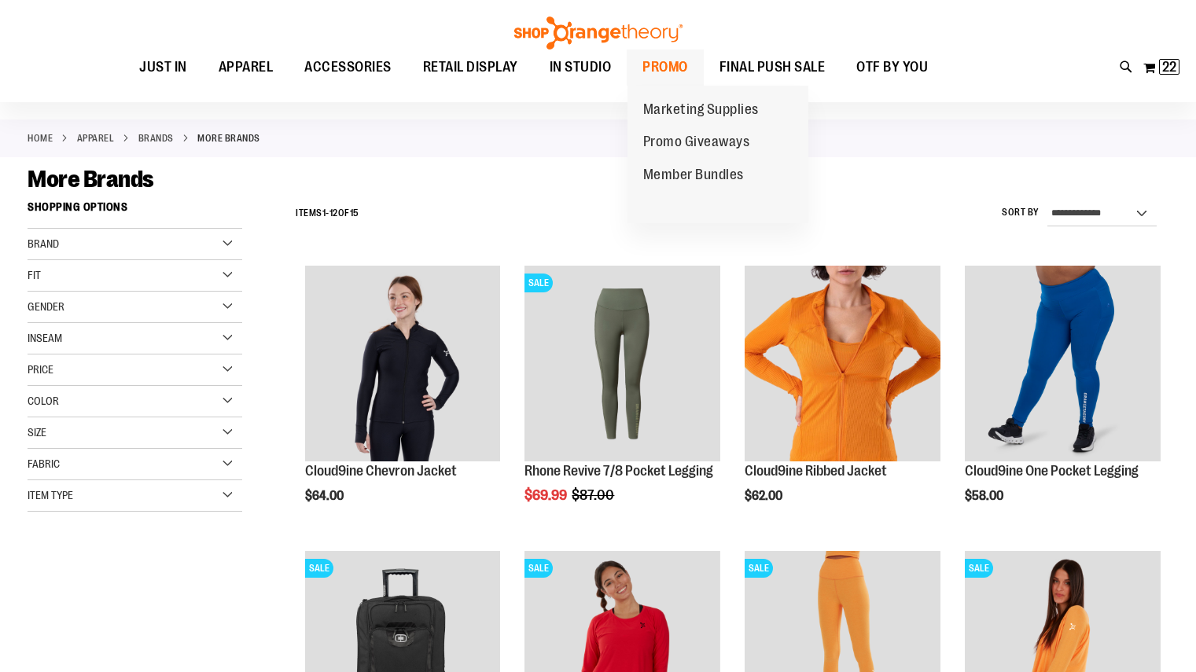
click at [666, 64] on span "PROMO" at bounding box center [665, 67] width 46 height 35
